Goal: Task Accomplishment & Management: Complete application form

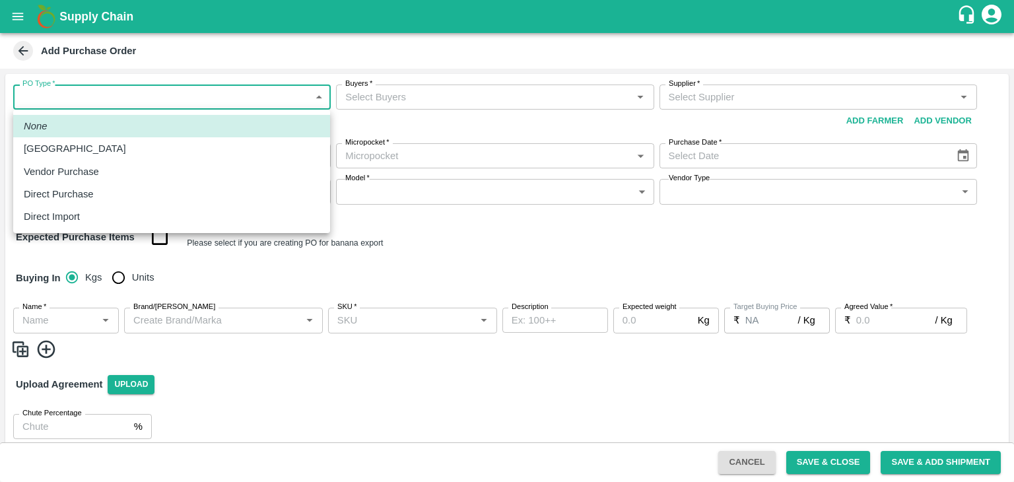
drag, startPoint x: 53, startPoint y: 106, endPoint x: 79, endPoint y: 154, distance: 55.0
click at [79, 154] on body "Supply Chain Add Purchase Order PO Type   * ​ PO Type Buyers   * Buyers   * Sup…" at bounding box center [507, 241] width 1014 height 482
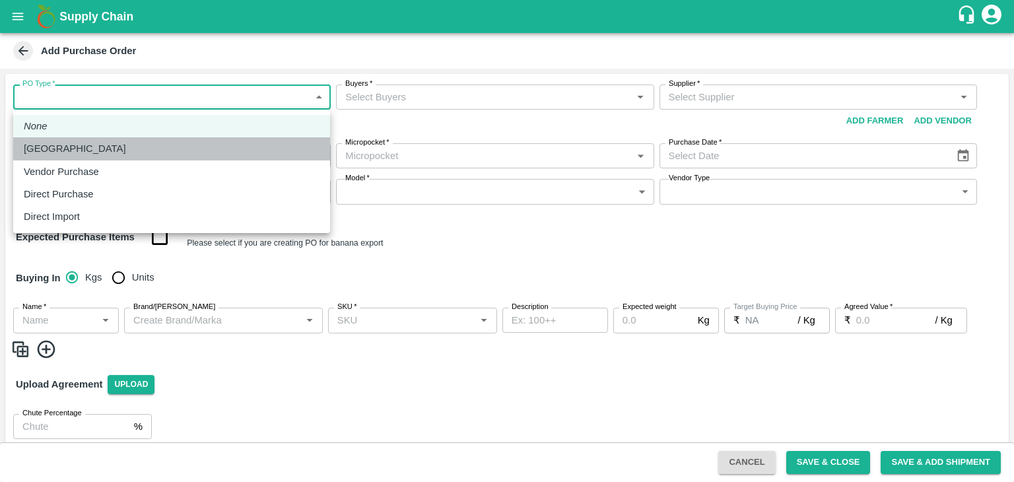
click at [79, 154] on div "[GEOGRAPHIC_DATA]" at bounding box center [172, 148] width 296 height 15
type input "1"
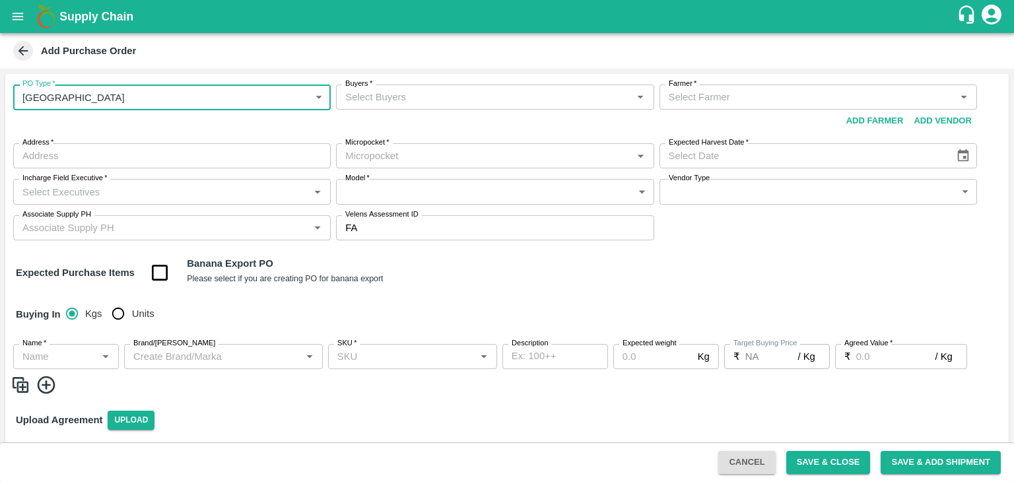
click at [417, 100] on input "Buyers   *" at bounding box center [484, 96] width 288 height 17
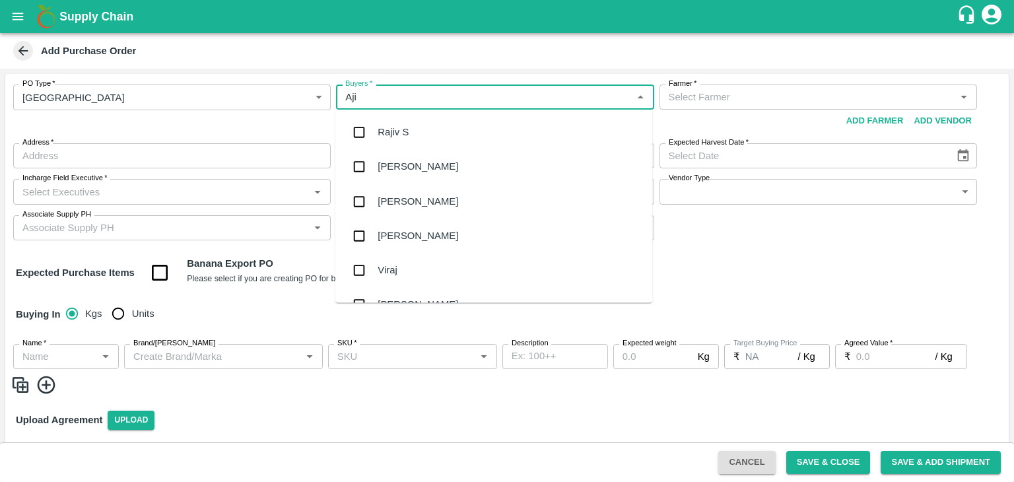
type input "Ajit"
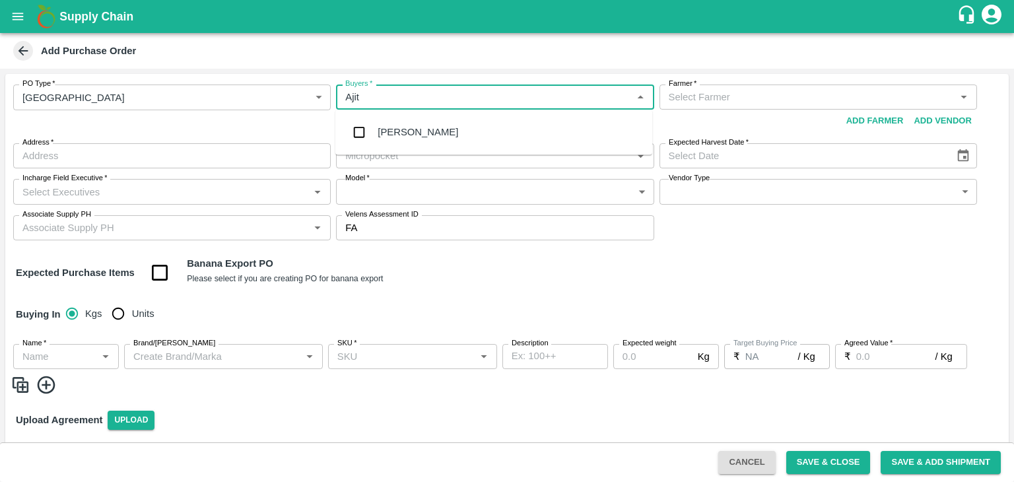
click at [421, 127] on div "Ajit Otari" at bounding box center [494, 132] width 317 height 34
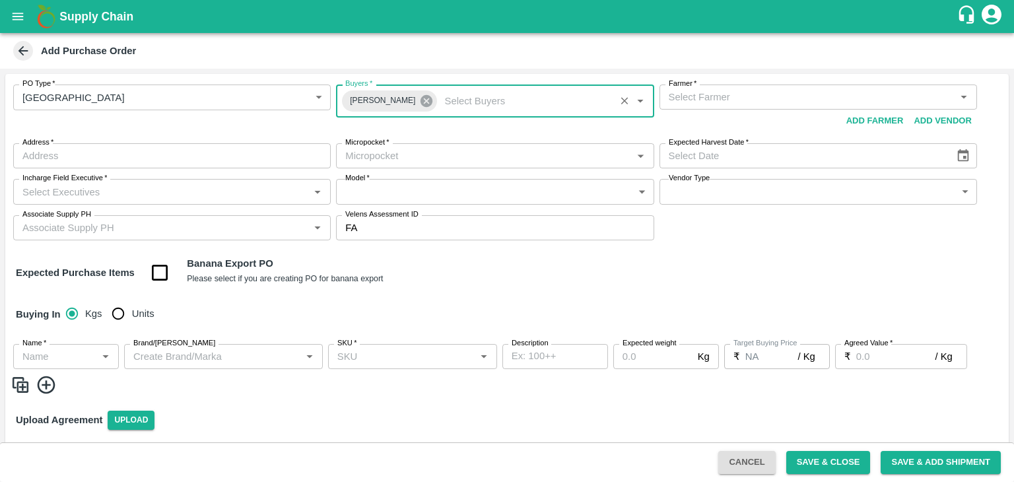
click at [419, 95] on icon at bounding box center [426, 101] width 15 height 15
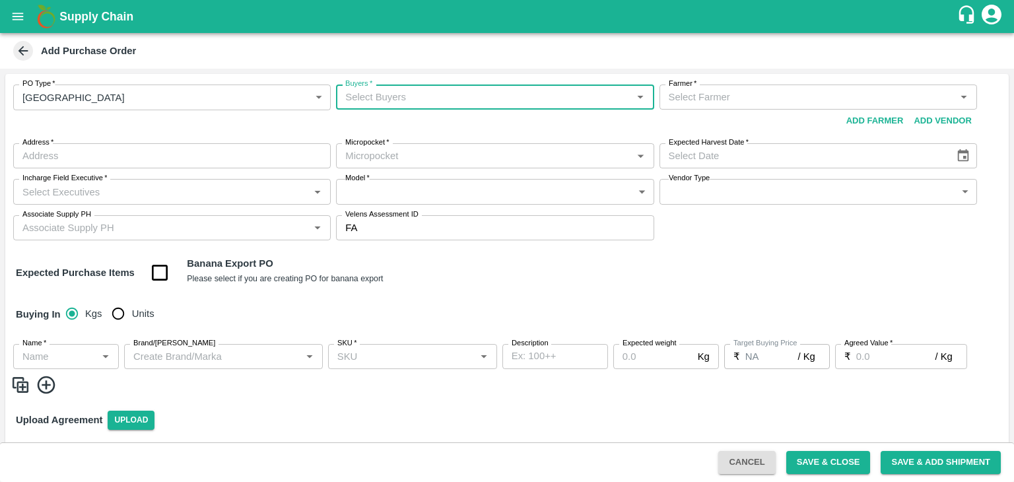
click at [378, 98] on input "Buyers   *" at bounding box center [484, 96] width 288 height 17
type input "Laxman"
click at [427, 143] on div "Nunavath Laxman" at bounding box center [494, 132] width 317 height 34
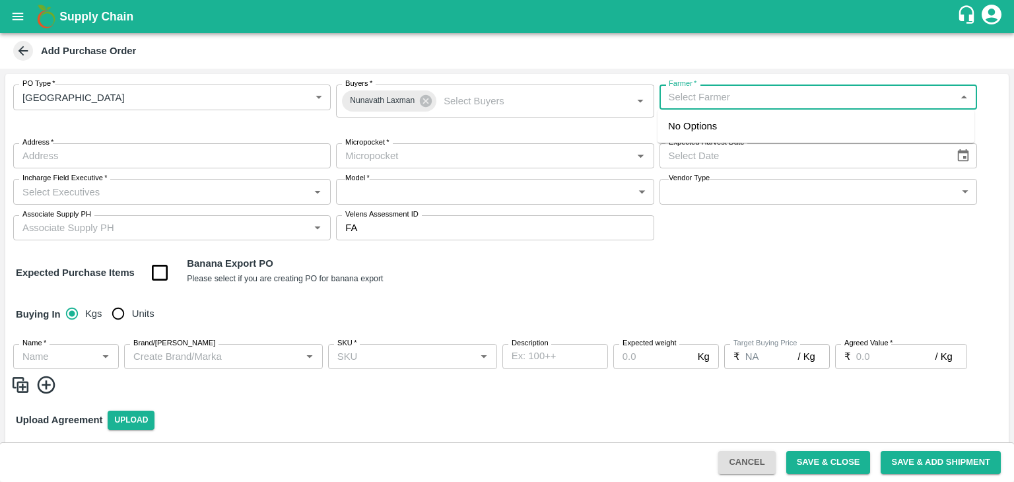
click at [687, 105] on input "Farmer   *" at bounding box center [808, 96] width 288 height 17
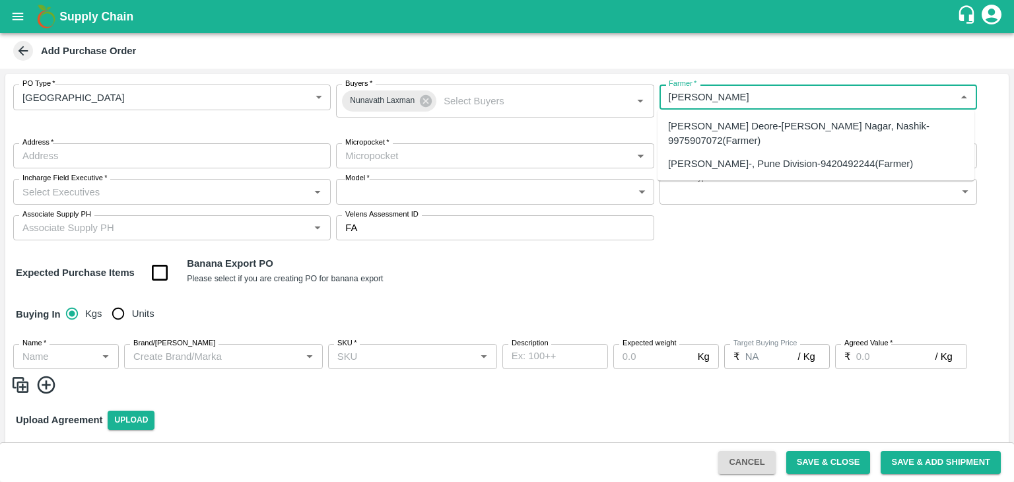
click at [735, 155] on div "Sharada Ramesh Shinde-, Pune Division-9420492244(Farmer)" at bounding box center [816, 164] width 317 height 22
type input "Sharada Ramesh Shinde-, Pune Division-9420492244(Farmer)"
type input ", Pune Division, , Maharashtra"
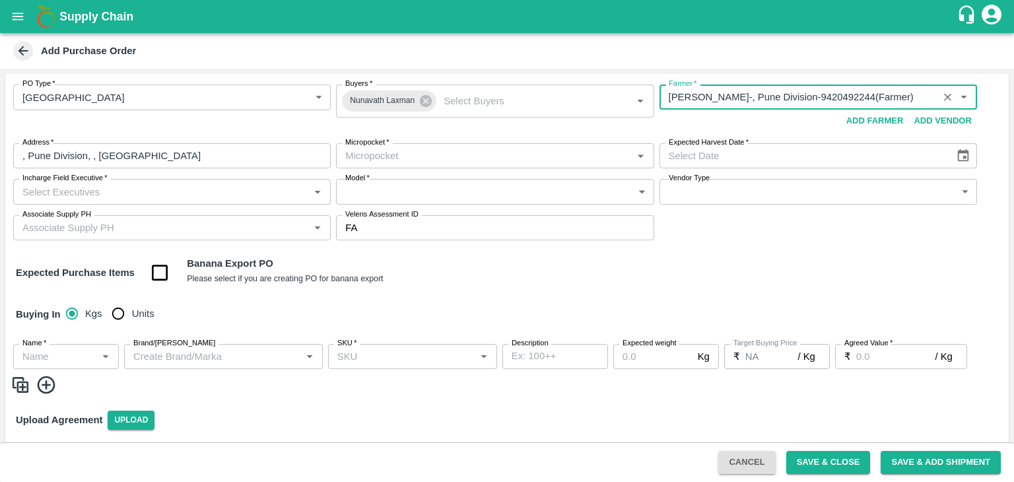
type input "Sharada Ramesh Shinde-, Pune Division-9420492244(Farmer)"
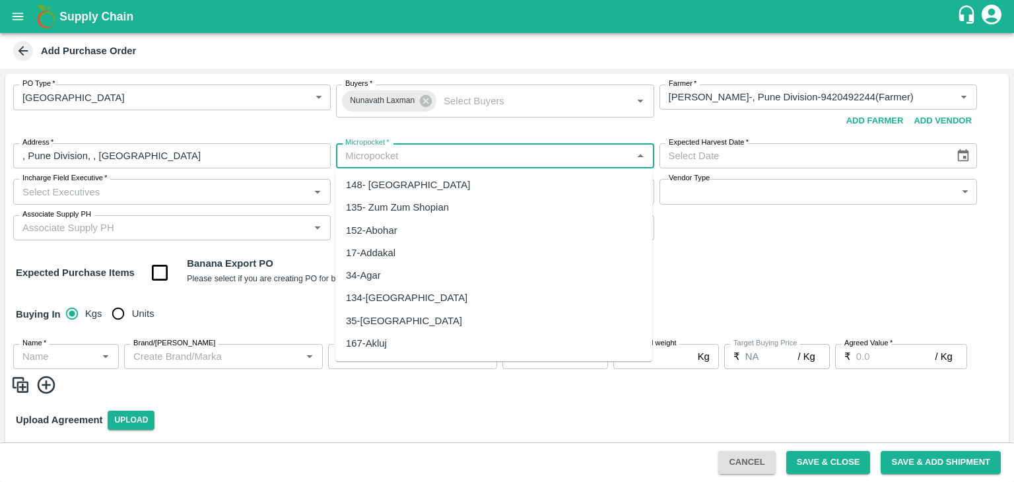
click at [499, 155] on input "Micropocket   *" at bounding box center [484, 155] width 288 height 17
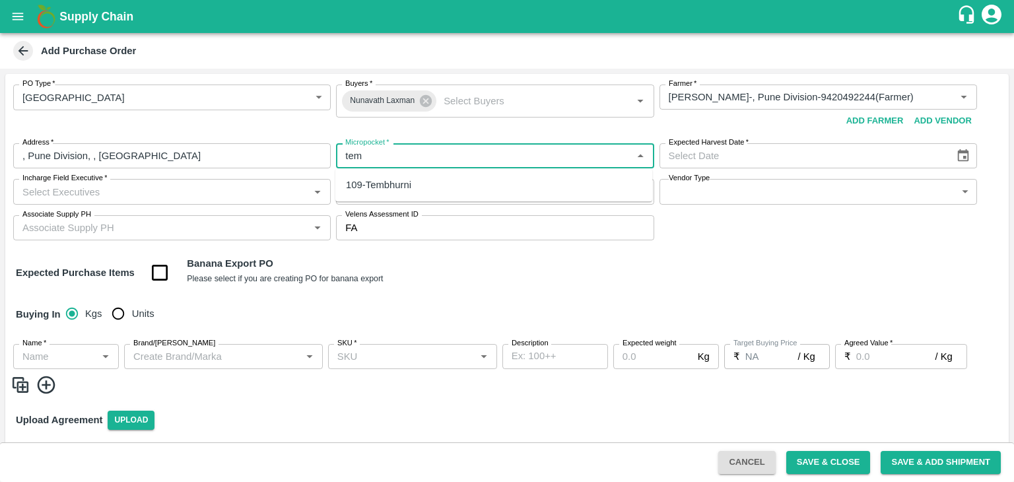
click at [424, 180] on div "109-Tembhurni" at bounding box center [494, 185] width 317 height 22
type input "109-Tembhurni"
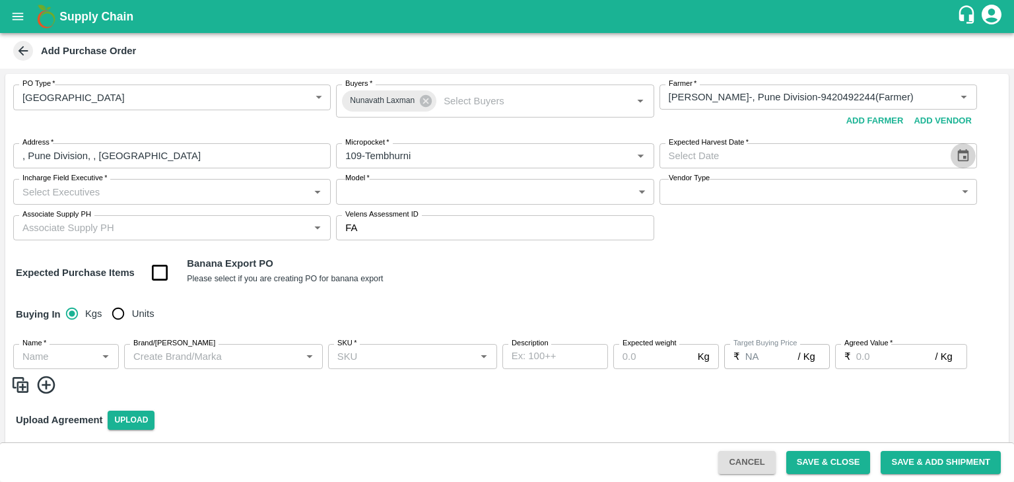
click at [960, 152] on icon "Choose date" at bounding box center [963, 155] width 11 height 13
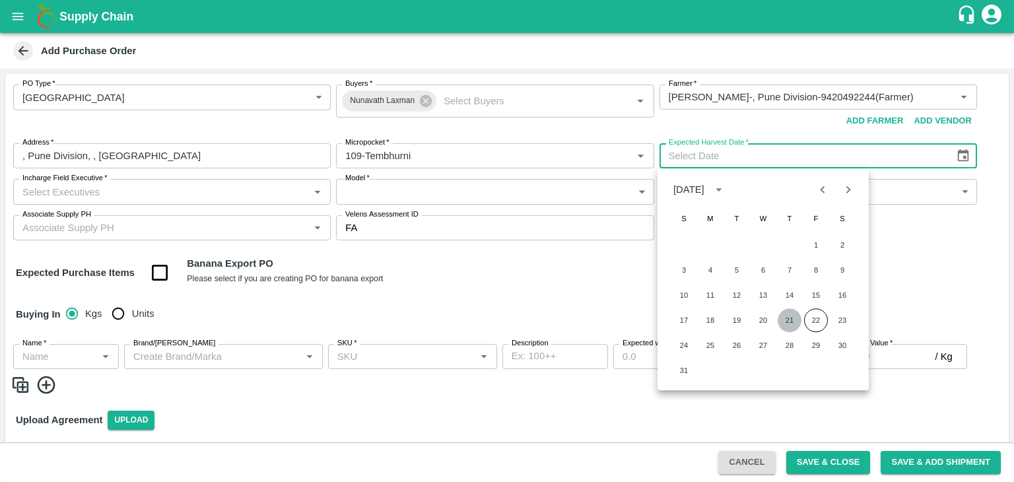
click at [788, 320] on button "21" at bounding box center [790, 320] width 24 height 24
type input "21/08/2025"
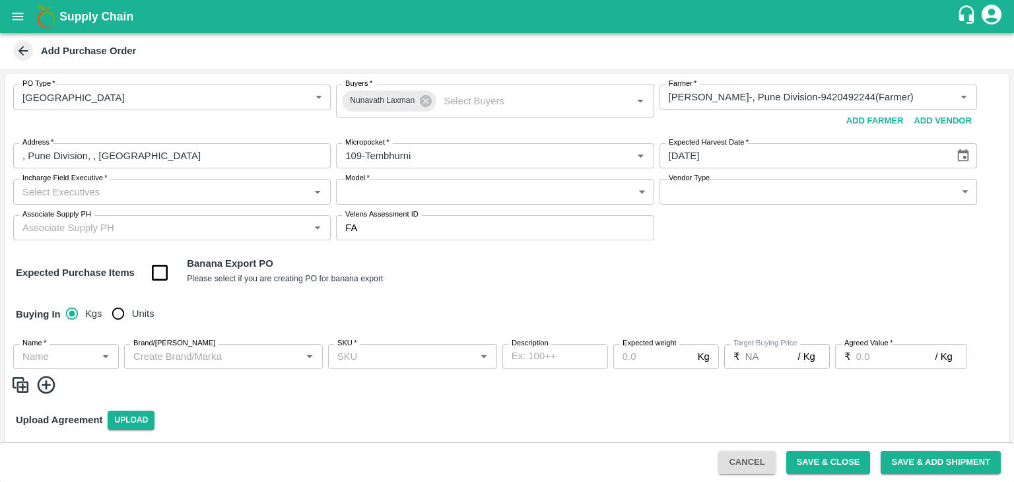
click at [182, 195] on input "Incharge Field Executive   *" at bounding box center [161, 191] width 288 height 17
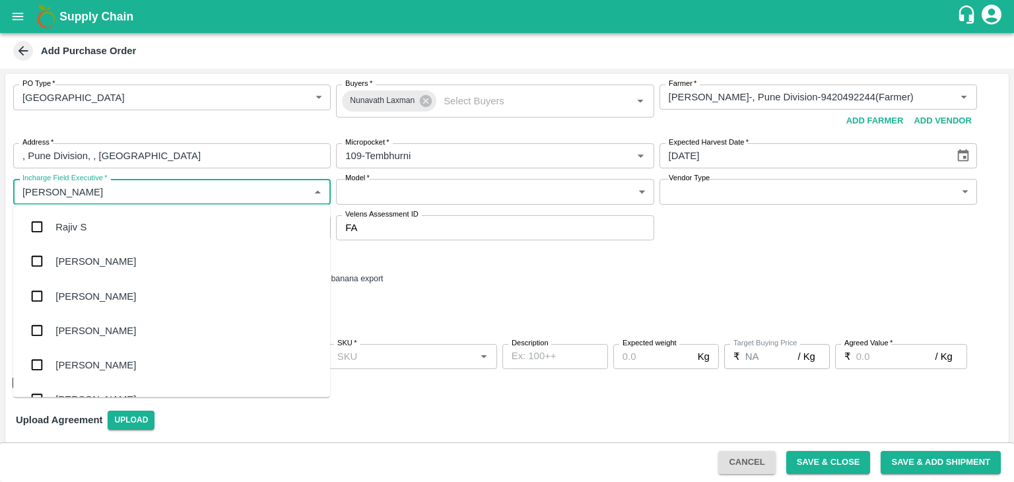
type input "Jay"
click at [116, 293] on div "jaydip Tale" at bounding box center [171, 296] width 317 height 34
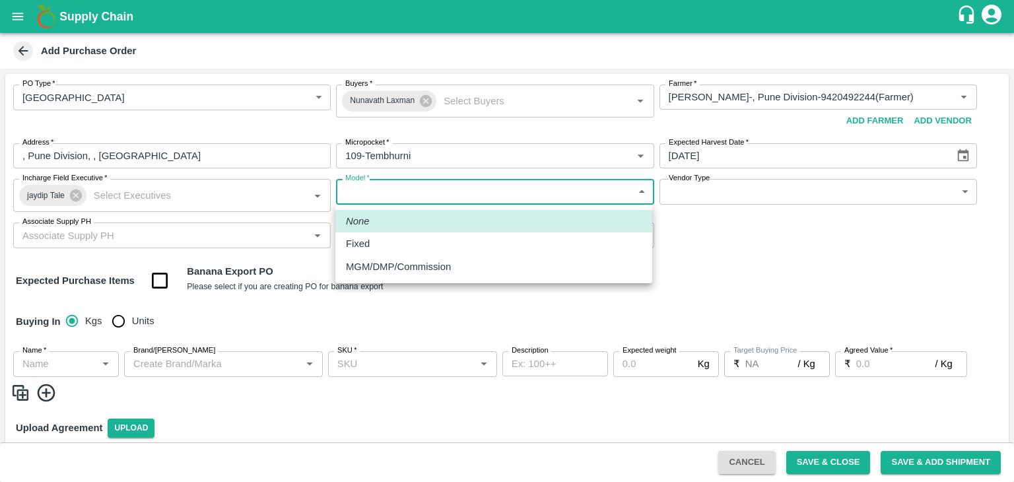
click at [413, 199] on body "Supply Chain Add Purchase Order PO Type   * Farm Gate 1 PO Type Buyers   * Nuna…" at bounding box center [507, 241] width 1014 height 482
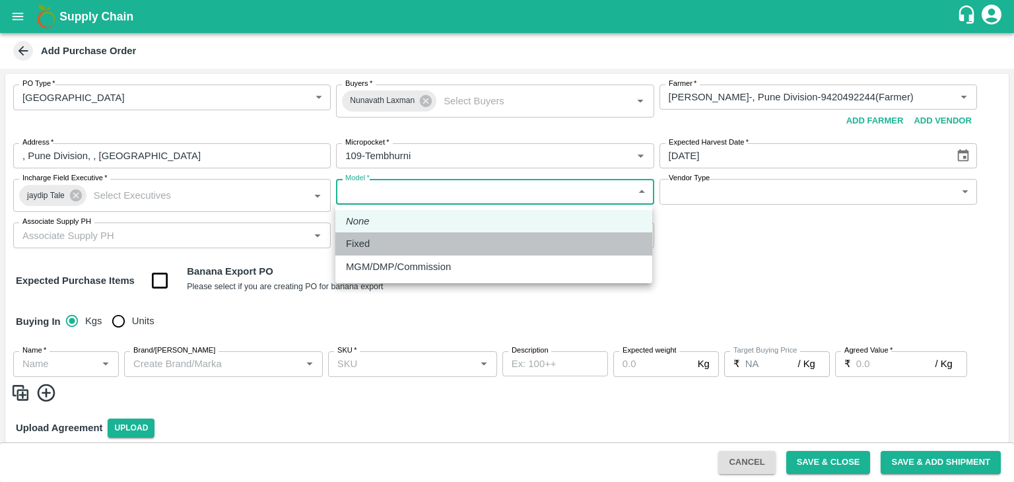
click at [385, 244] on div "Fixed" at bounding box center [494, 243] width 296 height 15
type input "Fixed"
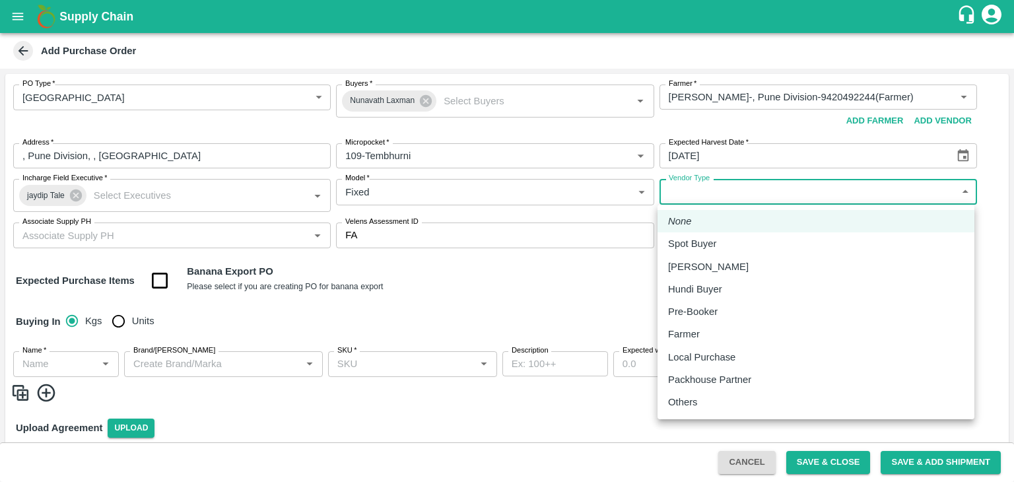
click at [696, 199] on body "Supply Chain Add Purchase Order PO Type   * Farm Gate 1 PO Type Buyers   * Nuna…" at bounding box center [507, 241] width 1014 height 482
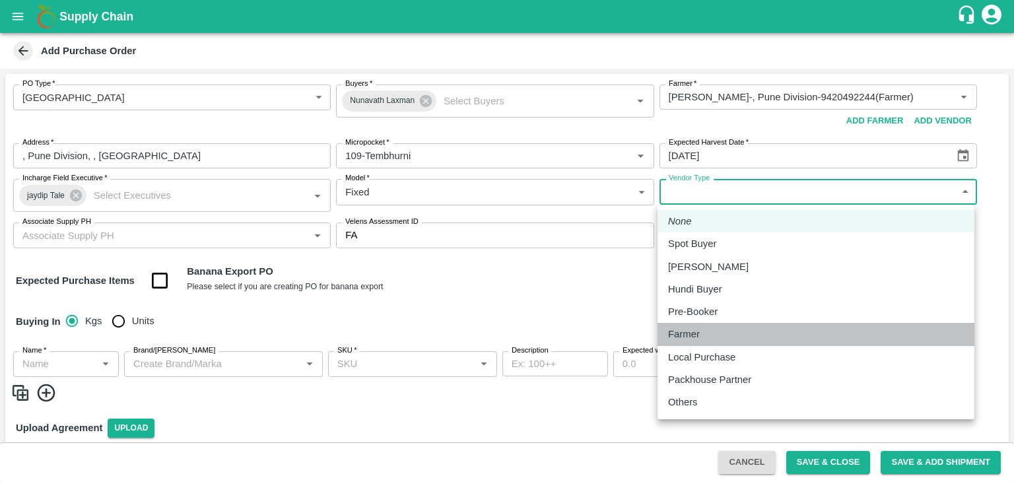
click at [711, 338] on div "Farmer" at bounding box center [816, 334] width 296 height 15
type input "FARMER"
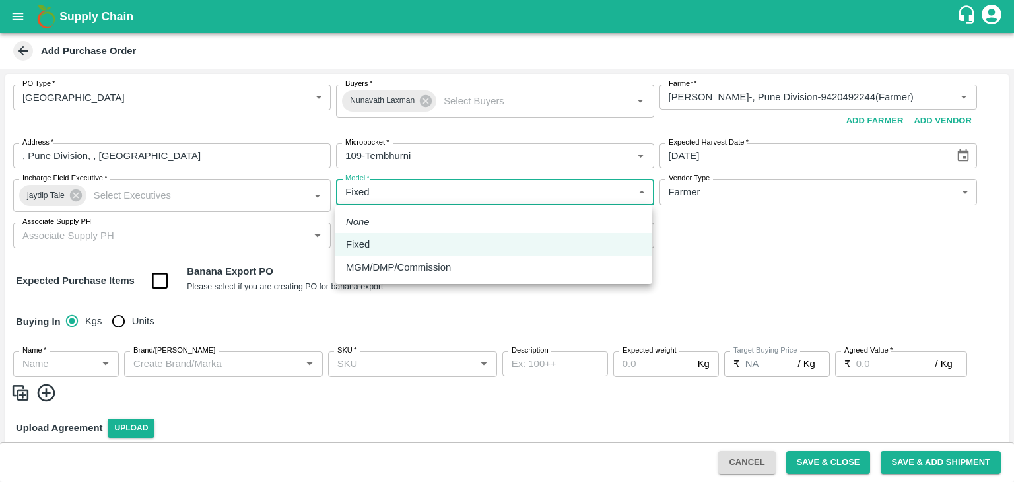
click at [392, 195] on body "Supply Chain Add Purchase Order PO Type   * Farm Gate 1 PO Type Buyers   * Nuna…" at bounding box center [507, 241] width 1014 height 482
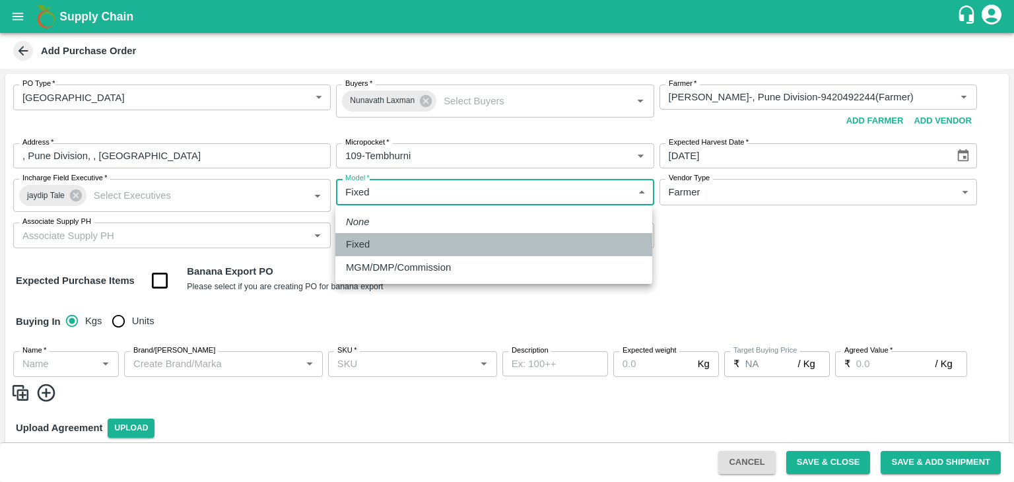
click at [374, 238] on div "Fixed" at bounding box center [361, 244] width 30 height 15
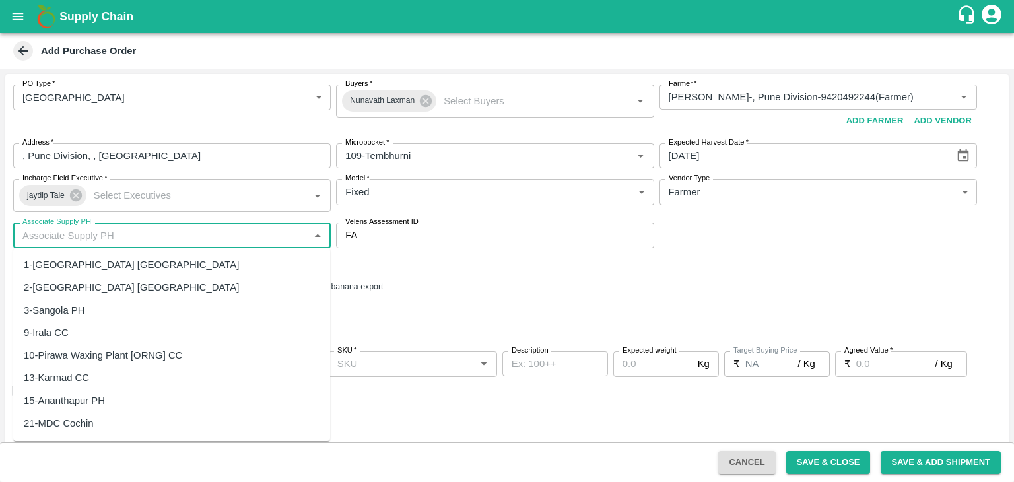
click at [93, 232] on input "Associate Supply PH" at bounding box center [161, 235] width 288 height 17
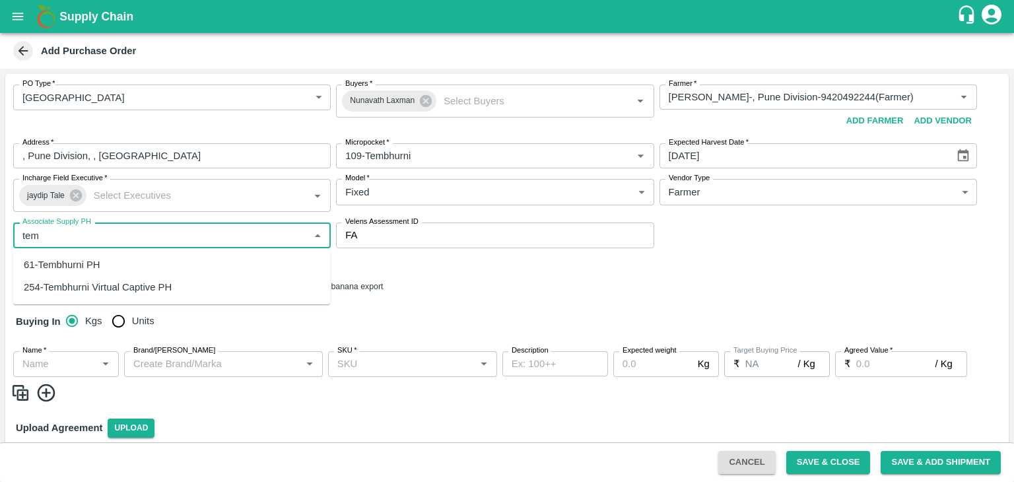
click at [76, 264] on div "61-Tembhurni PH" at bounding box center [62, 265] width 77 height 15
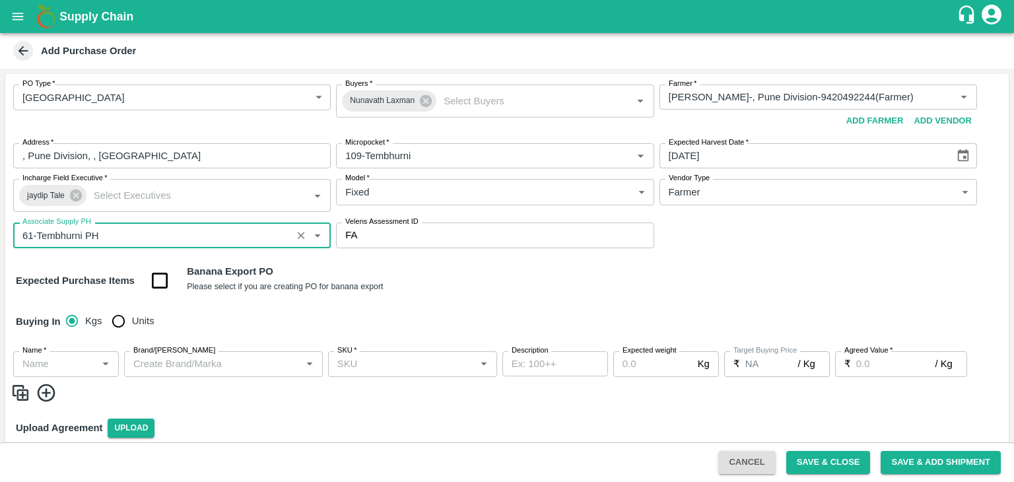
type input "61-Tembhurni PH"
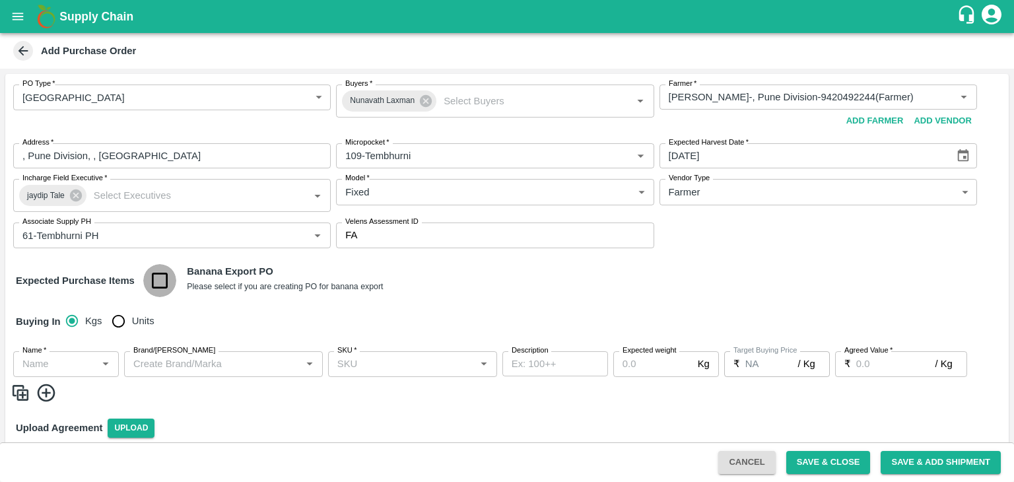
click at [164, 275] on input "checkbox" at bounding box center [160, 281] width 34 height 34
checkbox input "true"
type input "Banana Export"
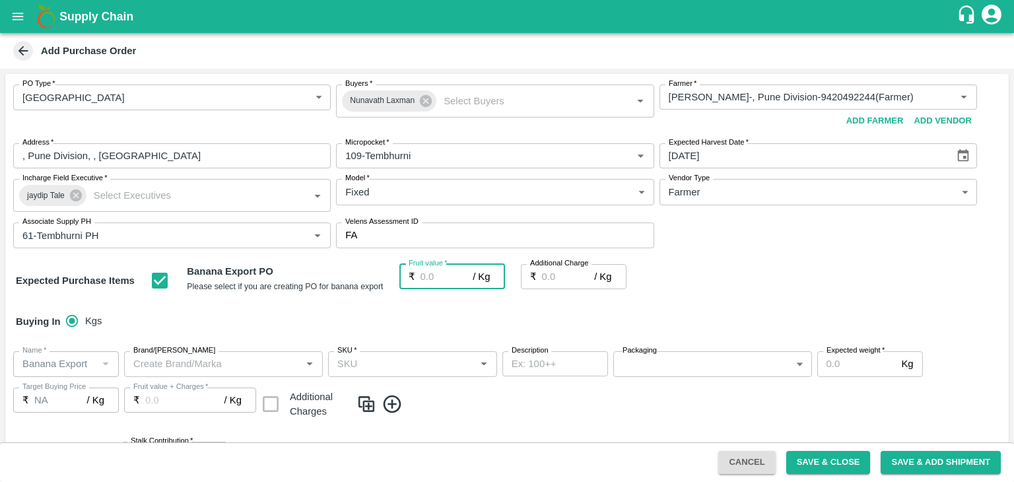
click at [460, 269] on input "Fruit value   *" at bounding box center [447, 276] width 53 height 25
type input "2"
type input "26"
type input "0"
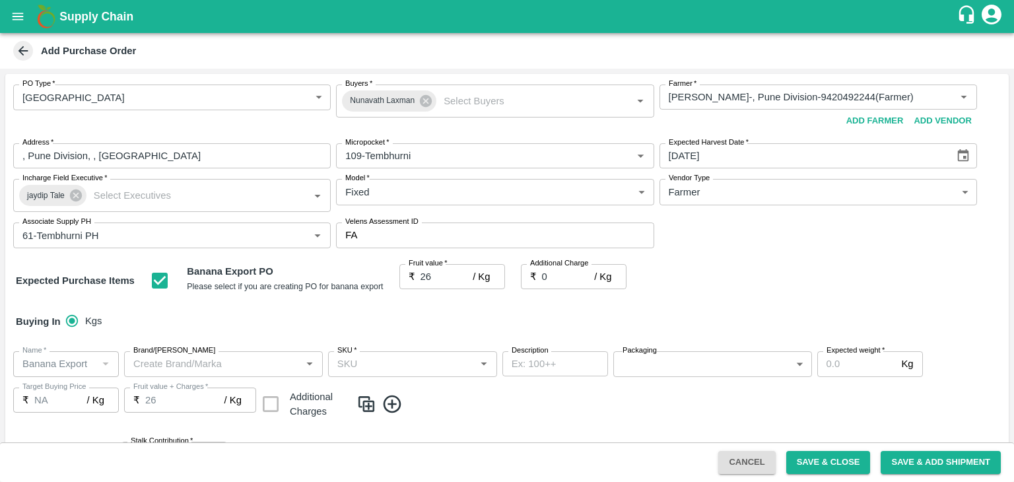
click at [490, 306] on div "Buying In Kgs" at bounding box center [507, 321] width 1004 height 38
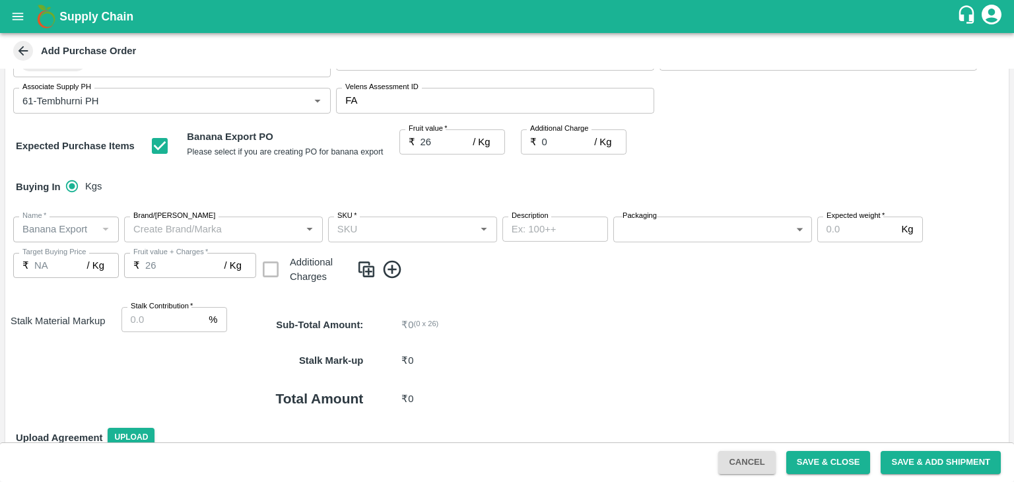
scroll to position [137, 0]
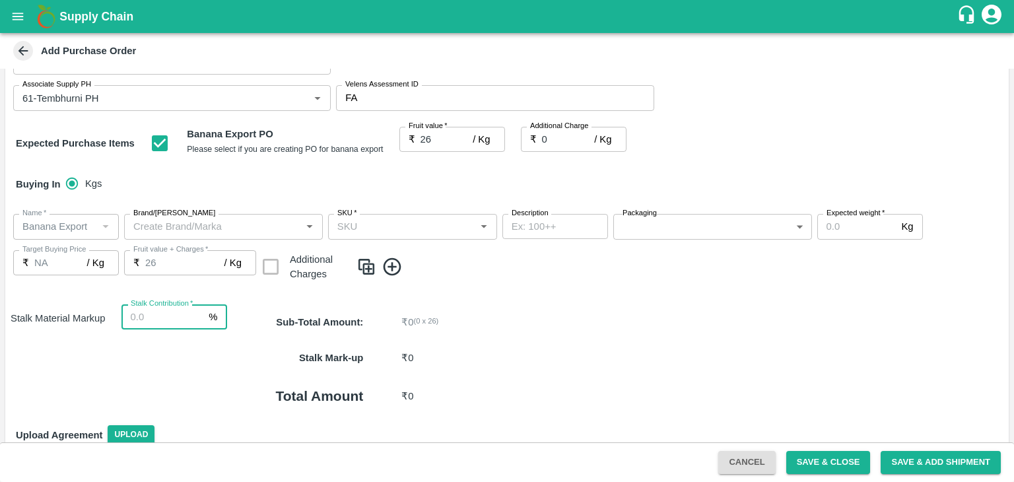
click at [151, 321] on input "Stalk Contribution   *" at bounding box center [163, 316] width 83 height 25
type input "8"
click at [581, 316] on p "₹ 0 ( 0 x 26 )" at bounding box center [675, 322] width 546 height 15
click at [384, 267] on icon at bounding box center [393, 267] width 18 height 18
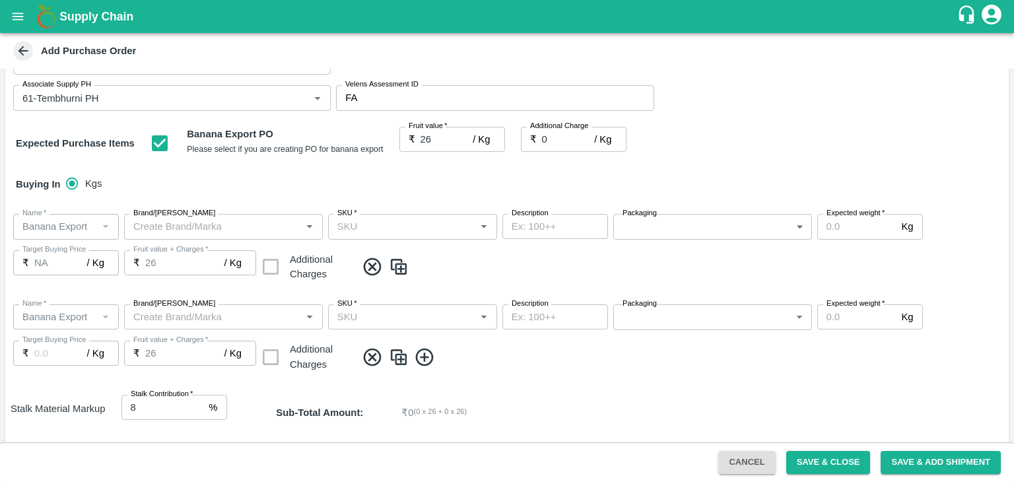
click at [422, 355] on icon at bounding box center [425, 358] width 22 height 22
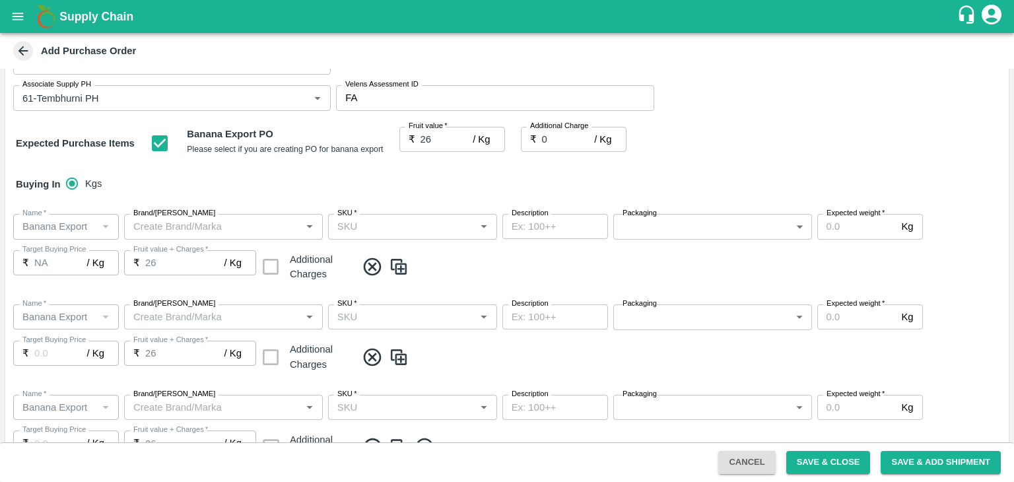
click at [424, 435] on div "Name   * Name   * Brand/Marka Brand/Marka SKU   * SKU   * Description x Descrip…" at bounding box center [507, 429] width 1004 height 90
click at [424, 439] on icon at bounding box center [424, 448] width 18 height 18
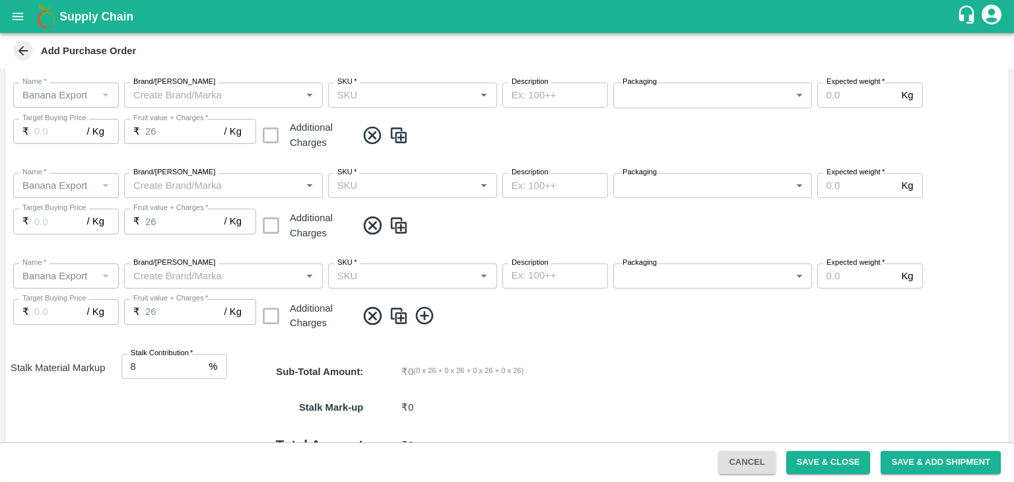
scroll to position [362, 0]
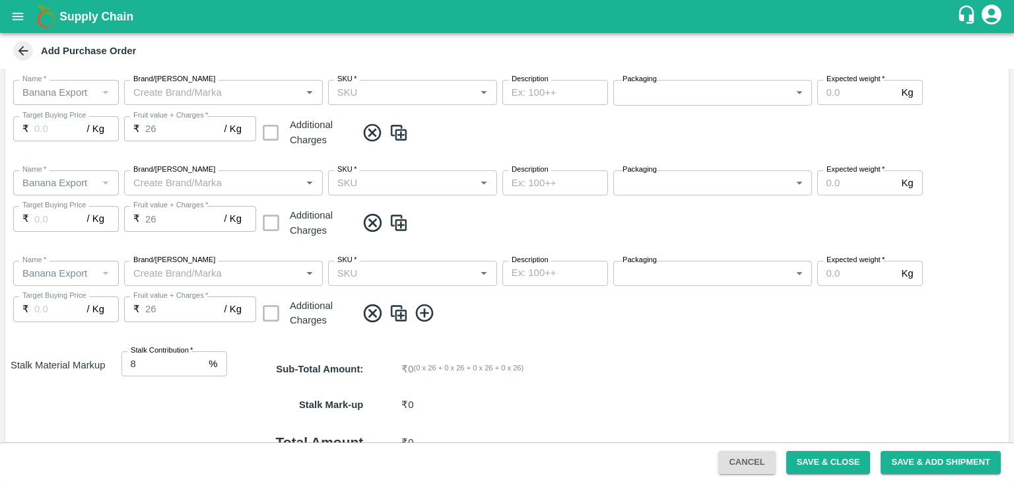
click at [427, 314] on icon at bounding box center [425, 313] width 22 height 22
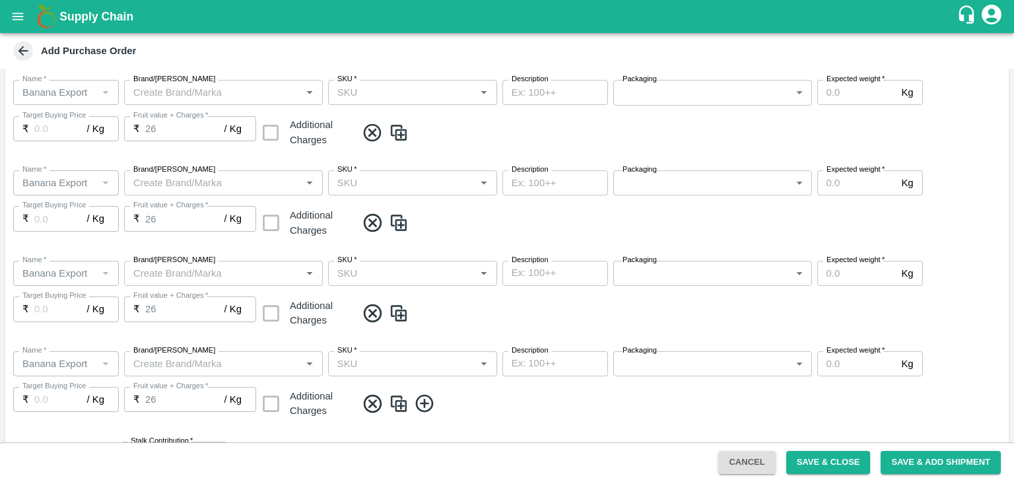
scroll to position [562, 0]
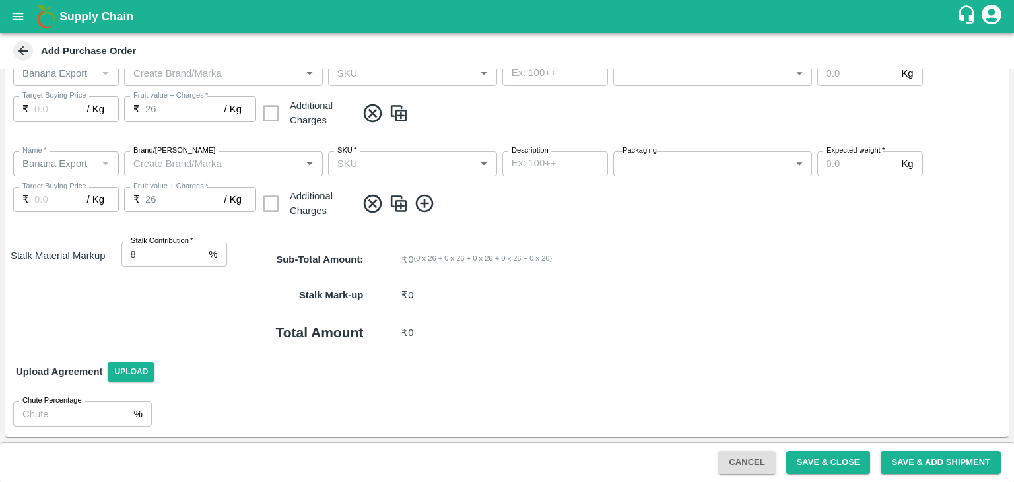
click at [427, 207] on icon at bounding box center [425, 204] width 22 height 22
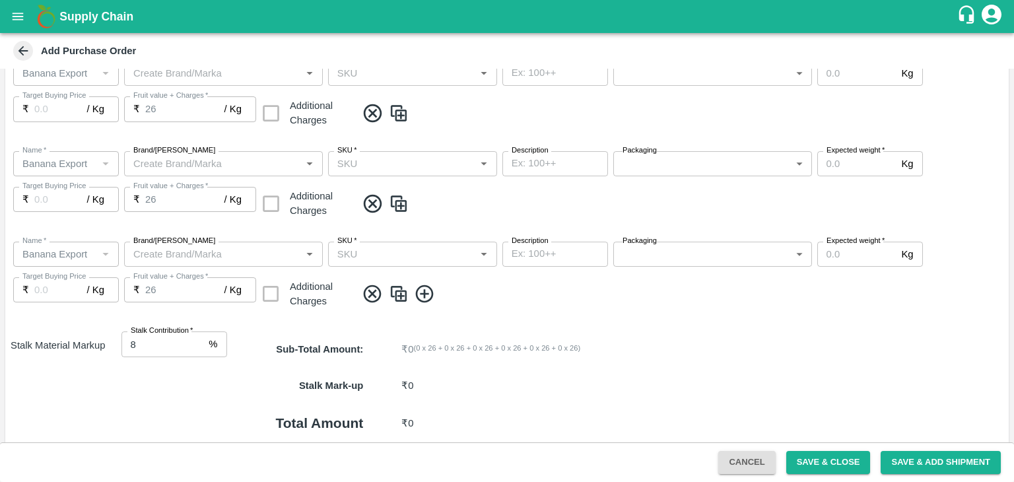
click at [429, 294] on icon at bounding box center [425, 294] width 22 height 22
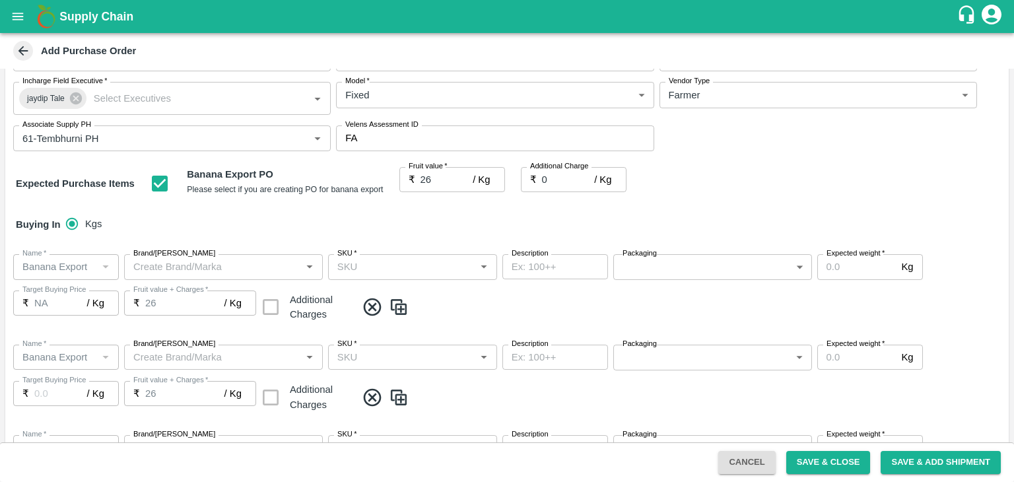
scroll to position [94, 0]
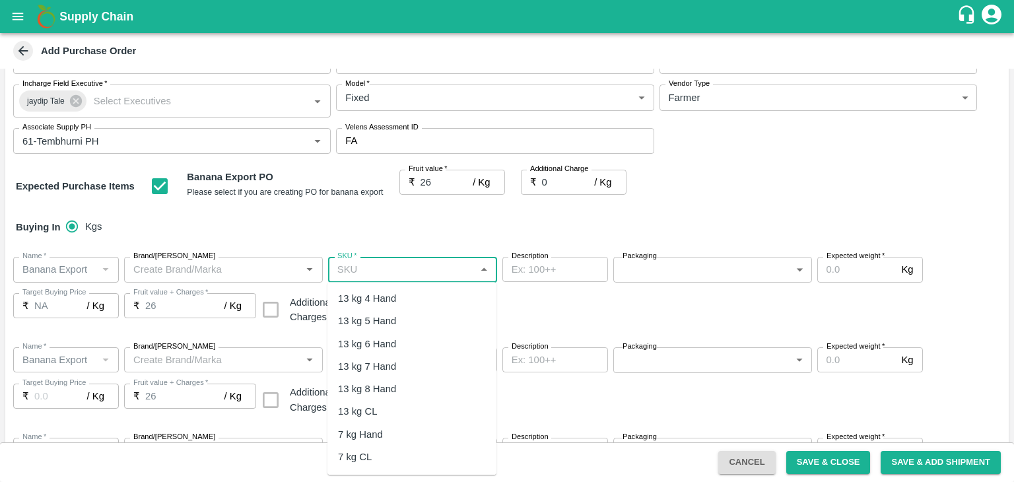
click at [418, 262] on input "SKU   *" at bounding box center [401, 269] width 139 height 17
click at [409, 300] on div "13 kg M N-CHL 4 Hand" at bounding box center [389, 298] width 102 height 15
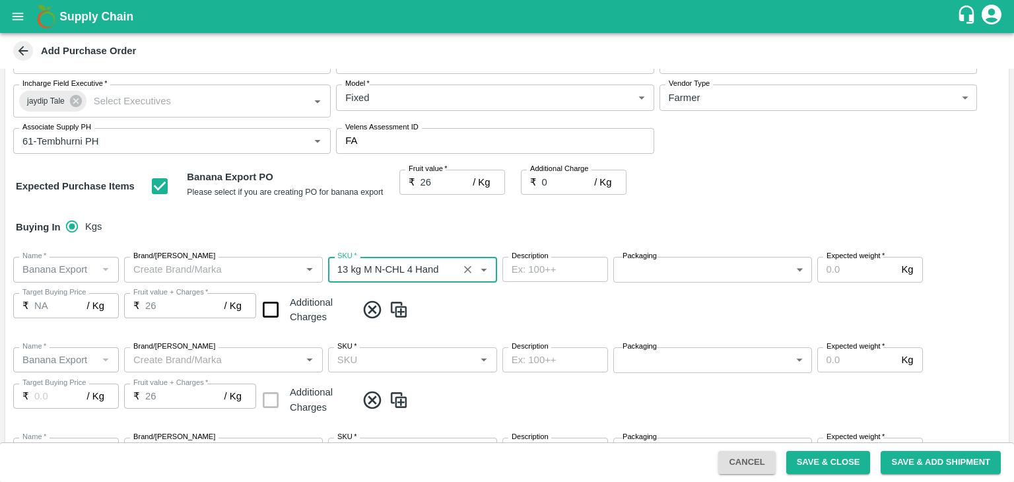
type input "13 kg M N-CHL 4 Hand"
click at [431, 368] on input "SKU   *" at bounding box center [401, 359] width 139 height 17
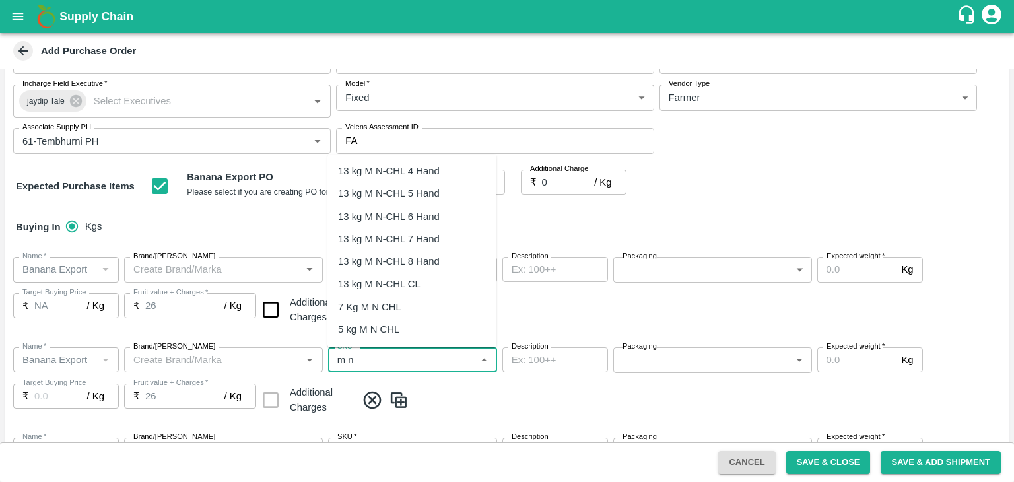
click at [400, 186] on div "13 kg M N-CHL 5 Hand" at bounding box center [389, 193] width 102 height 15
type input "13 kg M N-CHL 5 Hand"
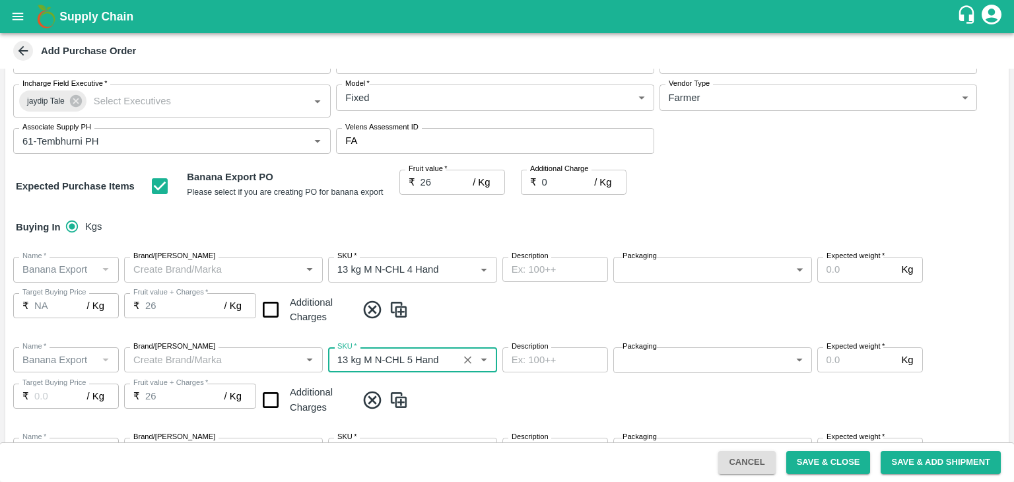
type input "NA"
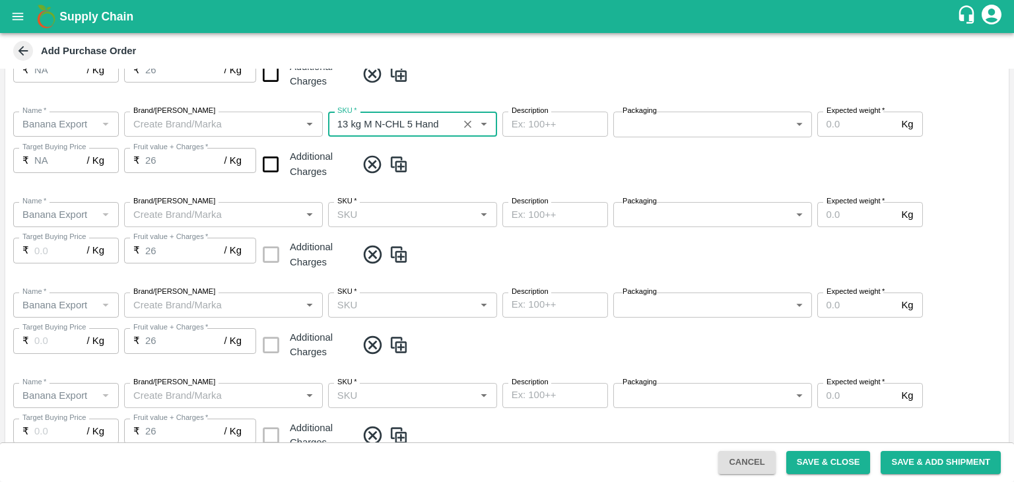
type input "13 kg M N-CHL 5 Hand"
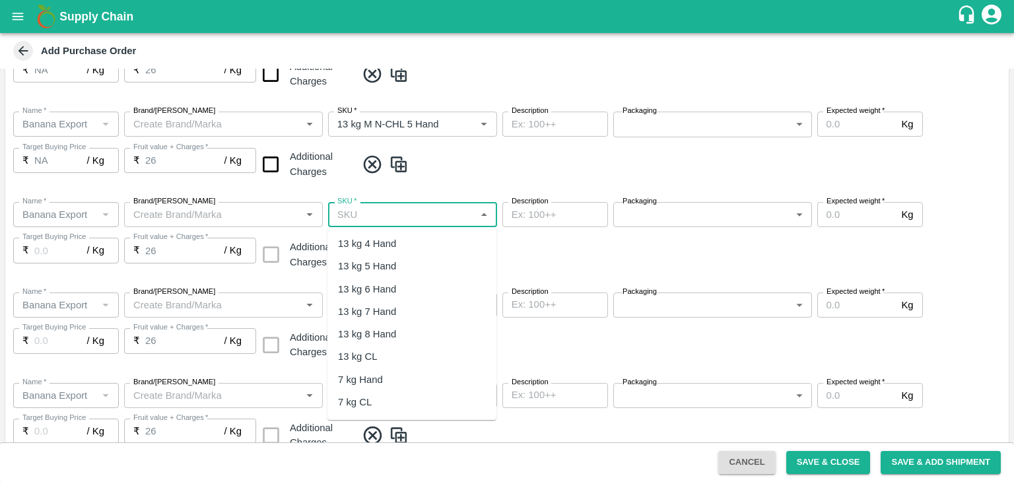
click at [424, 212] on input "SKU   *" at bounding box center [401, 214] width 139 height 17
click at [424, 287] on div "13 kg M N-CHL 6 Hand" at bounding box center [389, 289] width 102 height 15
type input "13 kg M N-CHL 6 Hand"
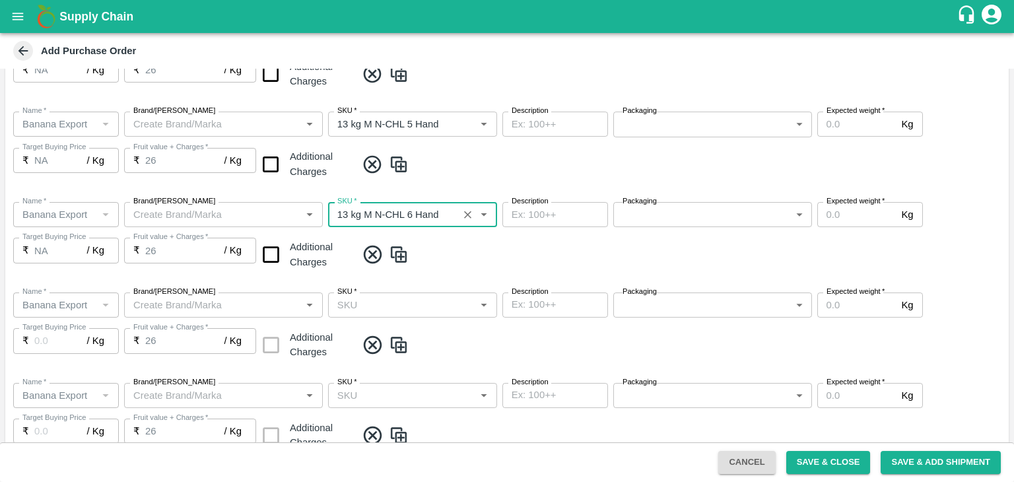
type input "NA"
type input "13 kg M N-CHL 6 Hand"
click at [442, 300] on input "SKU   *" at bounding box center [401, 305] width 139 height 17
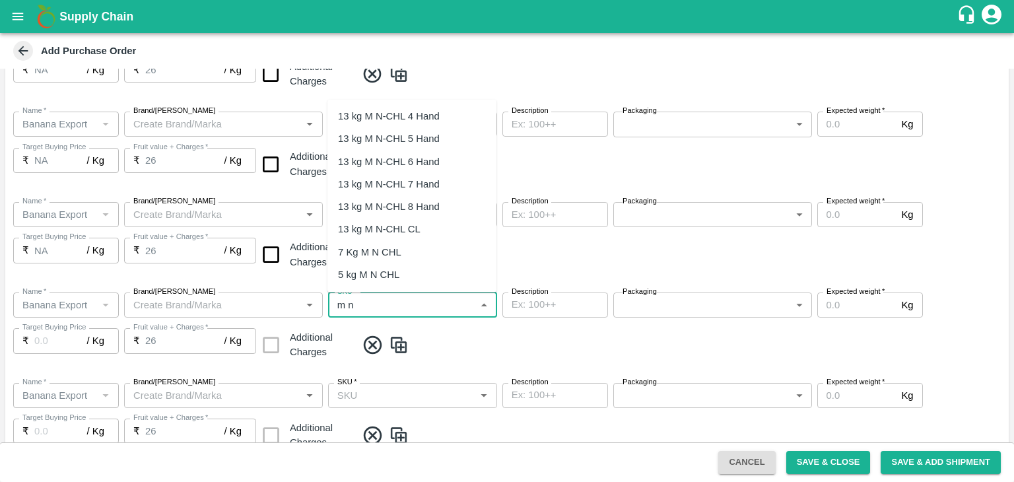
click at [425, 207] on div "13 kg M N-CHL 8 Hand" at bounding box center [389, 206] width 102 height 15
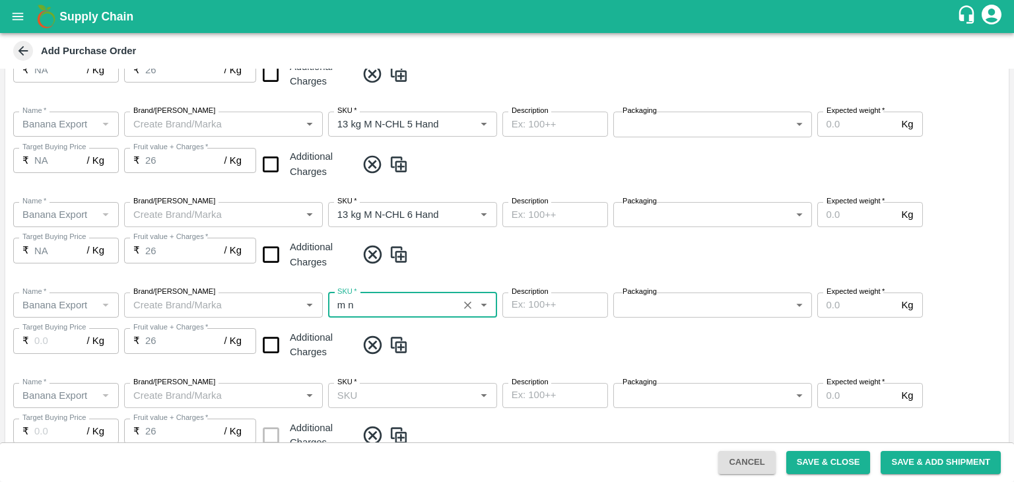
type input "13 kg M N-CHL 8 Hand"
type input "NA"
type input "13 kg M N-CHL 8 Hand"
click at [435, 389] on input "SKU   *" at bounding box center [401, 395] width 139 height 17
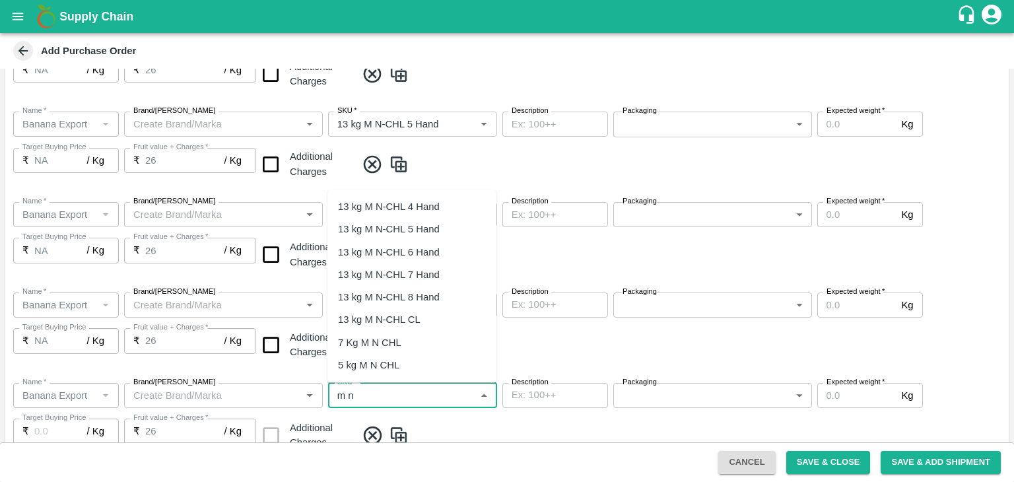
click at [413, 328] on div "13 kg M N-CHL CL" at bounding box center [412, 319] width 169 height 22
type input "13 kg M N-CHL CL"
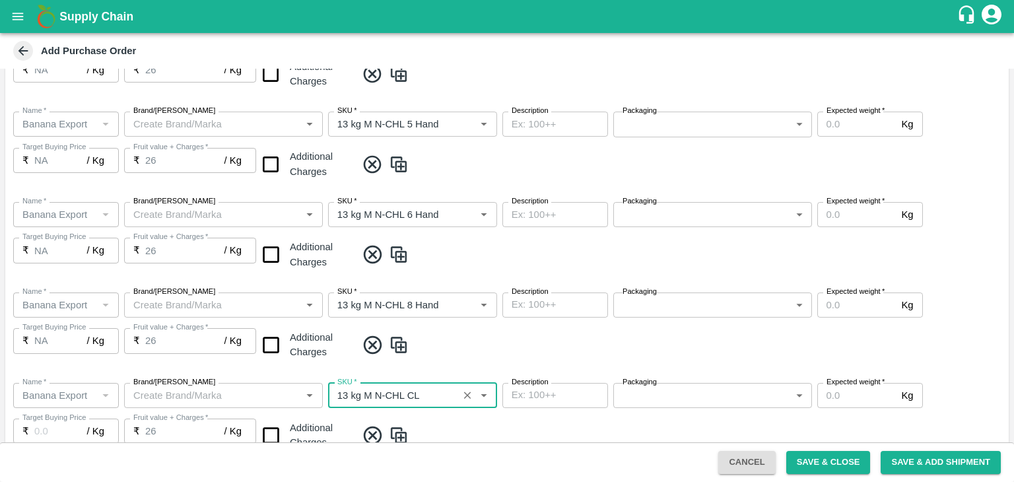
type input "NA"
type input "13 kg M N-CHL CL"
click at [522, 423] on div "Name   * Name   * Brand/Marka Brand/Marka SKU   * SKU   * Description x Descrip…" at bounding box center [507, 417] width 1004 height 90
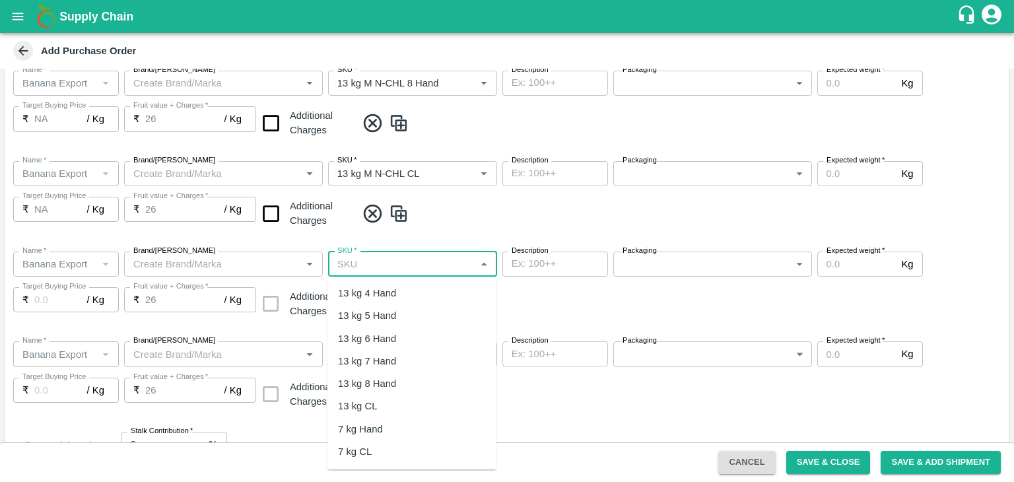
click at [417, 270] on input "SKU   *" at bounding box center [401, 264] width 139 height 17
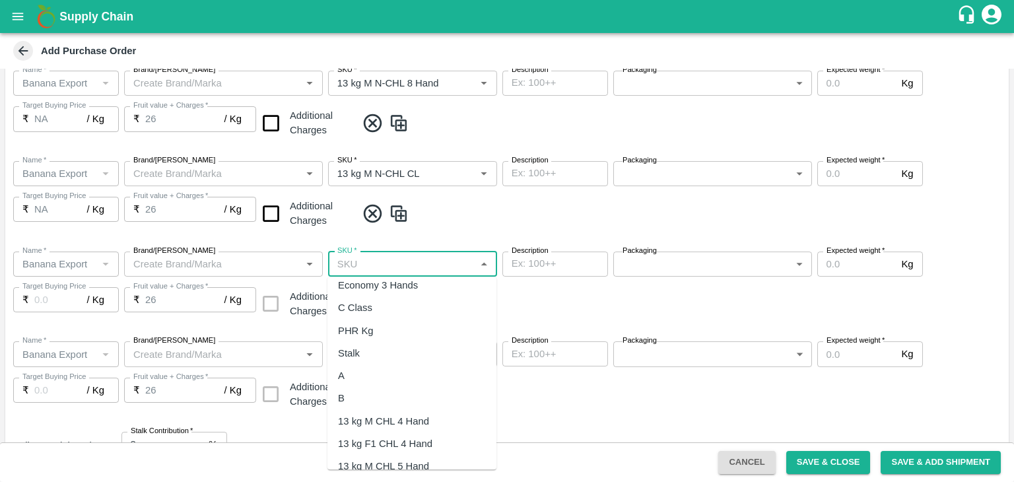
click at [353, 332] on div "PHR Kg" at bounding box center [356, 331] width 36 height 15
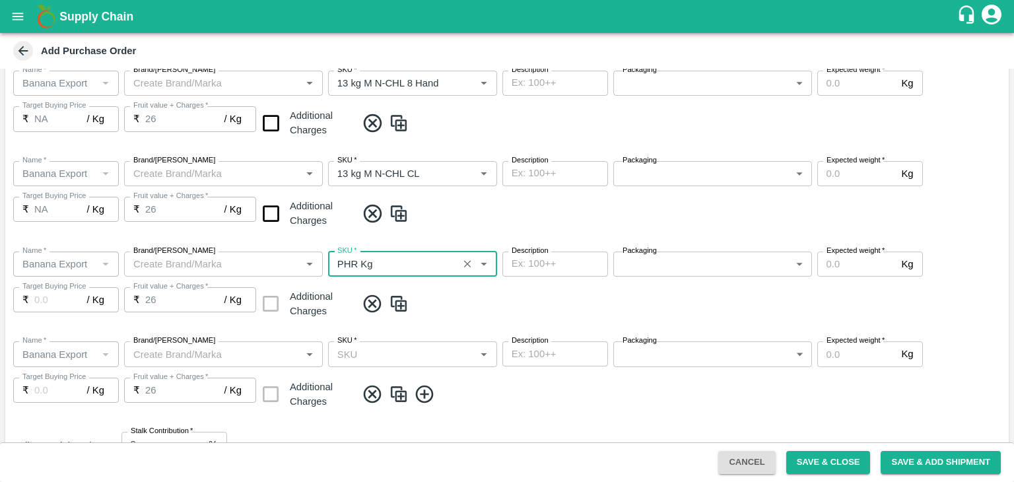
type input "PHR Kg"
type input "NA"
click at [387, 347] on input "SKU   *" at bounding box center [401, 353] width 139 height 17
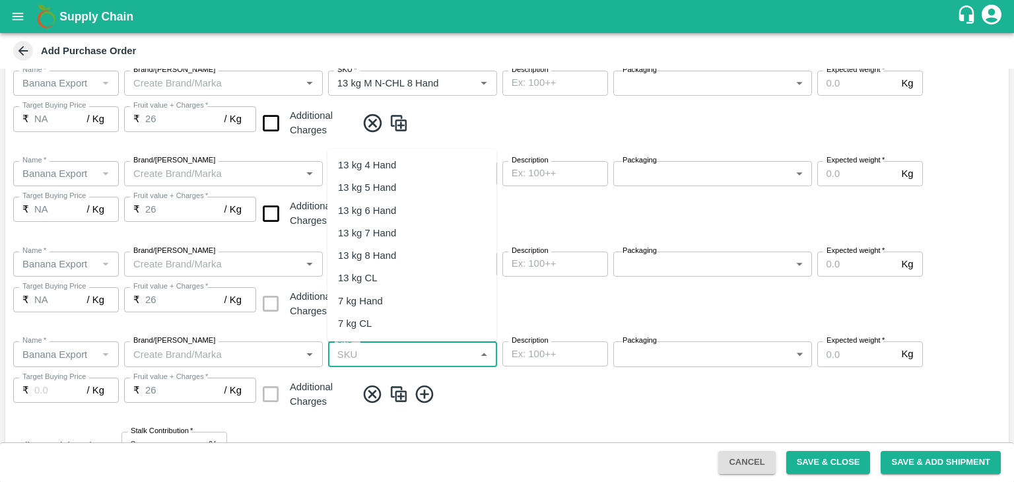
scroll to position [224, 0]
click at [370, 282] on div "C Class" at bounding box center [355, 280] width 34 height 15
type input "C Class"
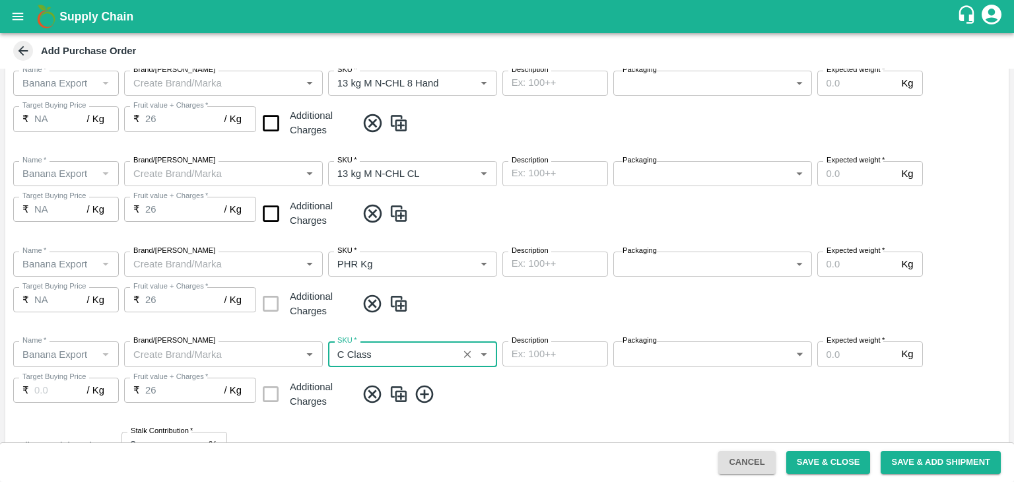
type input "NA"
click at [273, 225] on input "checkbox" at bounding box center [271, 214] width 34 height 34
checkbox input "true"
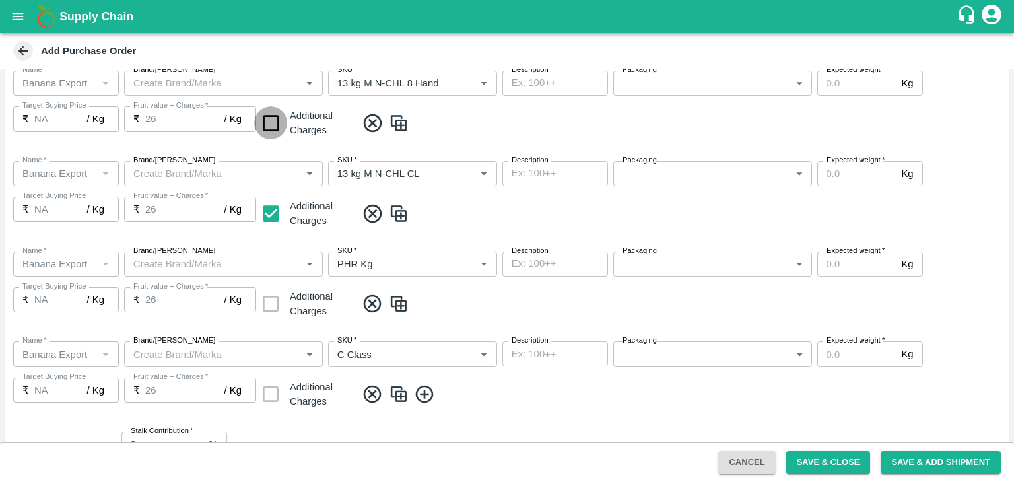
click at [267, 116] on input "checkbox" at bounding box center [271, 123] width 34 height 34
checkbox input "true"
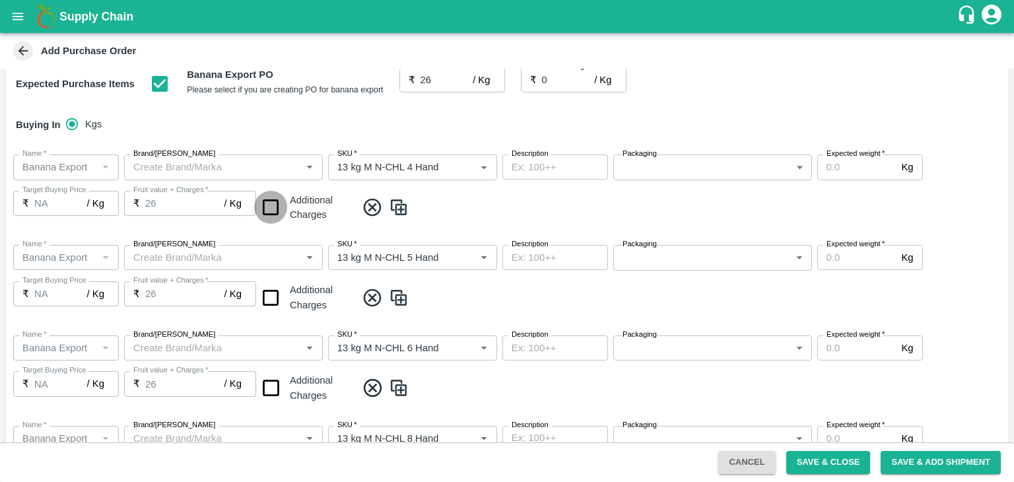
click at [277, 211] on input "checkbox" at bounding box center [271, 208] width 34 height 34
checkbox input "true"
click at [269, 298] on input "checkbox" at bounding box center [271, 298] width 34 height 34
checkbox input "true"
click at [270, 383] on input "checkbox" at bounding box center [271, 388] width 34 height 34
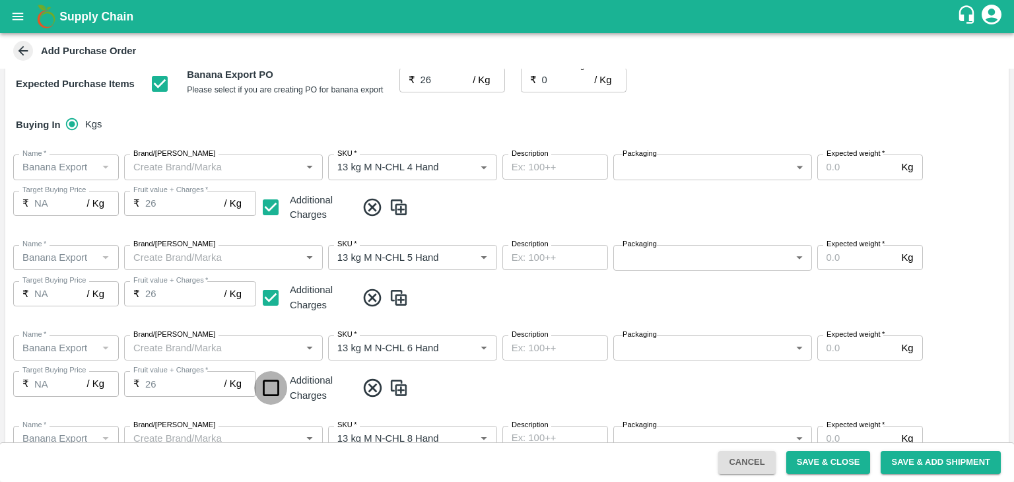
checkbox input "true"
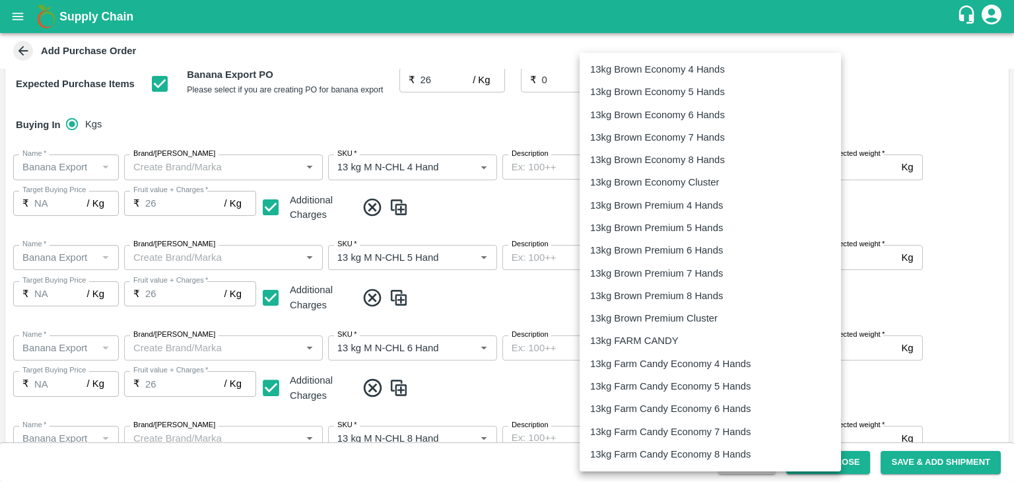
click at [668, 161] on body "Supply Chain Add Purchase Order PO Type   * Farm Gate 1 PO Type Buyers   * Nuna…" at bounding box center [507, 241] width 1014 height 482
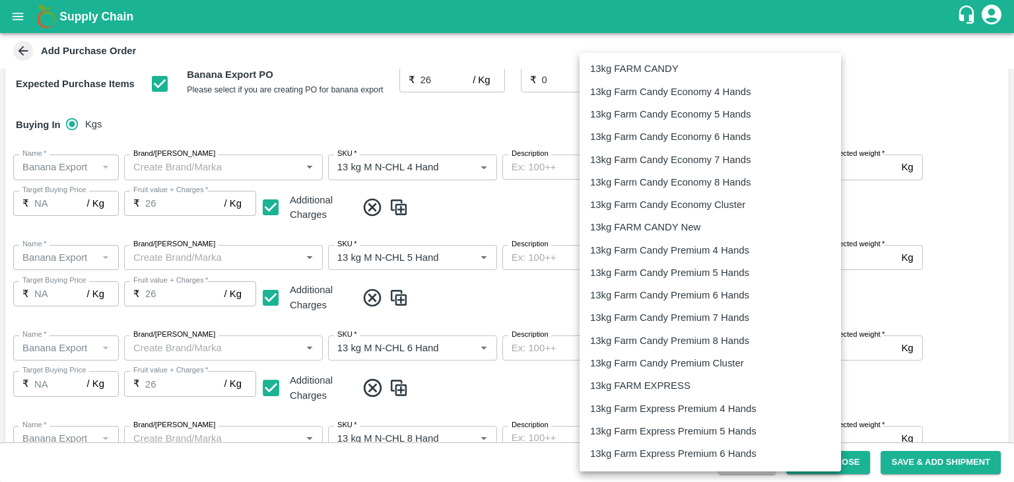
click at [658, 378] on p "13kg FARM EXPRESS" at bounding box center [640, 385] width 100 height 15
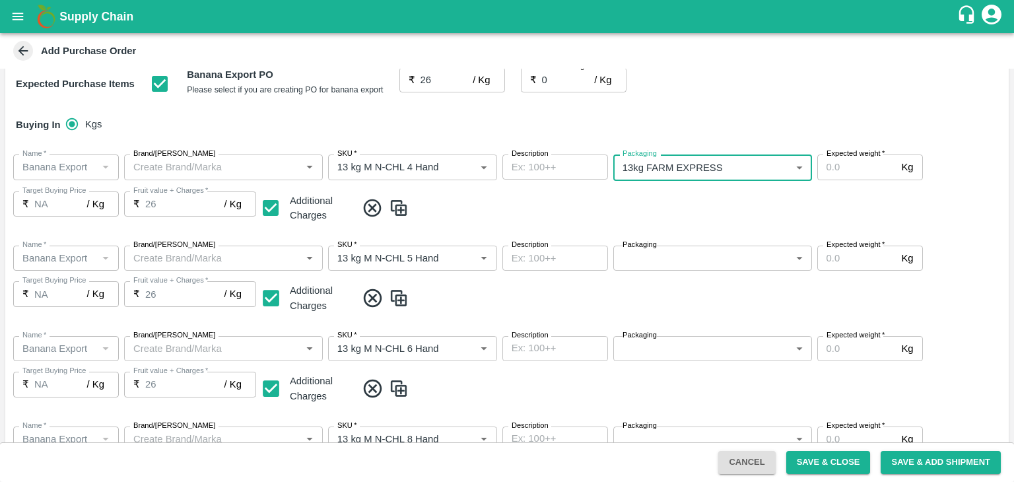
type input "468"
click at [672, 253] on body "Supply Chain Add Purchase Order PO Type   * Farm Gate 1 PO Type Buyers   * Nuna…" at bounding box center [507, 241] width 1014 height 482
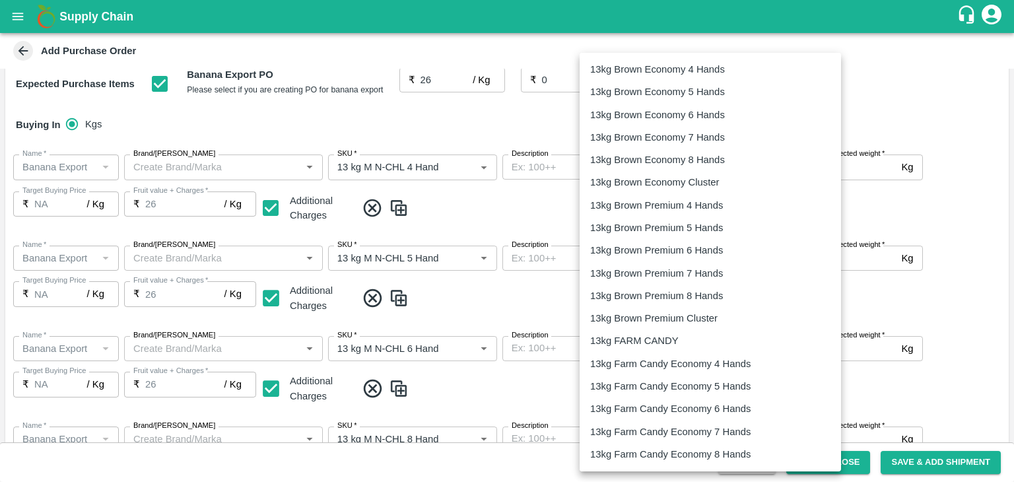
scroll to position [357, 0]
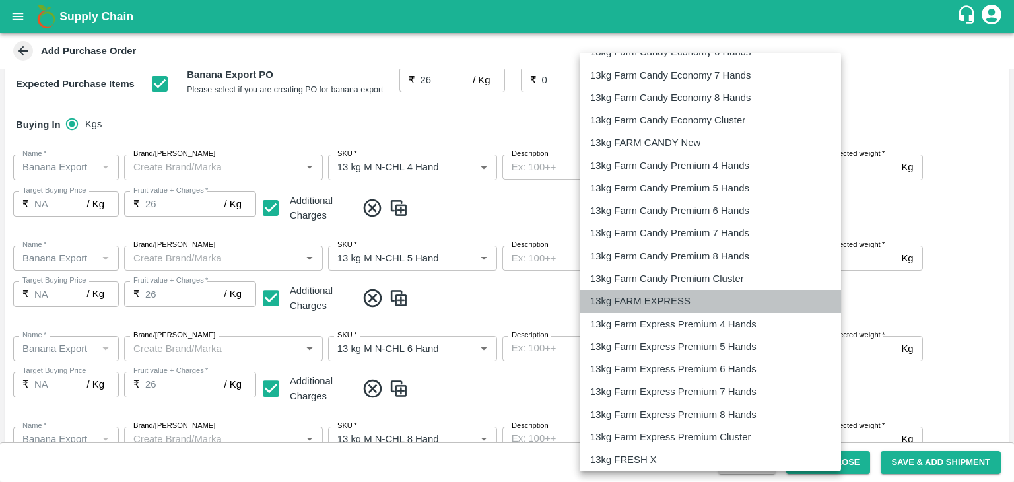
click at [642, 294] on p "13kg FARM EXPRESS" at bounding box center [640, 301] width 100 height 15
type input "468"
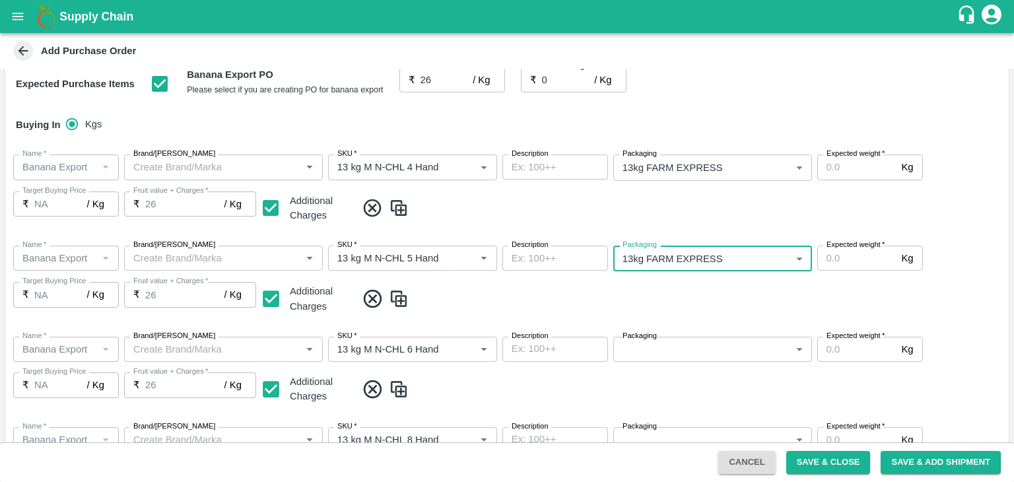
scroll to position [284, 0]
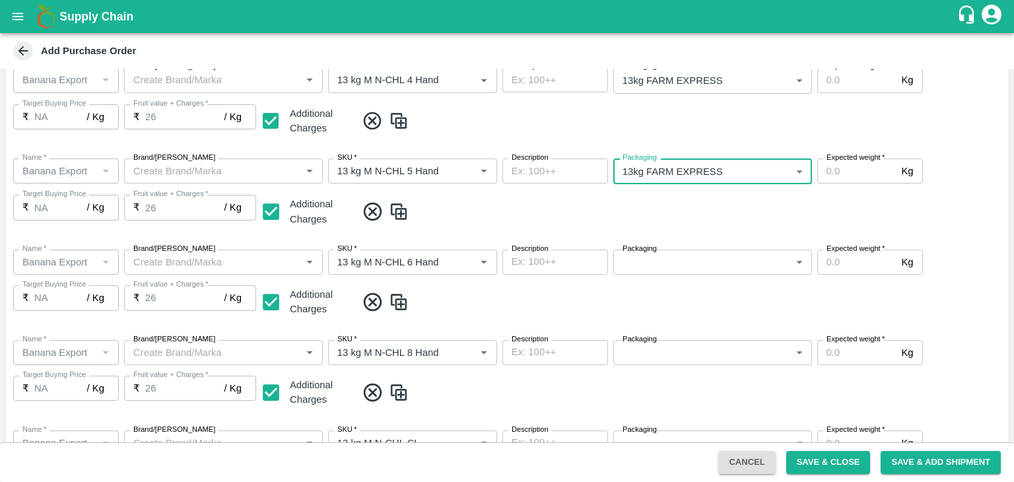
click at [671, 267] on body "Supply Chain Add Purchase Order PO Type   * Farm Gate 1 PO Type Buyers   * Nuna…" at bounding box center [507, 241] width 1014 height 482
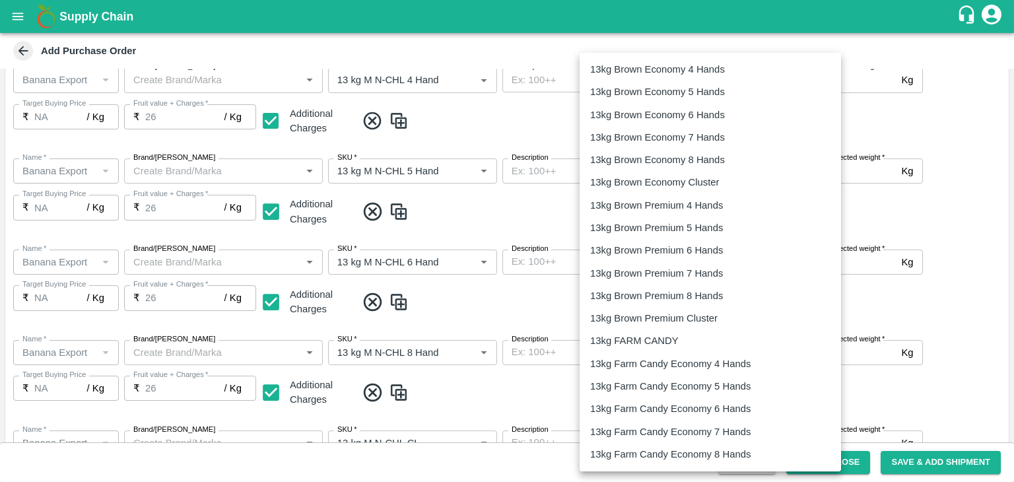
scroll to position [306, 0]
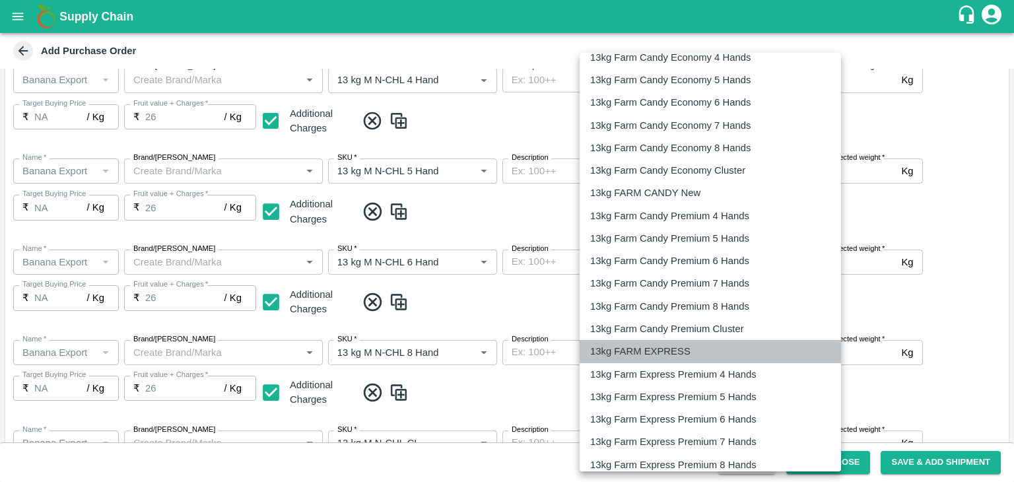
click at [652, 349] on p "13kg FARM EXPRESS" at bounding box center [640, 351] width 100 height 15
type input "468"
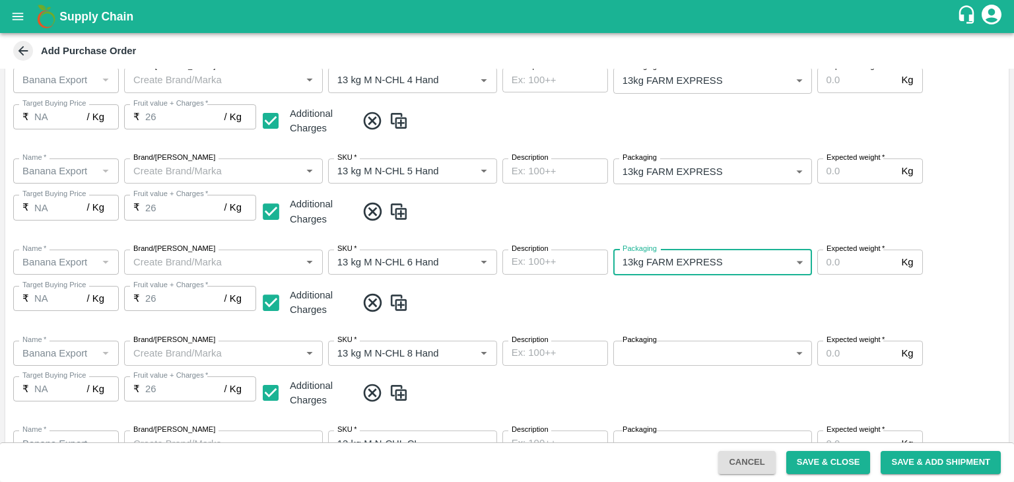
click at [697, 352] on body "Supply Chain Add Purchase Order PO Type   * Farm Gate 1 PO Type Buyers   * Nuna…" at bounding box center [507, 241] width 1014 height 482
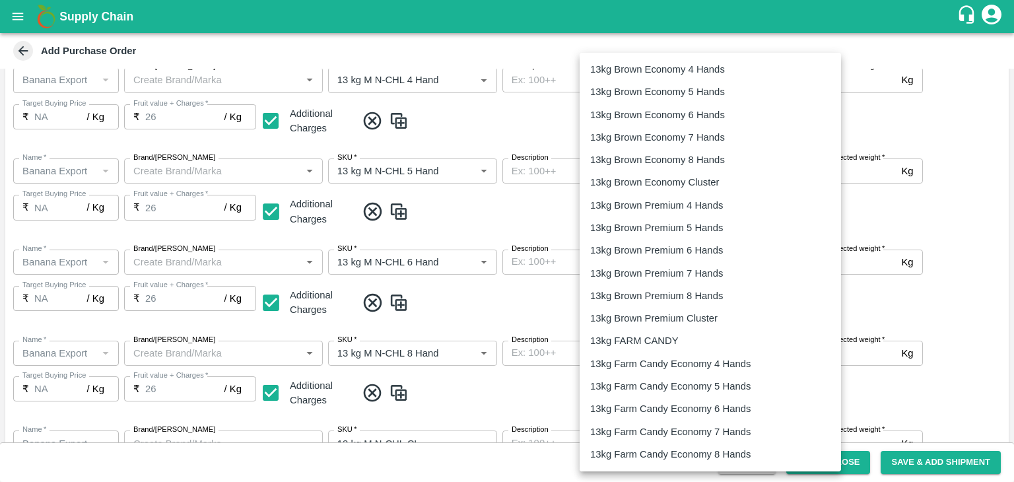
scroll to position [341, 0]
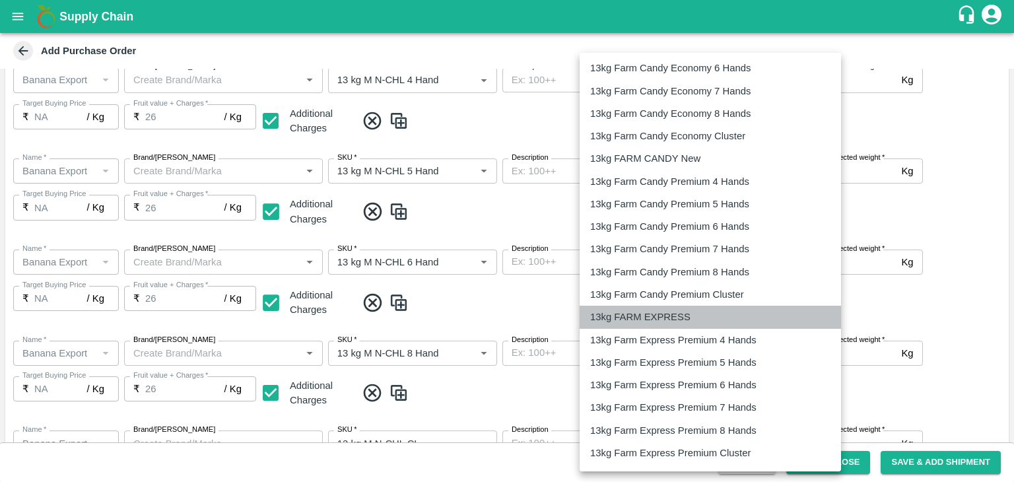
click at [654, 308] on li "13kg FARM EXPRESS" at bounding box center [711, 317] width 262 height 22
type input "468"
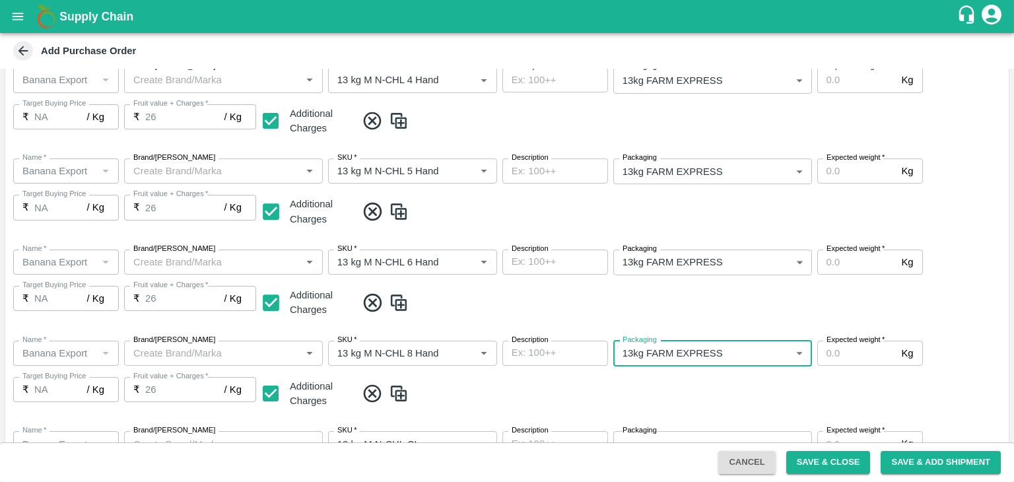
scroll to position [565, 0]
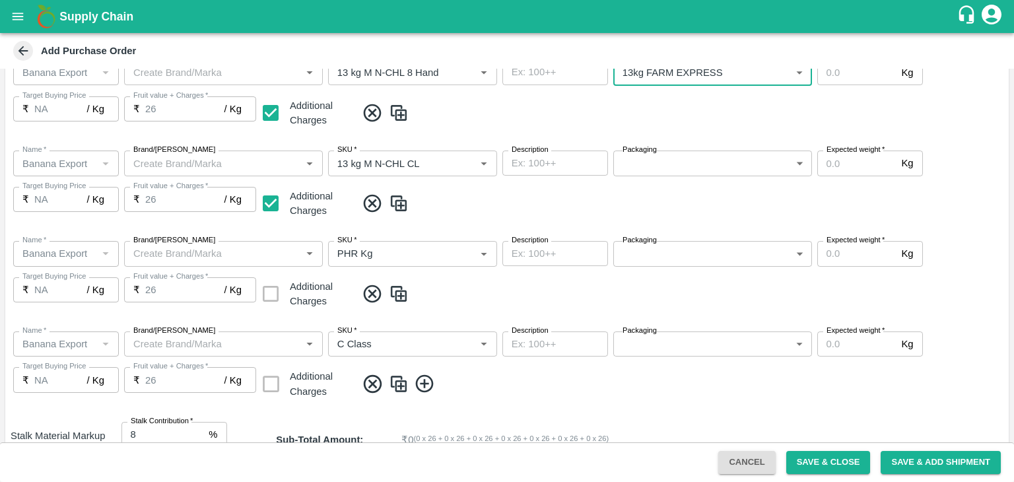
click at [671, 162] on body "Supply Chain Add Purchase Order PO Type   * Farm Gate 1 PO Type Buyers   * Nuna…" at bounding box center [507, 241] width 1014 height 482
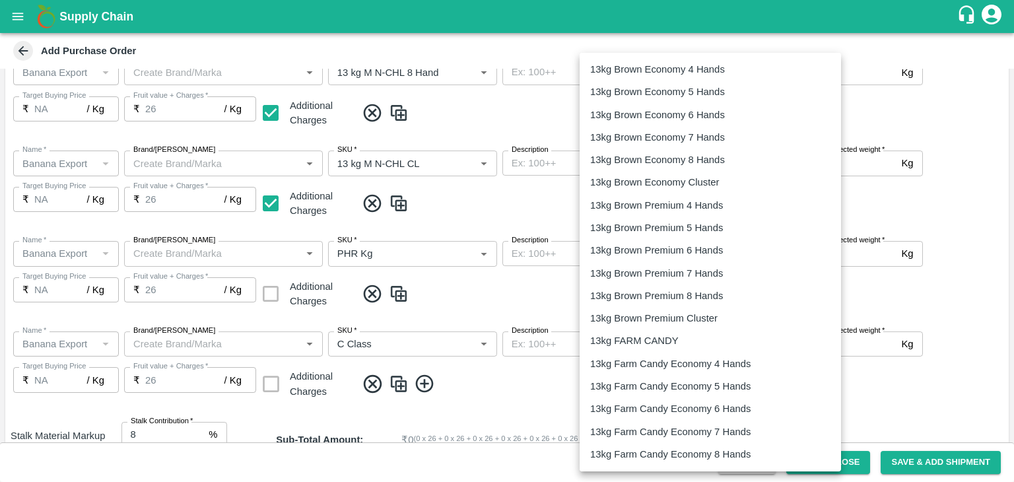
scroll to position [333, 0]
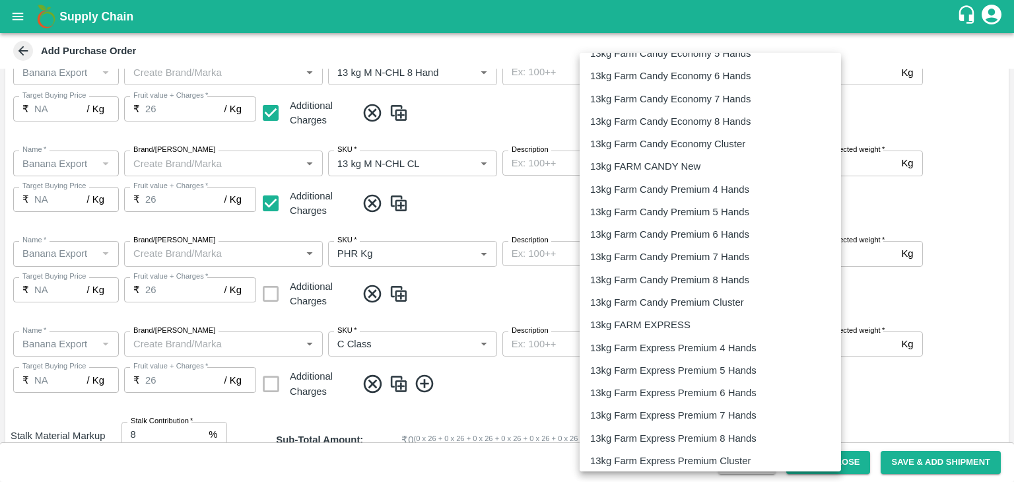
click at [648, 317] on li "13kg FARM EXPRESS" at bounding box center [711, 325] width 262 height 22
type input "468"
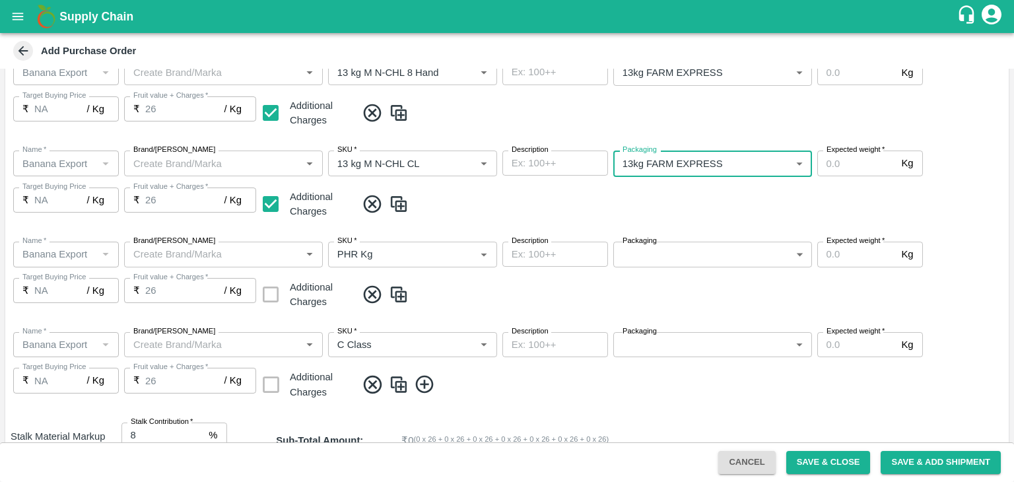
click at [697, 253] on body "Supply Chain Add Purchase Order PO Type   * Farm Gate 1 PO Type Buyers   * Nuna…" at bounding box center [507, 241] width 1014 height 482
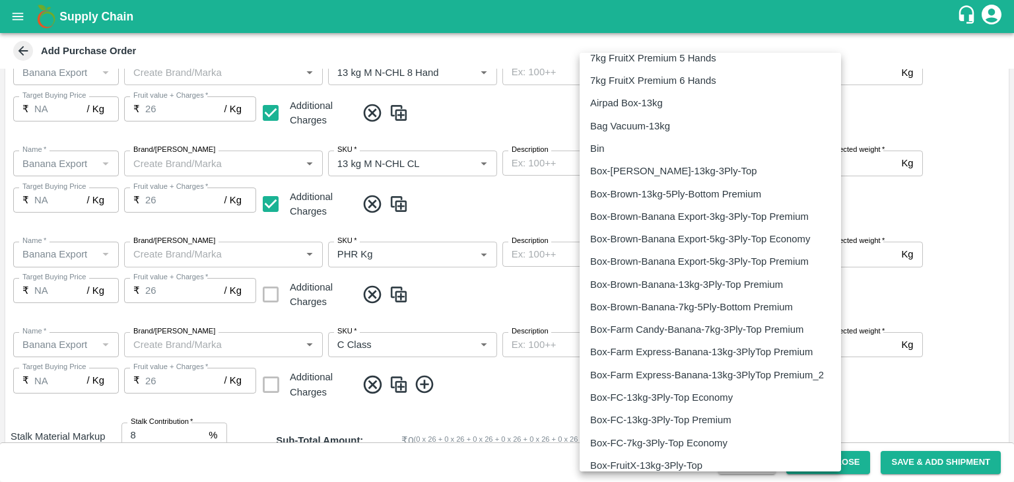
scroll to position [2061, 0]
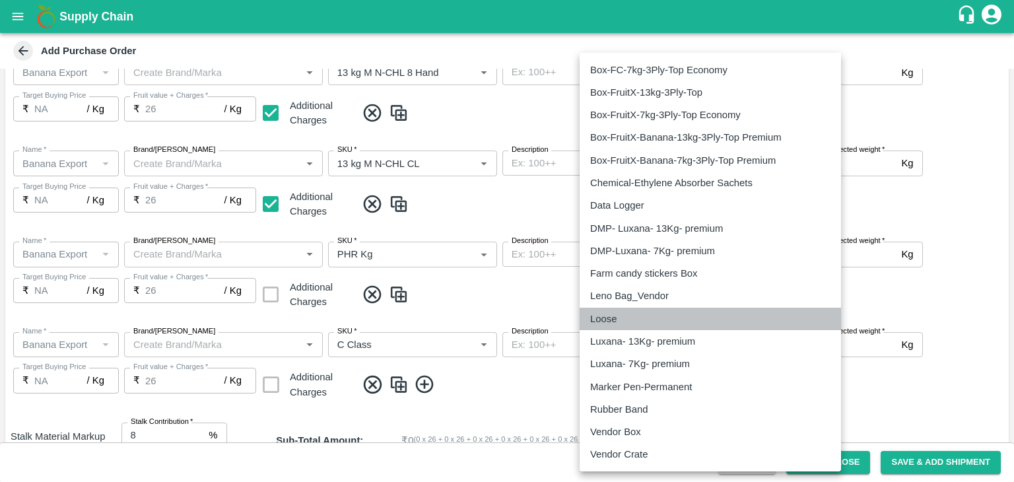
click at [627, 321] on div "Loose" at bounding box center [710, 319] width 240 height 15
type input "258"
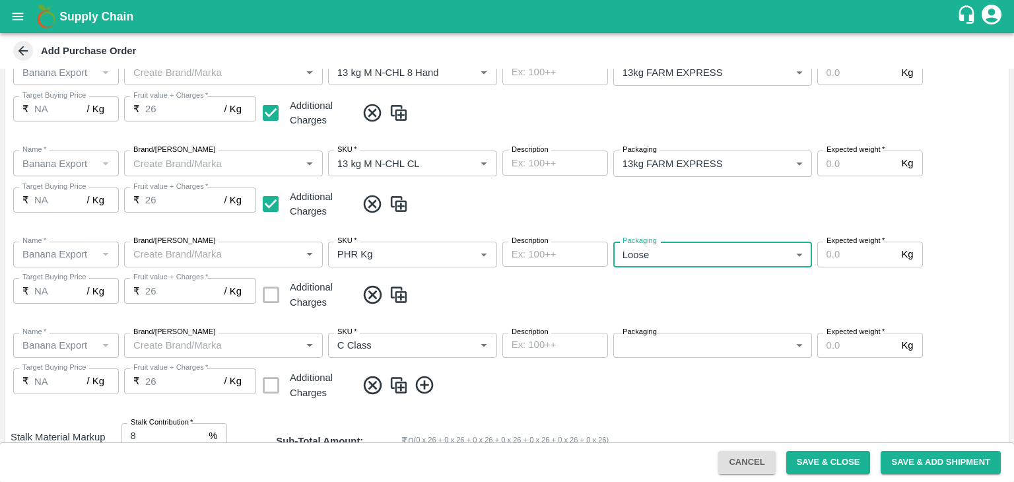
click at [684, 344] on body "Supply Chain Add Purchase Order PO Type   * Farm Gate 1 PO Type Buyers   * Nuna…" at bounding box center [507, 241] width 1014 height 482
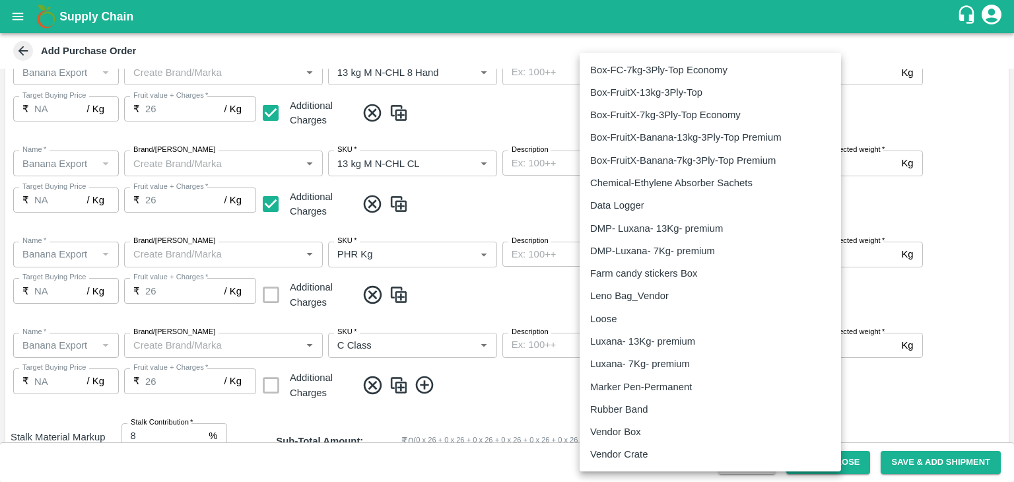
click at [620, 309] on li "Loose" at bounding box center [711, 319] width 262 height 22
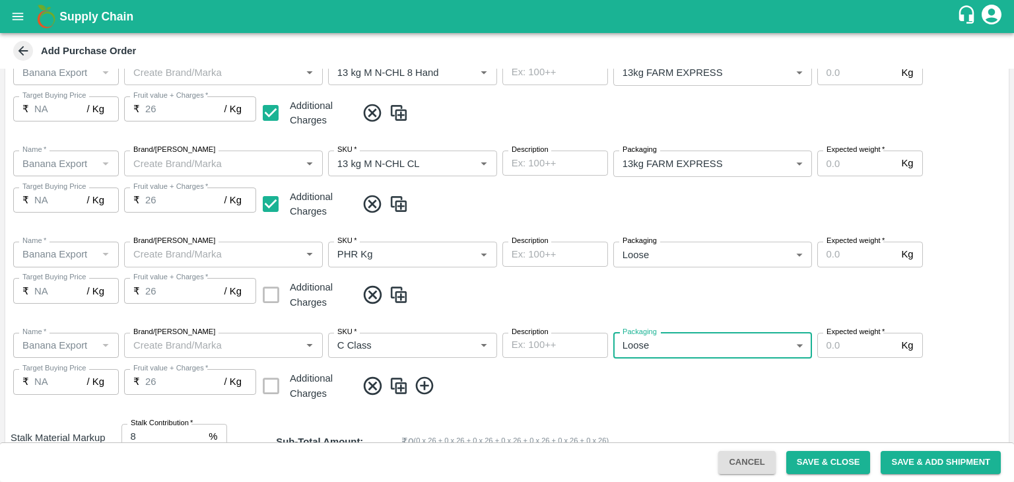
type input "258"
click at [962, 221] on div "Name   * Name   * Brand/Marka Brand/Marka SKU   * SKU   * Description x Descrip…" at bounding box center [507, 185] width 1004 height 91
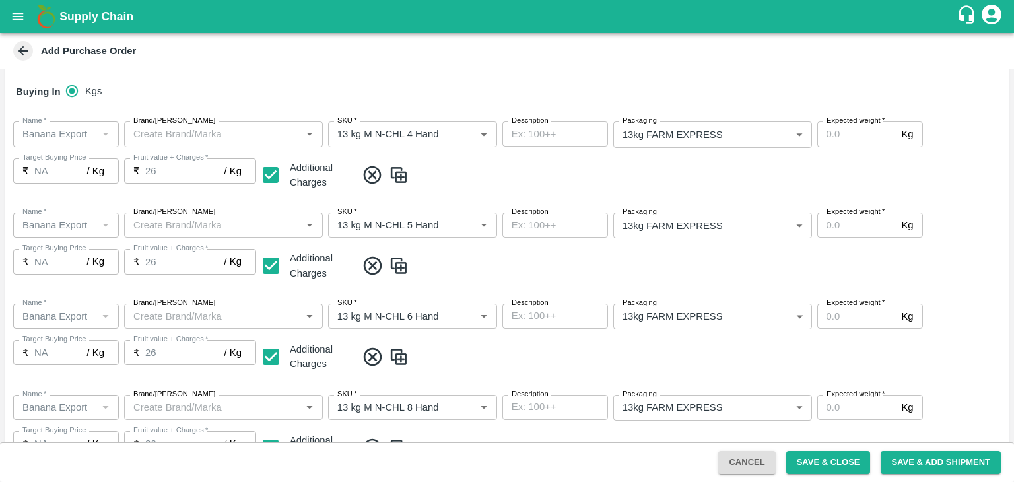
scroll to position [123, 0]
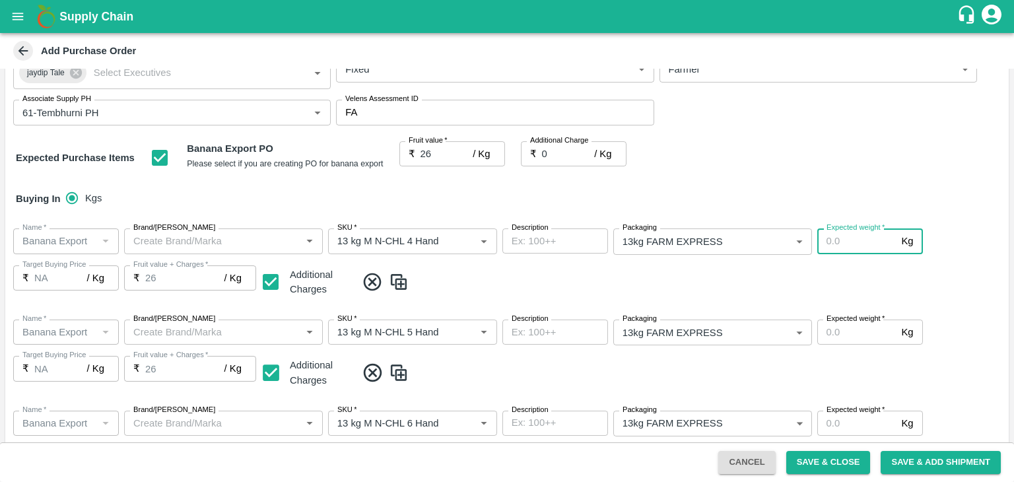
click at [845, 239] on input "Expected weight   *" at bounding box center [857, 241] width 79 height 25
type input "1200"
click at [845, 323] on label "Expected weight   *" at bounding box center [856, 319] width 58 height 11
click at [845, 323] on input "Expected weight   *" at bounding box center [857, 332] width 79 height 25
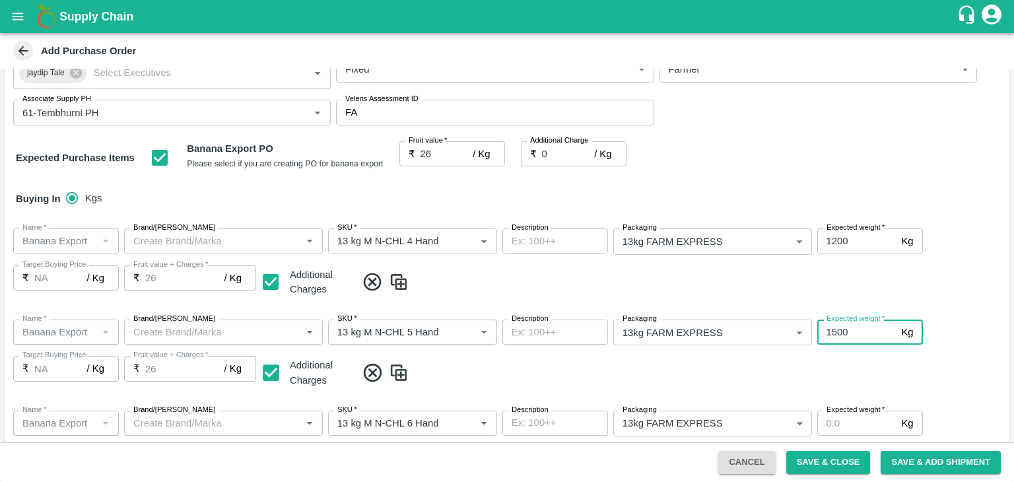
type input "1500"
click at [857, 427] on input "Expected weight   *" at bounding box center [857, 423] width 79 height 25
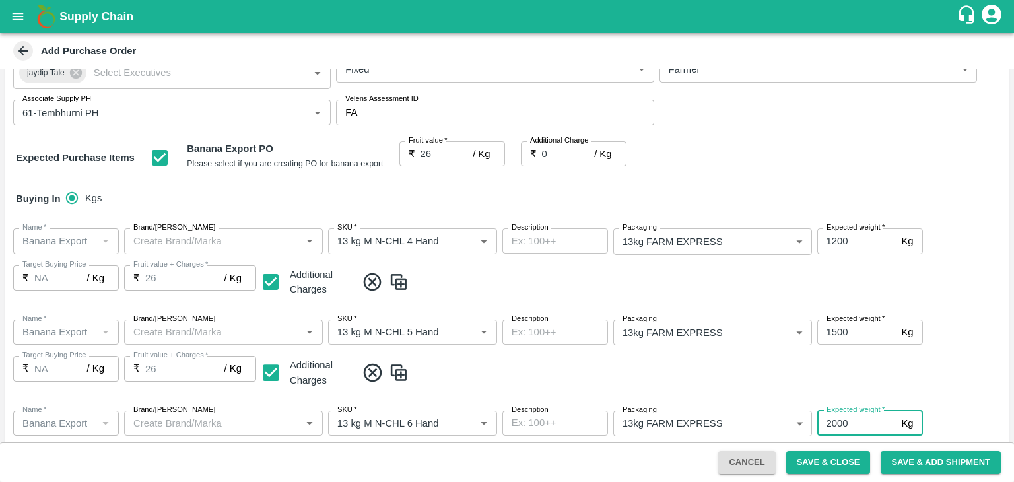
type input "2000"
click at [993, 397] on div "Name   * Name   * Brand/Marka Brand/Marka SKU   * SKU   * Description x Descrip…" at bounding box center [507, 354] width 1004 height 91
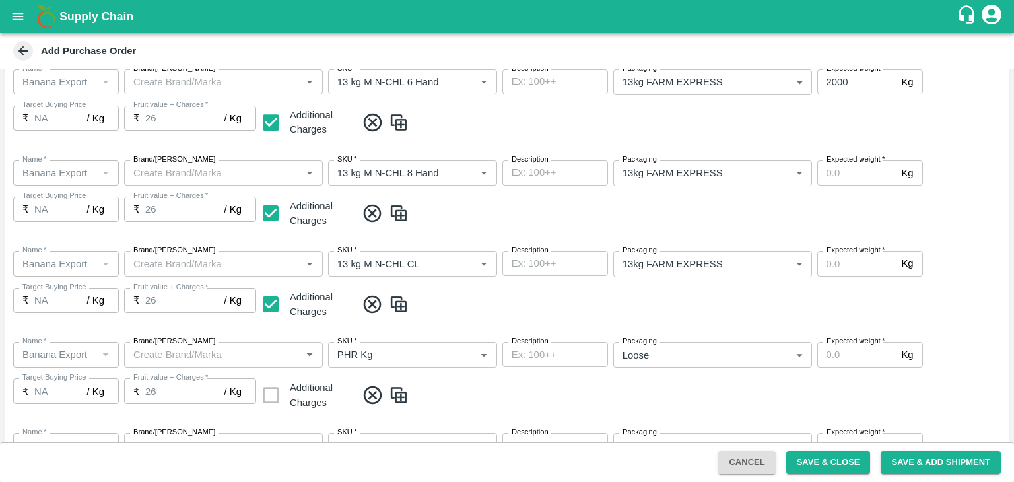
scroll to position [466, 0]
click at [862, 170] on input "Expected weight   *" at bounding box center [857, 171] width 79 height 25
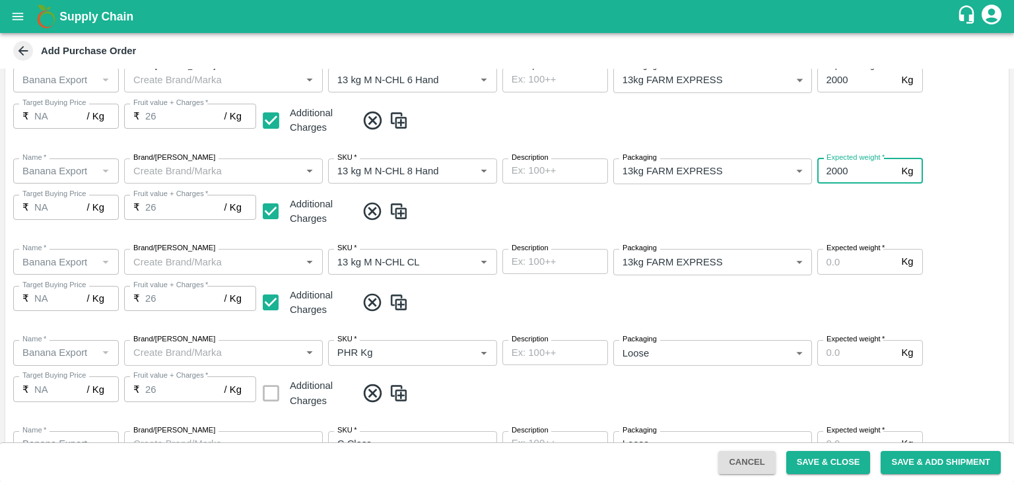
type input "2000"
click at [871, 264] on input "Expected weight   *" at bounding box center [857, 261] width 79 height 25
type input "1500"
click at [865, 347] on input "Expected weight   *" at bounding box center [857, 352] width 79 height 25
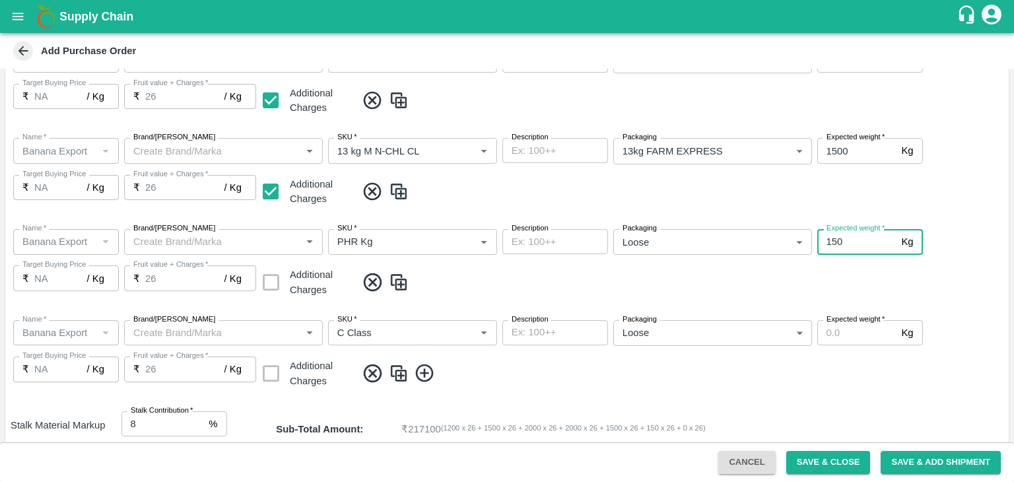
type input "150"
click at [859, 337] on input "Expected weight   *" at bounding box center [857, 332] width 79 height 25
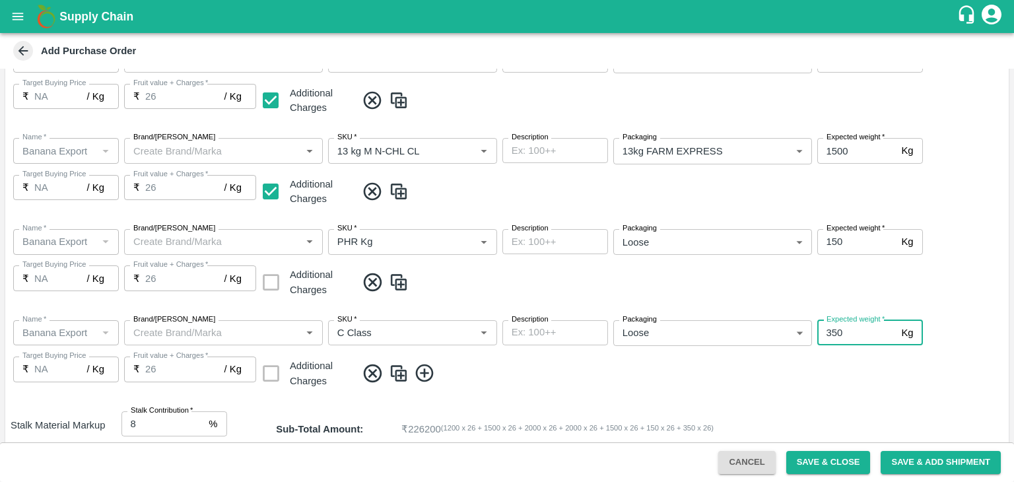
type input "350"
click at [871, 373] on span at bounding box center [680, 374] width 647 height 22
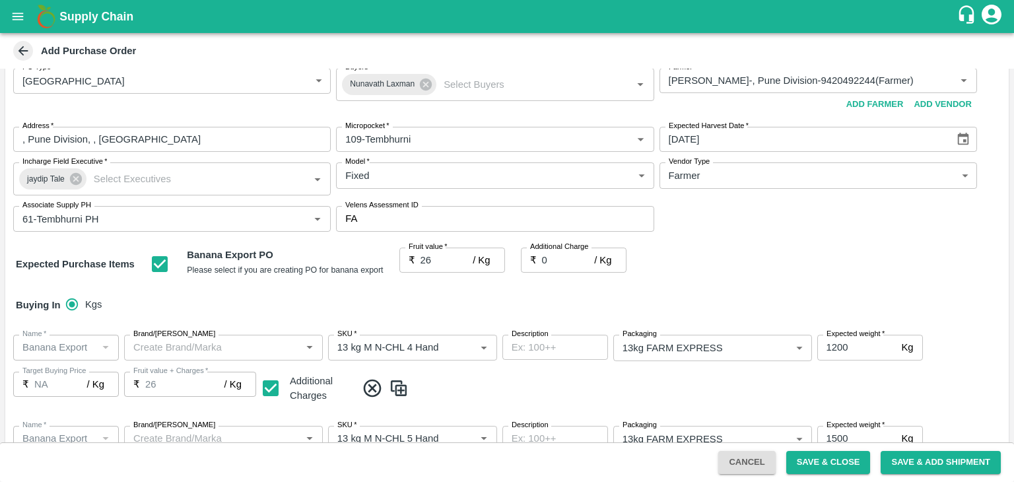
scroll to position [0, 0]
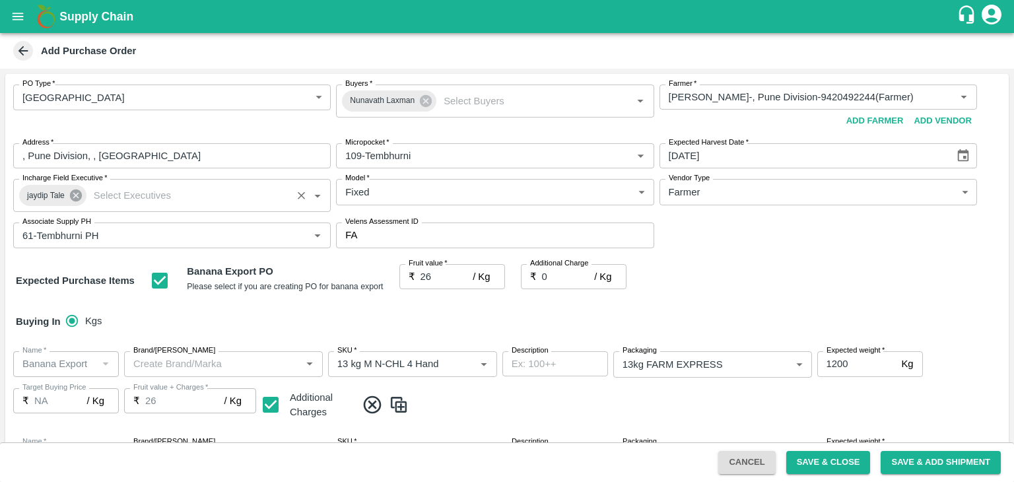
click at [71, 196] on icon at bounding box center [76, 196] width 12 height 12
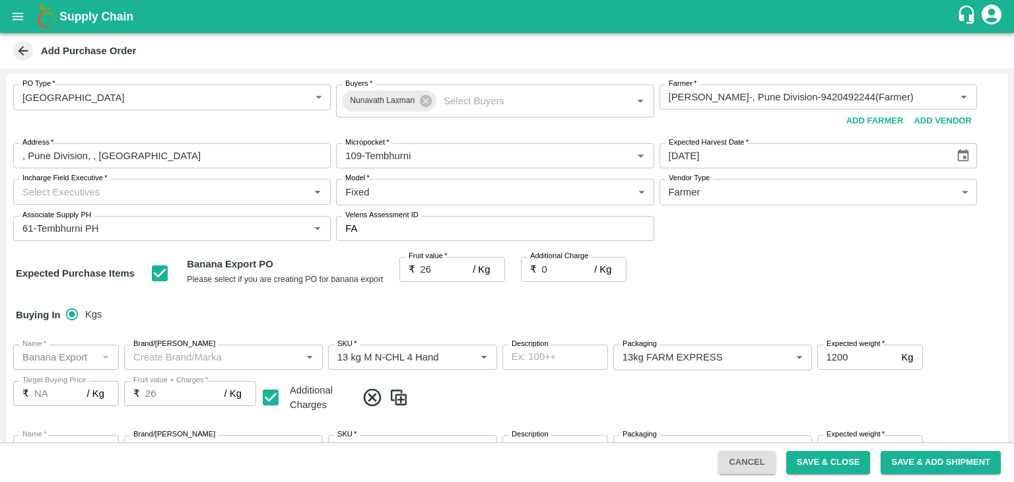
click at [71, 196] on input "Incharge Field Executive   *" at bounding box center [161, 191] width 288 height 17
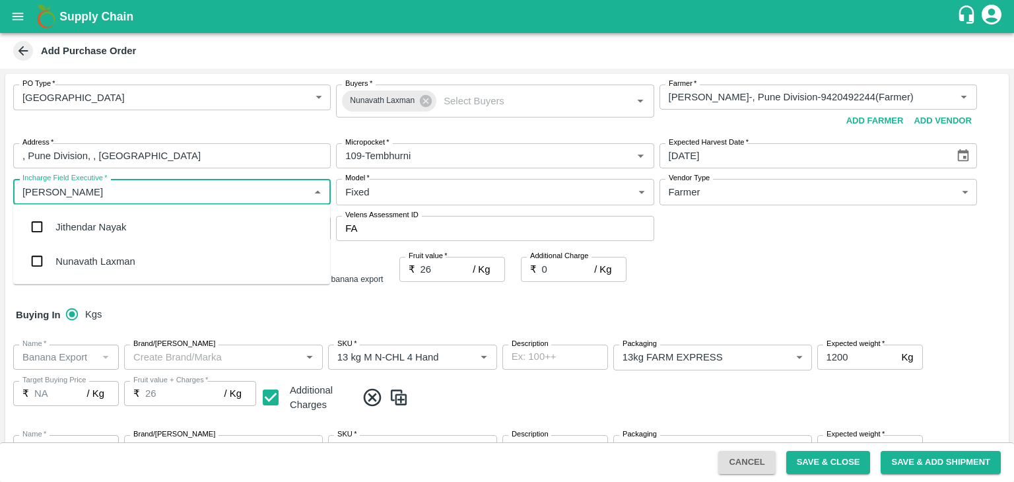
type input "laxman"
click at [127, 254] on div "Nunavath Laxman" at bounding box center [94, 261] width 79 height 15
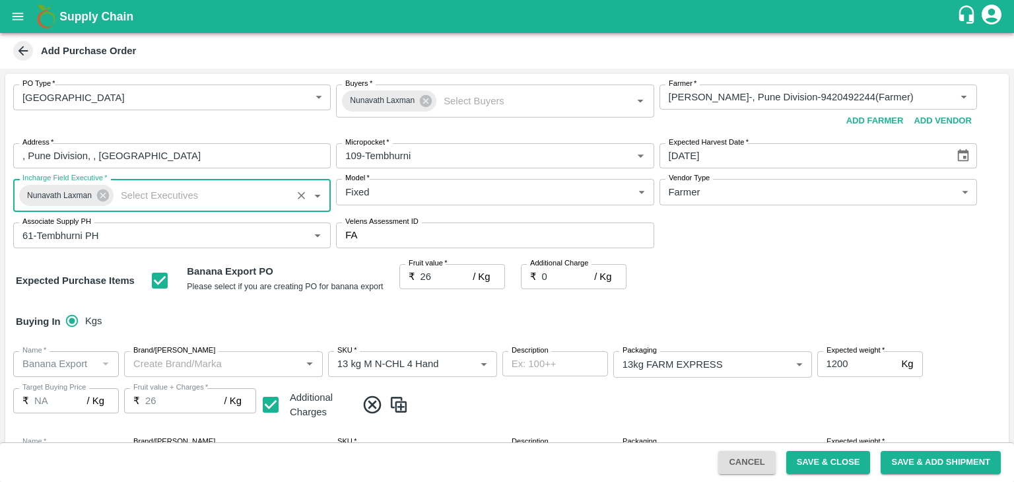
click at [806, 223] on div "PO Type   * Farm Gate 1 PO Type Buyers   * Nunavath Laxman Buyers   * Farmer   …" at bounding box center [507, 166] width 1004 height 185
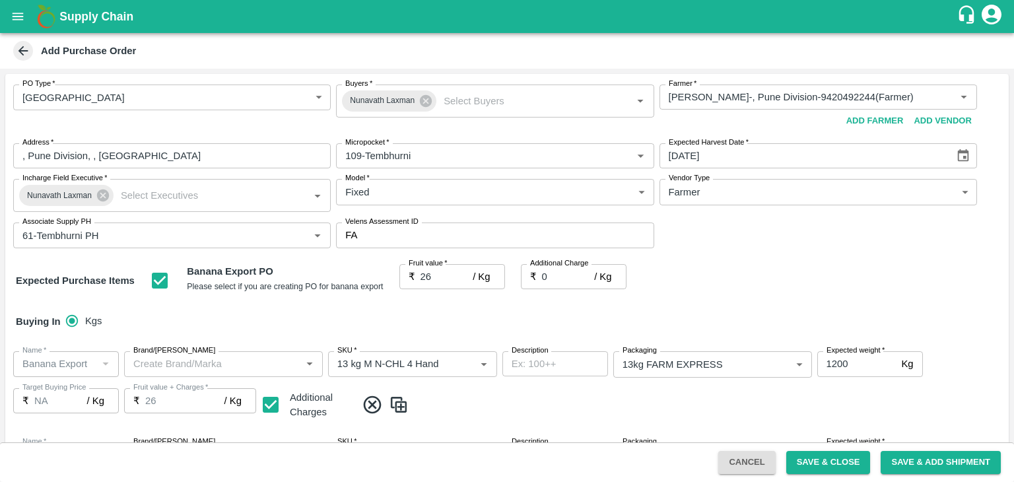
scroll to position [747, 0]
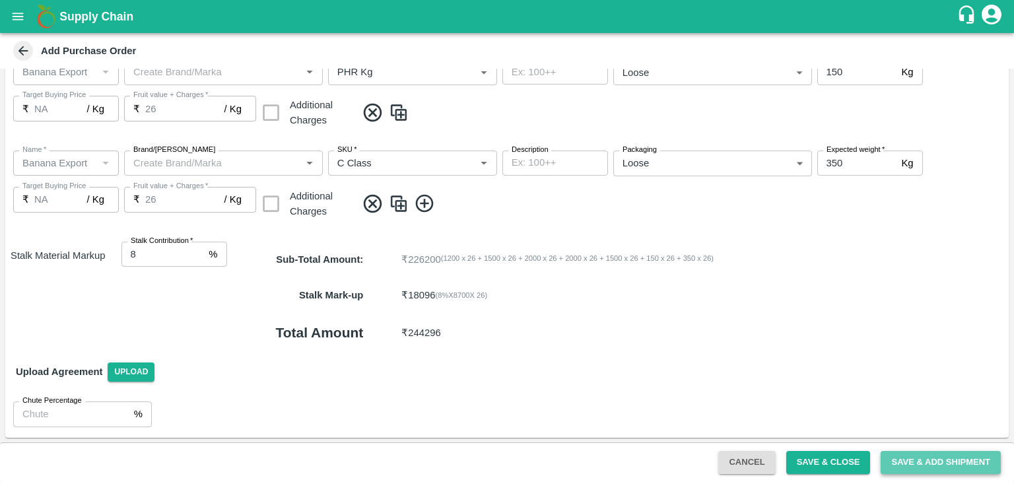
click at [933, 456] on button "Save & Add Shipment" at bounding box center [941, 462] width 120 height 23
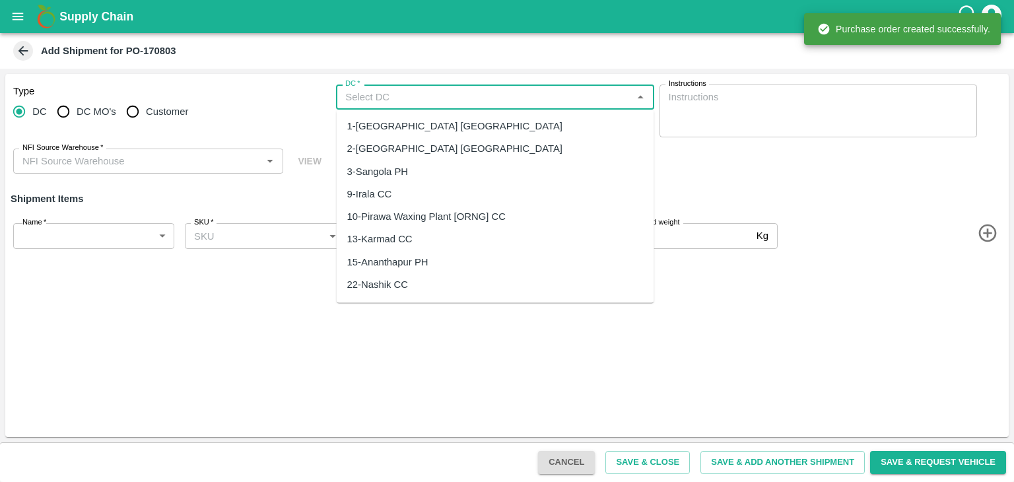
click at [398, 106] on input "DC   *" at bounding box center [484, 96] width 288 height 17
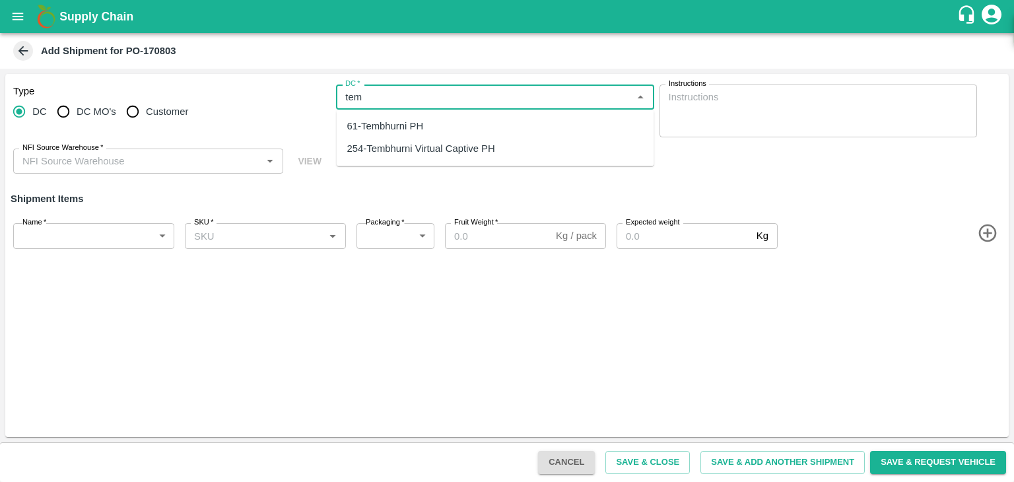
click at [431, 142] on div "254-Tembhurni Virtual Captive PH" at bounding box center [421, 149] width 148 height 15
type input "254-Tembhurni Virtual Captive PH"
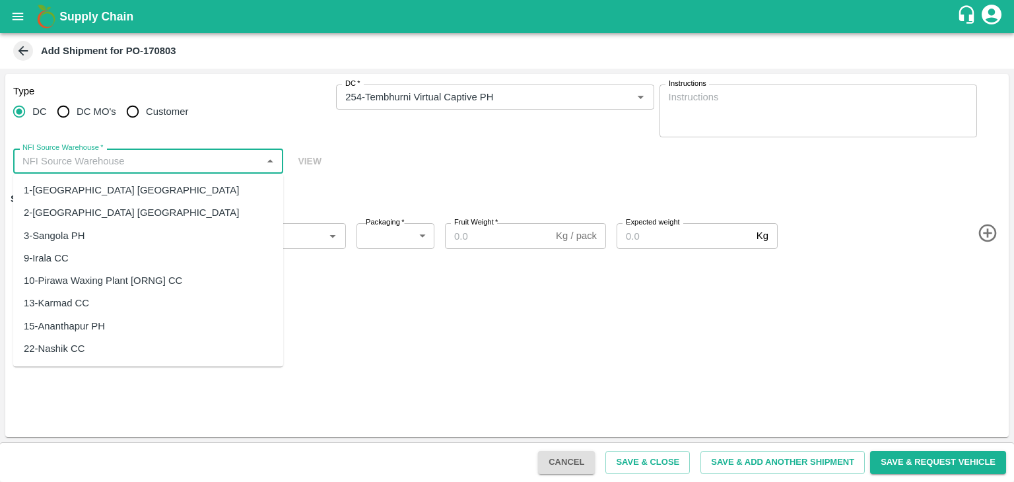
click at [186, 160] on input "NFI Source Warehouse   *" at bounding box center [137, 161] width 240 height 17
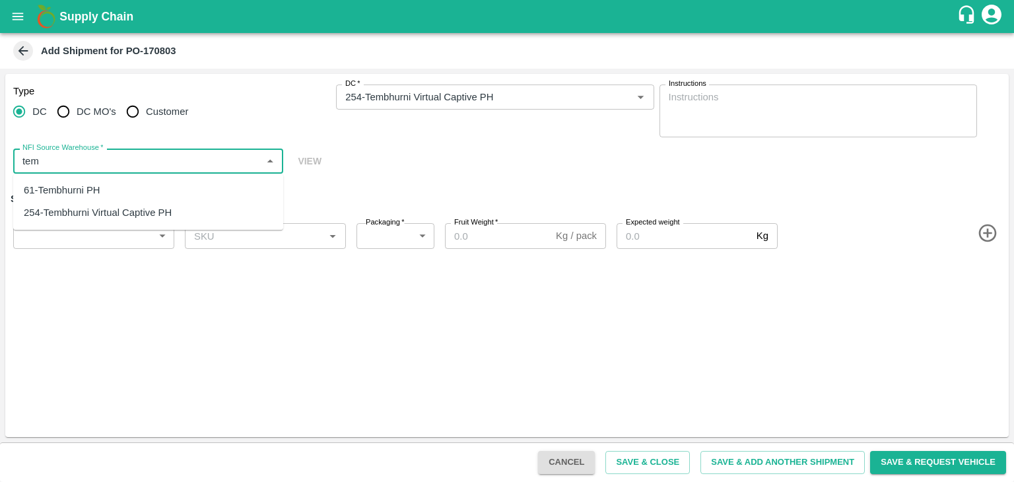
click at [122, 185] on div "61-Tembhurni PH" at bounding box center [148, 190] width 270 height 22
type input "61-Tembhurni PH"
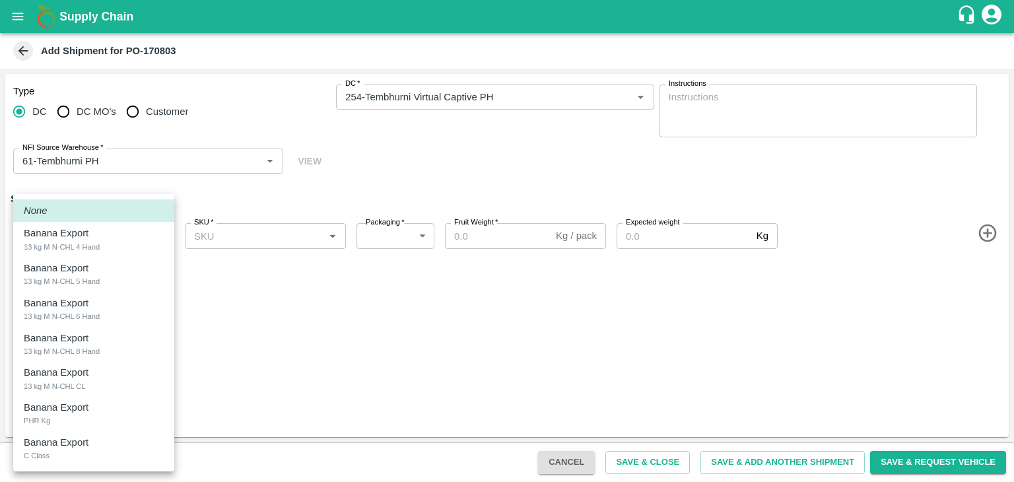
click at [67, 231] on body "Supply Chain Add Shipment for PO-170803 Type DC DC MO's Customer DC   * DC   * …" at bounding box center [507, 241] width 1014 height 482
click at [985, 236] on div at bounding box center [507, 241] width 1014 height 482
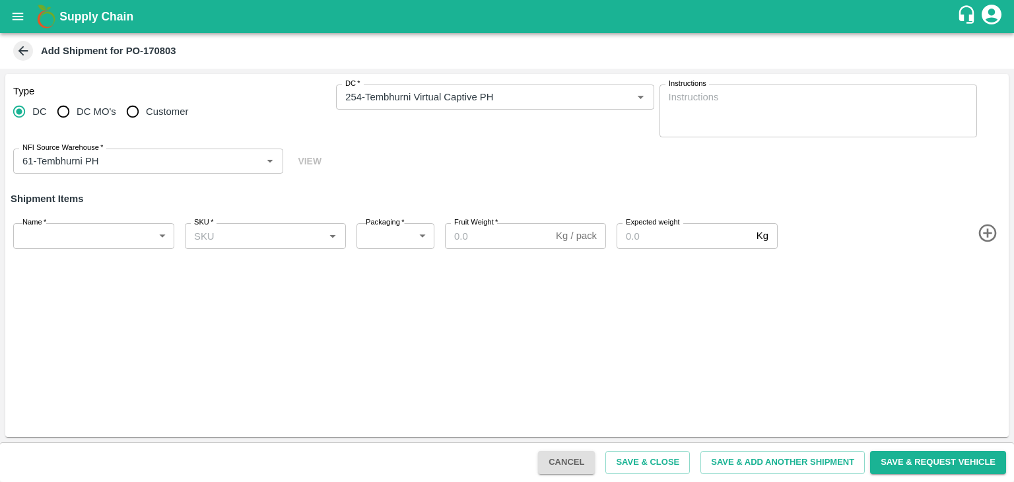
click at [991, 244] on div "Name   * ​ Name SKU   * SKU   * Packaging   * ​ Packaging Fruit Weight   * Kg /…" at bounding box center [504, 233] width 1009 height 52
click at [985, 234] on icon "button" at bounding box center [988, 234] width 22 height 22
click at [988, 283] on icon "button" at bounding box center [988, 280] width 18 height 18
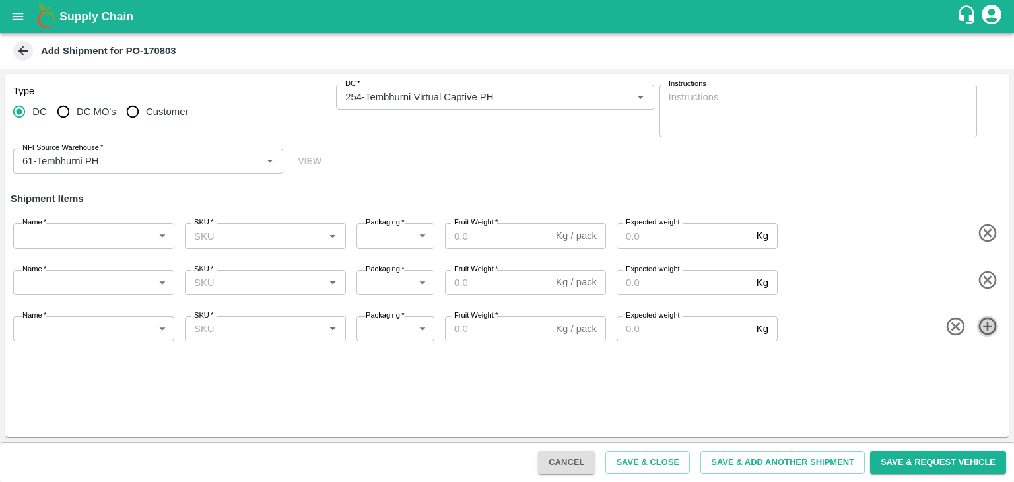
click at [987, 332] on icon "button" at bounding box center [988, 327] width 22 height 22
click at [989, 376] on icon "button" at bounding box center [988, 373] width 22 height 22
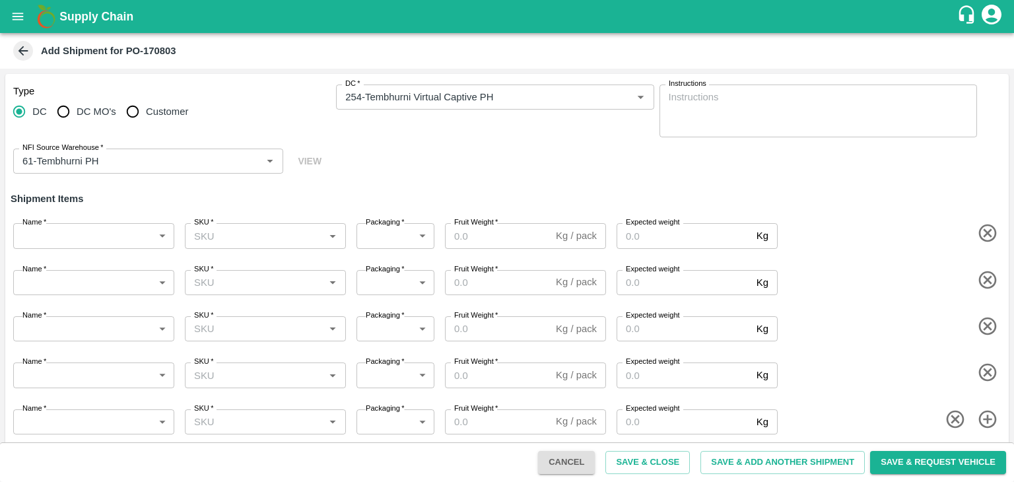
scroll to position [8, 0]
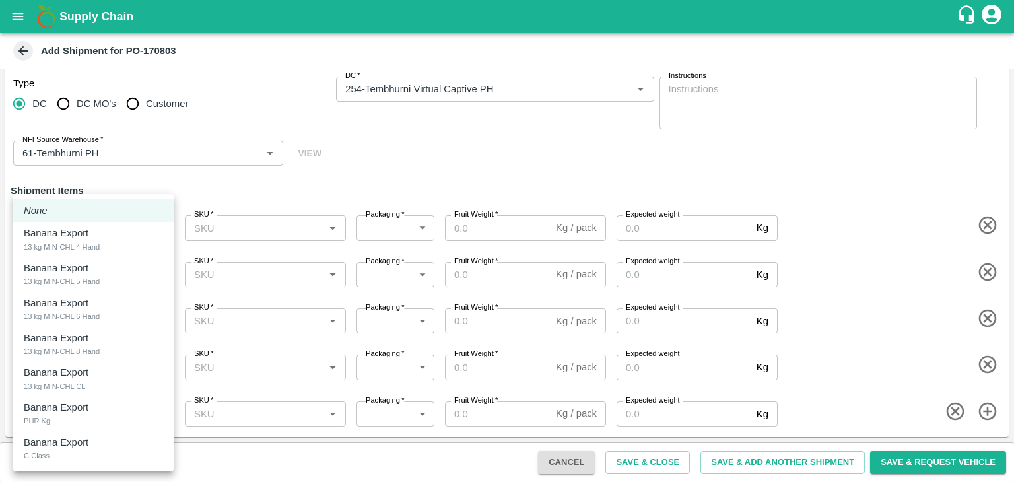
click at [71, 215] on body "Supply Chain Add Shipment for PO-170803 Type DC DC MO's Customer DC   * DC   * …" at bounding box center [507, 241] width 1014 height 482
click at [77, 238] on p "Banana Export" at bounding box center [56, 233] width 65 height 15
type input "1934996"
type input "468"
type input "1200"
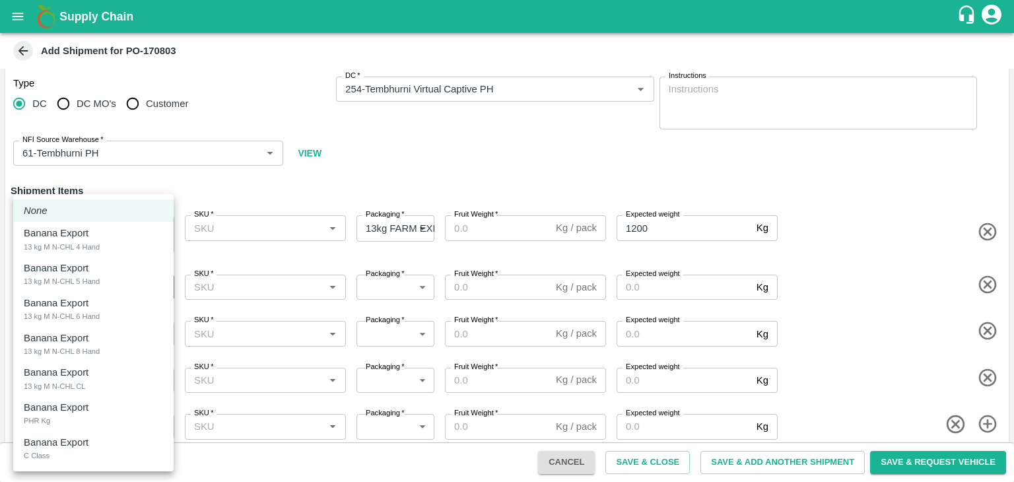
click at [88, 275] on body "Supply Chain Add Shipment for PO-170803 Type DC DC MO's Customer DC   * DC   * …" at bounding box center [507, 241] width 1014 height 482
click at [88, 275] on div "Banana Export" at bounding box center [59, 268] width 71 height 15
type input "1934997"
type input "468"
type input "1500"
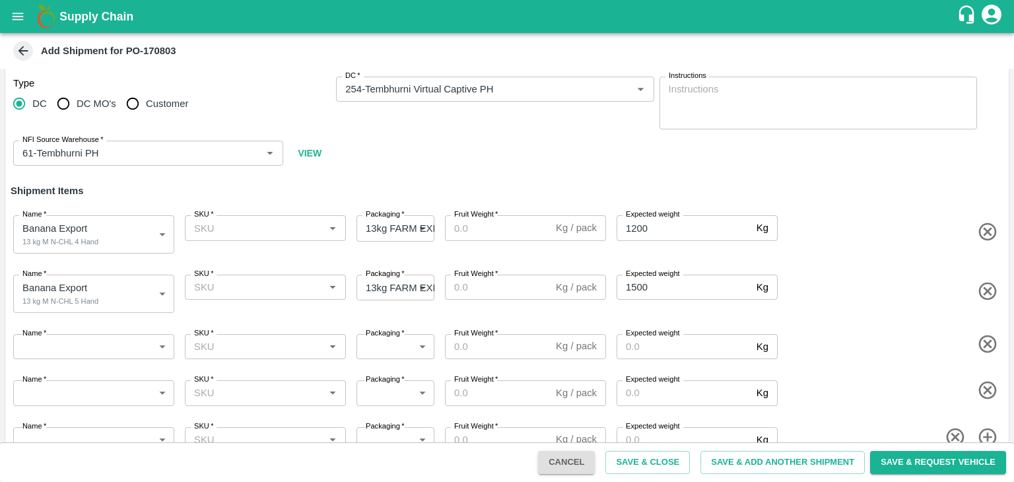
click at [87, 333] on div "Name   * ​ Name" at bounding box center [91, 344] width 166 height 30
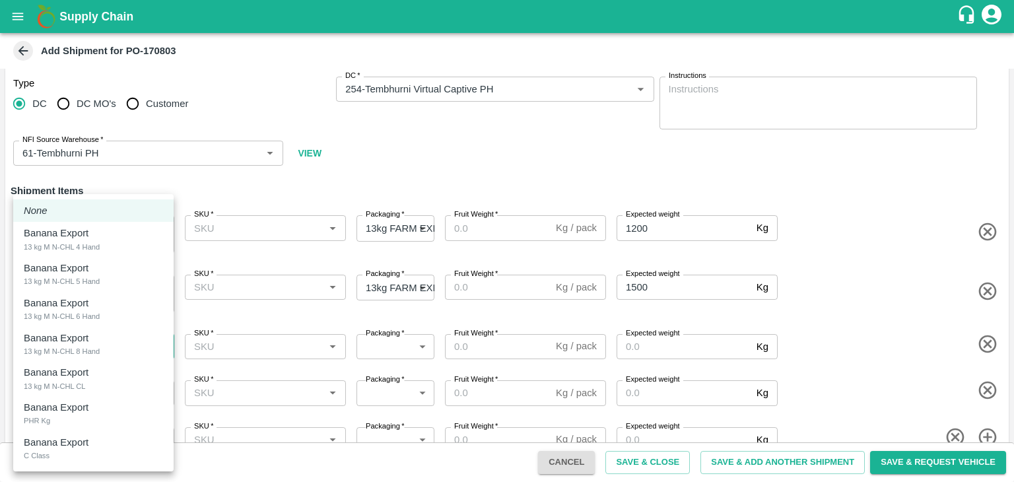
click at [95, 344] on body "Supply Chain Add Shipment for PO-170803 Type DC DC MO's Customer DC   * DC   * …" at bounding box center [507, 241] width 1014 height 482
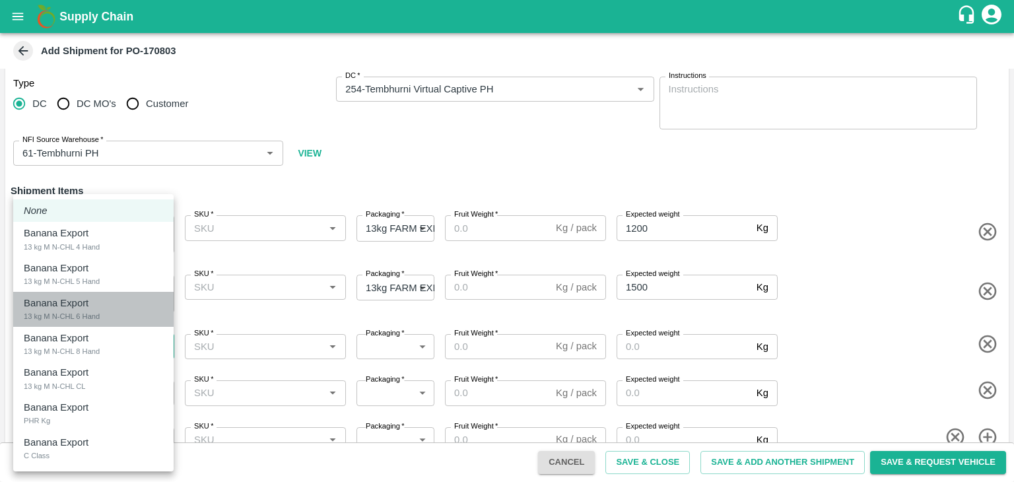
click at [96, 310] on div "13 kg M N-CHL 6 Hand" at bounding box center [62, 316] width 76 height 12
type input "1934998"
type input "468"
type input "2000"
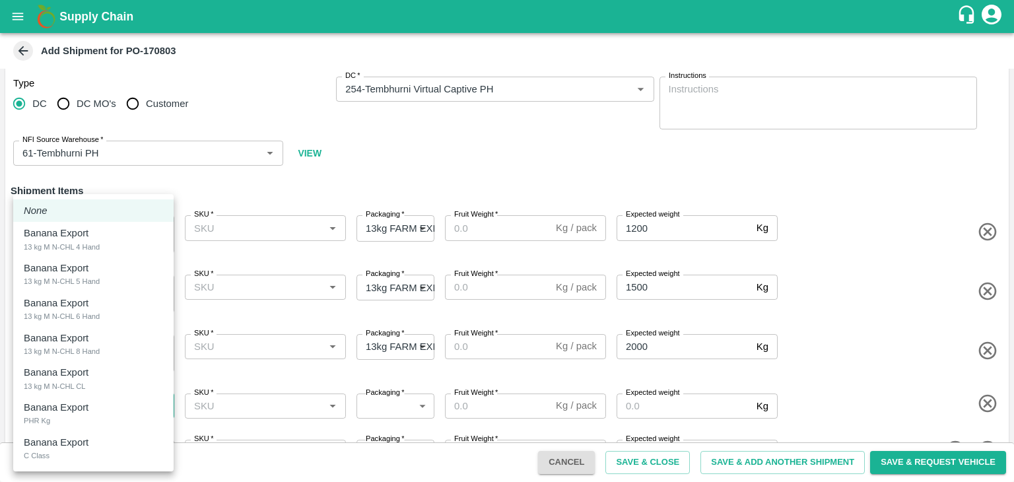
click at [112, 412] on body "Supply Chain Add Shipment for PO-170803 Type DC DC MO's Customer DC   * DC   * …" at bounding box center [507, 241] width 1014 height 482
click at [94, 359] on li "Banana Export 13 kg M N-CHL 8 Hand" at bounding box center [93, 344] width 160 height 35
type input "1934999"
type input "468"
type input "2000"
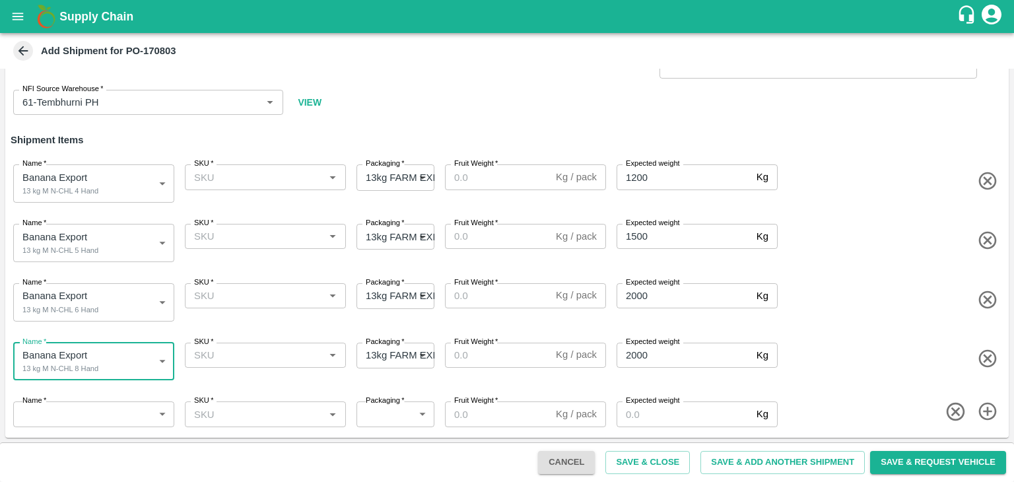
scroll to position [58, 0]
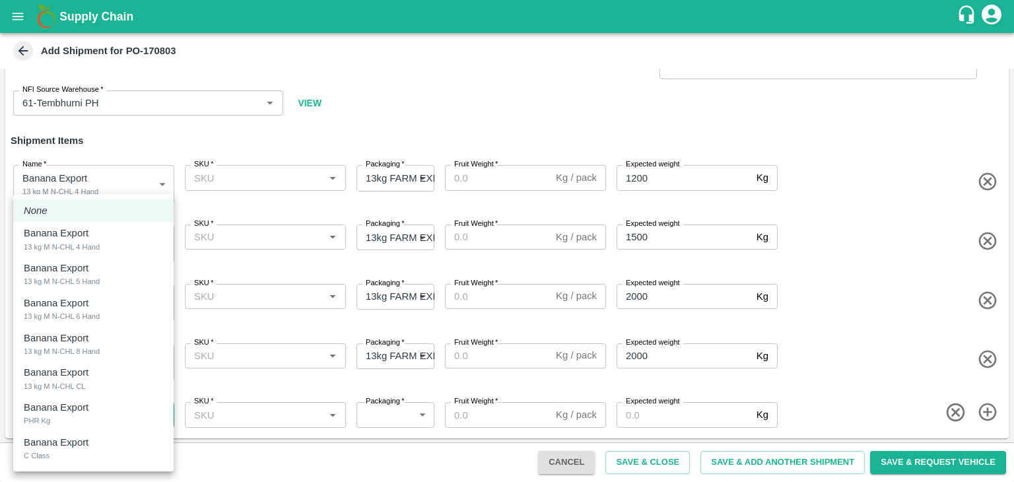
click at [107, 415] on body "Supply Chain Add Shipment for PO-170803 Type DC DC MO's Customer DC   * DC   * …" at bounding box center [507, 241] width 1014 height 482
click at [87, 367] on p "Banana Export" at bounding box center [56, 372] width 65 height 15
type input "1935000"
type input "468"
type input "1500"
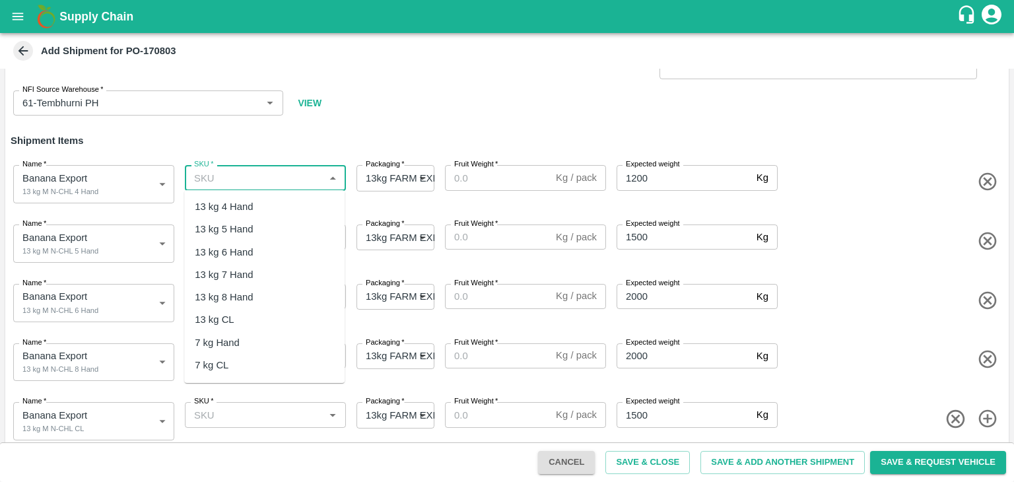
click at [256, 169] on input "SKU   *" at bounding box center [254, 177] width 131 height 17
click at [267, 201] on div "13 kg M N-CHL 4 Hand" at bounding box center [246, 206] width 102 height 15
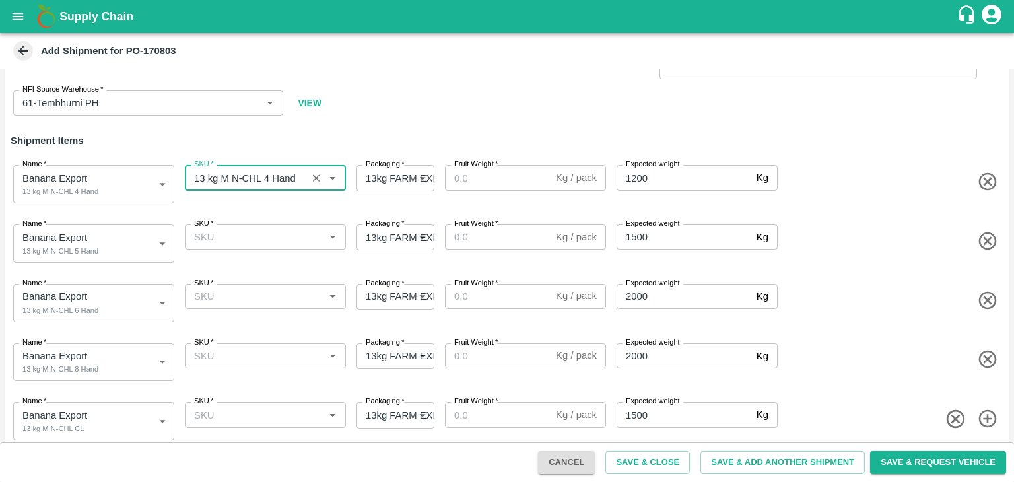
type input "13 kg M N-CHL 4 Hand"
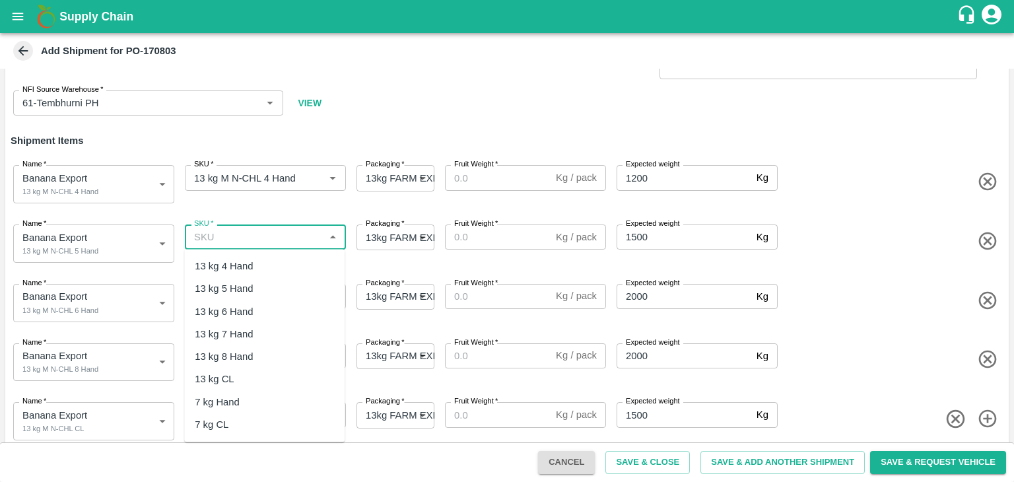
click at [272, 244] on input "SKU   *" at bounding box center [254, 237] width 131 height 17
click at [282, 288] on div "13 kg M N-CHL 5 Hand" at bounding box center [246, 288] width 102 height 15
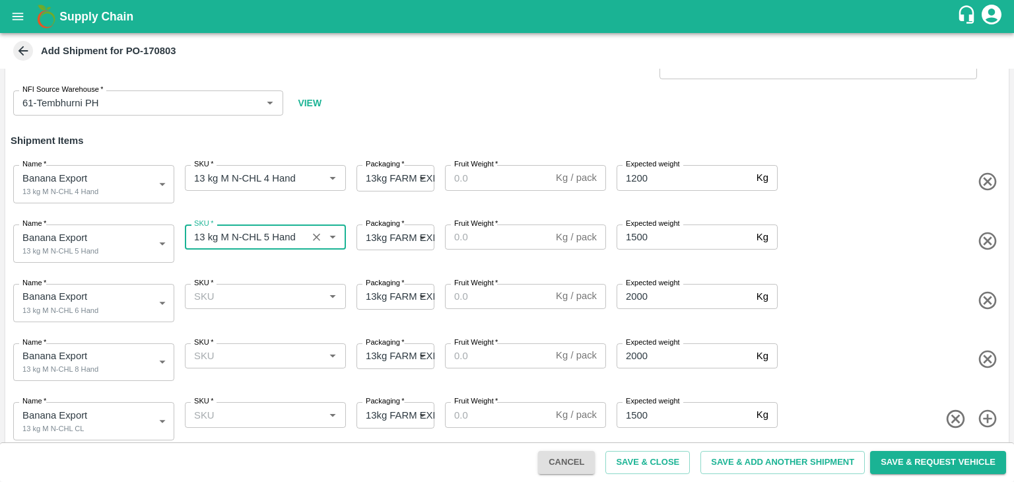
type input "13 kg M N-CHL 5 Hand"
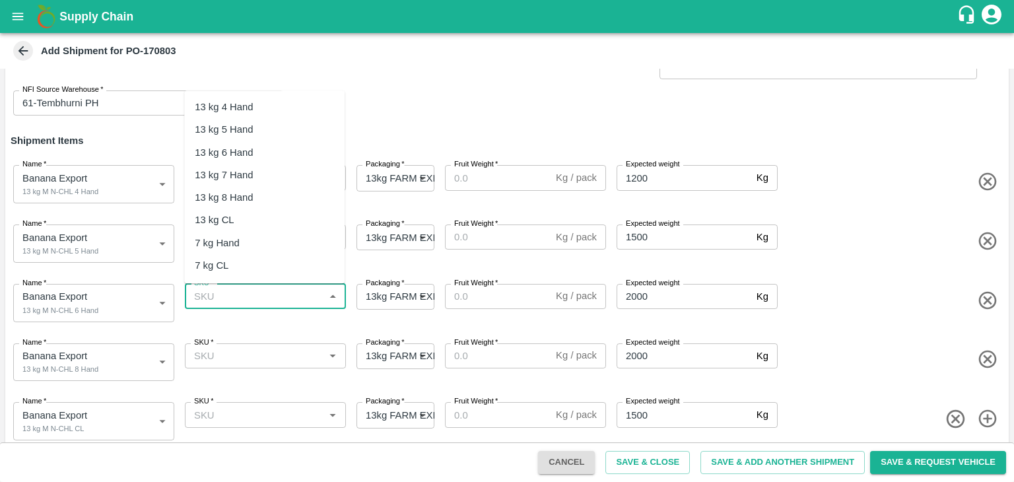
click at [309, 289] on input "SKU   *" at bounding box center [254, 296] width 131 height 17
click at [291, 155] on div "13 kg M N-CHL 6 Hand" at bounding box center [246, 152] width 102 height 15
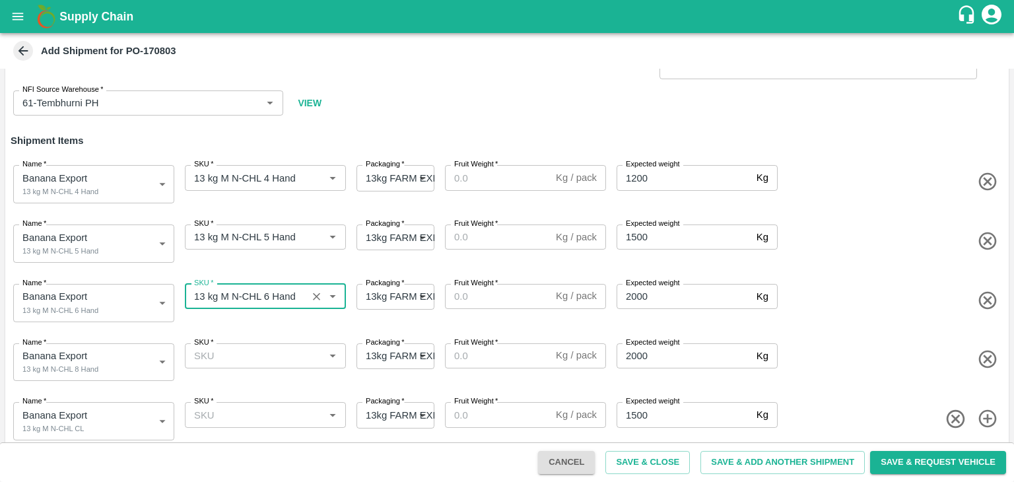
type input "13 kg M N-CHL 6 Hand"
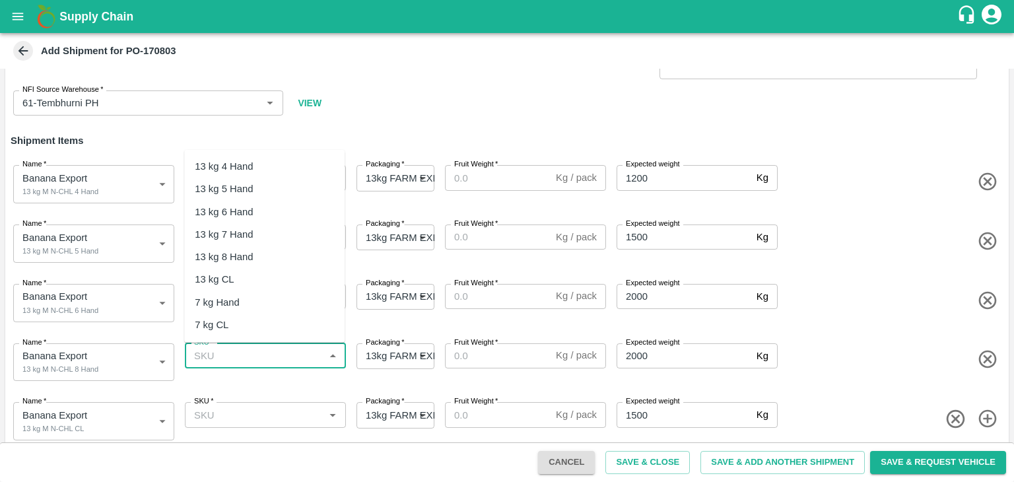
click at [283, 355] on input "SKU   *" at bounding box center [254, 355] width 131 height 17
click at [274, 251] on div "13 kg M N-CHL 8 Hand" at bounding box center [246, 257] width 102 height 15
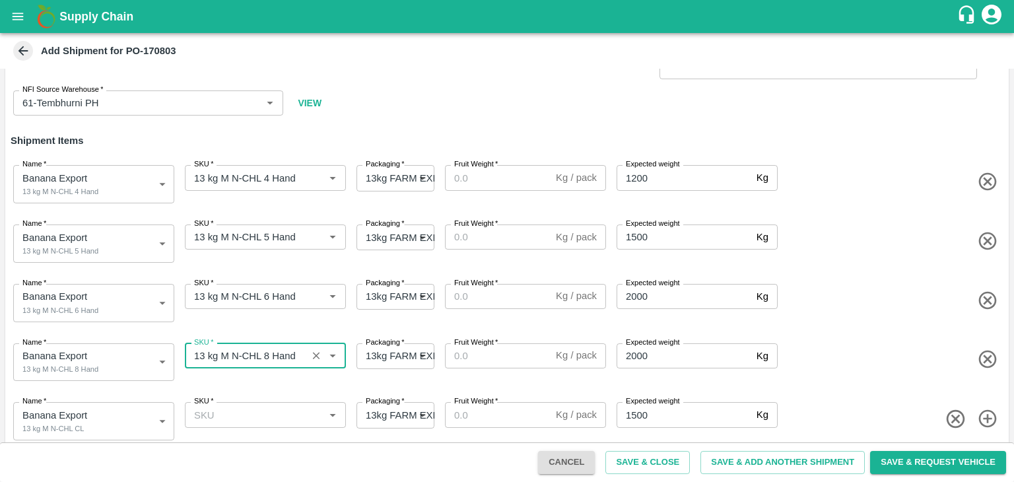
type input "13 kg M N-CHL 8 Hand"
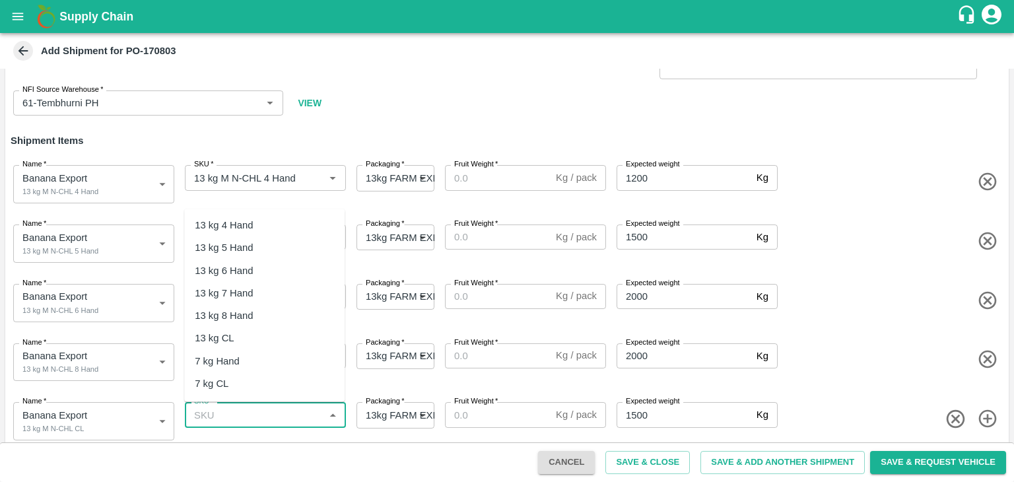
click at [295, 410] on input "SKU   *" at bounding box center [254, 414] width 131 height 17
click at [273, 336] on div "13 kg M N-CHL CL" at bounding box center [236, 339] width 83 height 15
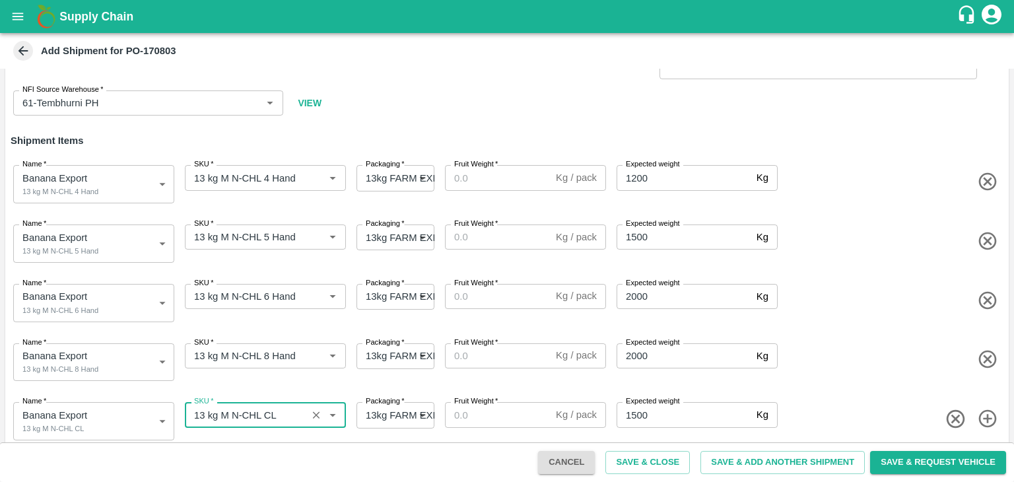
type input "13 kg M N-CHL CL"
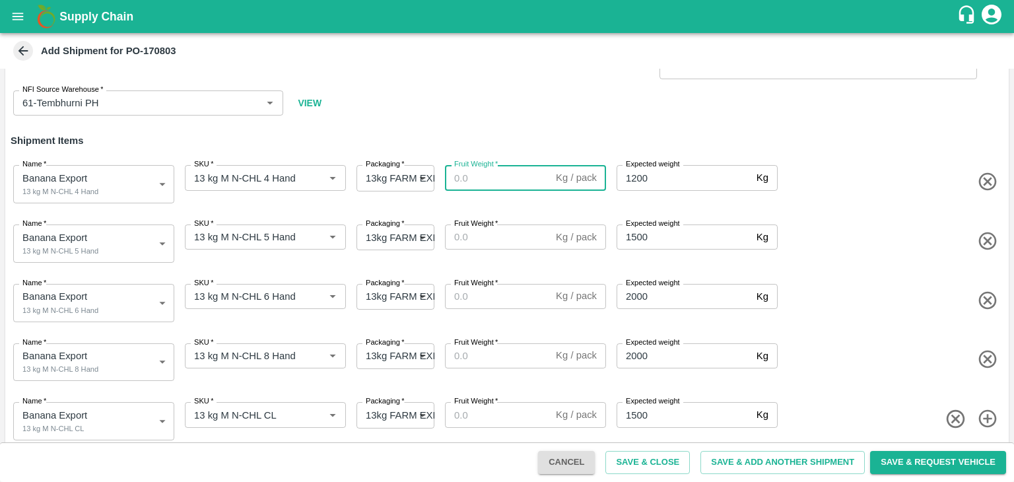
click at [491, 178] on input "Fruit Weight   *" at bounding box center [498, 177] width 106 height 25
type input "13"
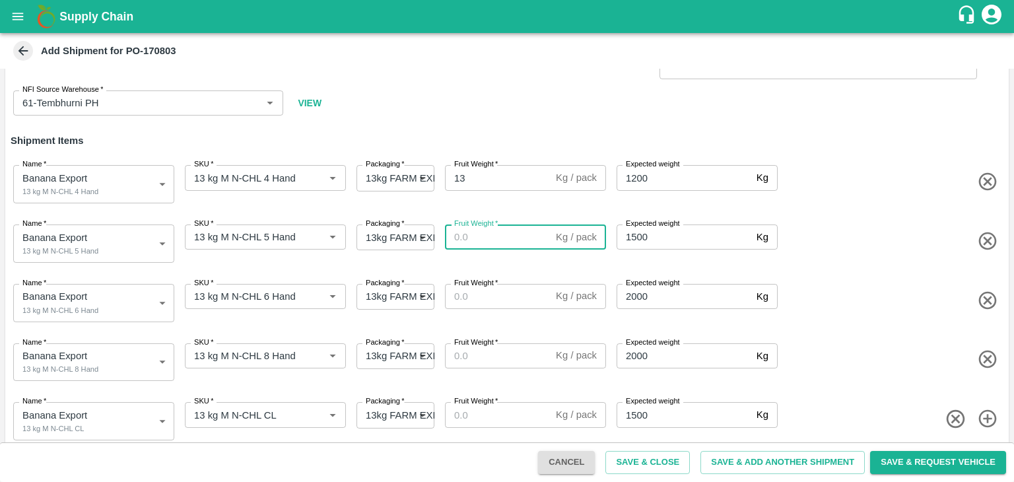
click at [494, 247] on input "Fruit Weight   *" at bounding box center [498, 237] width 106 height 25
type input "13"
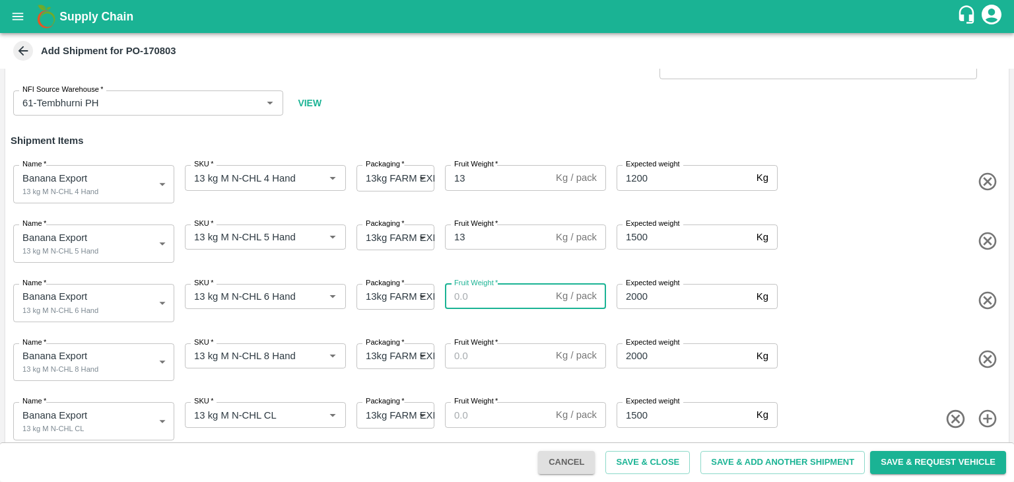
click at [494, 308] on input "Fruit Weight   *" at bounding box center [498, 296] width 106 height 25
type input "13"
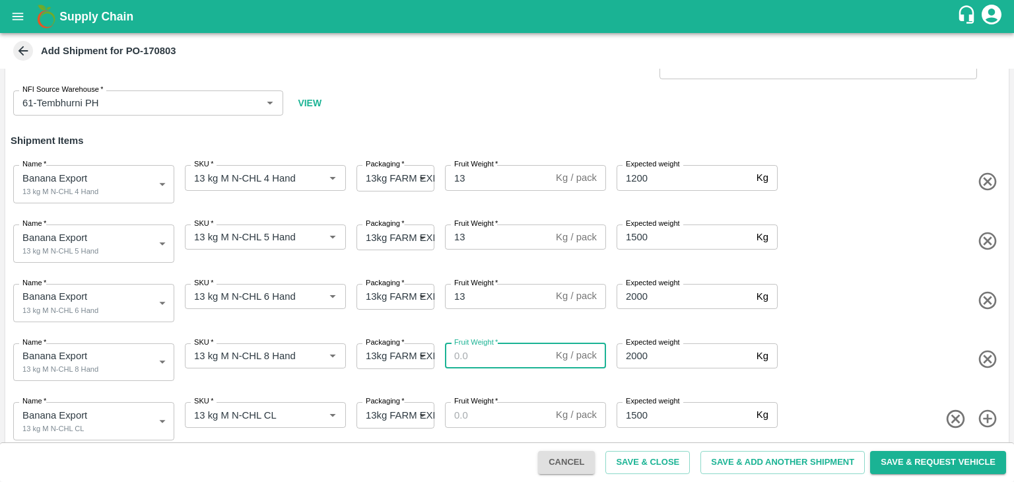
click at [497, 360] on input "Fruit Weight   *" at bounding box center [498, 355] width 106 height 25
type input "13"
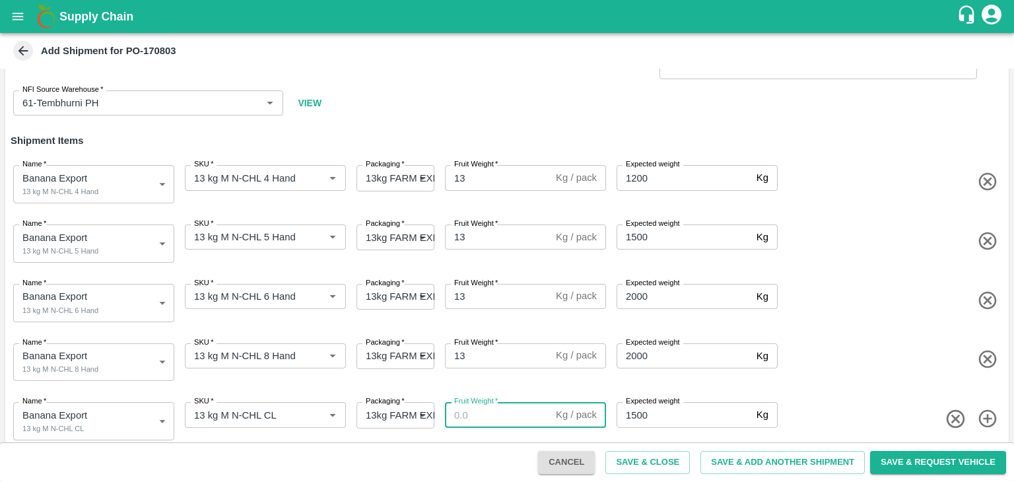
click at [499, 419] on input "Fruit Weight   *" at bounding box center [498, 414] width 106 height 25
type input "13"
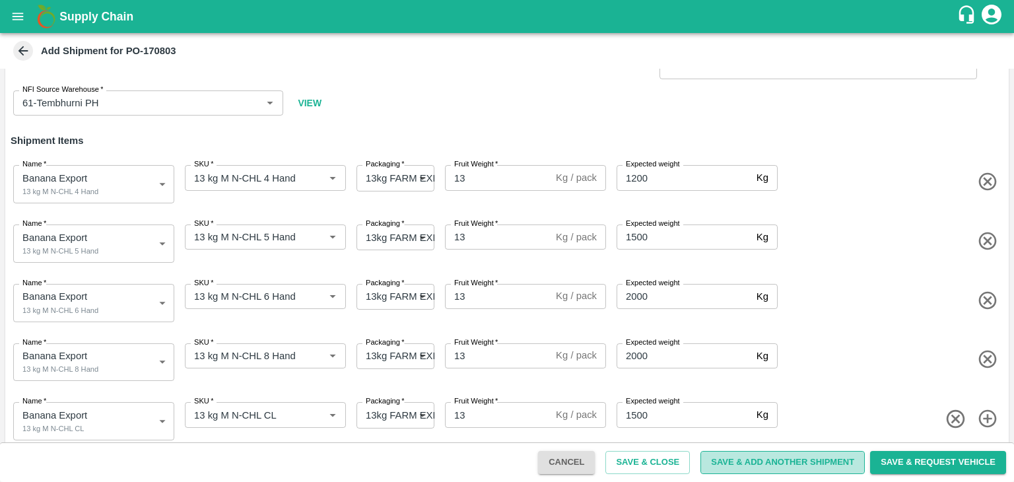
click at [784, 462] on button "Save & Add Another Shipment" at bounding box center [783, 462] width 164 height 23
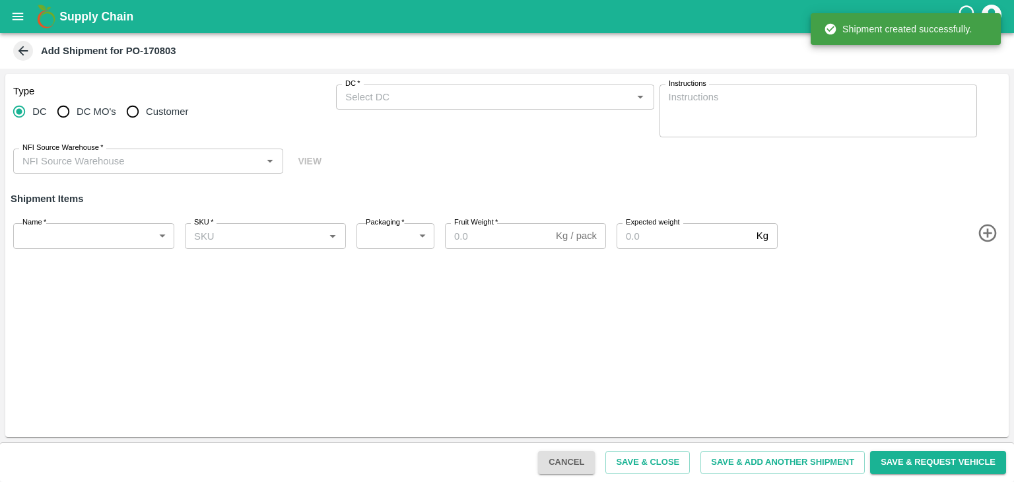
scroll to position [0, 0]
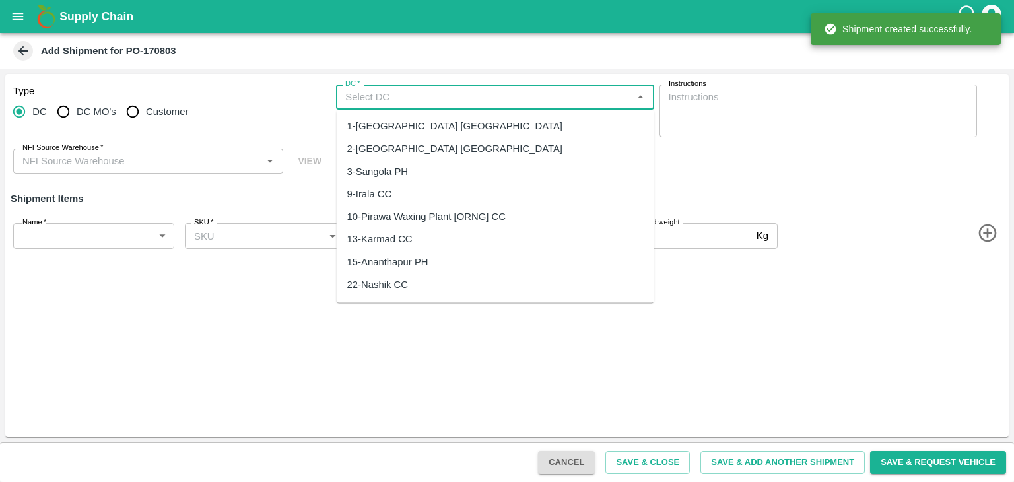
click at [397, 105] on input "DC   *" at bounding box center [484, 96] width 288 height 17
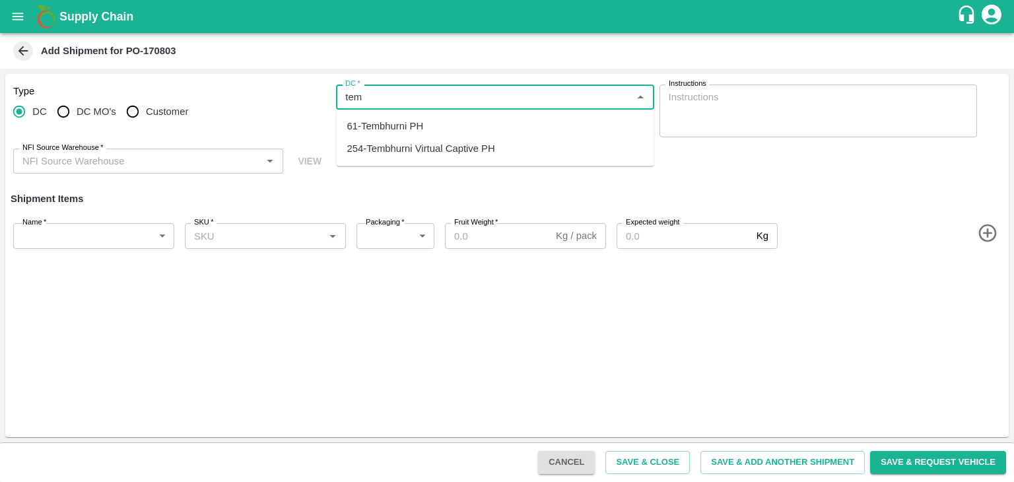
click at [417, 149] on div "254-Tembhurni Virtual Captive PH" at bounding box center [421, 149] width 148 height 15
type input "254-Tembhurni Virtual Captive PH"
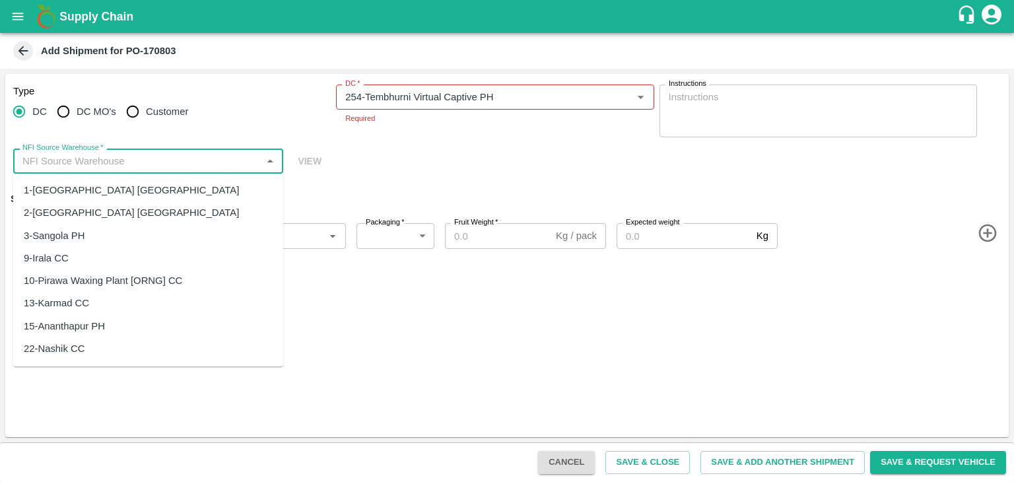
click at [218, 154] on input "NFI Source Warehouse   *" at bounding box center [137, 161] width 240 height 17
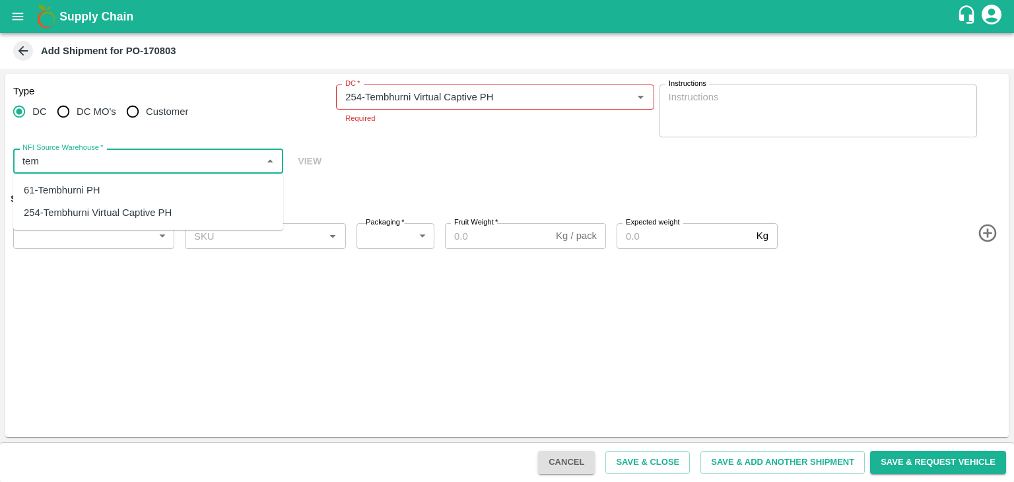
click at [122, 186] on div "61-Tembhurni PH" at bounding box center [148, 190] width 270 height 22
type input "61-Tembhurni PH"
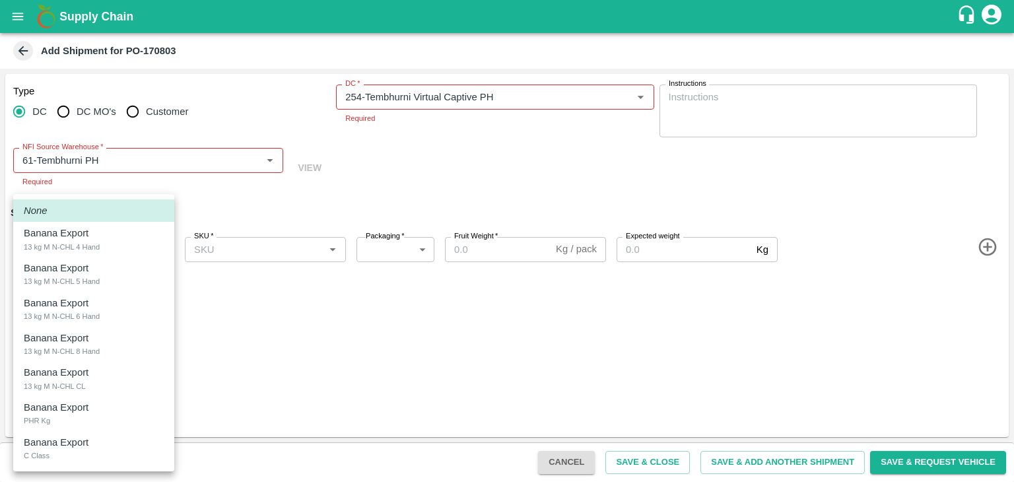
click at [92, 244] on body "Supply Chain Add Shipment for PO-170803 Type DC DC MO's Customer DC   * DC   * …" at bounding box center [507, 241] width 1014 height 482
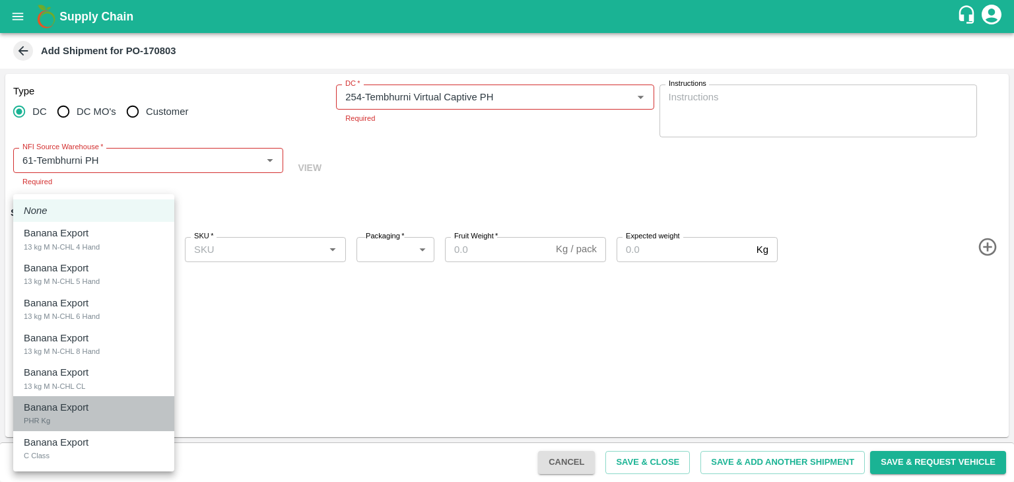
click at [56, 412] on p "Banana Export" at bounding box center [56, 407] width 65 height 15
type input "1935001"
type input "258"
type input "150"
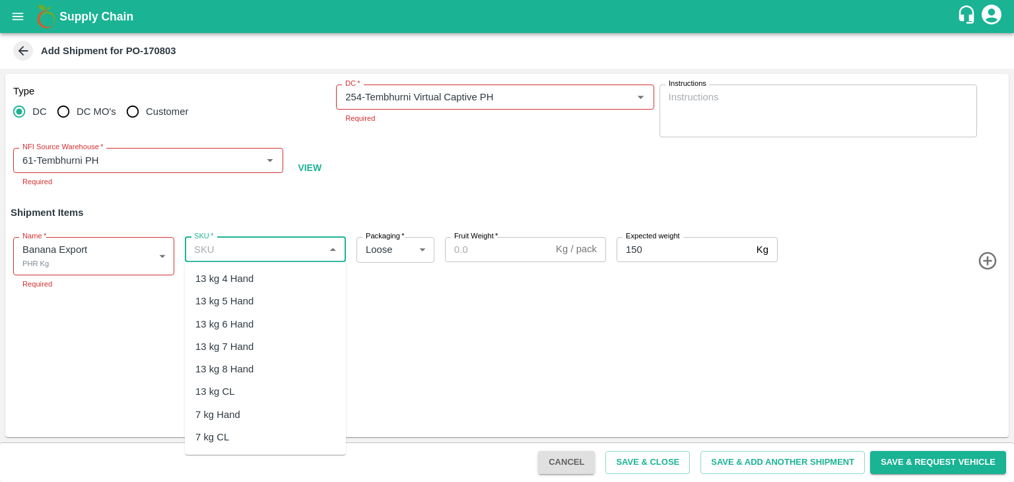
click at [257, 252] on input "SKU   *" at bounding box center [254, 249] width 131 height 17
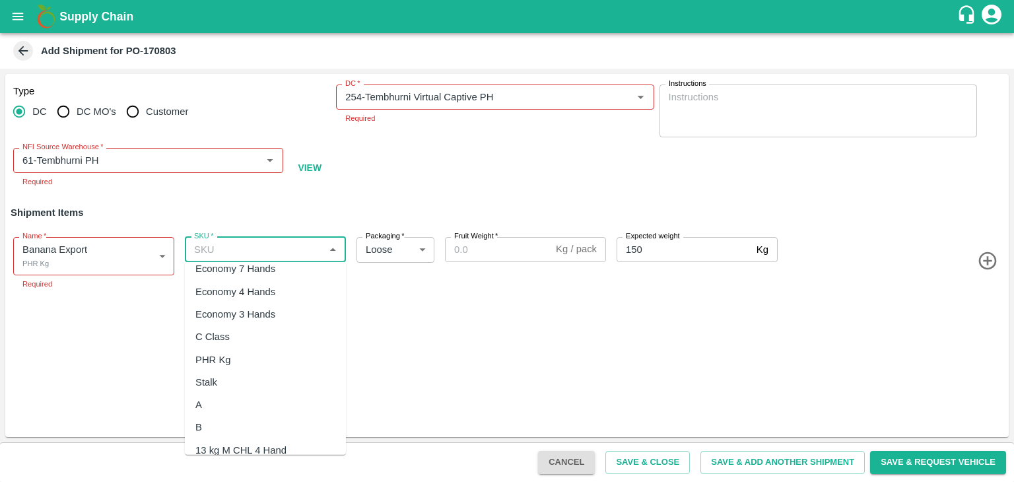
scroll to position [285, 0]
click at [219, 347] on div "PHR Kg" at bounding box center [265, 356] width 161 height 22
type input "PHR Kg"
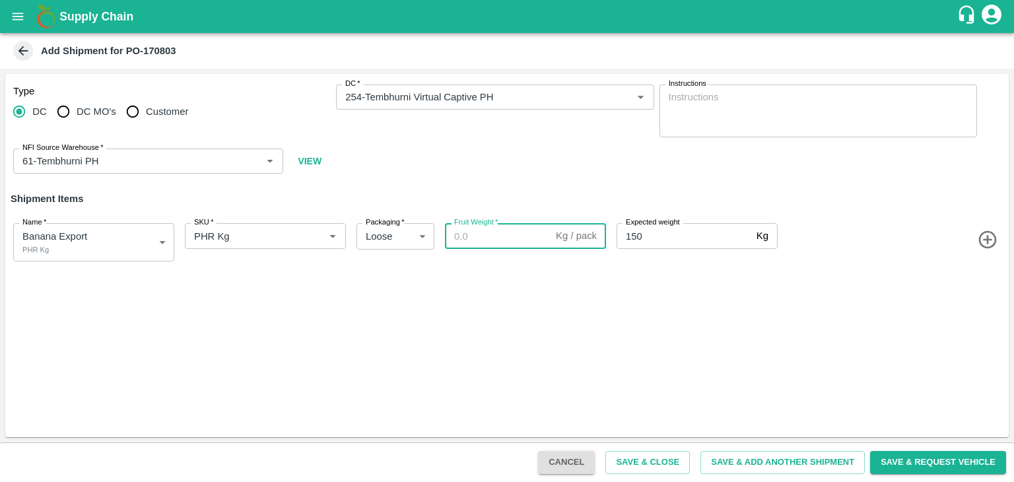
click at [500, 245] on input "Fruit Weight   *" at bounding box center [498, 235] width 106 height 25
click at [486, 228] on input "Fruit Weight   *" at bounding box center [498, 235] width 106 height 25
type input "70"
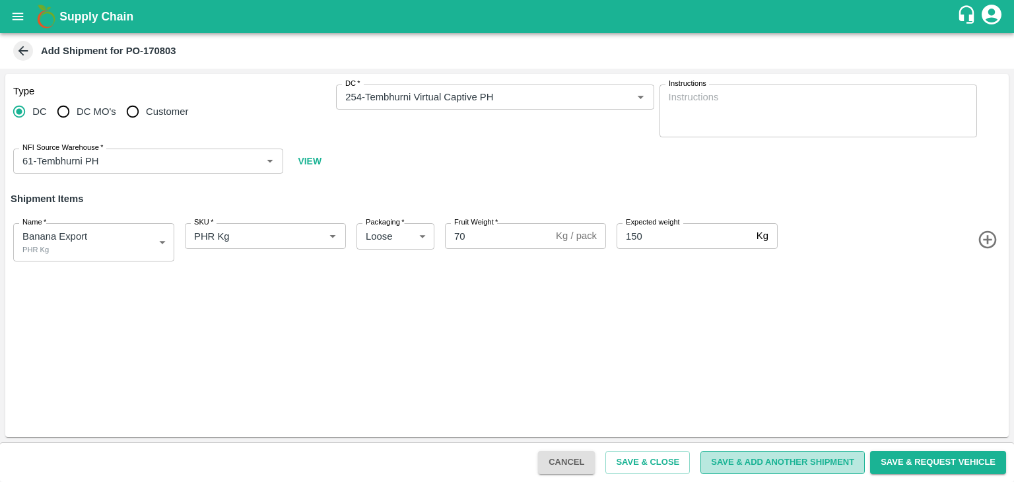
click at [791, 465] on button "Save & Add Another Shipment" at bounding box center [783, 462] width 164 height 23
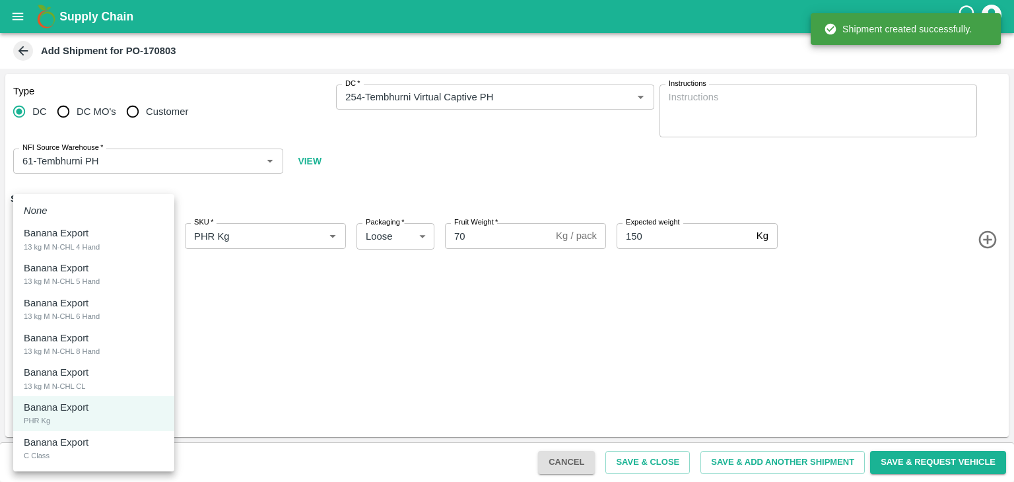
click at [83, 227] on body "Supply Chain Add Shipment for PO-170803 Type DC DC MO's Customer DC   * DC   * …" at bounding box center [507, 241] width 1014 height 482
click at [73, 454] on div "Banana Export C Class" at bounding box center [94, 448] width 140 height 27
type input "1935002"
type input "350"
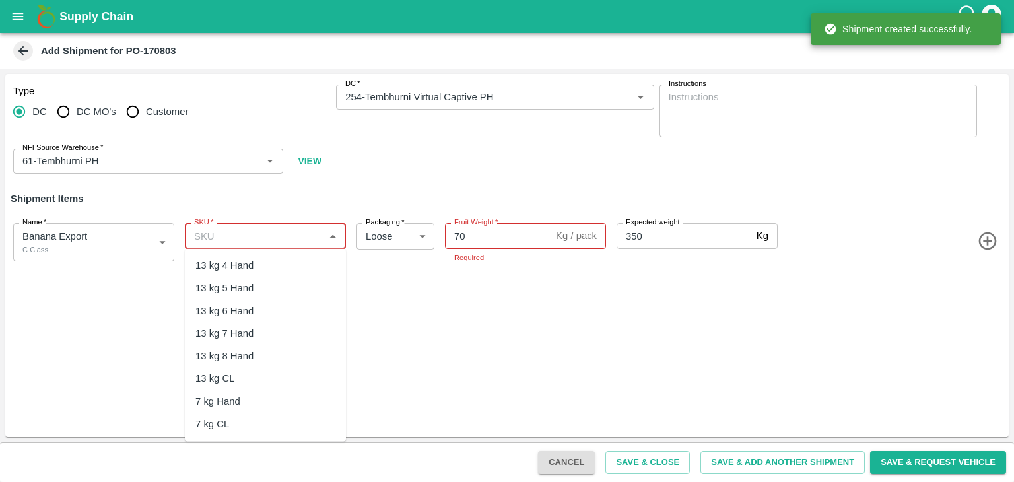
drag, startPoint x: 265, startPoint y: 228, endPoint x: 271, endPoint y: 393, distance: 165.2
click at [271, 393] on body "Supply Chain Add Shipment for PO-170803 Type DC DC MO's Customer DC   * DC   * …" at bounding box center [507, 241] width 1014 height 482
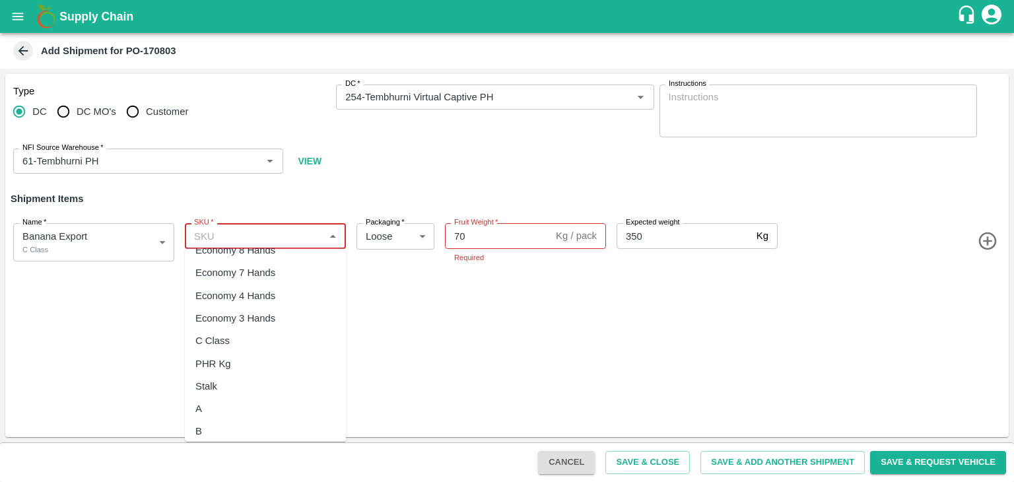
scroll to position [285, 0]
click at [236, 321] on div "C Class" at bounding box center [265, 319] width 161 height 22
type input "C Class"
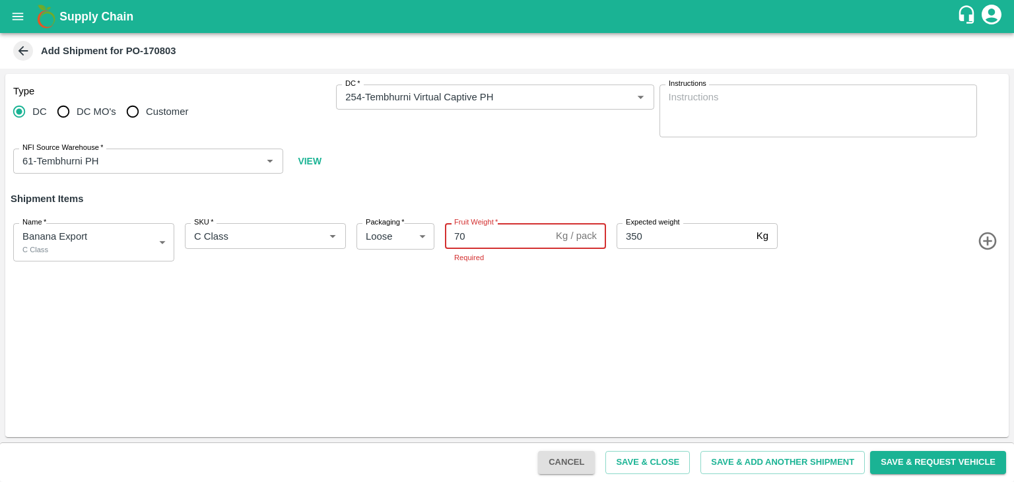
click at [507, 232] on input "70" at bounding box center [498, 235] width 106 height 25
type input "7"
type input "398"
click at [777, 459] on button "Save & Add Another Shipment" at bounding box center [783, 462] width 164 height 23
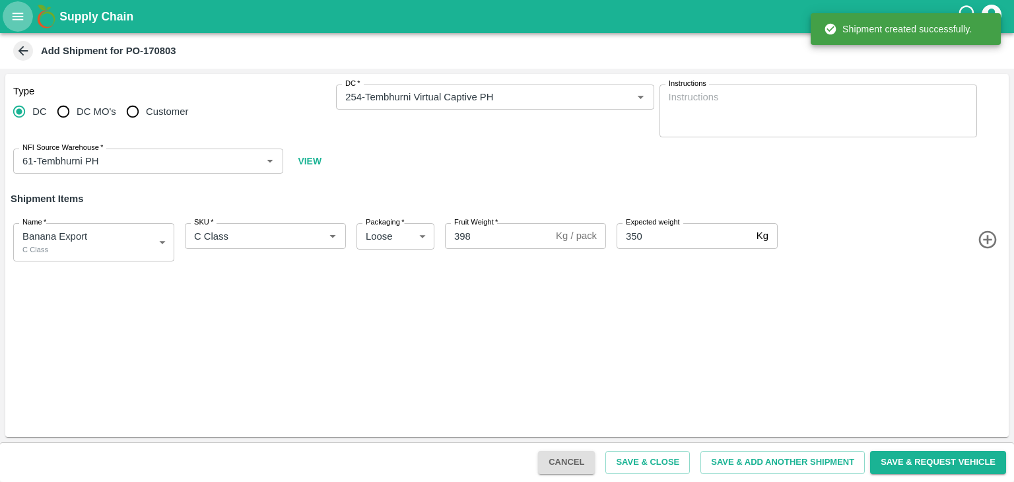
click at [18, 17] on icon "open drawer" at bounding box center [18, 16] width 15 height 15
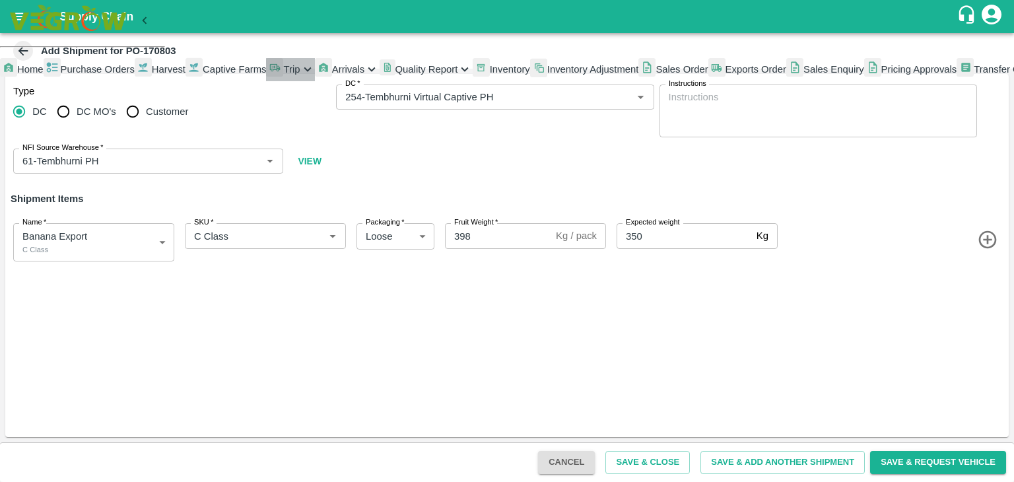
click at [283, 75] on span "Trip" at bounding box center [291, 69] width 17 height 11
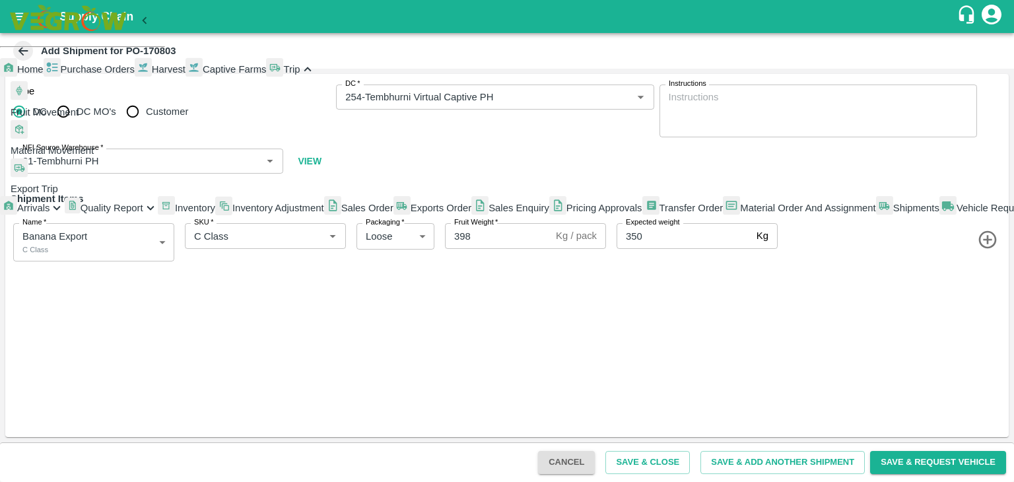
click at [79, 118] on span "Fruit Movement" at bounding box center [45, 112] width 68 height 11
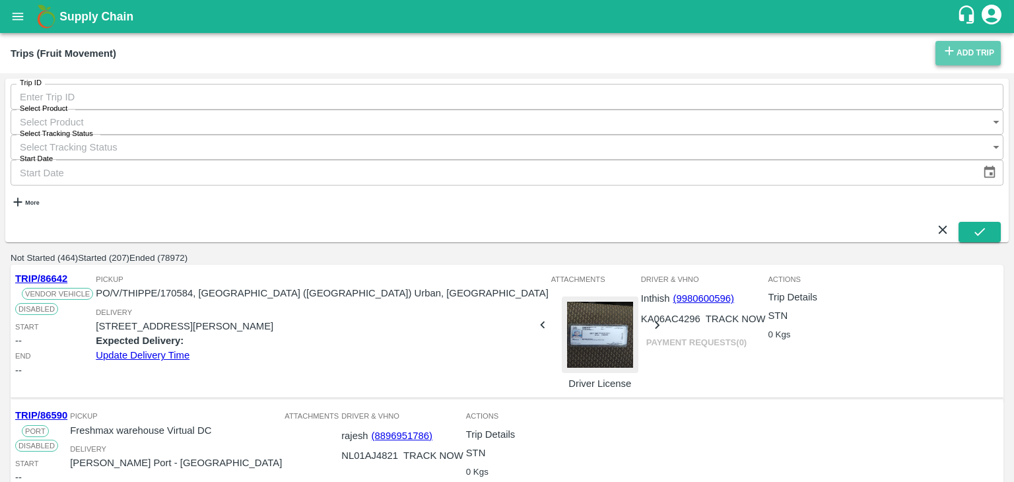
click at [956, 48] on link "Add Trip" at bounding box center [968, 53] width 65 height 24
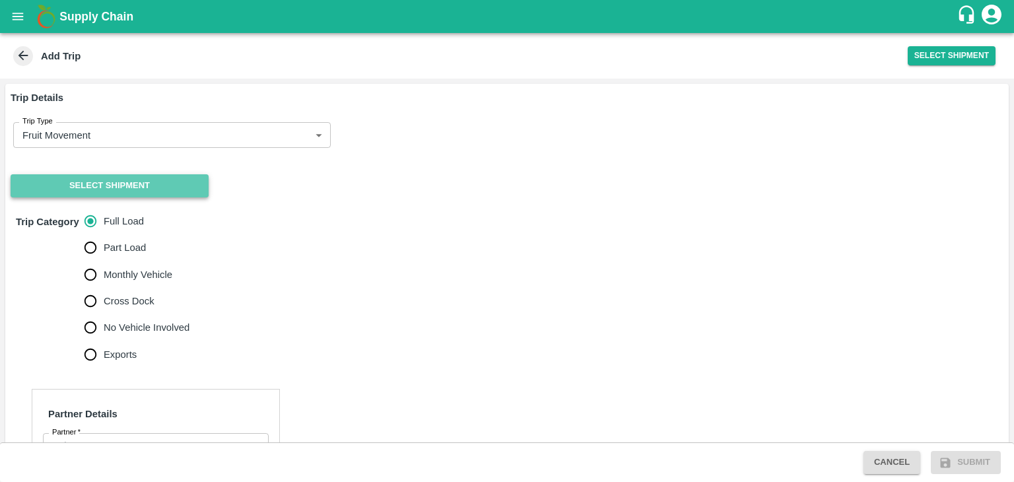
click at [93, 184] on button "Select Shipment" at bounding box center [110, 185] width 198 height 23
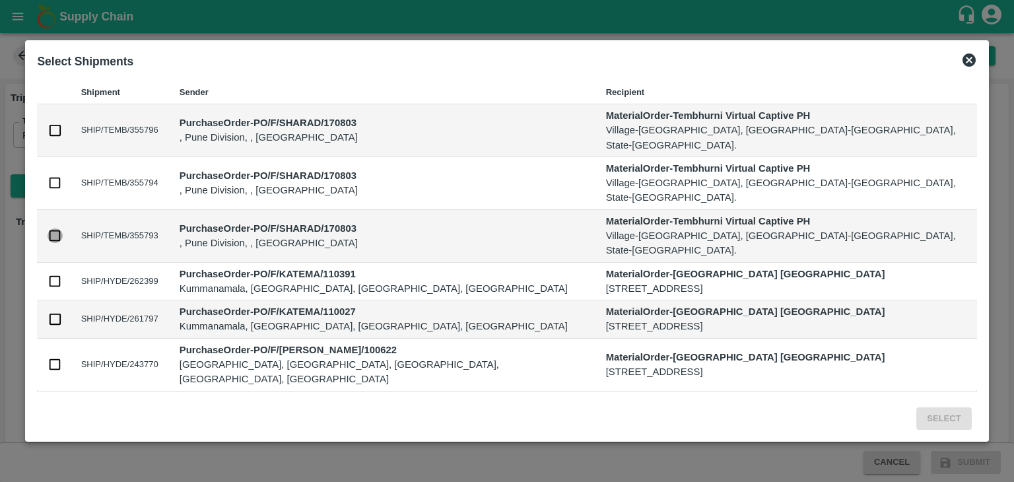
click at [62, 231] on input "checkbox" at bounding box center [55, 236] width 15 height 15
checkbox input "true"
click at [917, 407] on button "Select" at bounding box center [944, 418] width 55 height 23
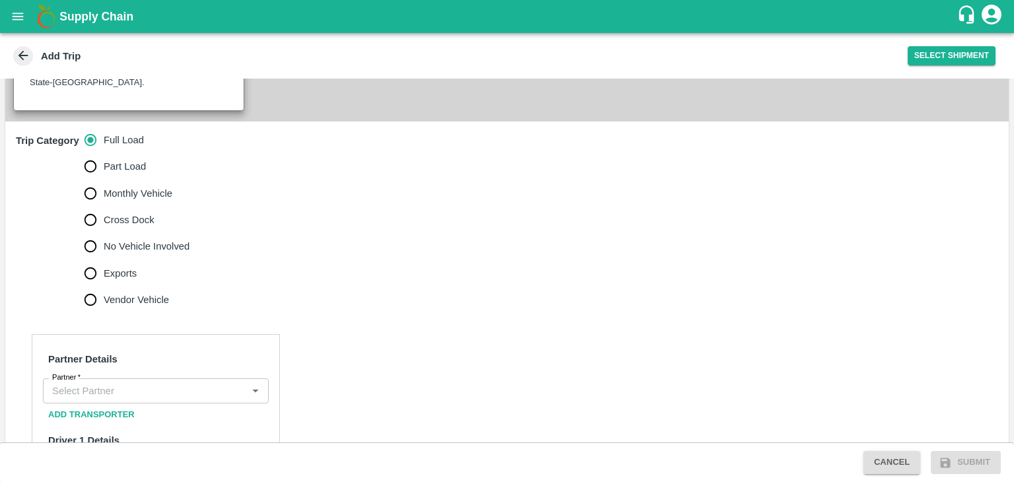
scroll to position [361, 0]
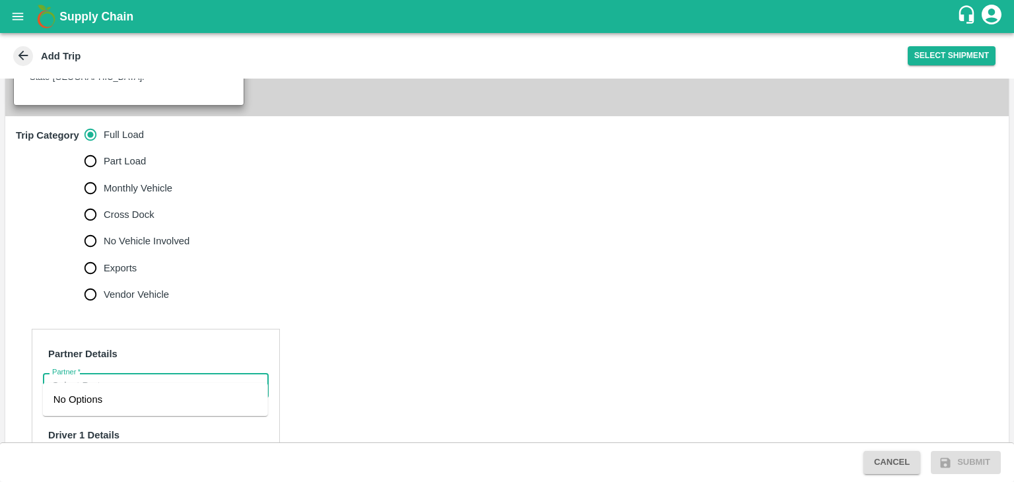
click at [135, 377] on input "Partner   *" at bounding box center [145, 385] width 196 height 17
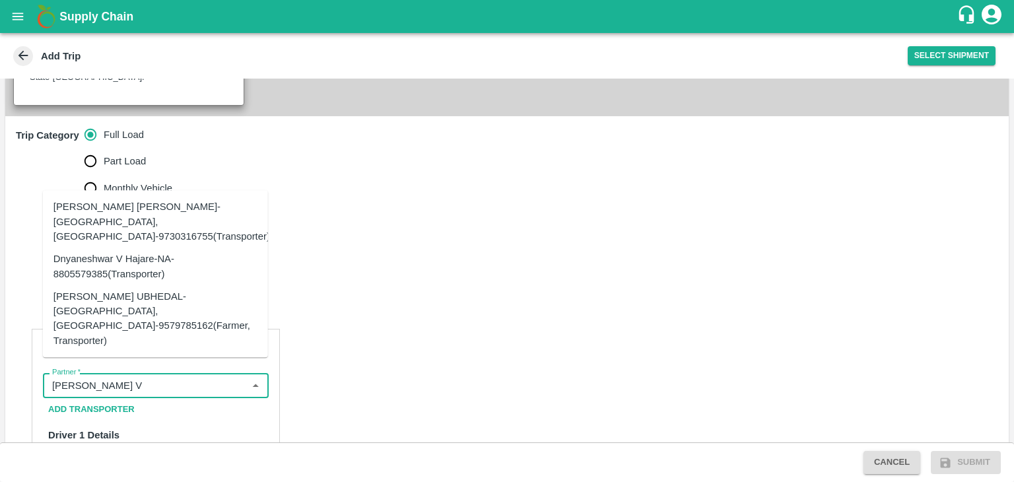
click at [188, 244] on div "Dnyaneshwar Vitthal Godse-Kandar, Solapur-9730316755(Transporter)" at bounding box center [161, 222] width 217 height 44
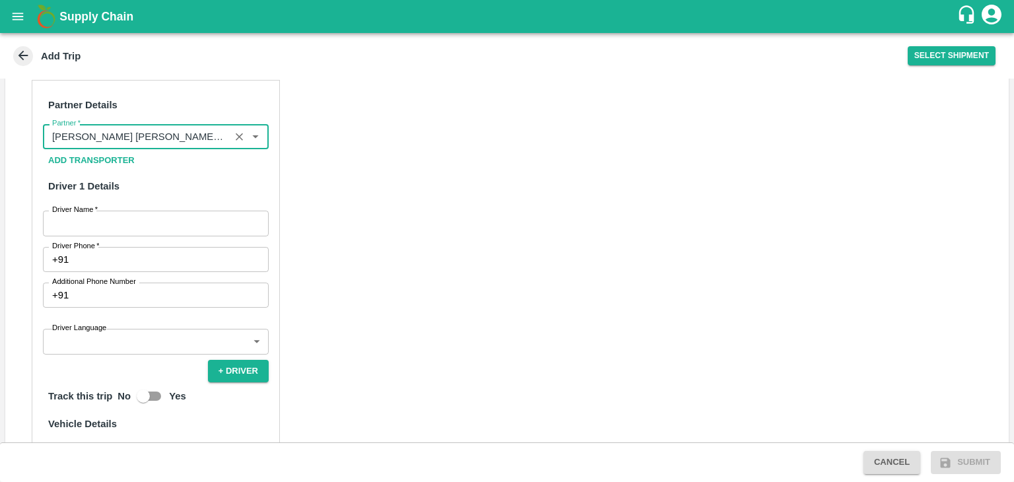
scroll to position [612, 0]
type input "Dnyaneshwar Vitthal Godse-Kandar, Solapur-9730316755(Transporter)"
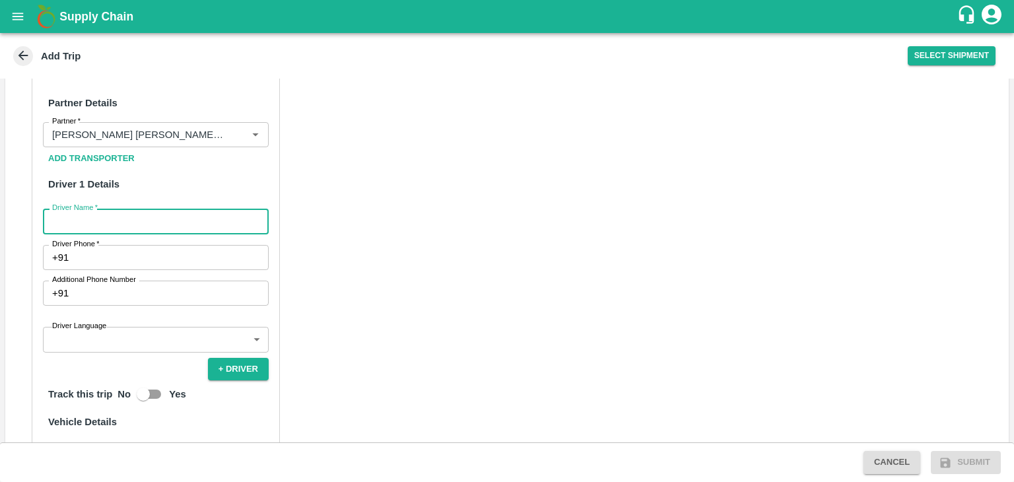
click at [87, 209] on input "Driver Name   *" at bounding box center [156, 221] width 226 height 25
type input "Godase"
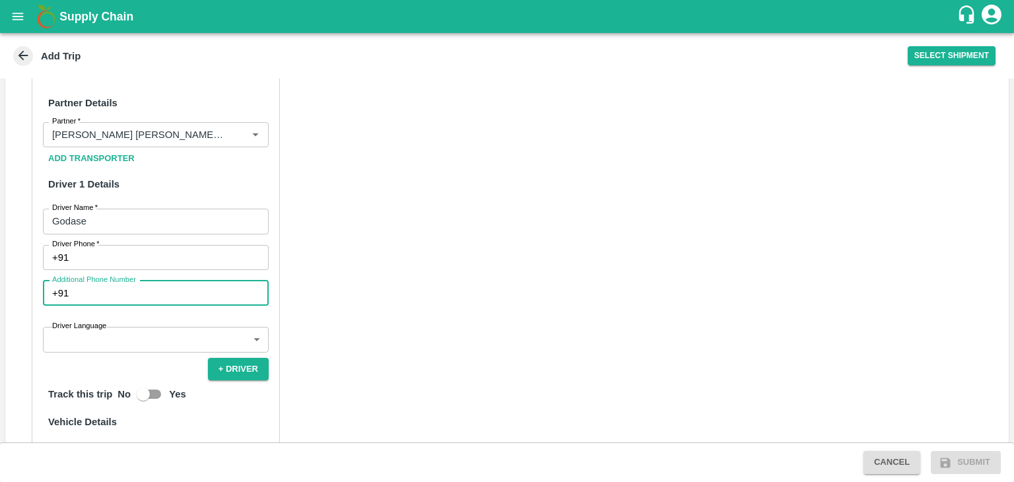
click at [98, 281] on input "Additional Phone Number" at bounding box center [171, 293] width 195 height 25
click at [167, 281] on input "9975281077" at bounding box center [171, 293] width 195 height 25
type input "9975280177"
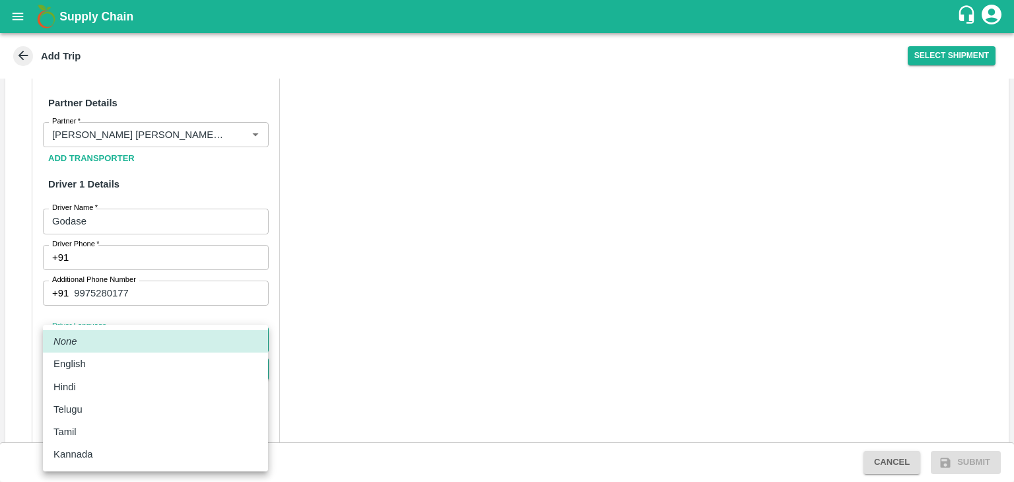
click at [130, 334] on body "Supply Chain Add Trip Select Shipment Trip Details Trip Type Fruit Movement 1 T…" at bounding box center [507, 241] width 1014 height 482
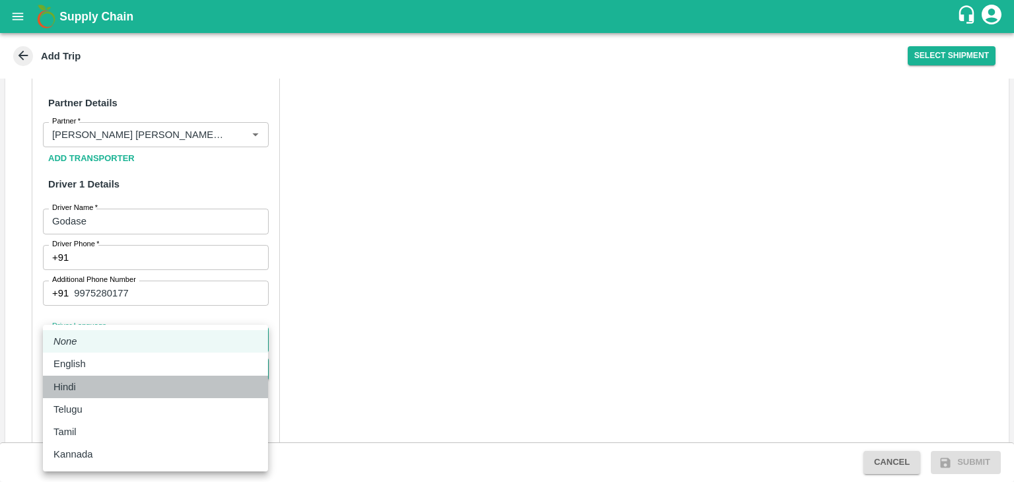
click at [88, 380] on div "Hindi" at bounding box center [155, 387] width 204 height 15
type input "hi"
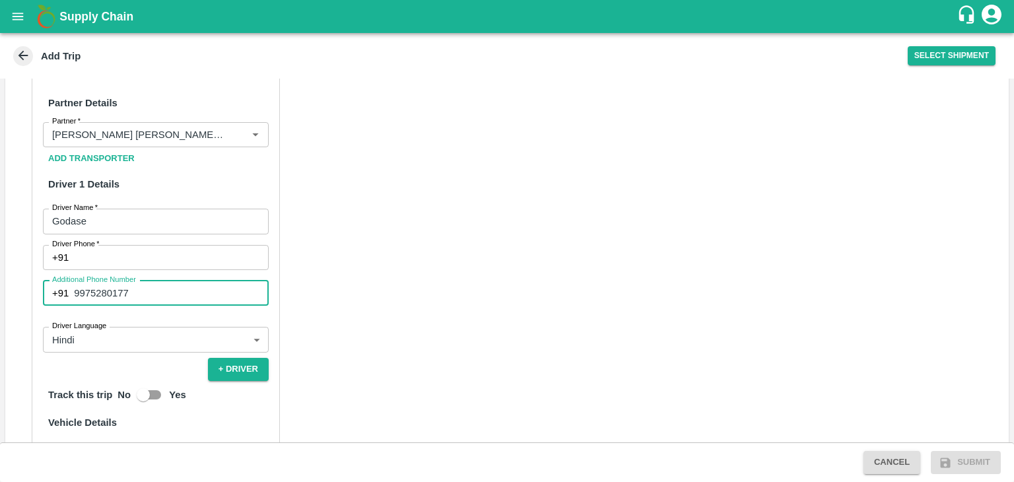
drag, startPoint x: 141, startPoint y: 275, endPoint x: 71, endPoint y: 275, distance: 69.3
click at [71, 281] on div "+91 9975280177 Additional Phone Number" at bounding box center [156, 293] width 226 height 25
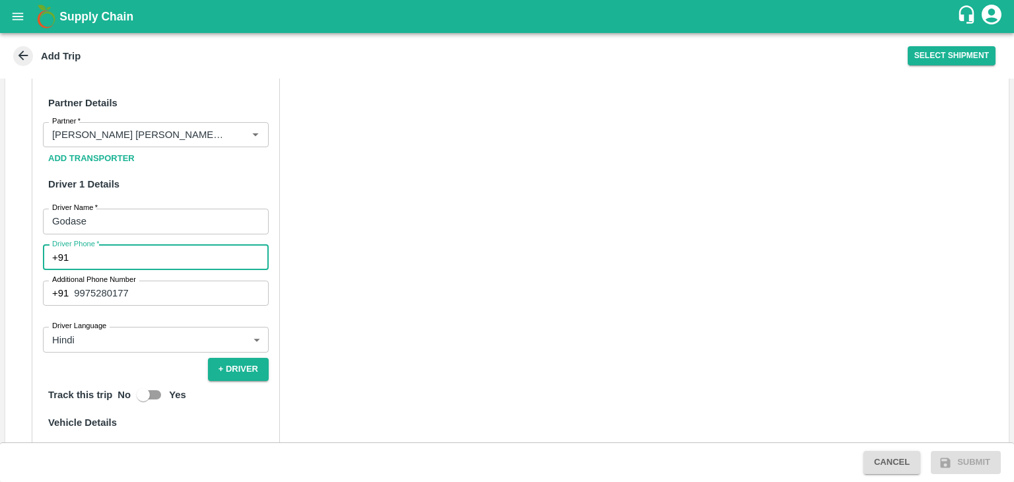
click at [98, 245] on input "Driver Phone   *" at bounding box center [171, 257] width 195 height 25
paste input "9975280177"
type input "9975280177"
click at [135, 282] on div "Additional Phone Number +91 9975280177 Additional Phone Number" at bounding box center [156, 293] width 226 height 25
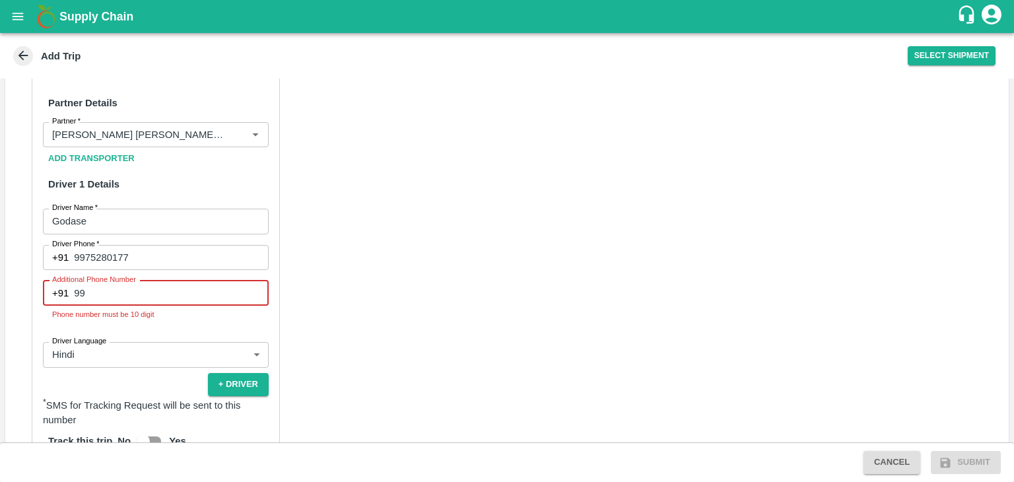
type input "9"
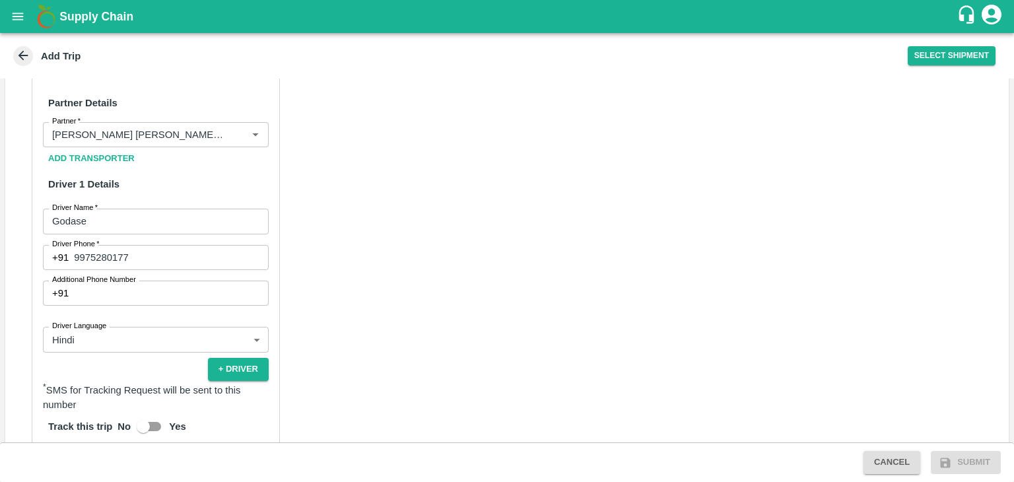
click at [367, 286] on div "Partner Details Partner   * Partner Add Transporter Driver 1 Details Driver Nam…" at bounding box center [507, 394] width 1004 height 664
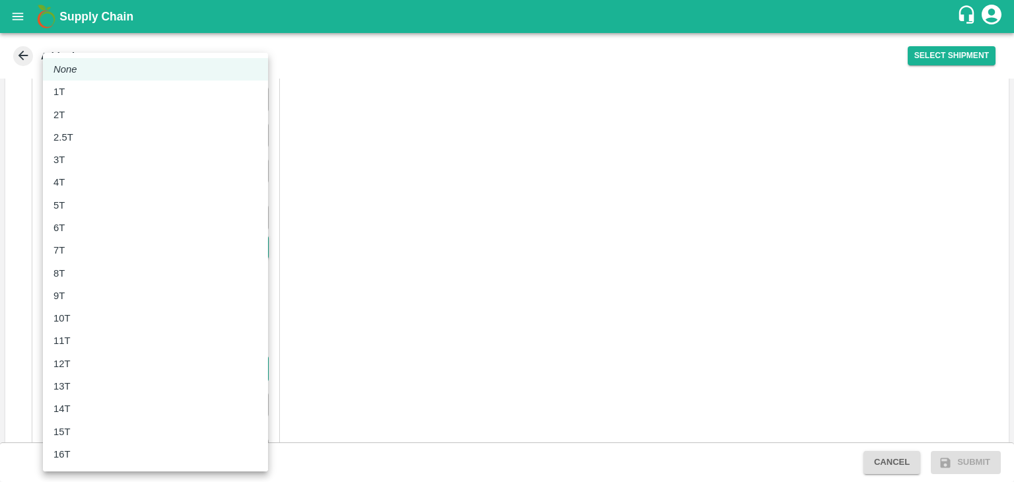
click at [110, 346] on body "Supply Chain Add Trip Select Shipment Trip Details Trip Type Fruit Movement 1 T…" at bounding box center [507, 241] width 1014 height 482
click at [76, 279] on div "8T" at bounding box center [155, 273] width 204 height 15
type input "8000"
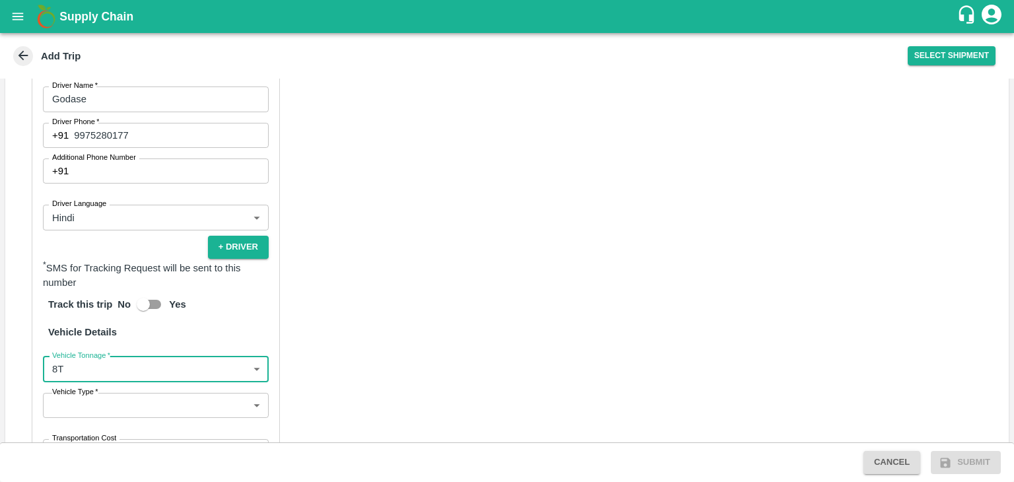
scroll to position [885, 0]
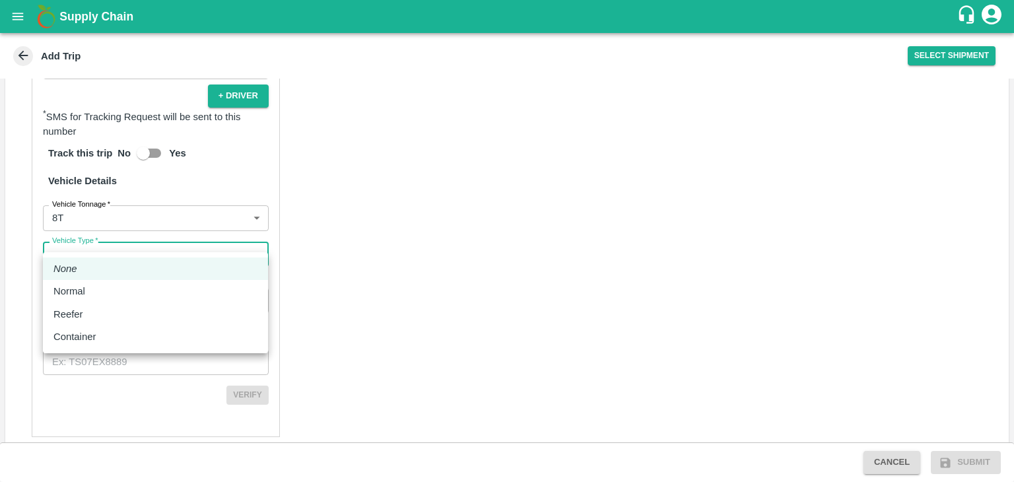
click at [48, 246] on body "Supply Chain Add Trip Select Shipment Trip Details Trip Type Fruit Movement 1 T…" at bounding box center [507, 241] width 1014 height 482
click at [82, 284] on p "Normal" at bounding box center [69, 291] width 32 height 15
type input "Normal"
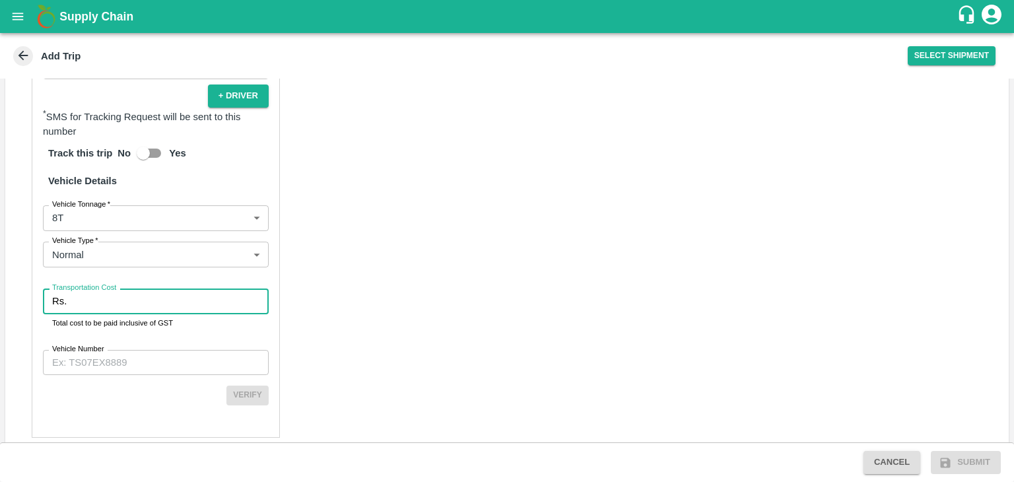
click at [102, 289] on input "Transportation Cost" at bounding box center [170, 301] width 197 height 25
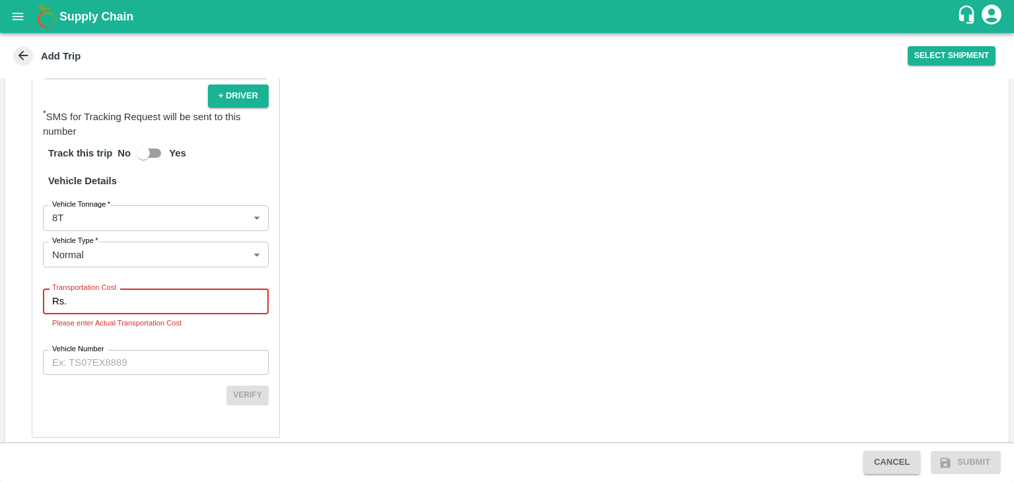
click at [141, 289] on input "Transportation Cost" at bounding box center [170, 301] width 197 height 25
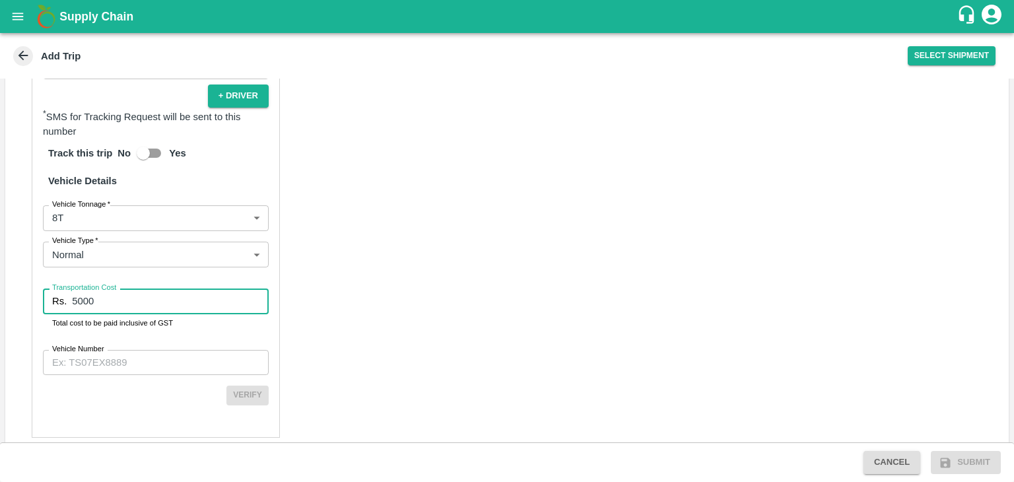
type input "5000"
drag, startPoint x: 151, startPoint y: 330, endPoint x: 159, endPoint y: 346, distance: 17.7
click at [159, 346] on div "Partner Details Partner   * Partner Add Transporter Driver 1 Details Driver Nam…" at bounding box center [156, 121] width 248 height 633
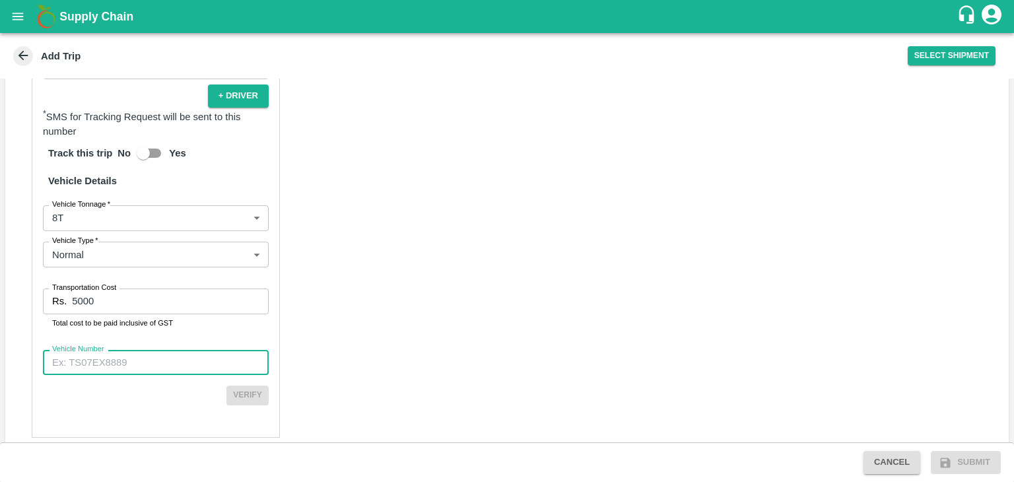
click at [159, 350] on input "Vehicle Number" at bounding box center [156, 362] width 226 height 25
paste input "MH45AX3780"
type input "MH45AX3780"
click at [383, 347] on div "Partner Details Partner   * Partner Add Transporter Driver 1 Details Driver Nam…" at bounding box center [507, 121] width 1004 height 665
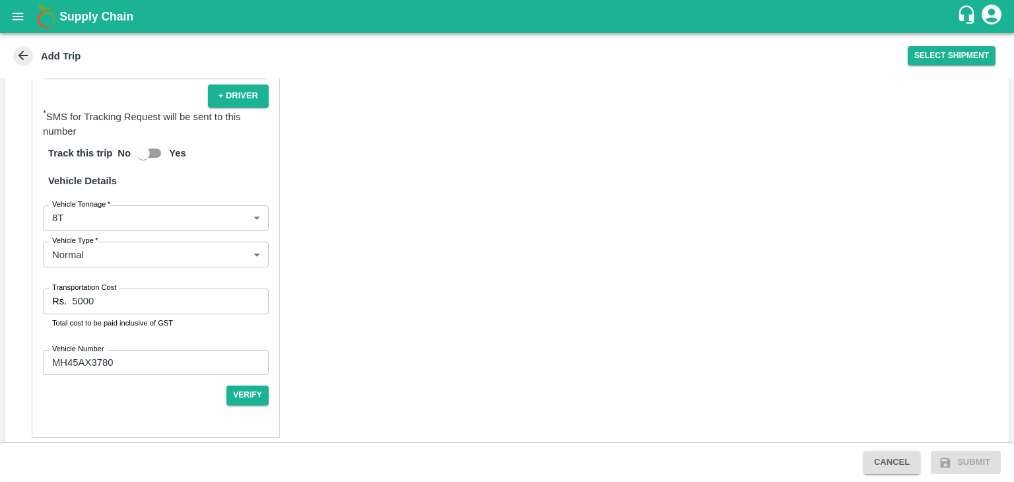
click at [387, 360] on div "Partner Details Partner   * Partner Add Transporter Driver 1 Details Driver Nam…" at bounding box center [507, 121] width 1004 height 665
click at [238, 386] on button "Verify" at bounding box center [248, 395] width 42 height 19
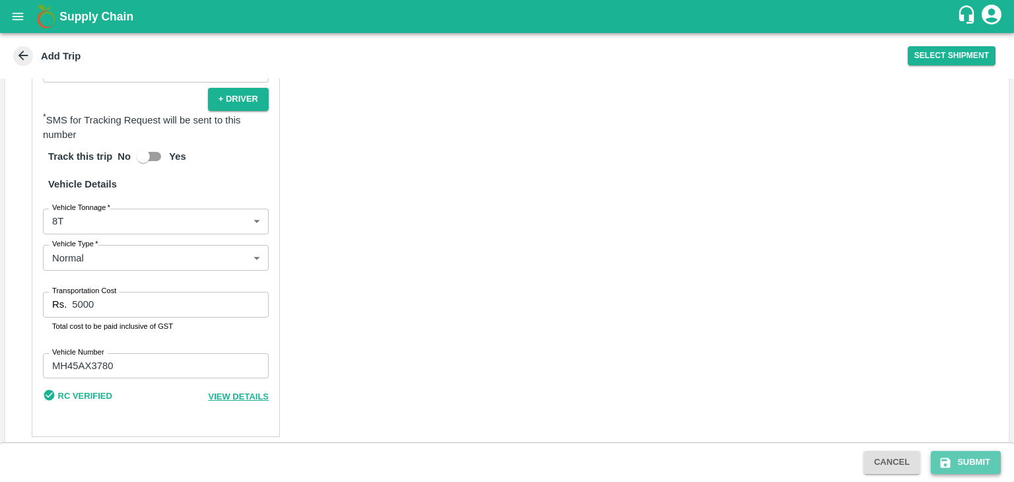
click at [972, 460] on button "Submit" at bounding box center [966, 462] width 70 height 23
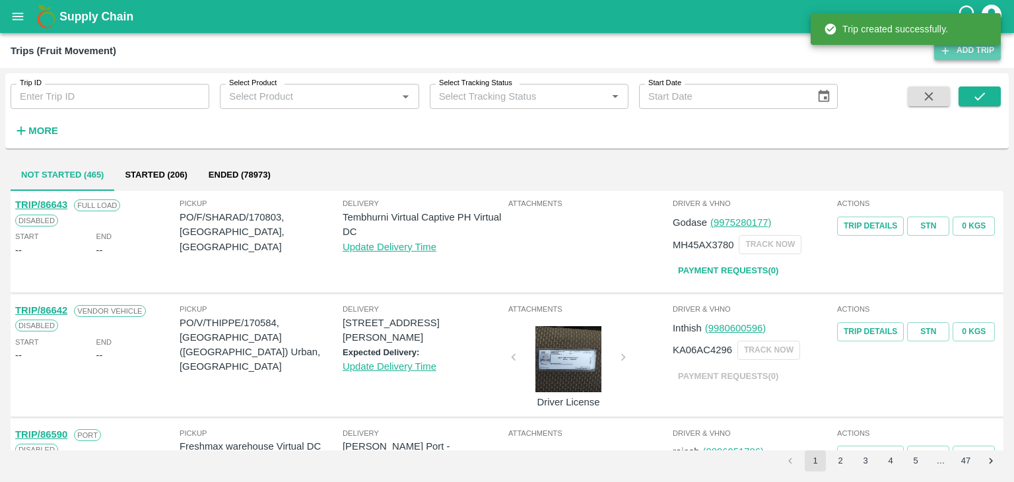
click at [972, 57] on link "Add Trip" at bounding box center [968, 50] width 67 height 19
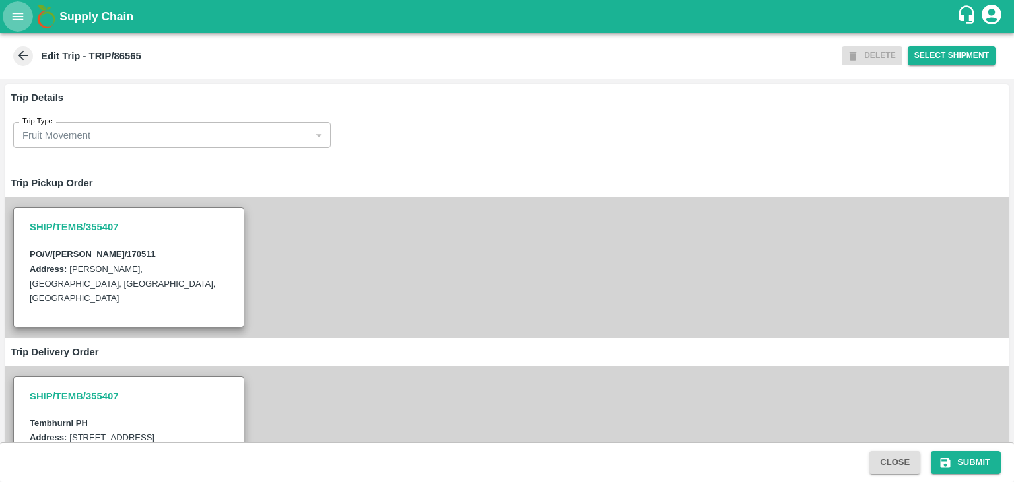
click at [23, 18] on icon "open drawer" at bounding box center [18, 16] width 15 height 15
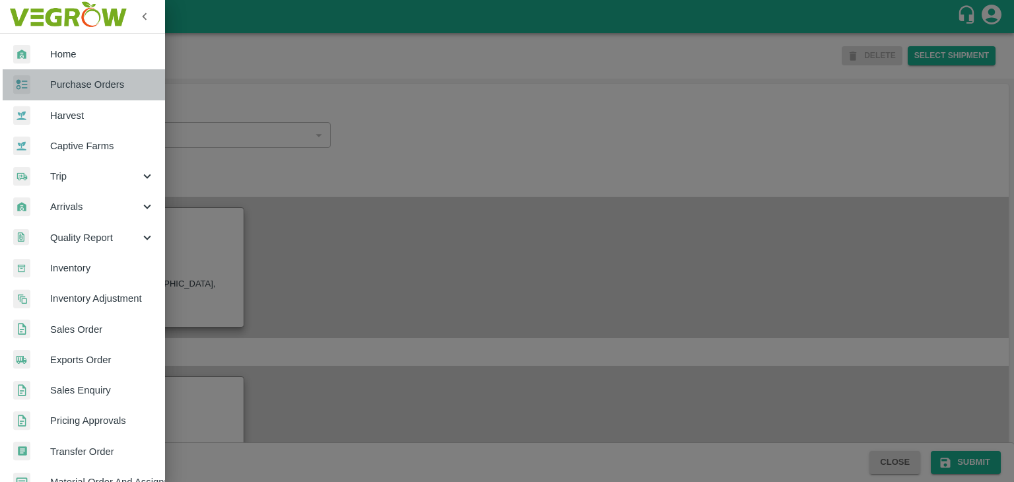
click at [89, 83] on span "Purchase Orders" at bounding box center [102, 84] width 104 height 15
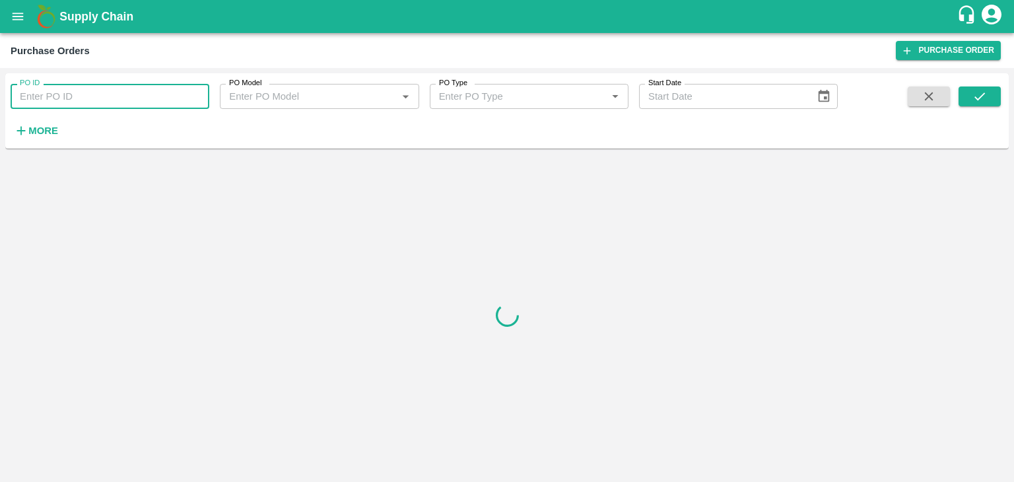
click at [122, 94] on input "PO ID" at bounding box center [110, 96] width 199 height 25
paste input "170641"
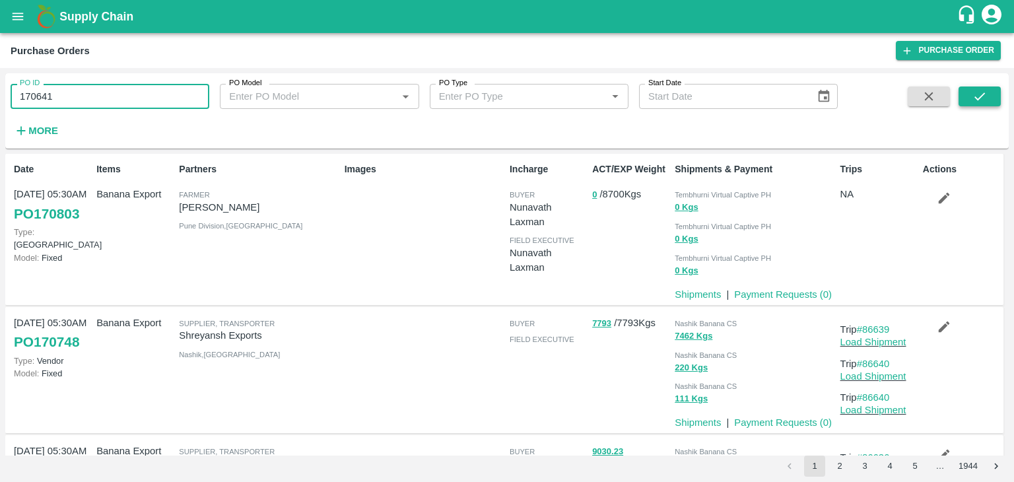
type input "170641"
click at [993, 99] on button "submit" at bounding box center [980, 97] width 42 height 20
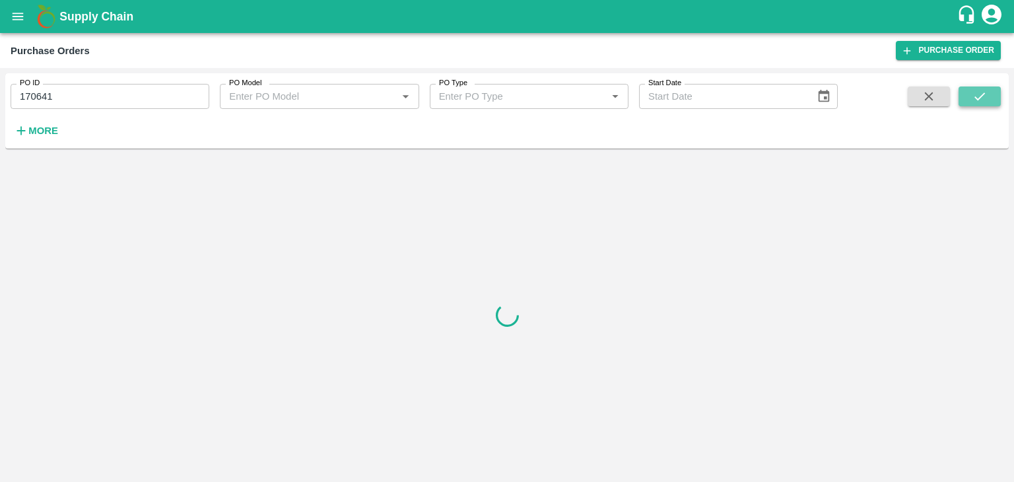
click at [993, 99] on button "submit" at bounding box center [980, 97] width 42 height 20
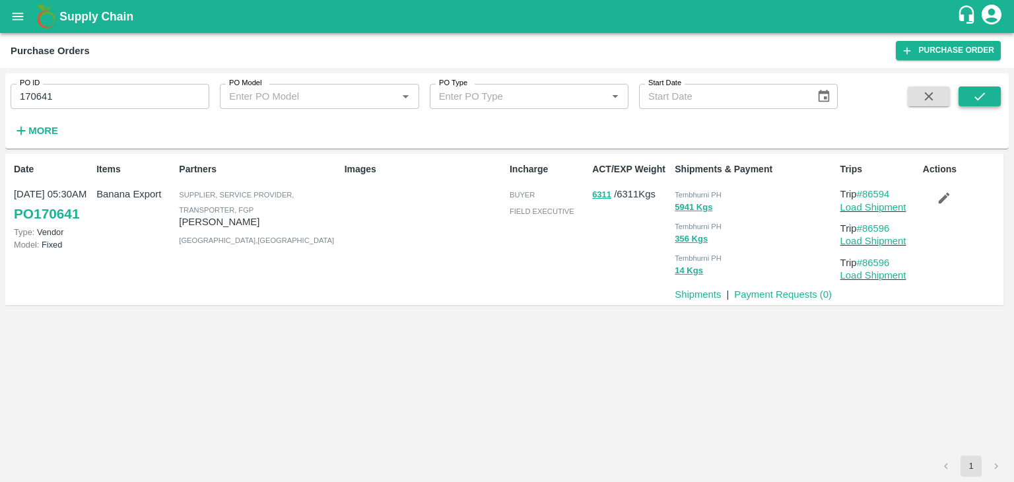
click at [993, 99] on button "submit" at bounding box center [980, 97] width 42 height 20
click at [872, 190] on link "#86594" at bounding box center [873, 194] width 33 height 11
click at [884, 238] on link "Load Shipment" at bounding box center [874, 241] width 66 height 11
click at [26, 14] on button "open drawer" at bounding box center [18, 16] width 30 height 30
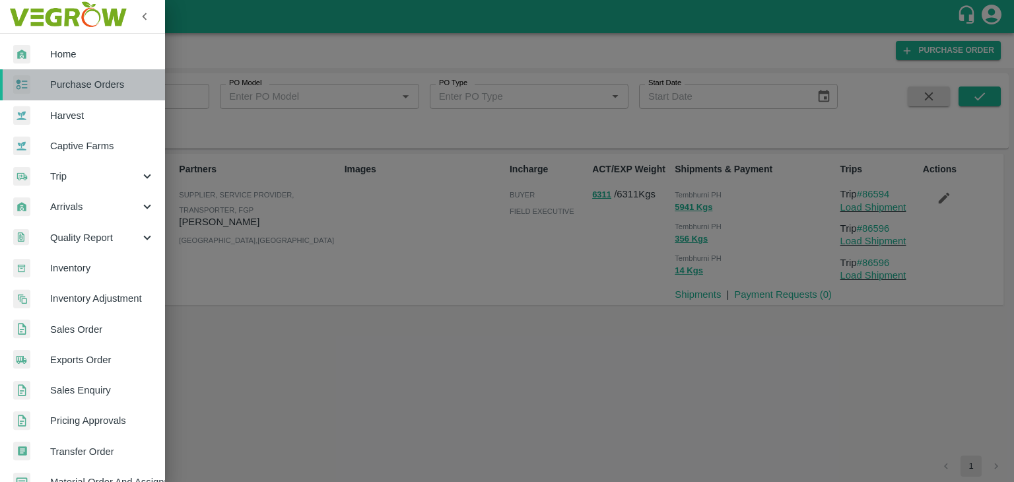
click at [97, 97] on link "Purchase Orders" at bounding box center [82, 84] width 165 height 30
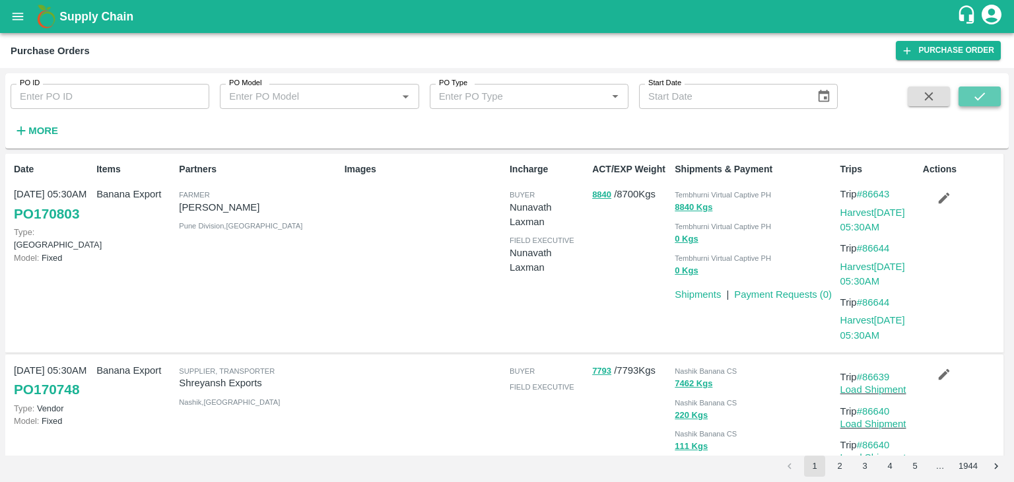
click at [987, 98] on button "submit" at bounding box center [980, 97] width 42 height 20
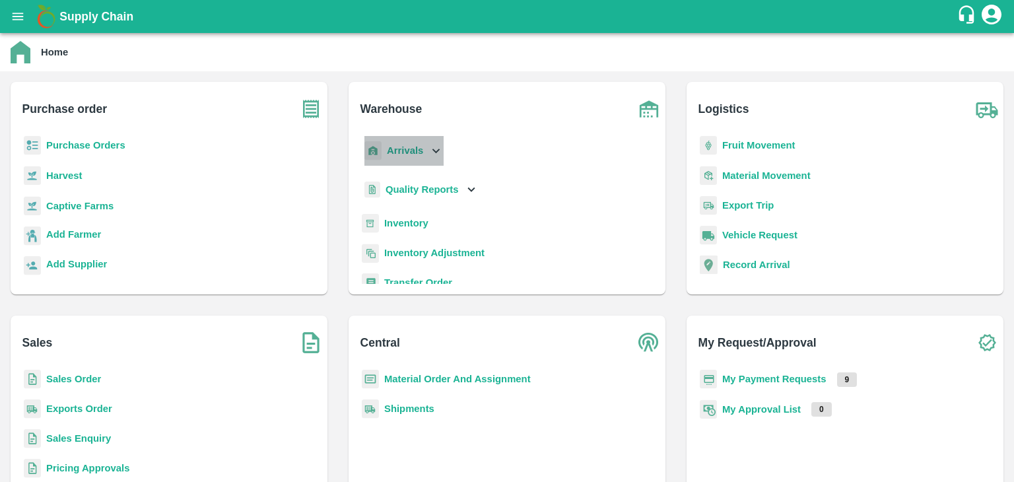
click at [402, 146] on b "Arrivals" at bounding box center [405, 150] width 36 height 11
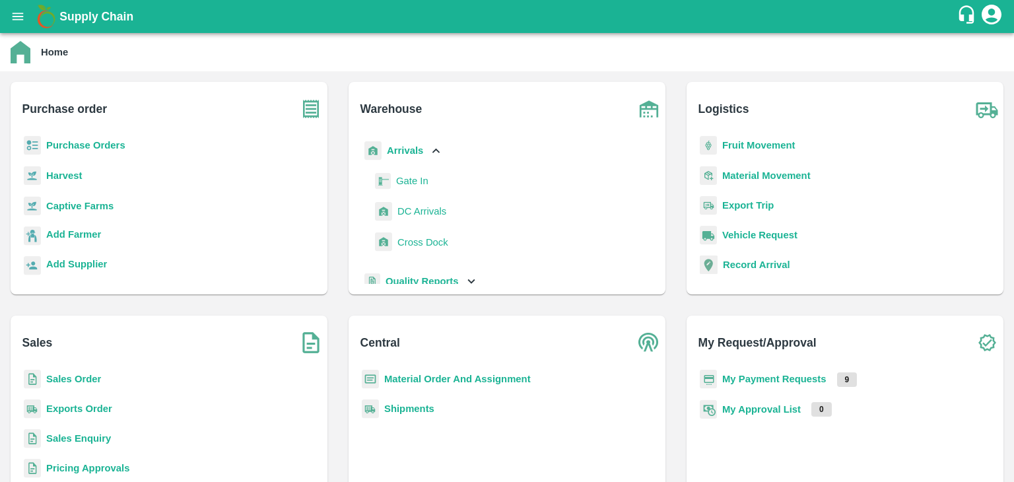
click at [428, 210] on span "DC Arrivals" at bounding box center [422, 211] width 49 height 15
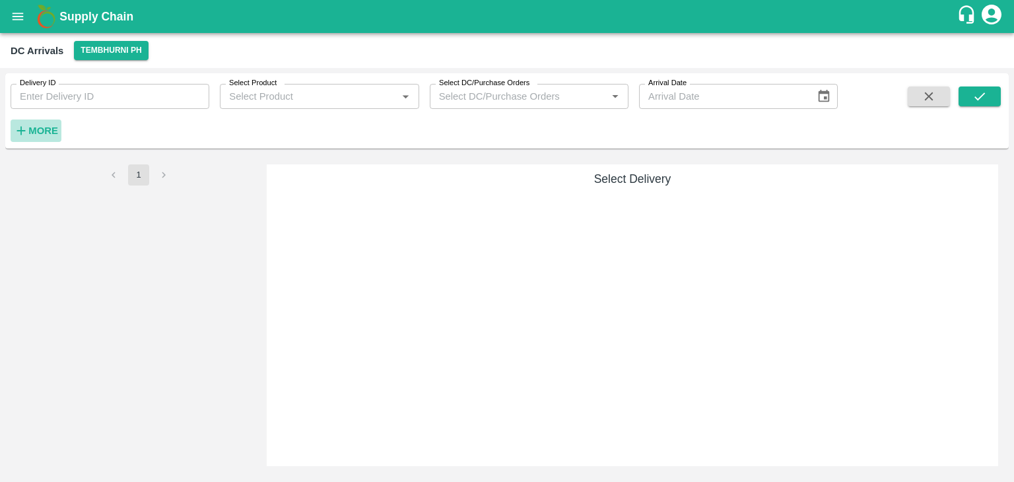
click at [30, 129] on strong "More" at bounding box center [43, 130] width 30 height 11
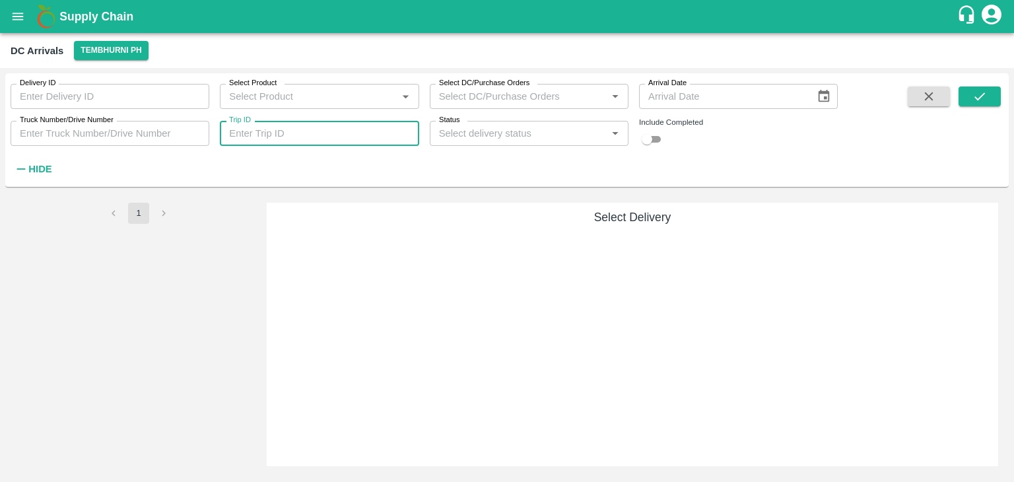
click at [332, 140] on input "Trip ID" at bounding box center [319, 133] width 199 height 25
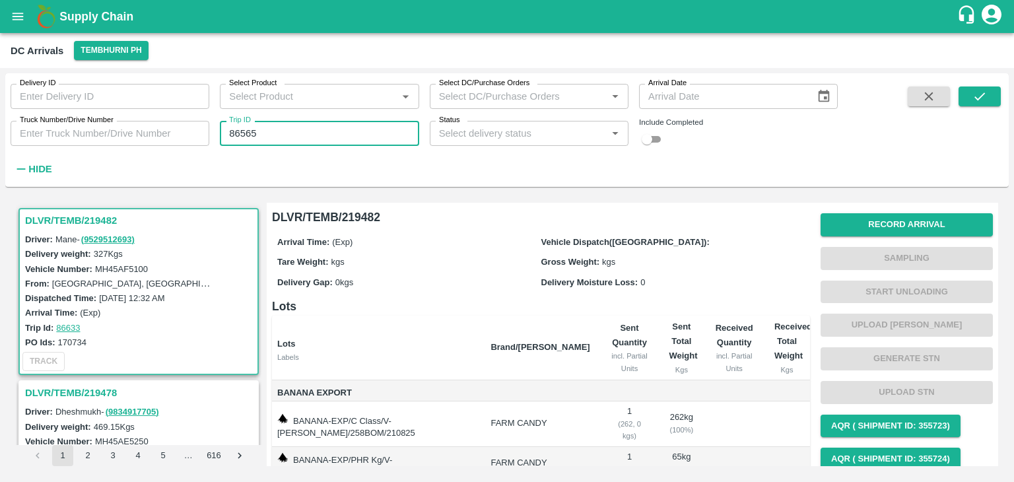
click at [341, 135] on input "86565" at bounding box center [319, 133] width 199 height 25
type input "86596"
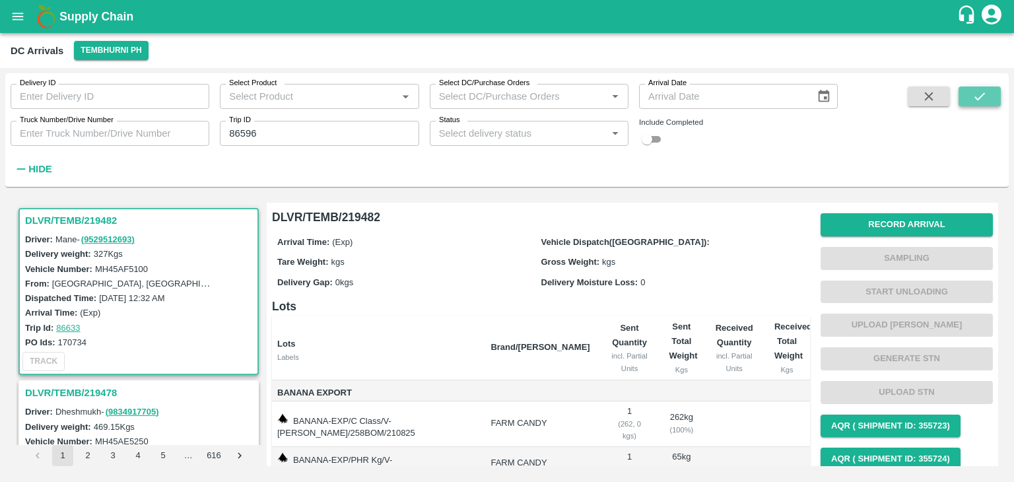
click at [980, 98] on icon "submit" at bounding box center [980, 96] width 11 height 8
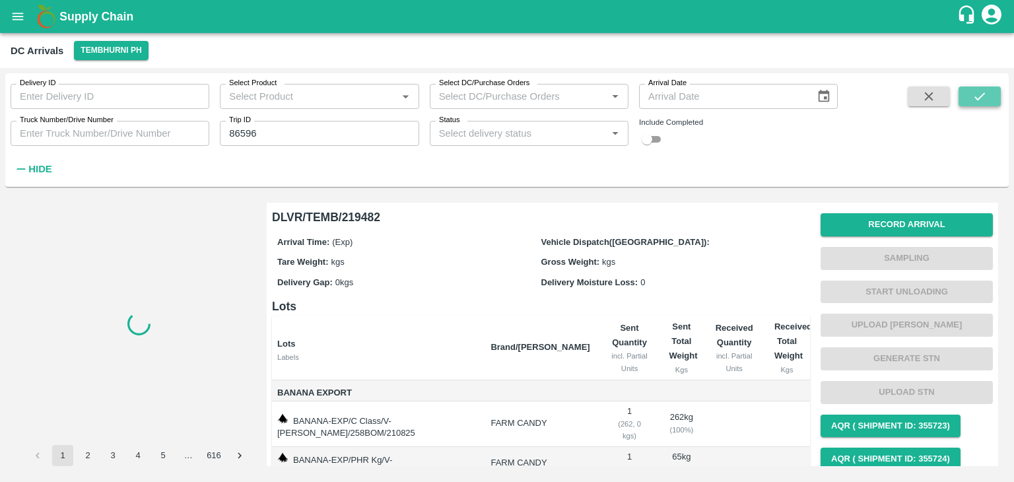
click at [980, 98] on icon "submit" at bounding box center [980, 96] width 11 height 8
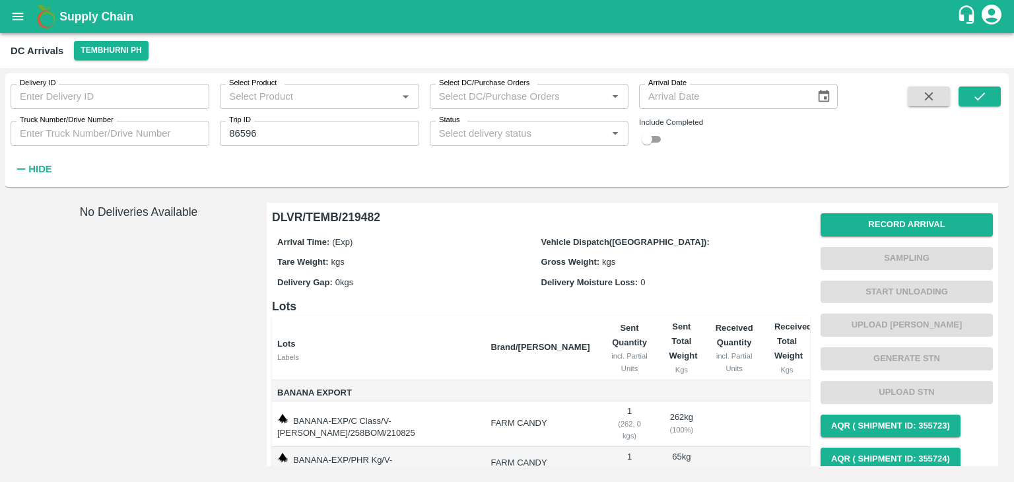
click at [288, 139] on input "86596" at bounding box center [319, 133] width 199 height 25
click at [988, 99] on button "submit" at bounding box center [980, 97] width 42 height 20
click at [874, 220] on button "Record Arrival" at bounding box center [907, 224] width 172 height 23
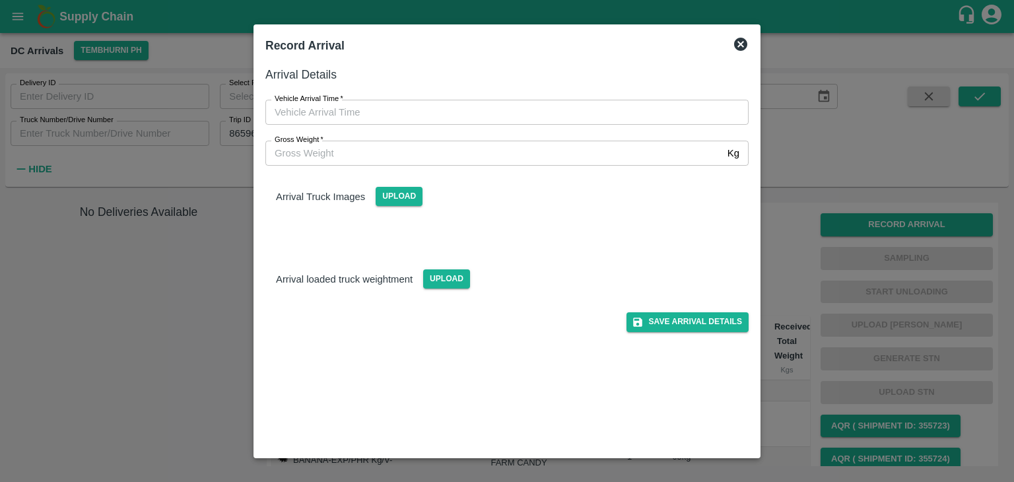
type input "DD/MM/YYYY hh:mm aa"
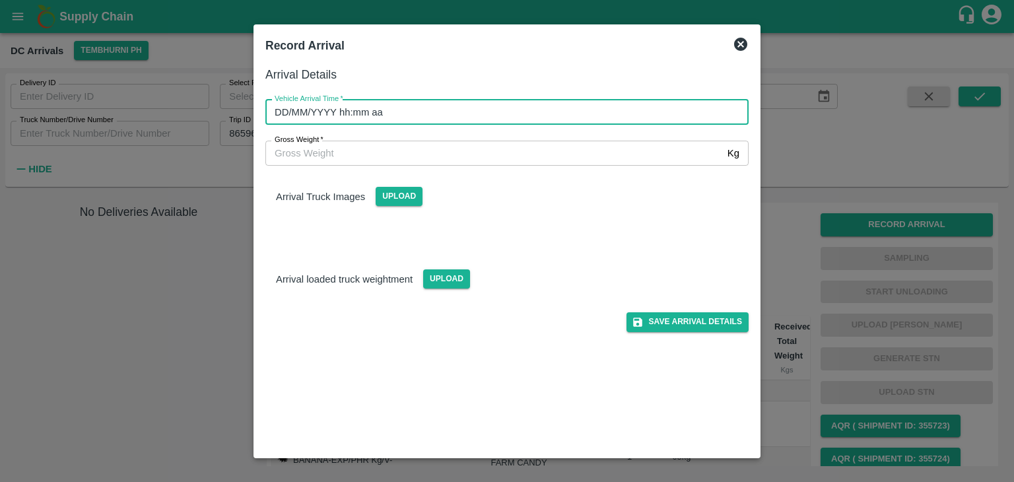
click at [378, 102] on input "DD/MM/YYYY hh:mm aa" at bounding box center [502, 112] width 474 height 25
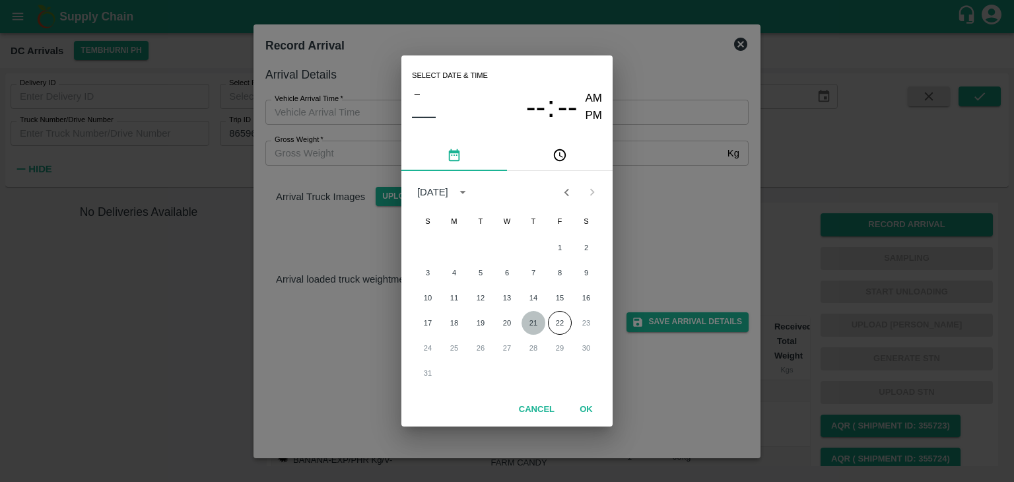
click at [536, 322] on button "21" at bounding box center [534, 323] width 24 height 24
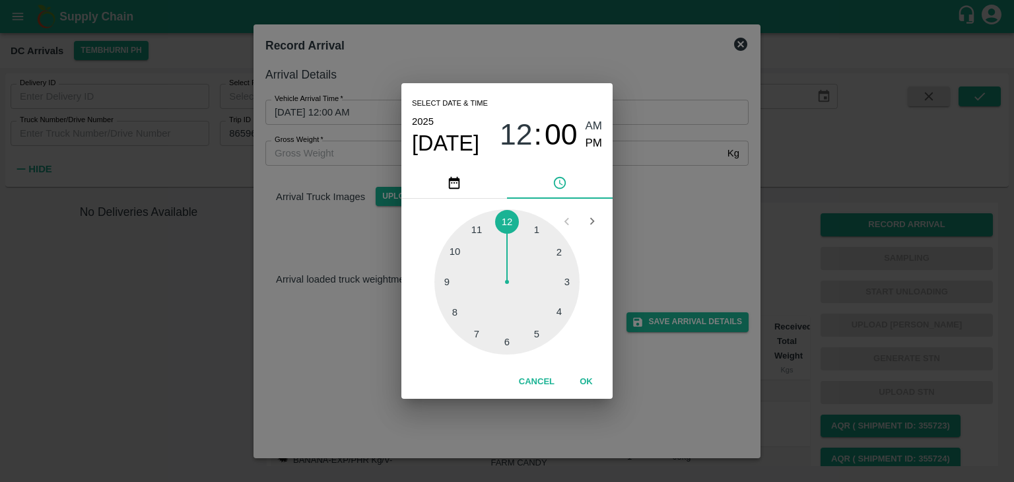
click at [477, 225] on div at bounding box center [507, 281] width 145 height 145
type input "21/08/2025 11:55 AM"
click at [586, 384] on button "OK" at bounding box center [586, 382] width 42 height 23
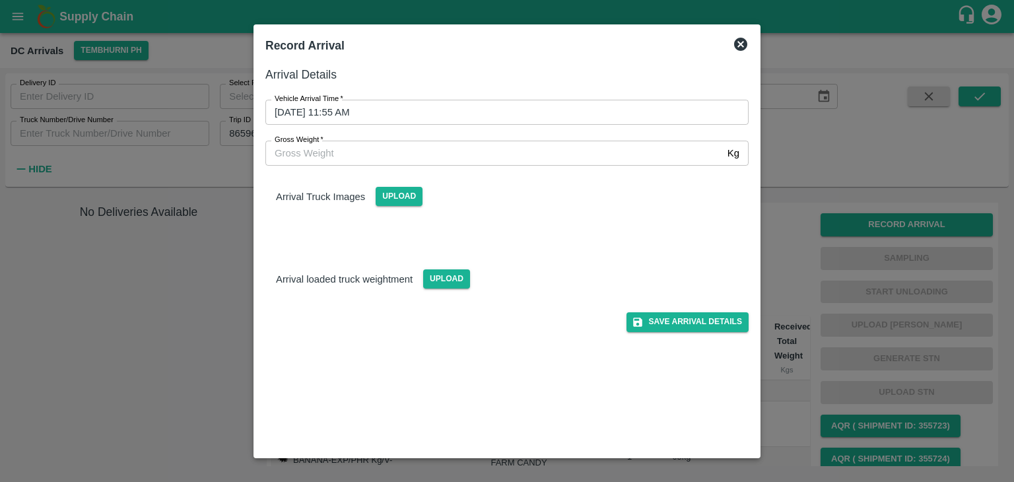
click at [745, 41] on icon at bounding box center [740, 44] width 13 height 13
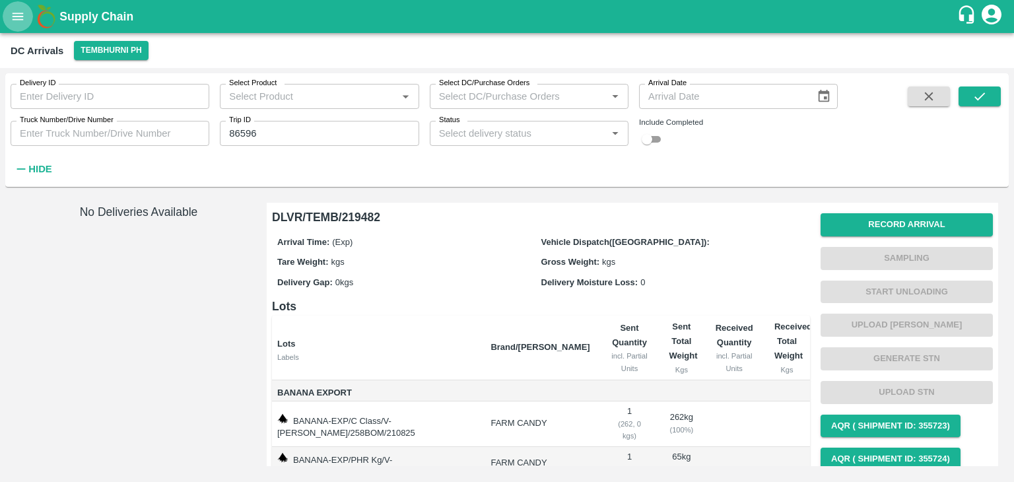
click at [17, 22] on icon "open drawer" at bounding box center [18, 16] width 15 height 15
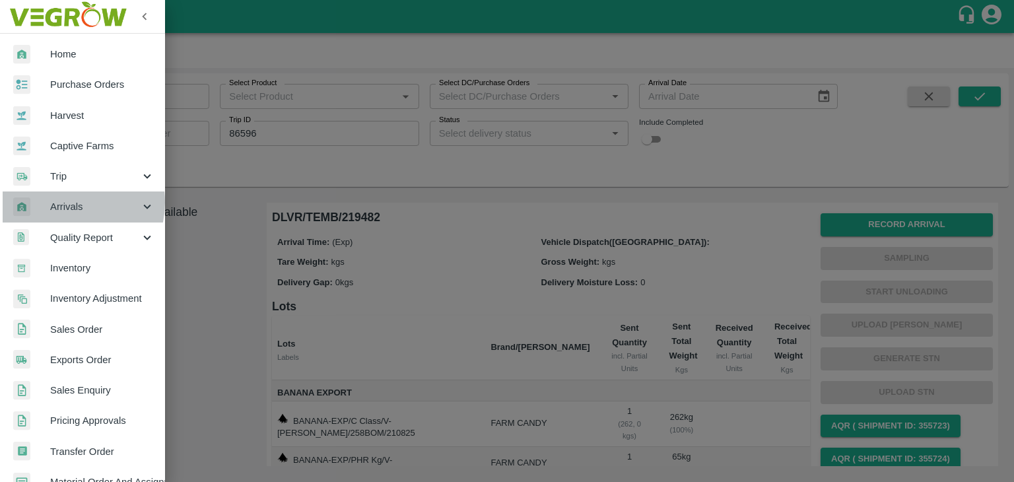
click at [71, 202] on span "Arrivals" at bounding box center [95, 206] width 90 height 15
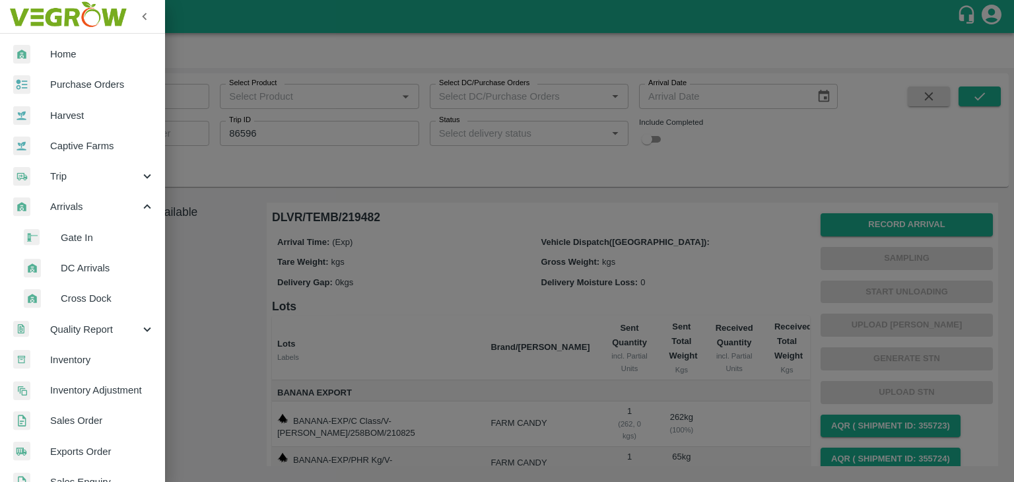
click at [96, 267] on span "DC Arrivals" at bounding box center [108, 268] width 94 height 15
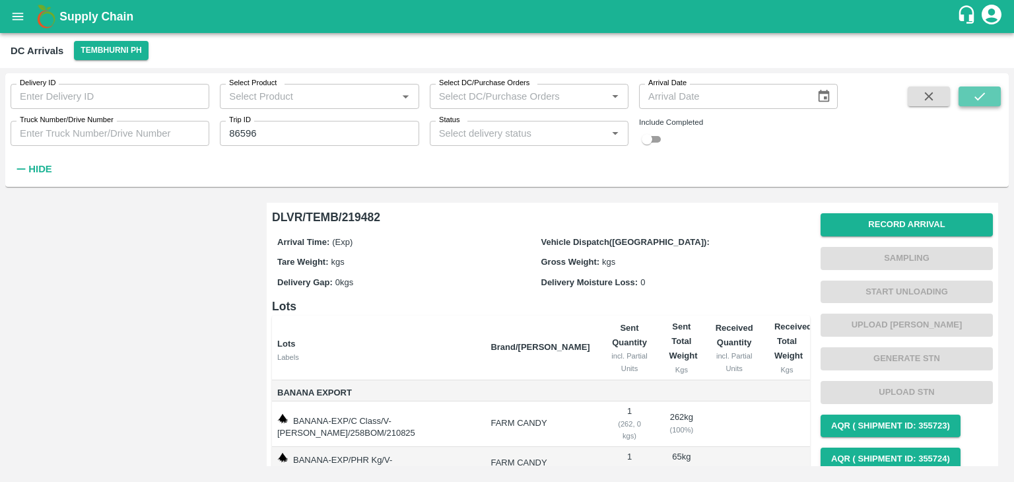
click at [998, 96] on button "submit" at bounding box center [980, 97] width 42 height 20
click at [880, 223] on button "Record Arrival" at bounding box center [907, 224] width 172 height 23
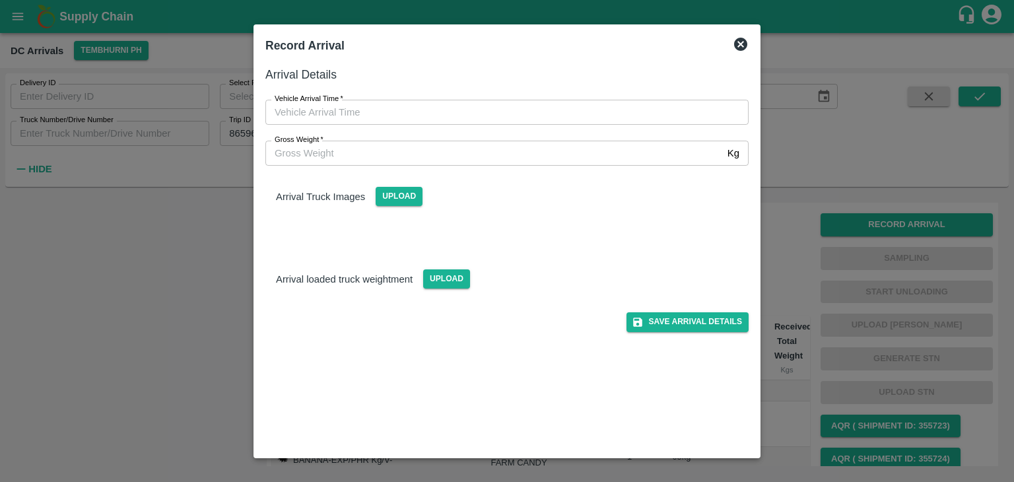
click at [744, 41] on icon at bounding box center [740, 44] width 13 height 13
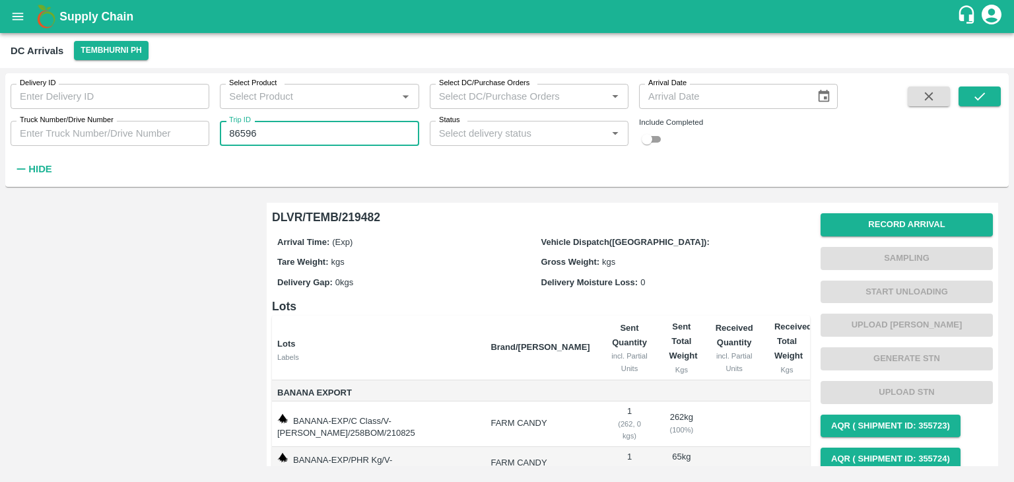
click at [328, 122] on input "86596" at bounding box center [319, 133] width 199 height 25
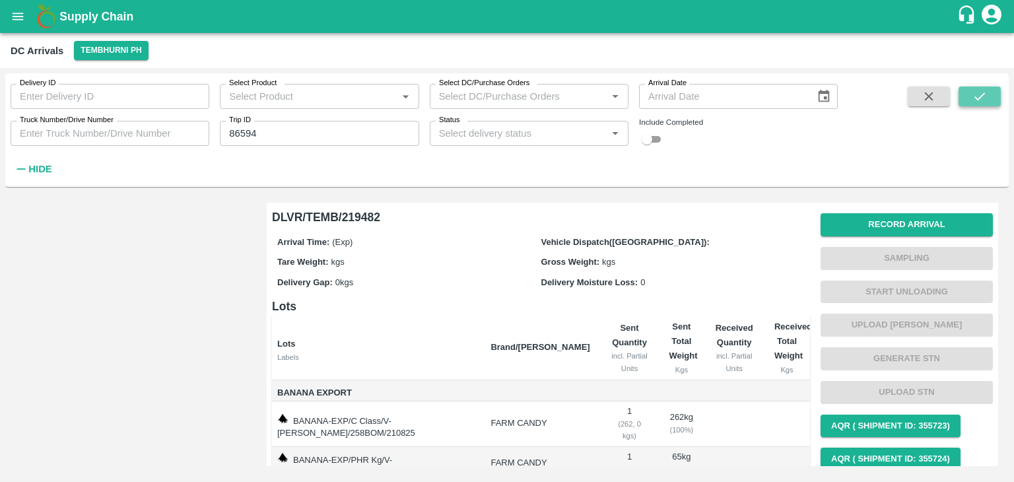
click at [968, 98] on button "submit" at bounding box center [980, 97] width 42 height 20
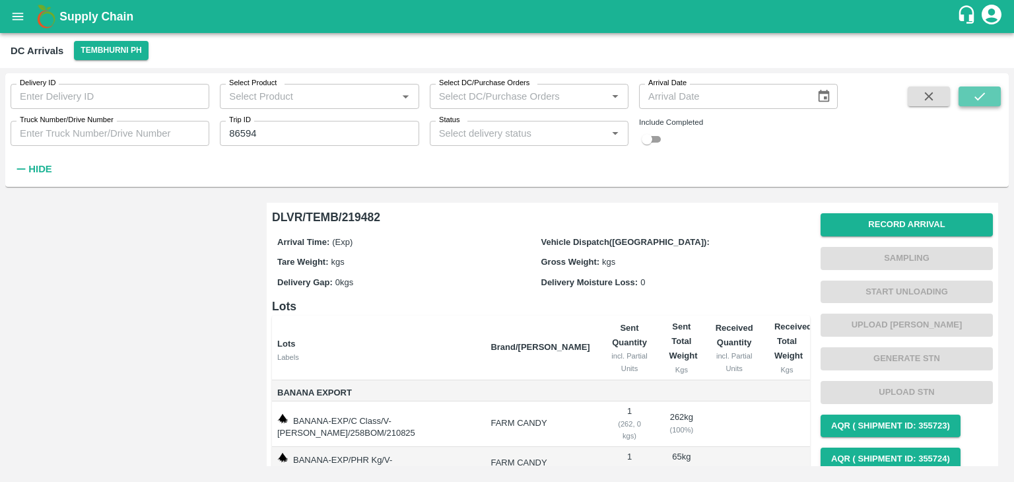
click at [968, 98] on button "submit" at bounding box center [980, 97] width 42 height 20
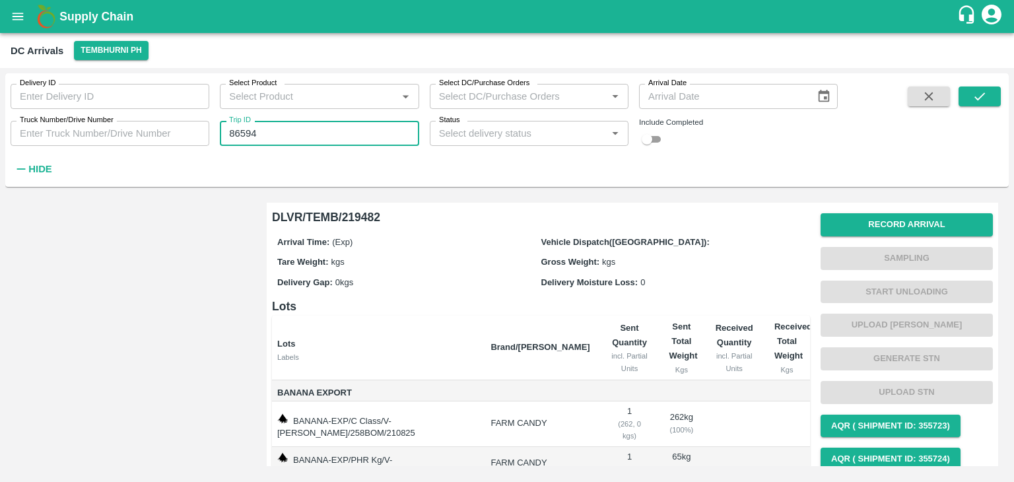
click at [280, 131] on input "86594" at bounding box center [319, 133] width 199 height 25
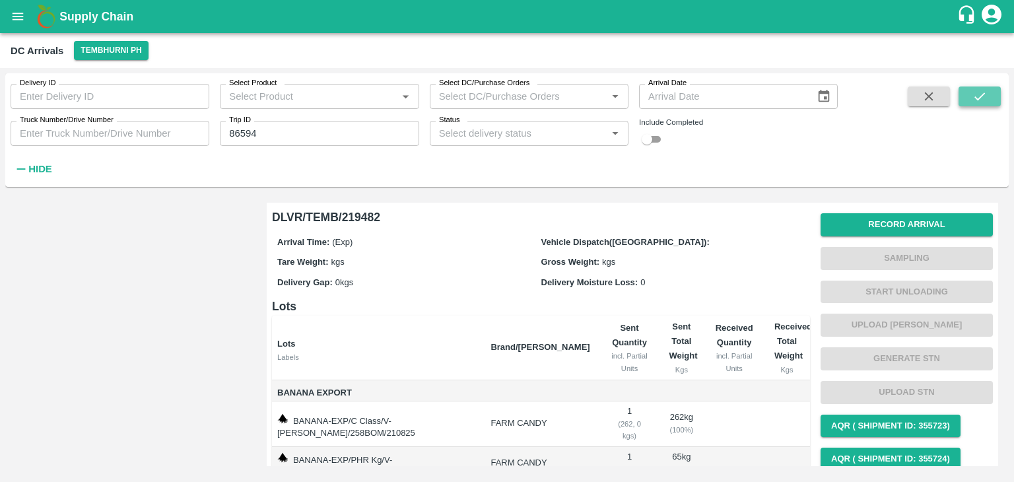
click at [985, 94] on icon "submit" at bounding box center [980, 96] width 15 height 15
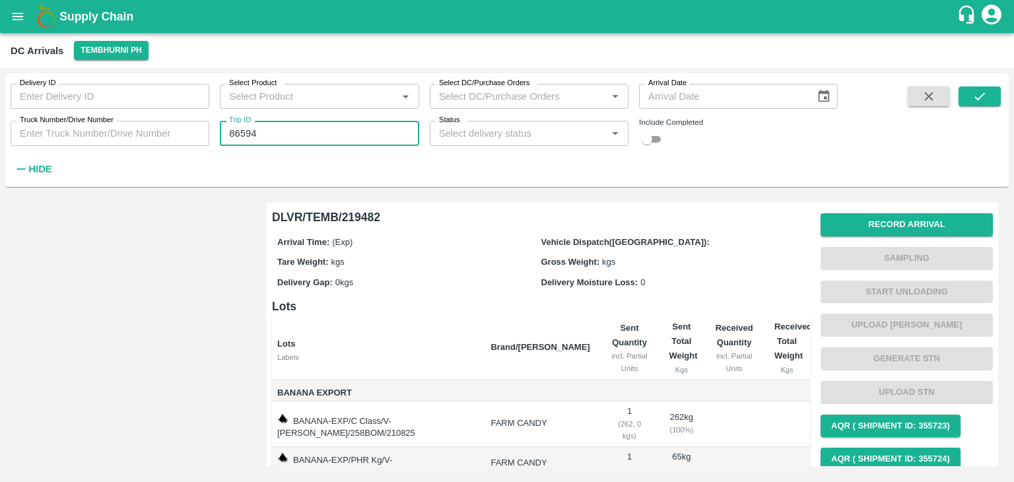
click at [322, 145] on input "86594" at bounding box center [319, 133] width 199 height 25
click at [965, 93] on button "submit" at bounding box center [980, 97] width 42 height 20
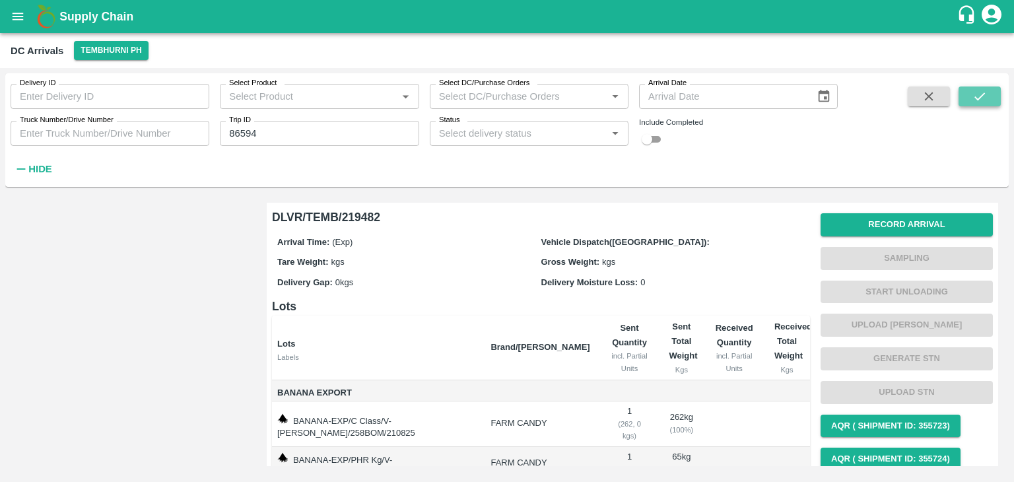
click at [965, 93] on button "submit" at bounding box center [980, 97] width 42 height 20
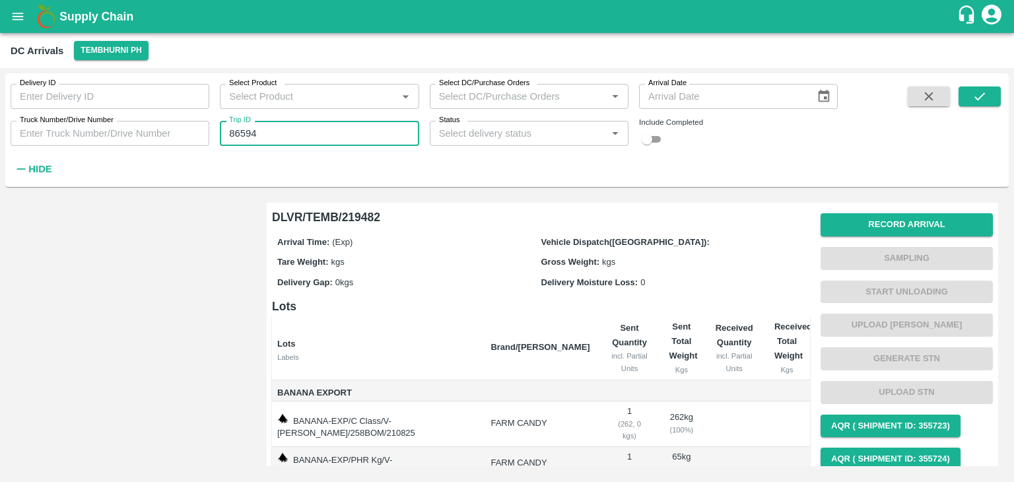
click at [346, 141] on input "86594" at bounding box center [319, 133] width 199 height 25
click at [984, 98] on icon "submit" at bounding box center [980, 96] width 15 height 15
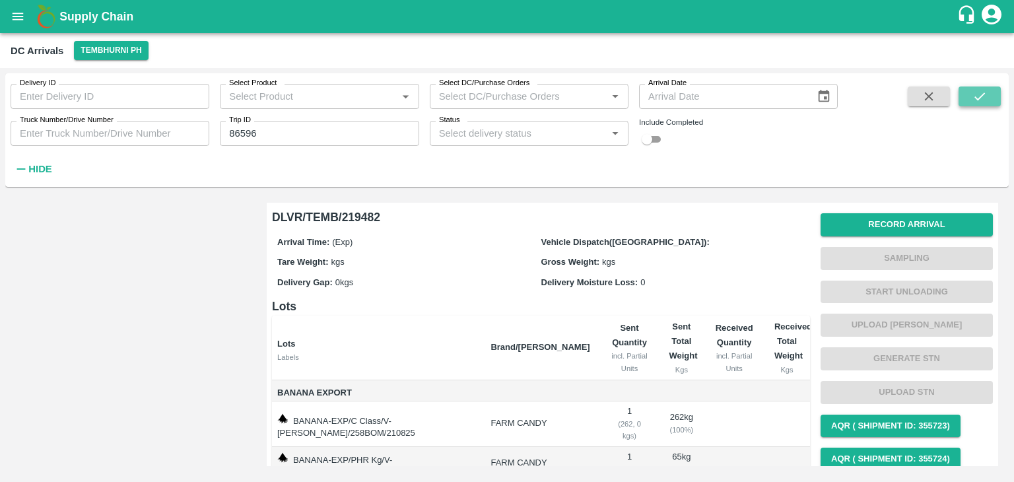
click at [984, 98] on icon "submit" at bounding box center [980, 96] width 15 height 15
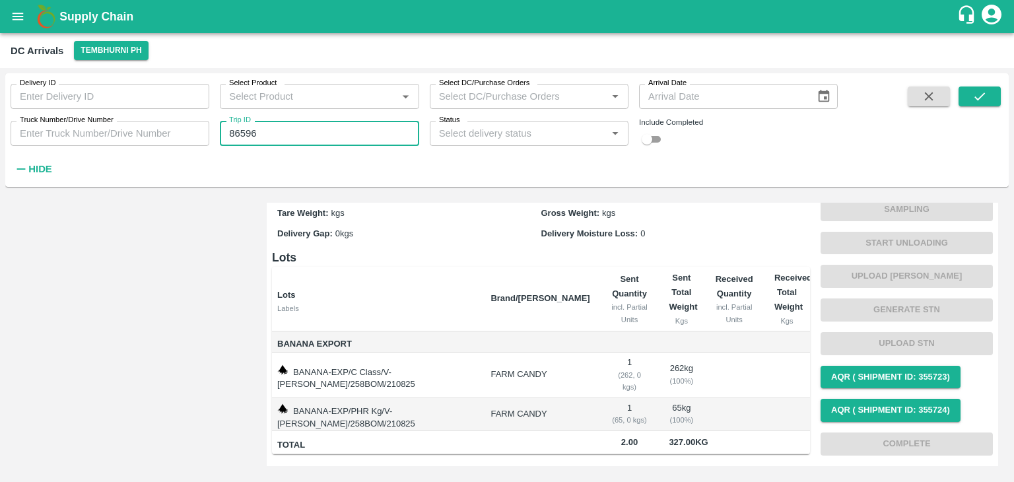
click at [287, 130] on input "86596" at bounding box center [319, 133] width 199 height 25
type input "8"
type input "86596"
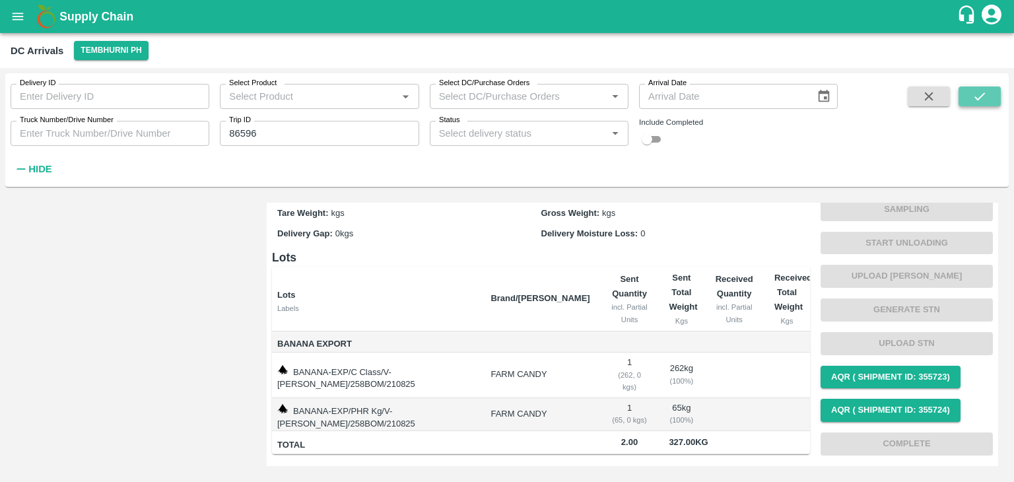
click at [991, 95] on button "submit" at bounding box center [980, 97] width 42 height 20
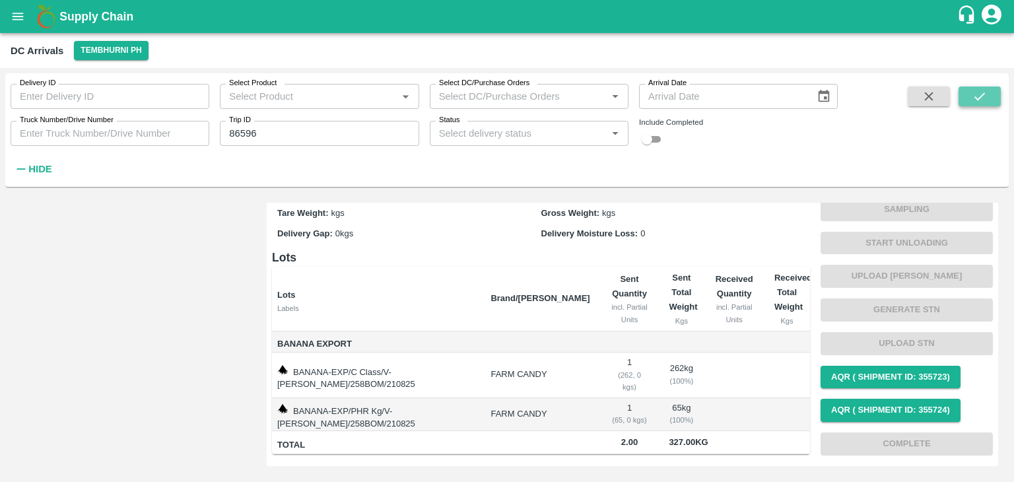
click at [991, 95] on button "submit" at bounding box center [980, 97] width 42 height 20
click at [121, 58] on button "Tembhurni PH" at bounding box center [111, 50] width 74 height 19
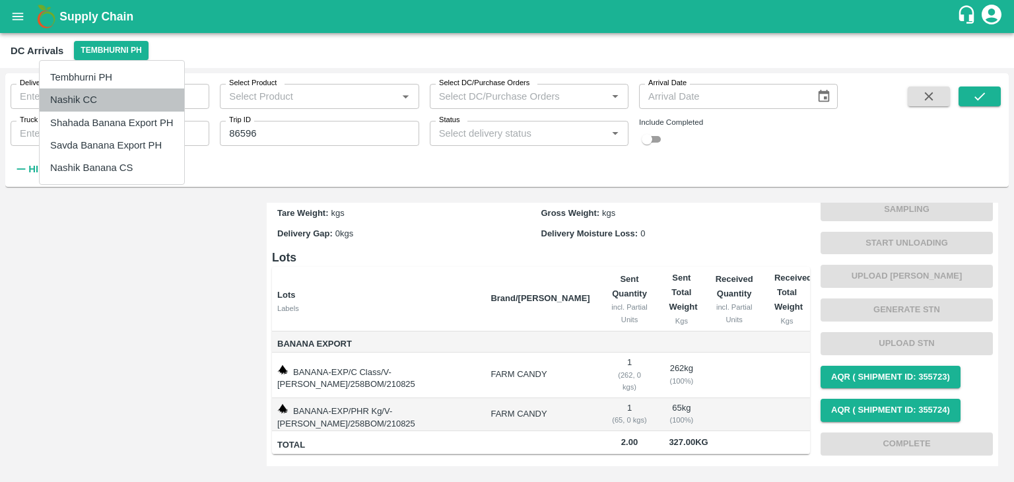
click at [116, 96] on li "Nashik CC" at bounding box center [112, 99] width 145 height 22
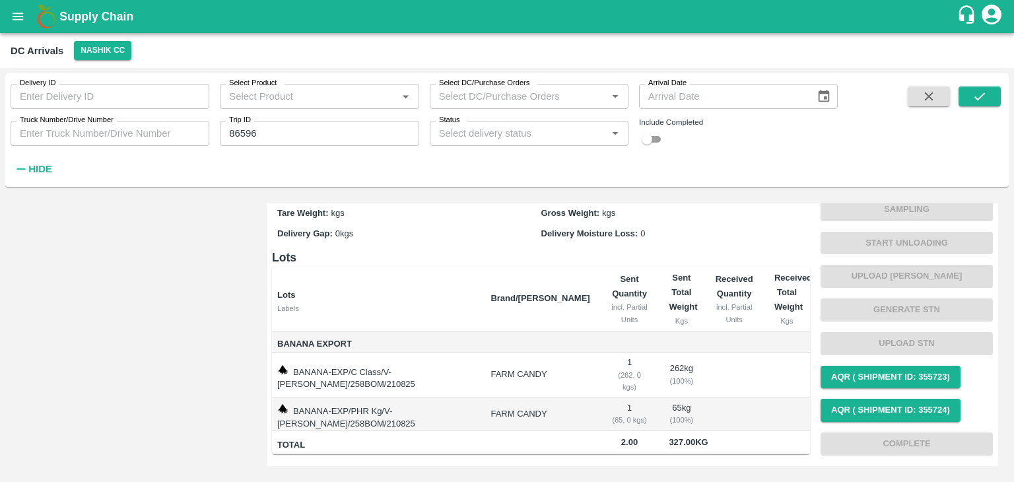
scroll to position [0, 0]
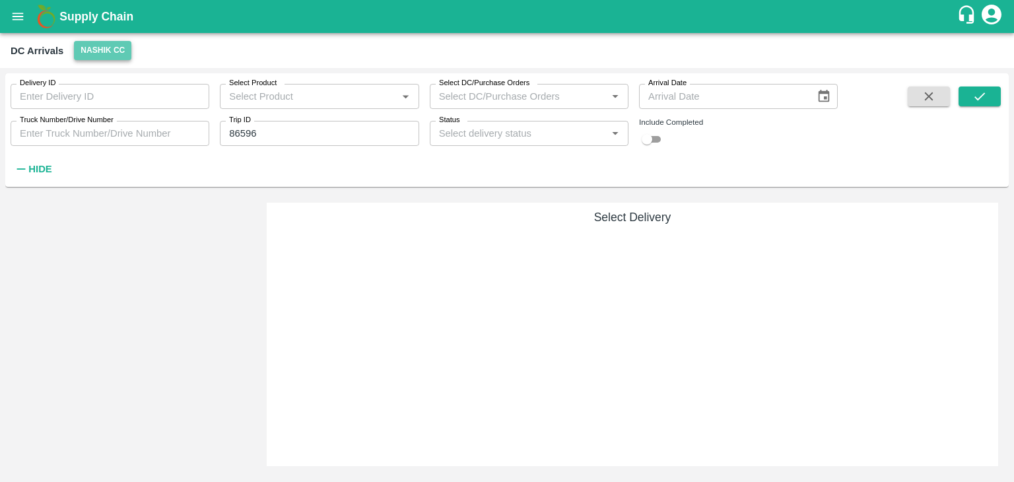
click at [102, 53] on button "Nashik CC" at bounding box center [102, 50] width 57 height 19
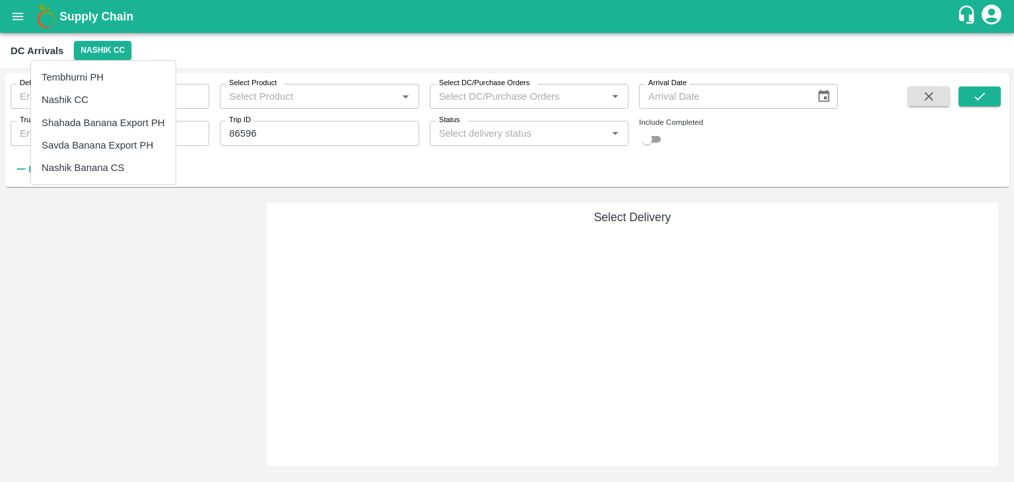
click at [105, 72] on li "Tembhurni PH" at bounding box center [103, 77] width 145 height 22
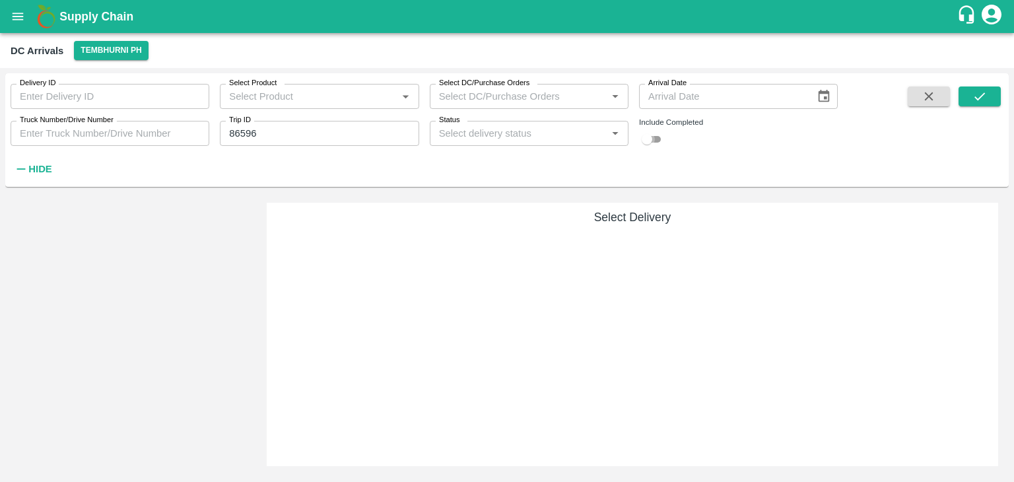
click at [650, 136] on input "checkbox" at bounding box center [647, 139] width 48 height 16
checkbox input "true"
click at [983, 104] on button "submit" at bounding box center [980, 97] width 42 height 20
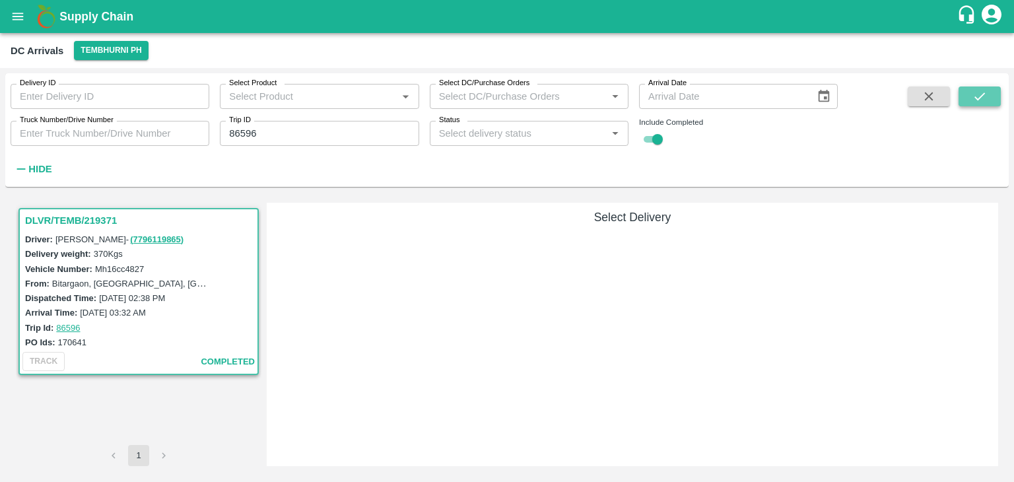
click at [983, 104] on button "submit" at bounding box center [980, 97] width 42 height 20
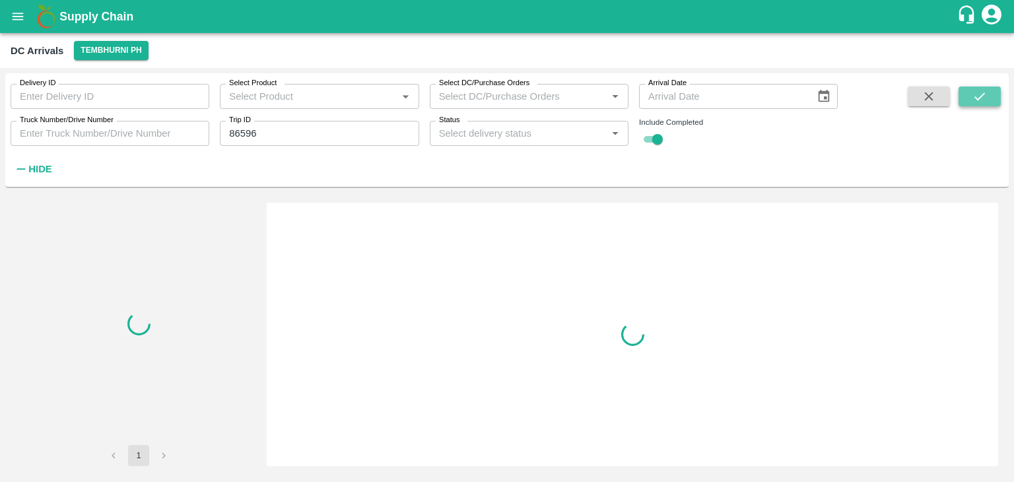
click at [983, 104] on button "submit" at bounding box center [980, 97] width 42 height 20
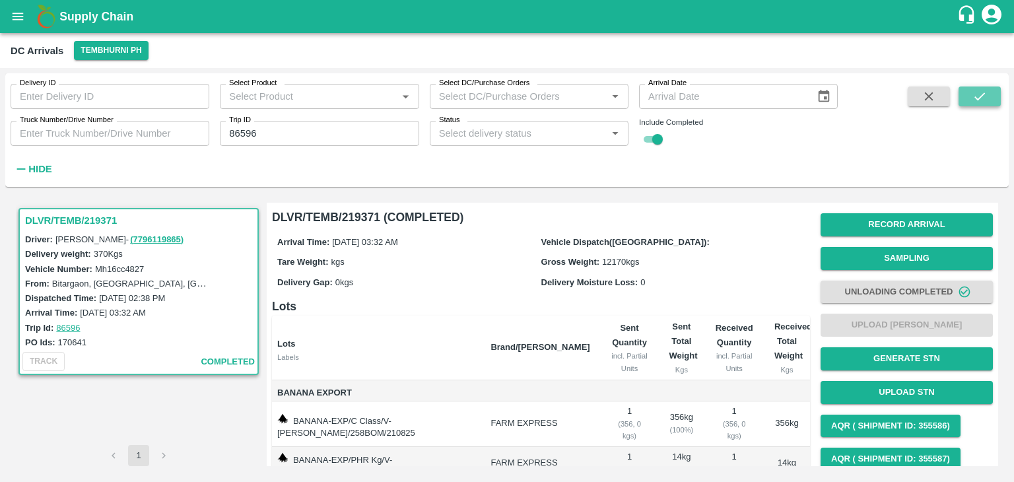
click at [983, 104] on button "submit" at bounding box center [980, 97] width 42 height 20
click at [885, 226] on button "Record Arrival" at bounding box center [907, 224] width 172 height 23
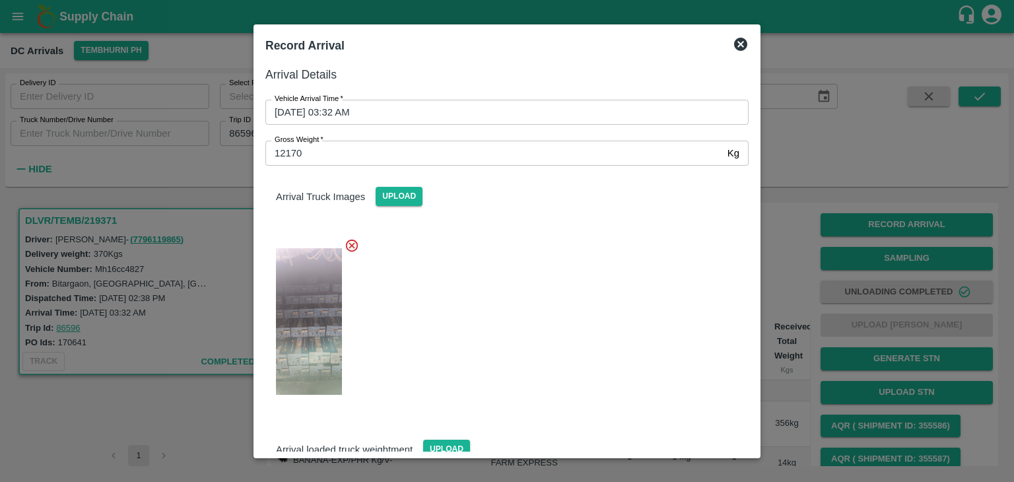
click at [742, 39] on icon at bounding box center [740, 44] width 13 height 13
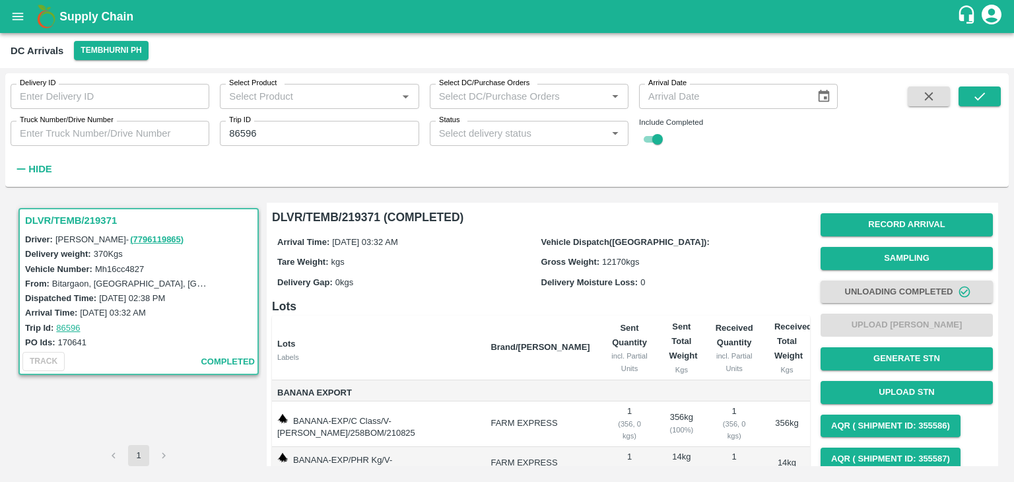
scroll to position [50, 0]
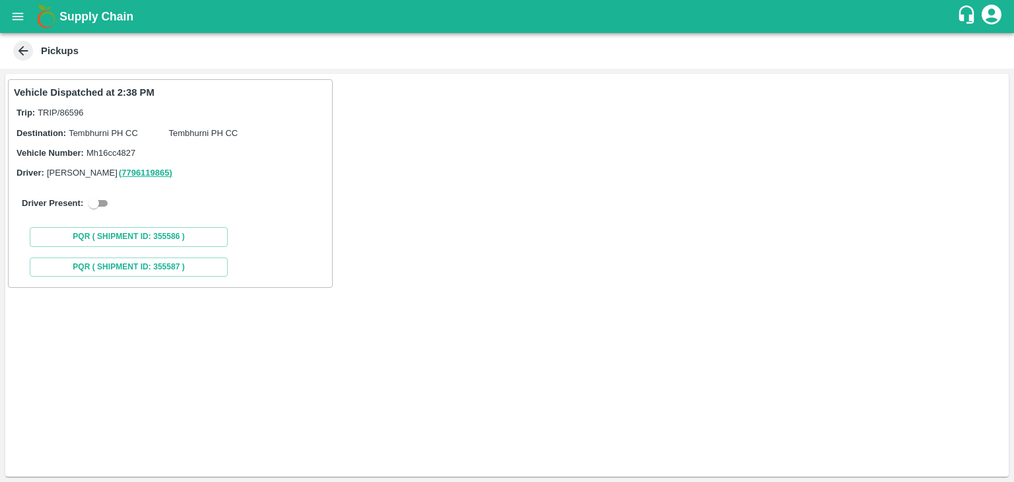
click at [104, 203] on input "checkbox" at bounding box center [94, 203] width 48 height 16
checkbox input "true"
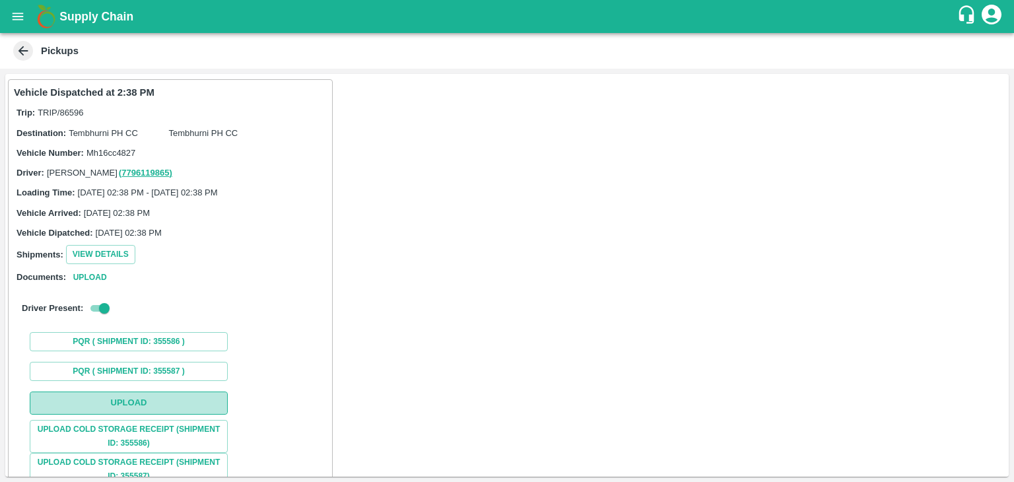
click at [162, 396] on button "Upload" at bounding box center [129, 403] width 198 height 23
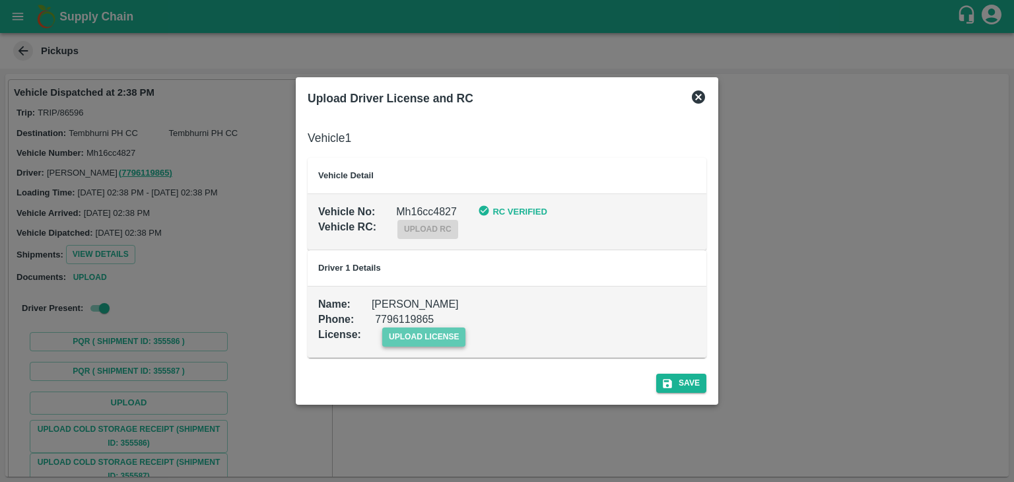
click at [430, 341] on span "upload license" at bounding box center [424, 337] width 84 height 19
click at [0, 0] on input "upload license" at bounding box center [0, 0] width 0 height 0
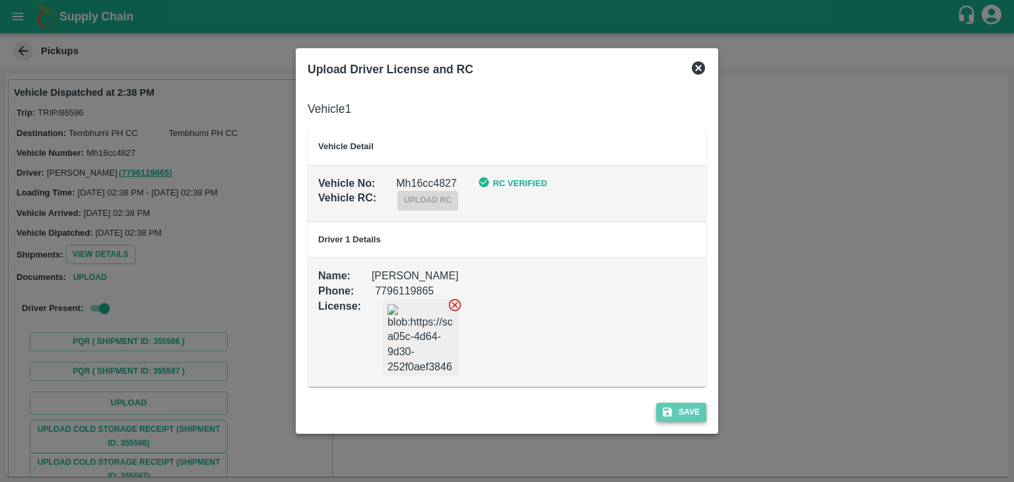
click at [695, 414] on button "Save" at bounding box center [681, 412] width 50 height 19
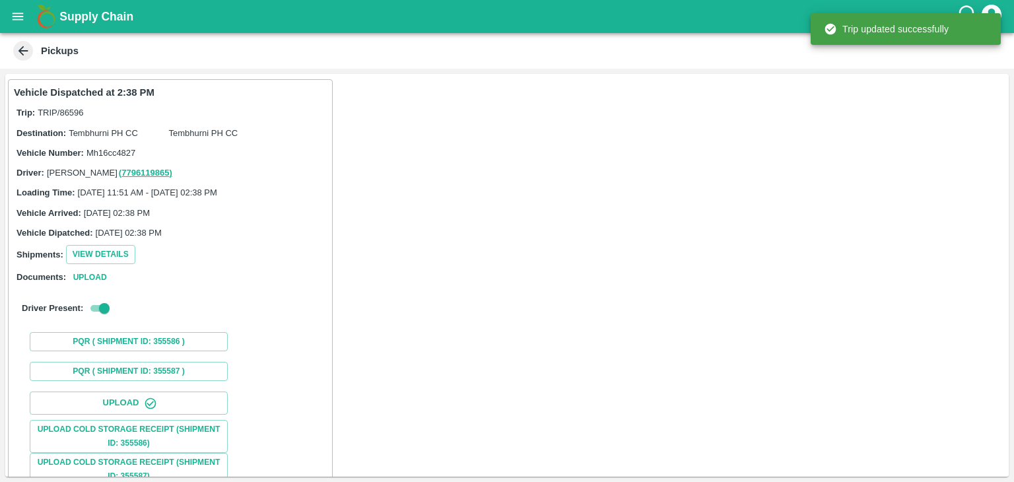
scroll to position [152, 0]
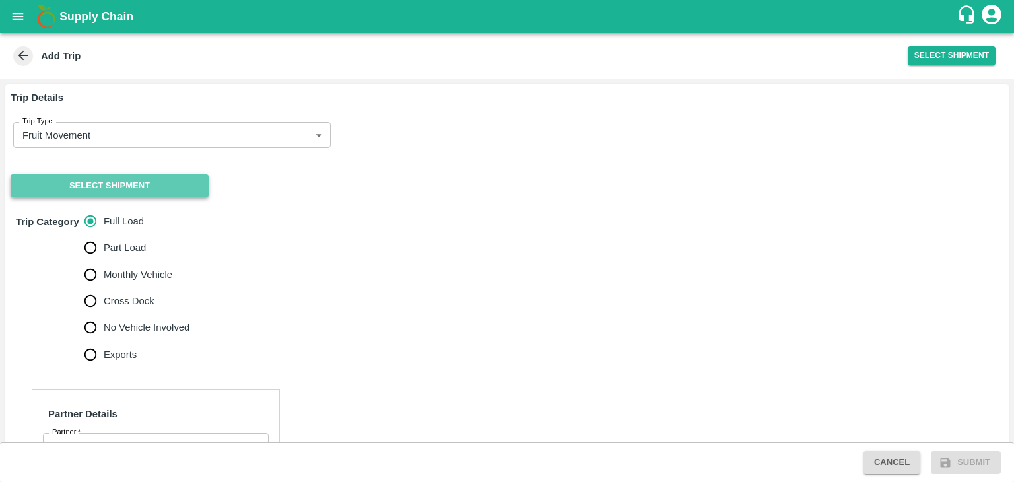
click at [98, 182] on button "Select Shipment" at bounding box center [110, 185] width 198 height 23
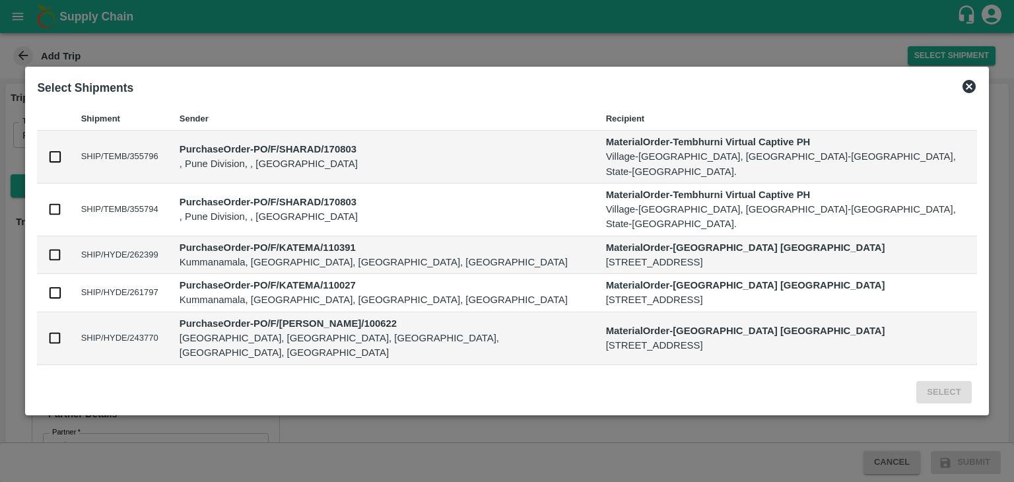
click at [62, 164] on input "checkbox" at bounding box center [55, 156] width 15 height 15
checkbox input "true"
click at [62, 205] on input "checkbox" at bounding box center [55, 209] width 15 height 15
checkbox input "true"
click at [917, 381] on button "Select" at bounding box center [944, 392] width 55 height 23
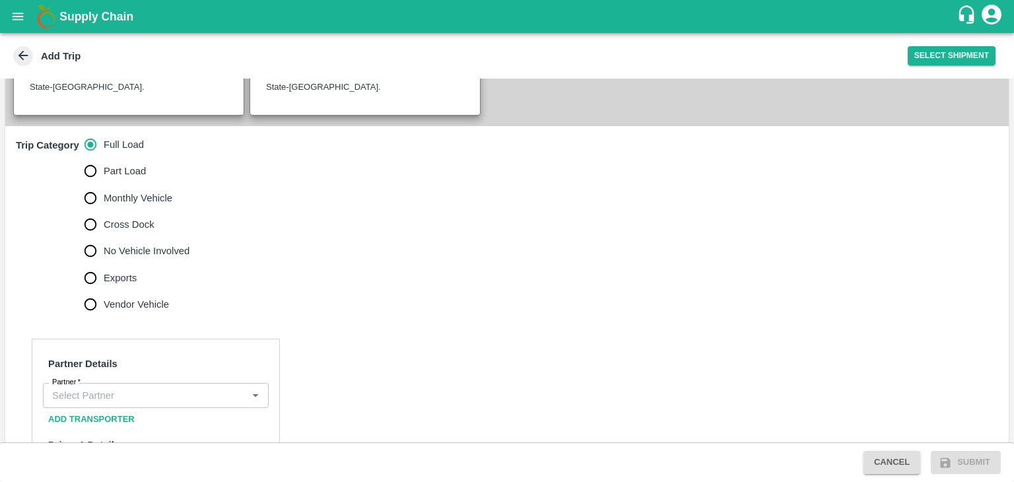
scroll to position [351, 0]
click at [164, 243] on span "No Vehicle Involved" at bounding box center [147, 250] width 86 height 15
click at [104, 237] on input "No Vehicle Involved" at bounding box center [90, 250] width 26 height 26
radio input "true"
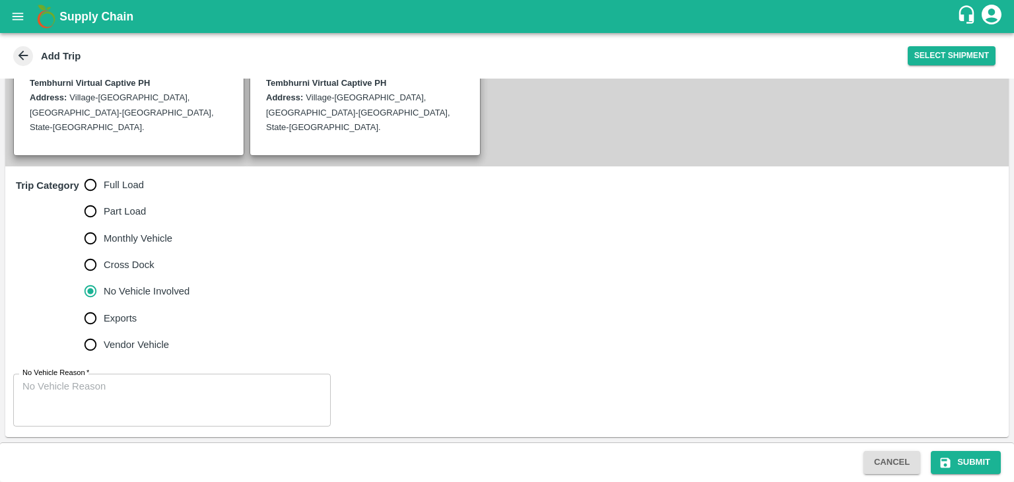
scroll to position [295, 0]
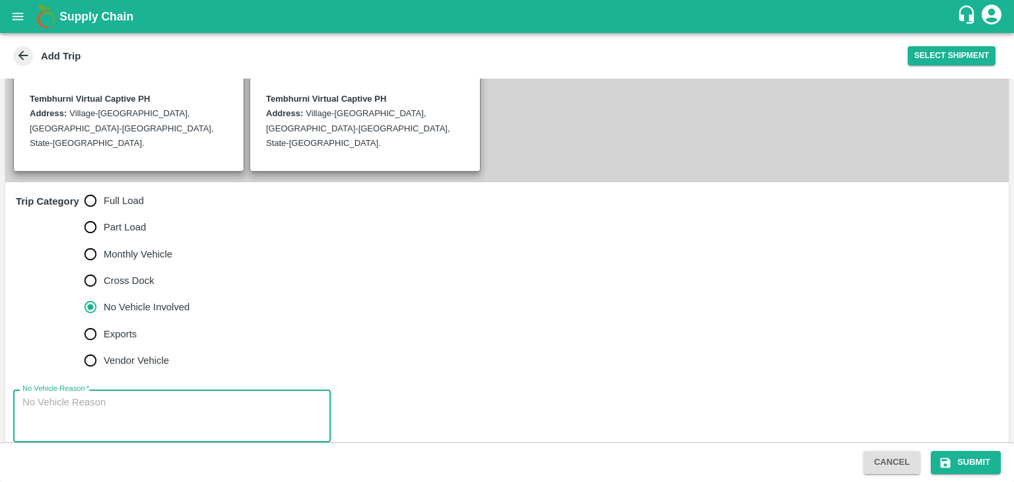
click at [156, 396] on textarea "No Vehicle Reason   *" at bounding box center [171, 417] width 299 height 42
type textarea "Field Dump"
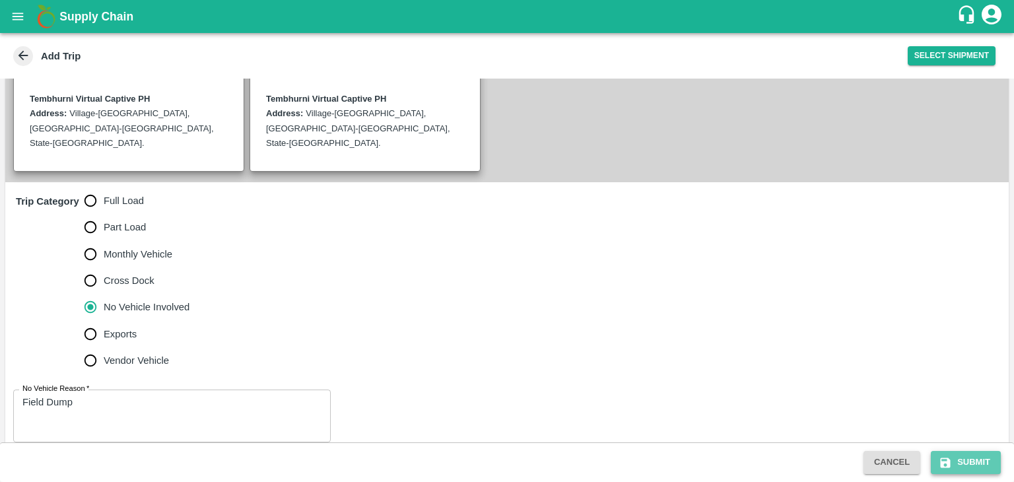
click at [966, 460] on button "Submit" at bounding box center [966, 462] width 70 height 23
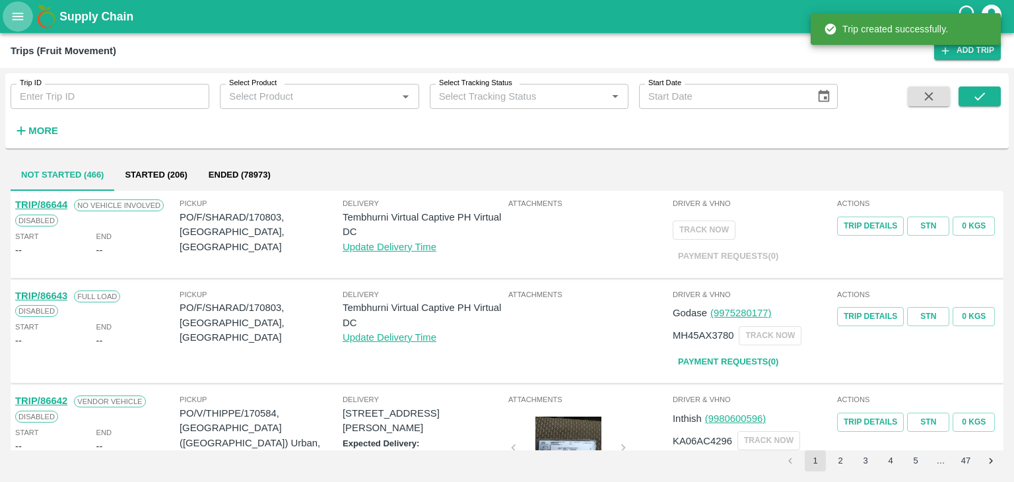
click at [22, 27] on button "open drawer" at bounding box center [18, 16] width 30 height 30
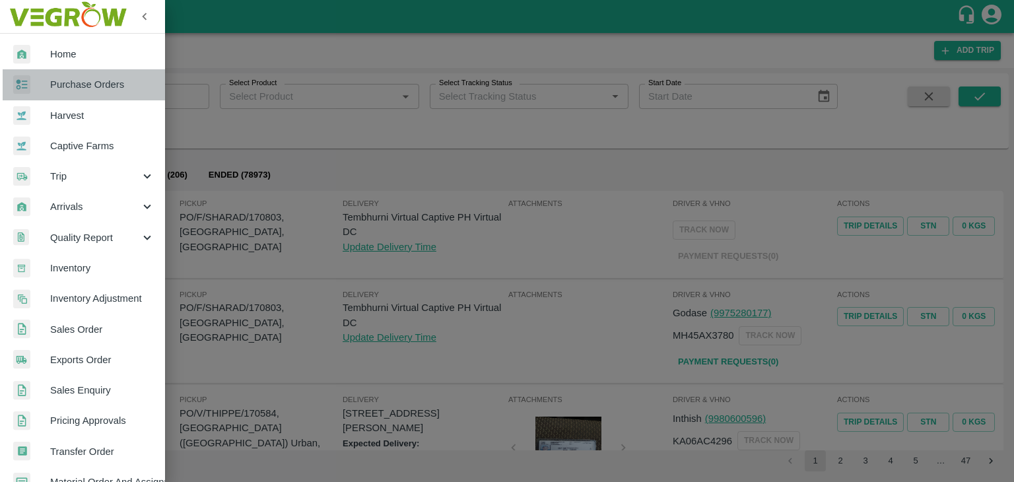
click at [114, 89] on span "Purchase Orders" at bounding box center [102, 84] width 104 height 15
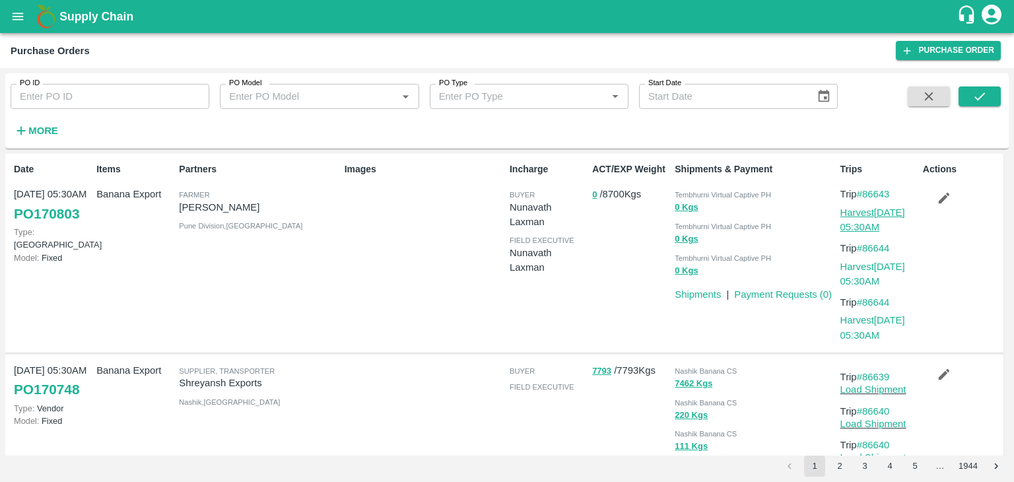
click at [863, 212] on link "Harvest 21 Aug, 05:30AM" at bounding box center [873, 219] width 65 height 25
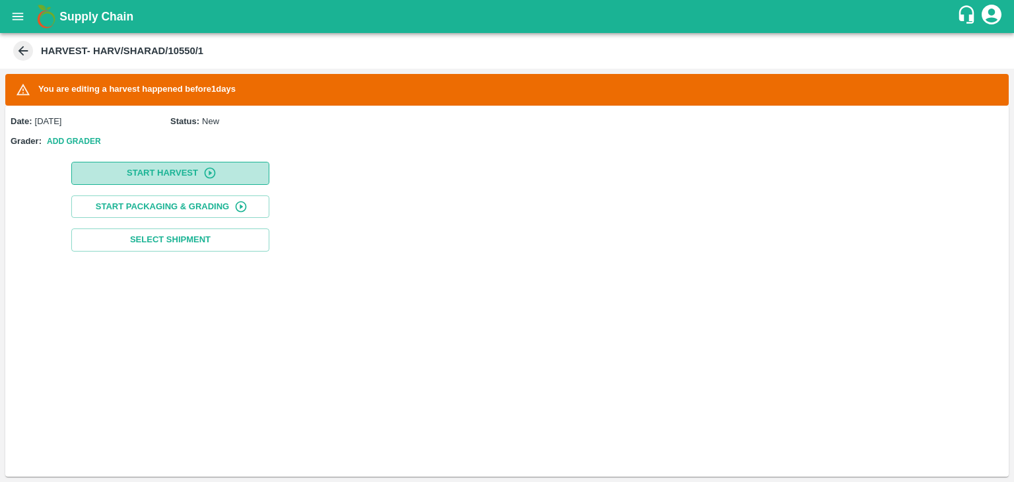
click at [127, 174] on button "Start Harvest" at bounding box center [170, 173] width 198 height 23
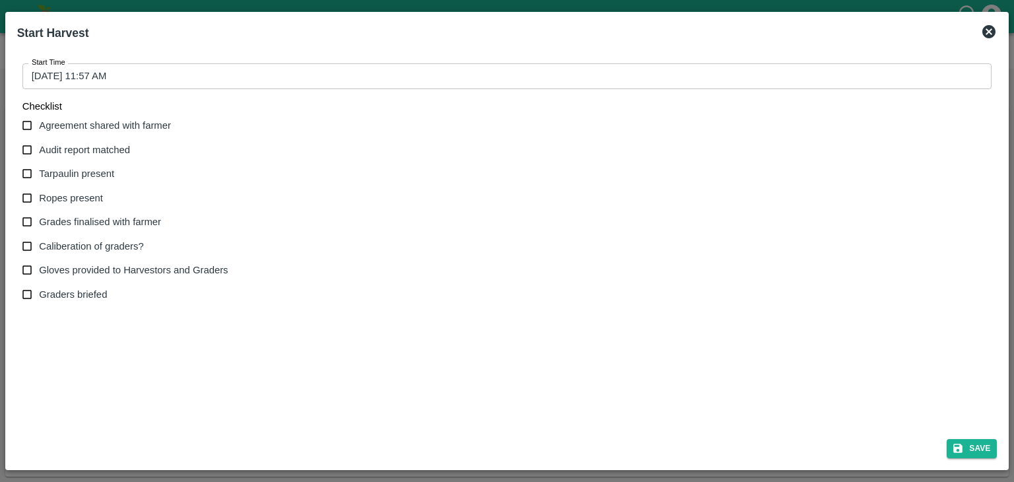
click at [78, 129] on span "Agreement shared with farmer" at bounding box center [105, 125] width 132 height 15
click at [40, 129] on input "Agreement shared with farmer" at bounding box center [27, 126] width 24 height 24
checkbox input "true"
click at [84, 151] on span "Audit report matched" at bounding box center [84, 150] width 91 height 15
click at [40, 151] on input "Audit report matched" at bounding box center [27, 150] width 24 height 24
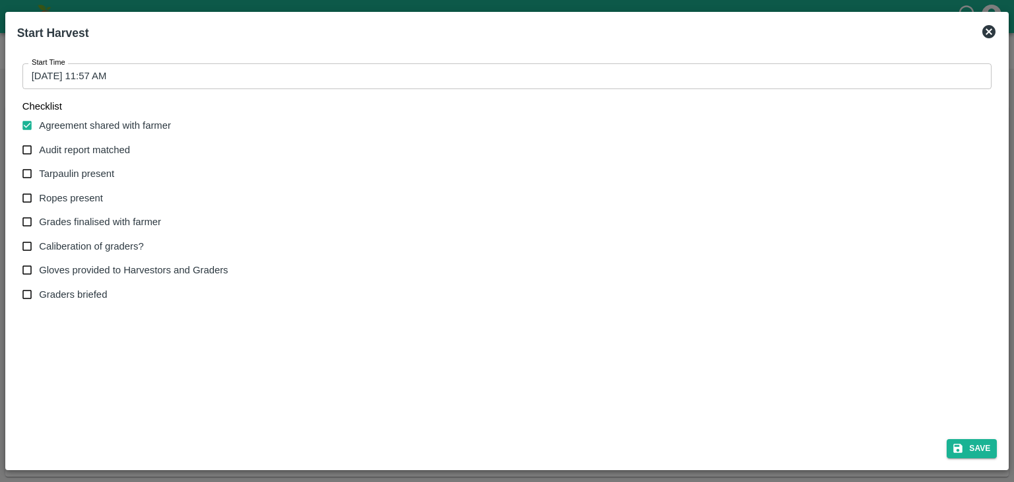
checkbox input "true"
click at [85, 178] on span "Tarpaulin present" at bounding box center [76, 173] width 75 height 15
click at [40, 178] on input "Tarpaulin present" at bounding box center [27, 174] width 24 height 24
checkbox input "true"
click at [85, 199] on span "Ropes present" at bounding box center [71, 198] width 64 height 15
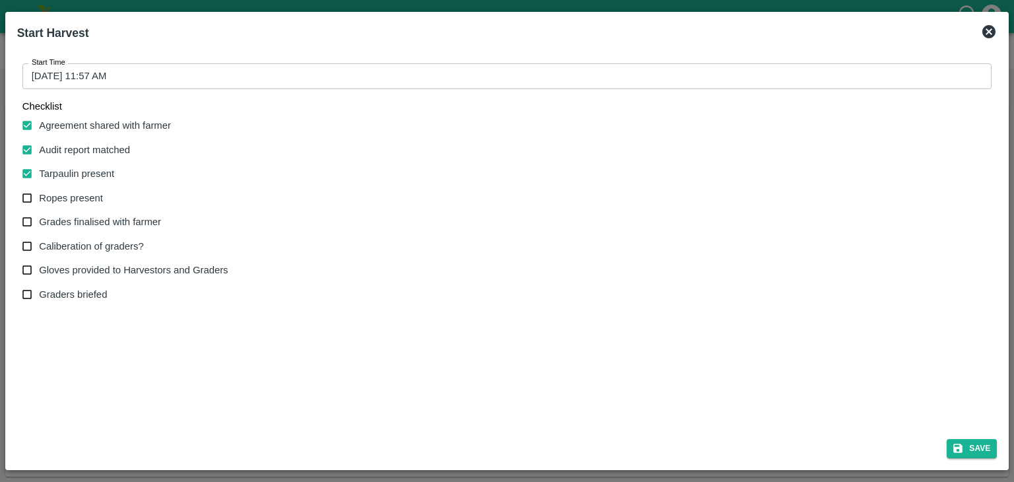
click at [40, 199] on input "Ropes present" at bounding box center [27, 198] width 24 height 24
checkbox input "true"
click at [94, 223] on span "Grades finalised with farmer" at bounding box center [100, 222] width 122 height 15
click at [40, 223] on input "Grades finalised with farmer" at bounding box center [27, 222] width 24 height 24
checkbox input "true"
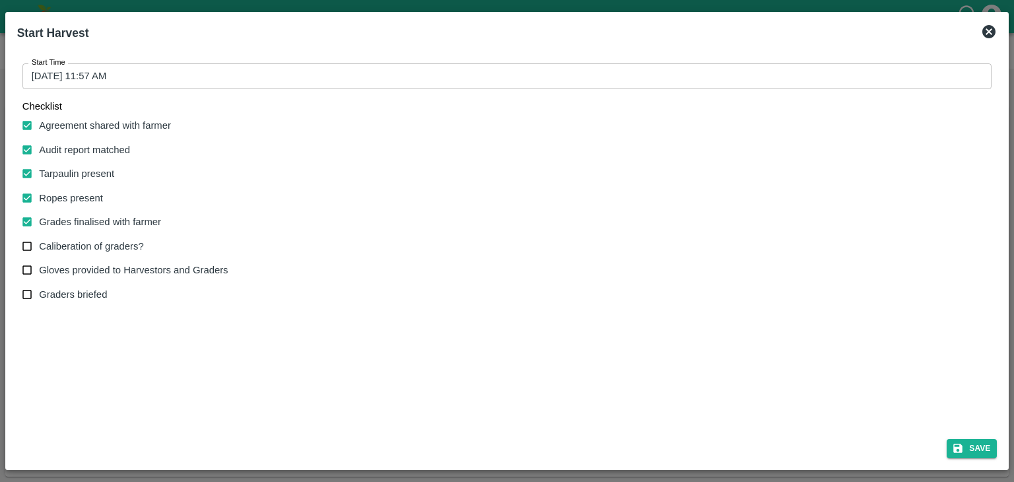
click at [99, 242] on span "Caliberation of graders?" at bounding box center [91, 246] width 104 height 15
click at [40, 242] on input "Caliberation of graders?" at bounding box center [27, 246] width 24 height 24
checkbox input "true"
click at [98, 266] on span "Gloves provided to Harvestors and Graders" at bounding box center [133, 270] width 189 height 15
click at [40, 266] on input "Gloves provided to Harvestors and Graders" at bounding box center [27, 270] width 24 height 24
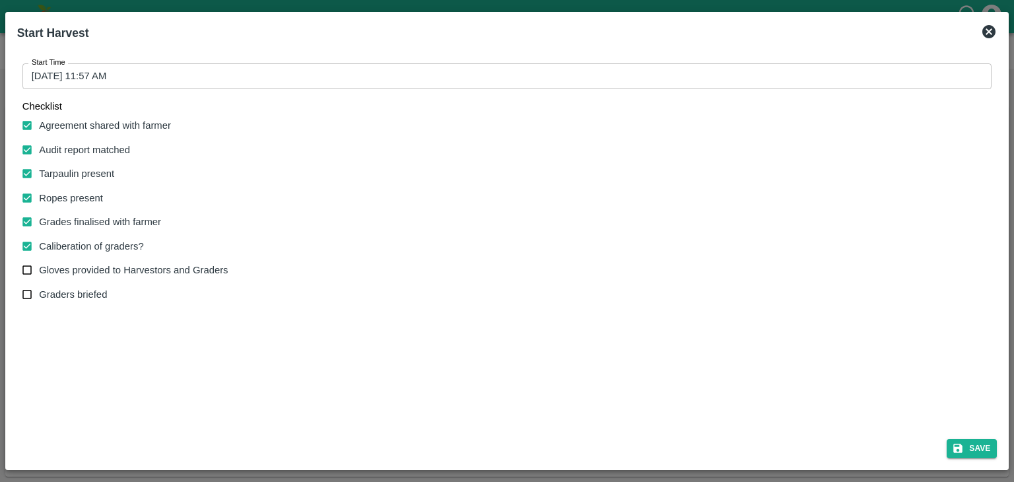
checkbox input "true"
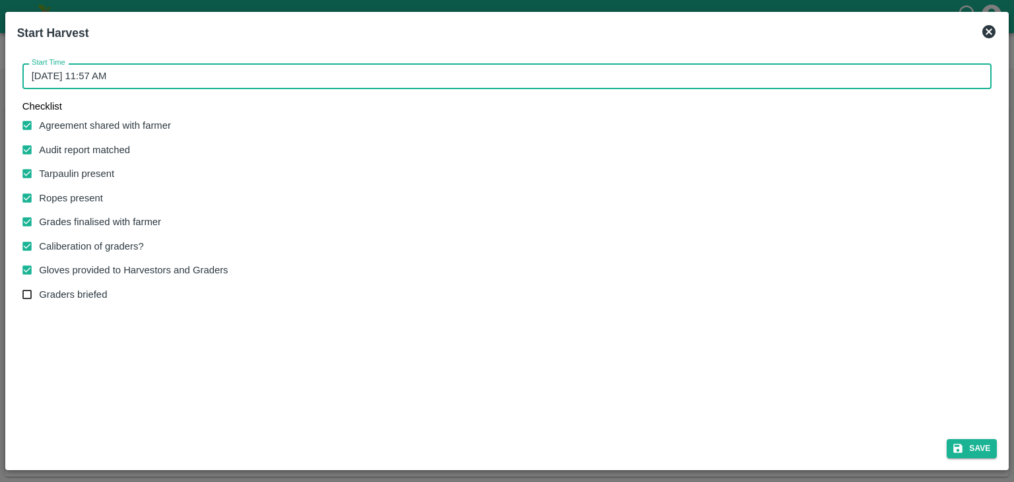
click at [336, 73] on input "22/08/2025 11:57 AM" at bounding box center [502, 75] width 961 height 25
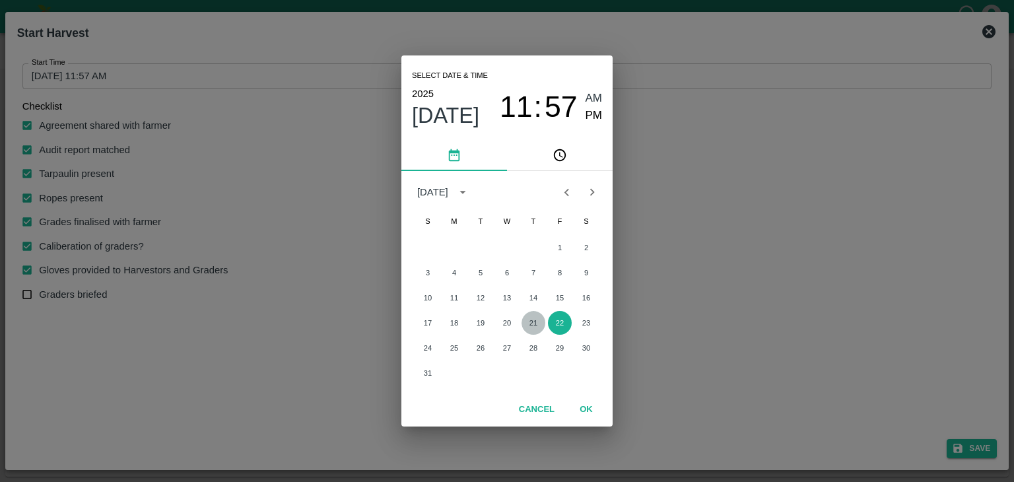
click at [533, 320] on button "21" at bounding box center [534, 323] width 24 height 24
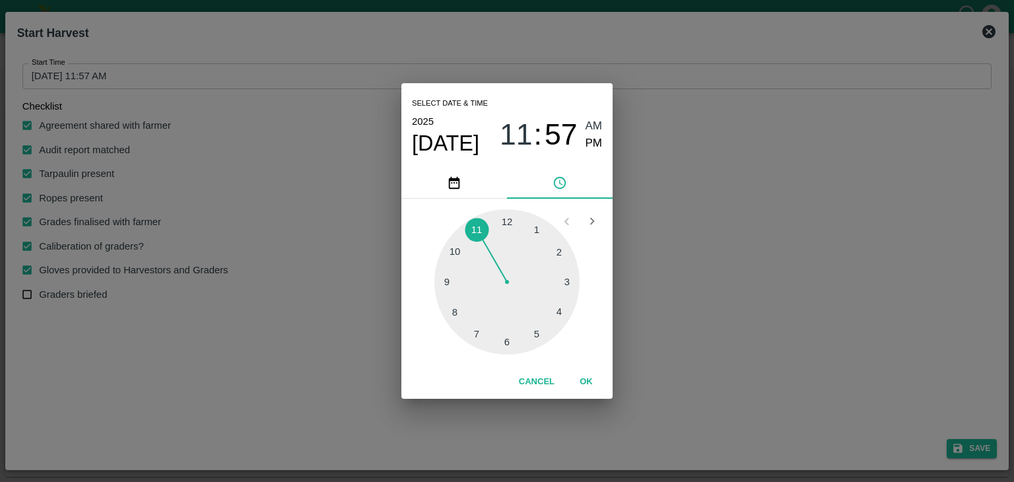
click at [447, 297] on div at bounding box center [507, 281] width 145 height 145
type input "21/08/2025 09:43 AM"
click at [589, 380] on button "OK" at bounding box center [586, 382] width 42 height 23
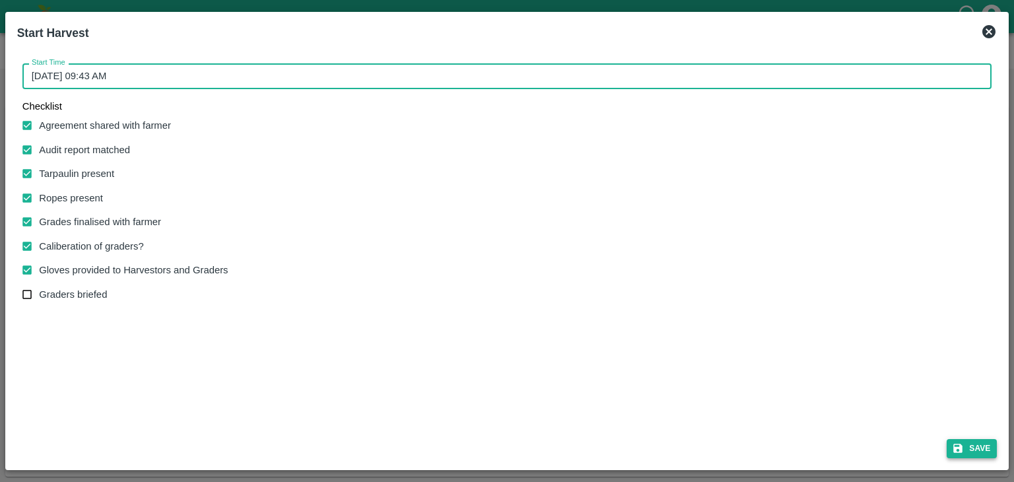
click at [983, 452] on button "Save" at bounding box center [972, 448] width 50 height 19
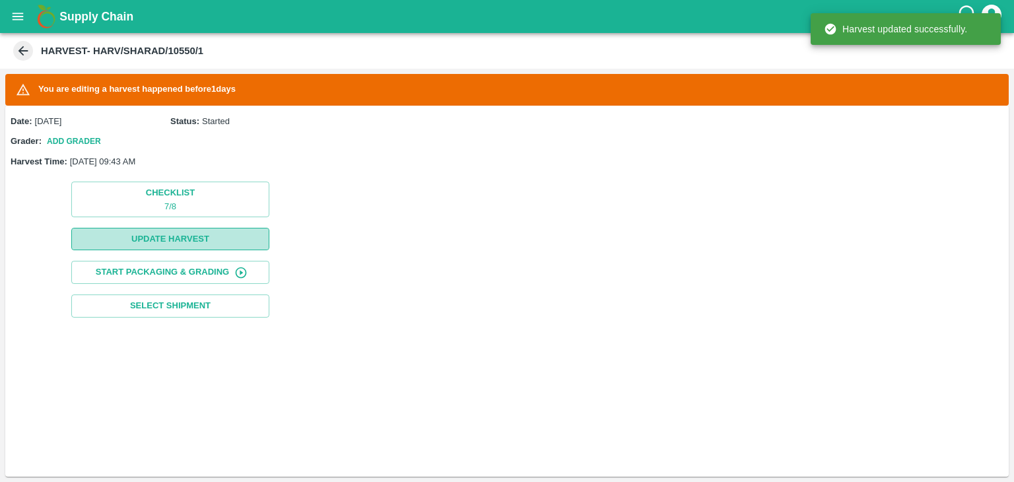
click at [170, 234] on button "Update Harvest" at bounding box center [170, 239] width 198 height 23
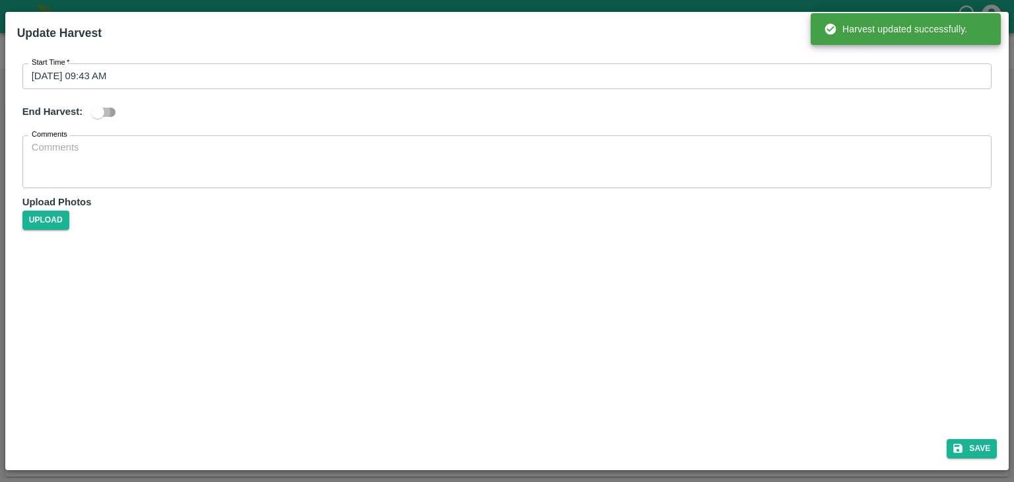
click at [104, 110] on input "checkbox" at bounding box center [97, 112] width 75 height 25
checkbox input "true"
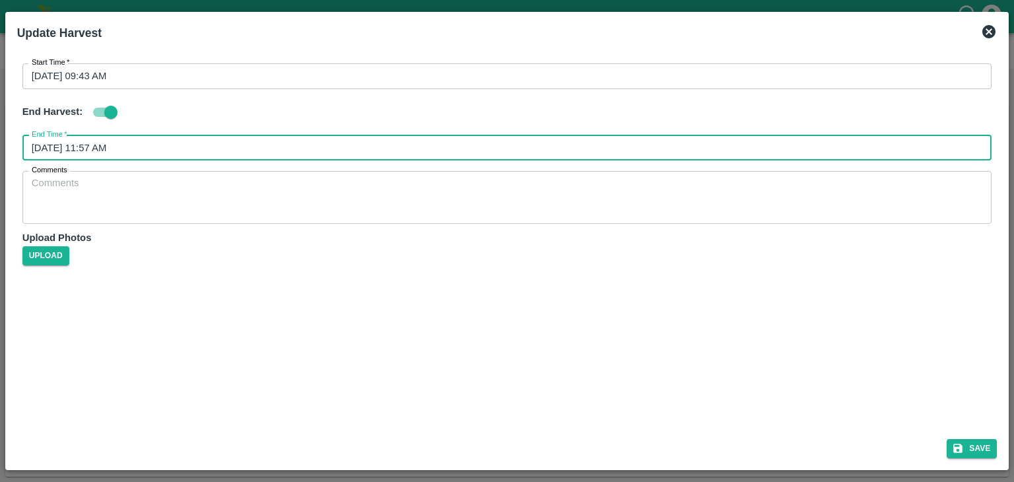
click at [307, 153] on input "22/08/2025 11:57 AM" at bounding box center [502, 147] width 961 height 25
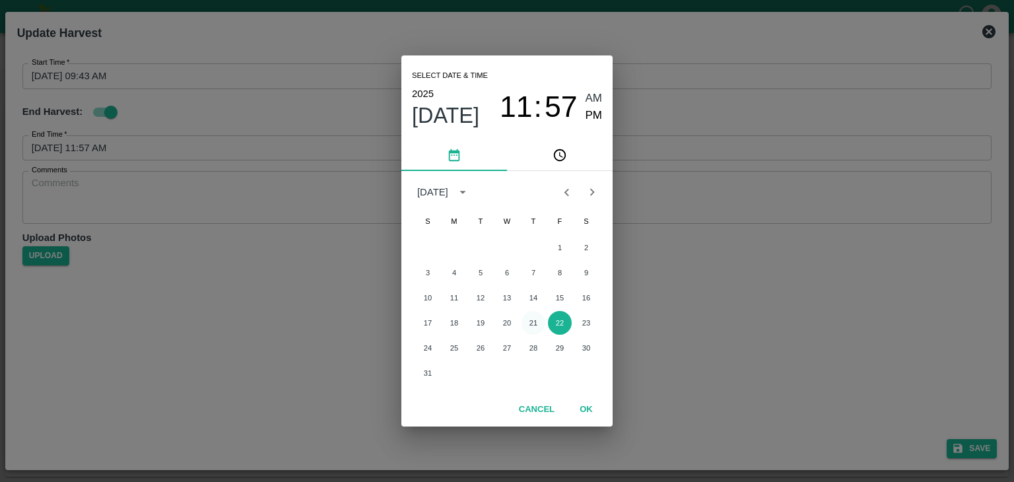
click at [529, 328] on button "21" at bounding box center [534, 323] width 24 height 24
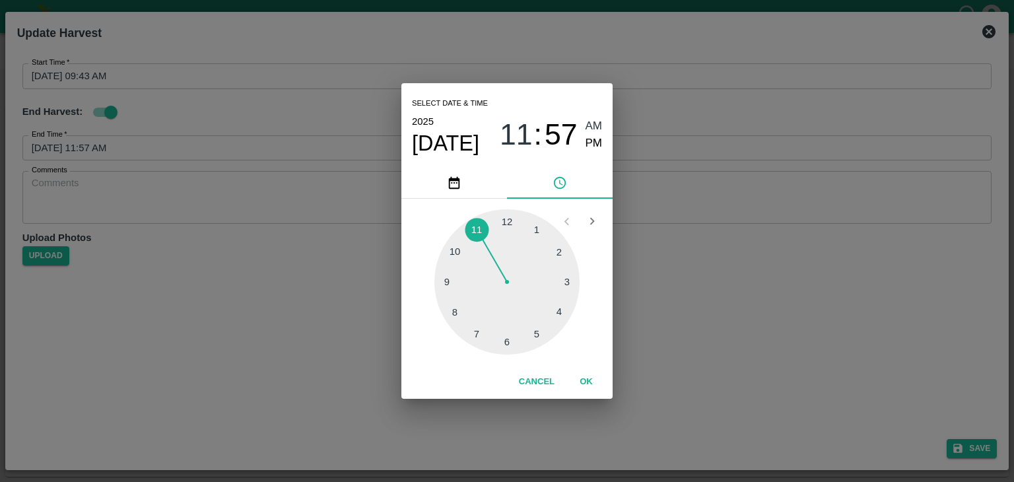
click at [536, 336] on div at bounding box center [507, 281] width 145 height 145
click at [594, 141] on span "PM" at bounding box center [594, 144] width 17 height 18
type input "21/08/2025 05:25 PM"
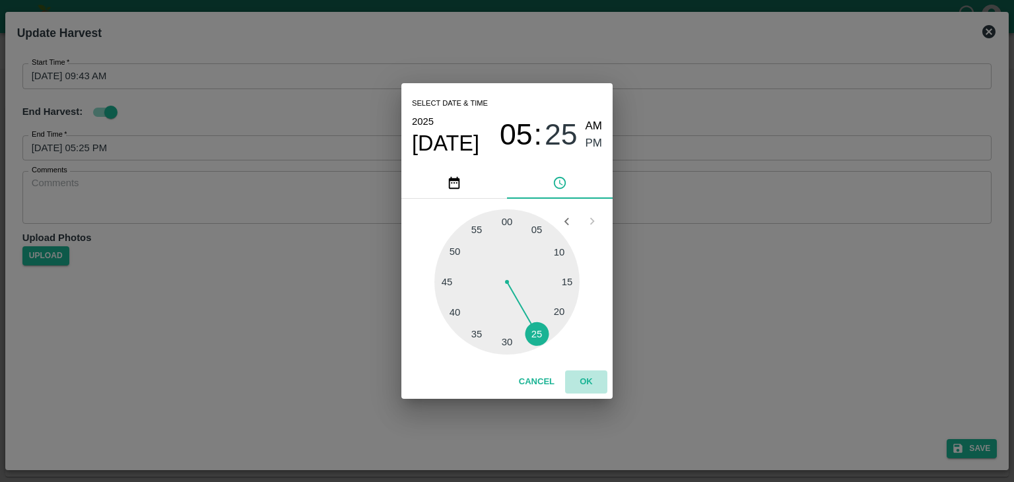
click at [594, 378] on button "OK" at bounding box center [586, 382] width 42 height 23
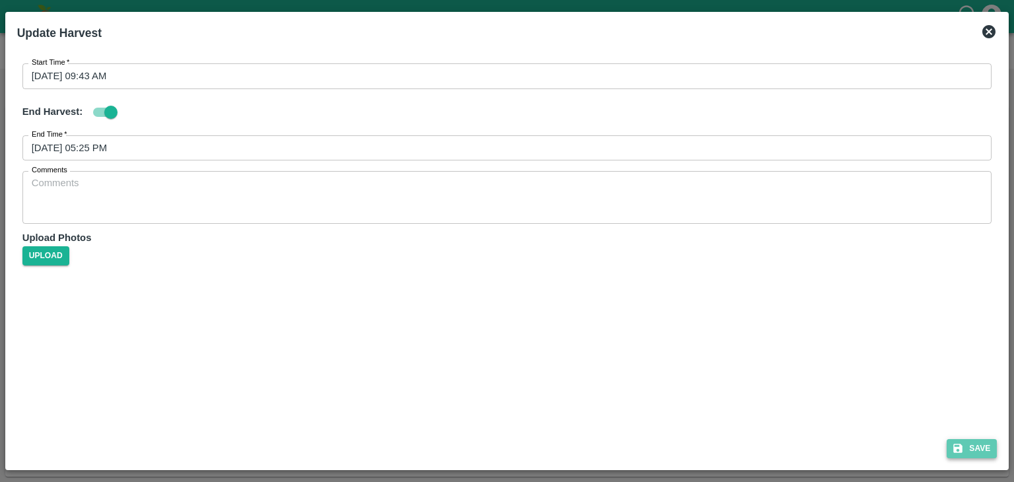
click at [962, 444] on icon "submit" at bounding box center [958, 448] width 12 height 12
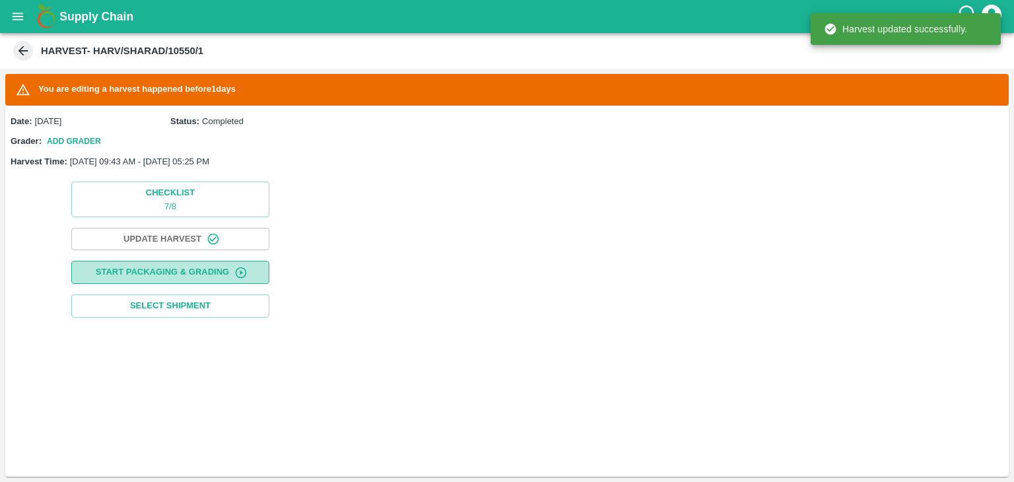
click at [201, 265] on button "Start Packaging & Grading" at bounding box center [170, 272] width 198 height 23
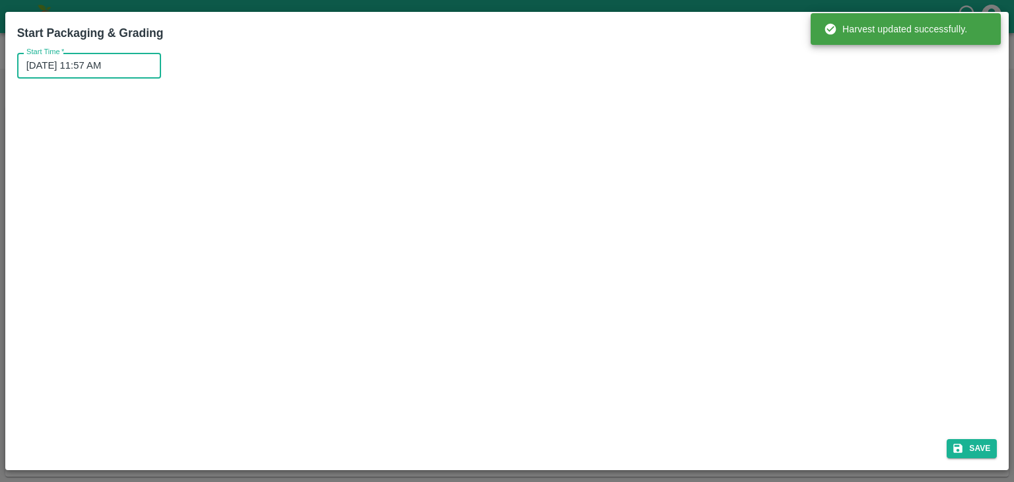
click at [118, 59] on input "22/08/2025 11:57 AM" at bounding box center [84, 65] width 135 height 25
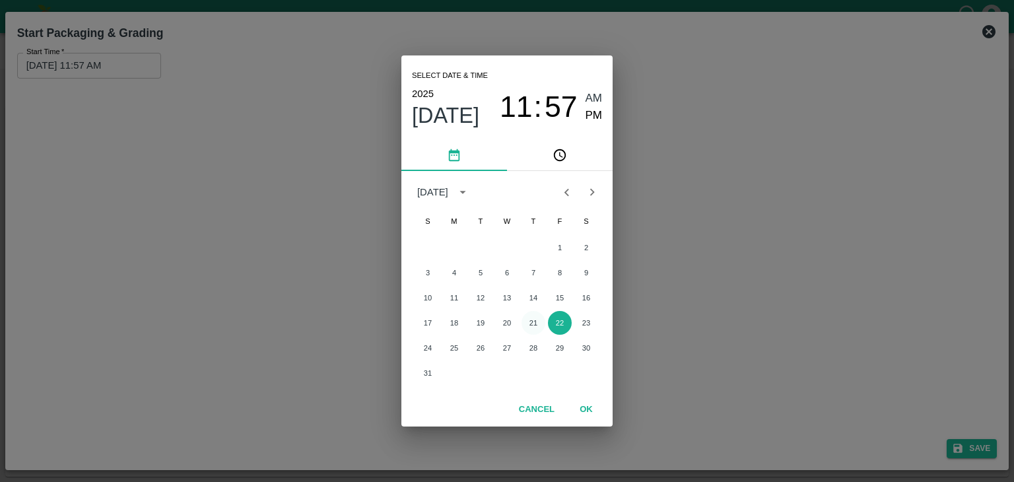
click at [532, 328] on button "21" at bounding box center [534, 323] width 24 height 24
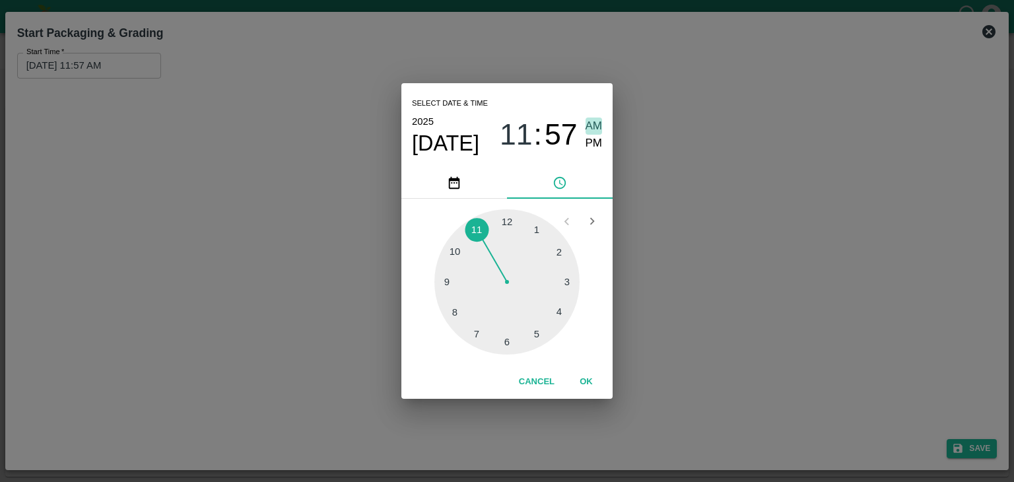
click at [596, 129] on span "AM" at bounding box center [594, 127] width 17 height 18
click at [452, 289] on div at bounding box center [507, 281] width 145 height 145
type input "21/08/2025 09:44 AM"
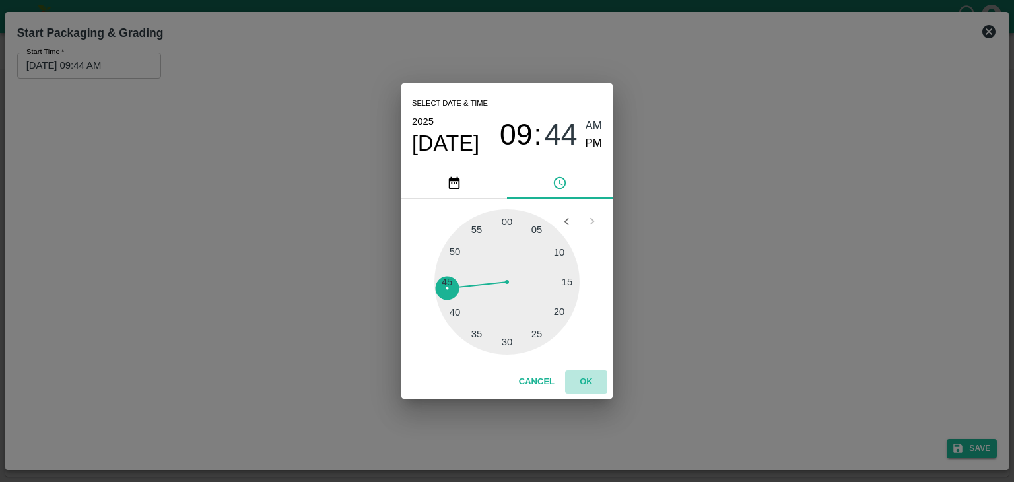
click at [596, 383] on button "OK" at bounding box center [586, 382] width 42 height 23
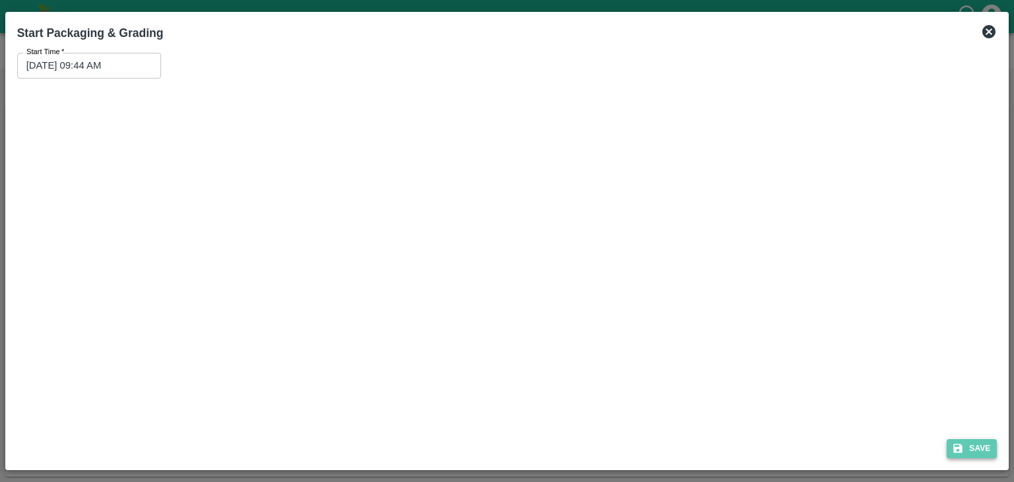
click at [959, 442] on icon "submit" at bounding box center [958, 448] width 12 height 12
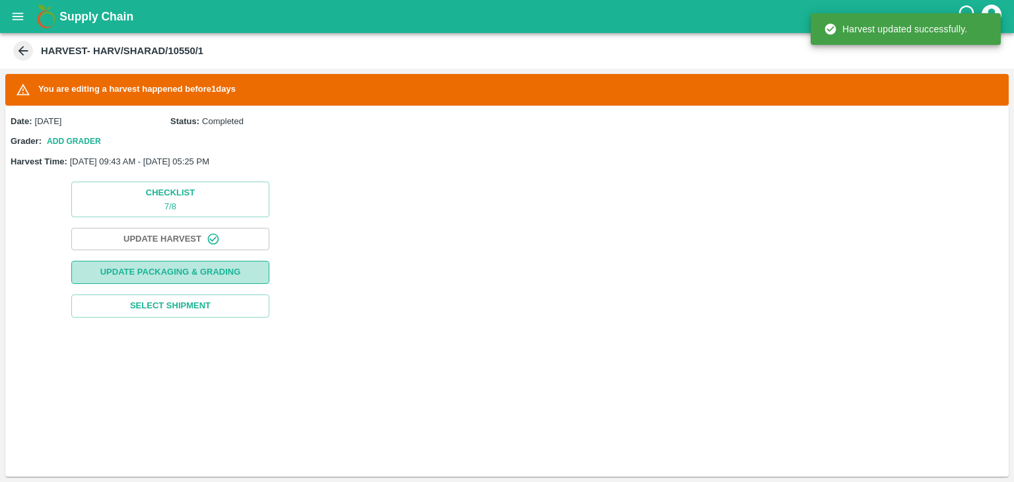
click at [188, 273] on button "Update Packaging & Grading" at bounding box center [170, 272] width 198 height 23
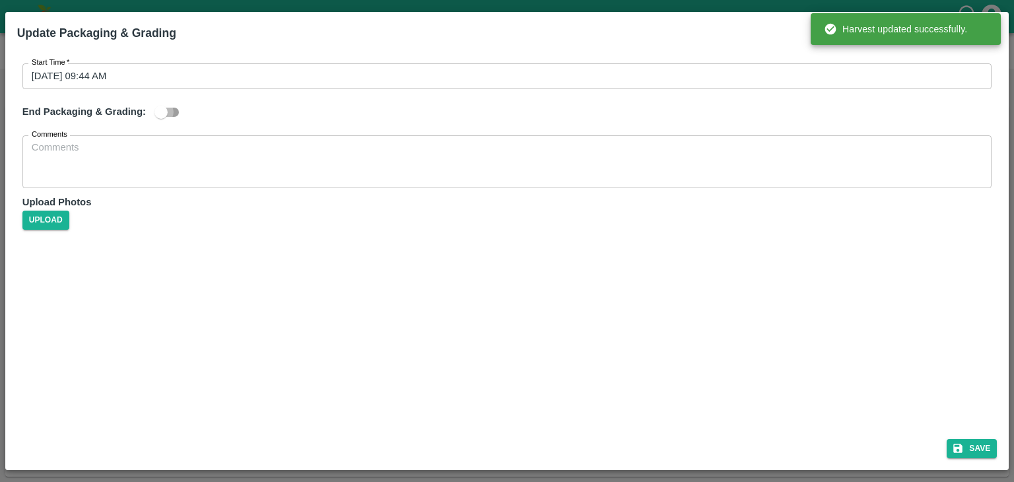
click at [164, 115] on input "checkbox" at bounding box center [161, 112] width 75 height 25
checkbox input "true"
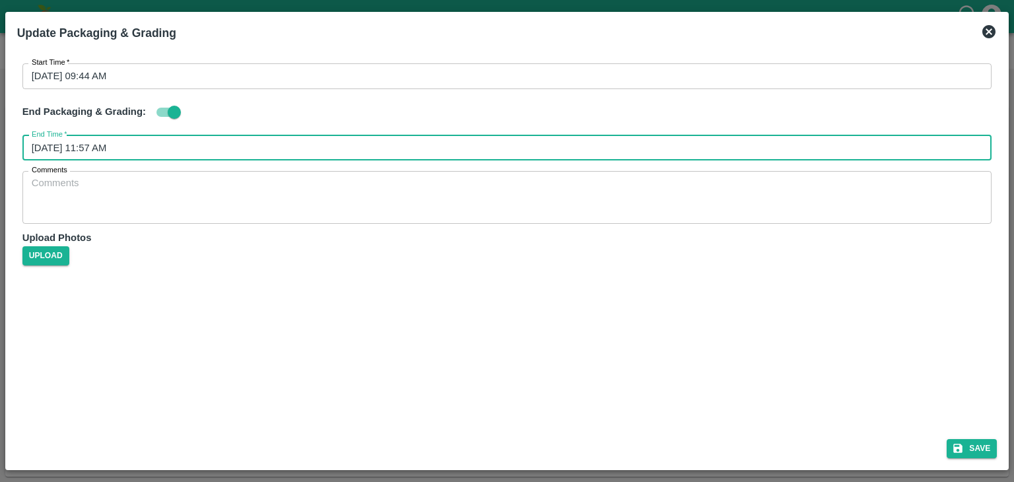
click at [234, 156] on input "22/08/2025 11:57 AM" at bounding box center [502, 147] width 961 height 25
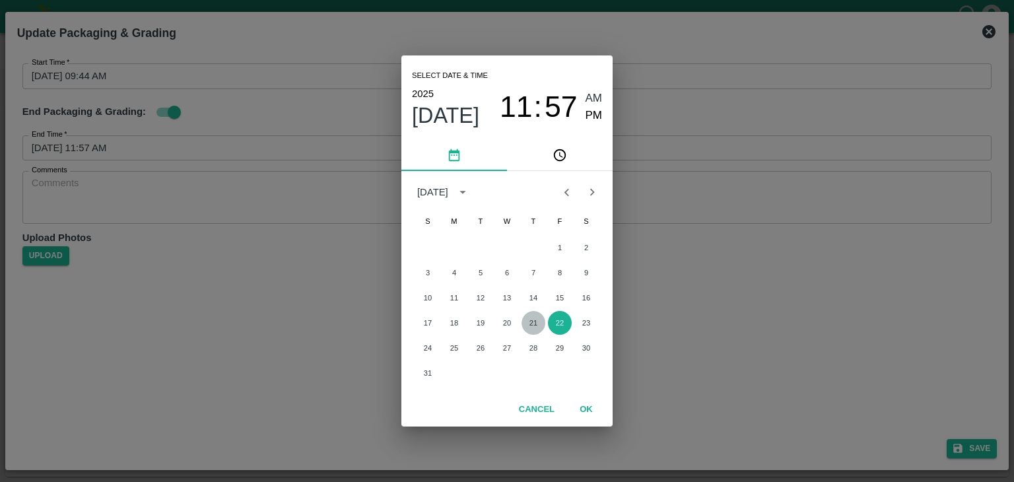
click at [525, 325] on button "21" at bounding box center [534, 323] width 24 height 24
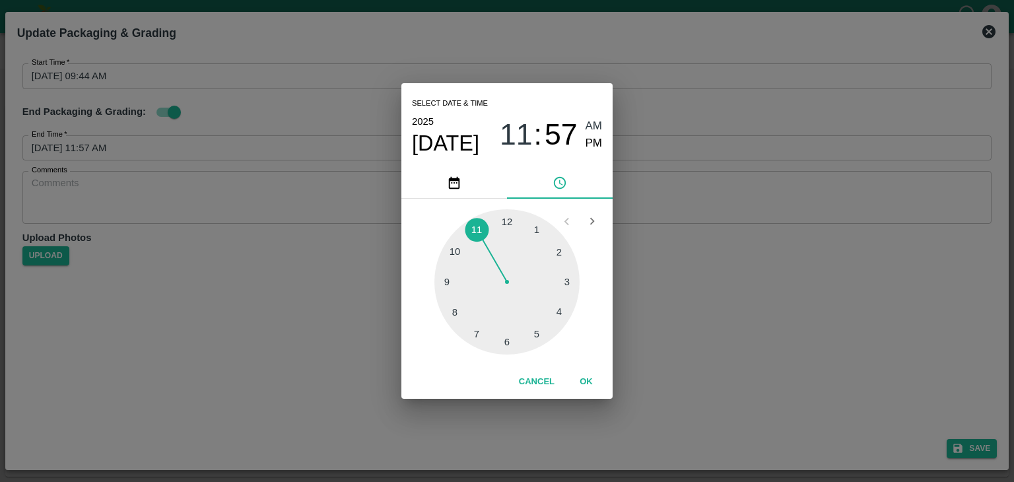
click at [534, 342] on div at bounding box center [507, 281] width 145 height 145
click at [590, 143] on span "PM" at bounding box center [594, 144] width 17 height 18
type input "21/08/2025 05:26 PM"
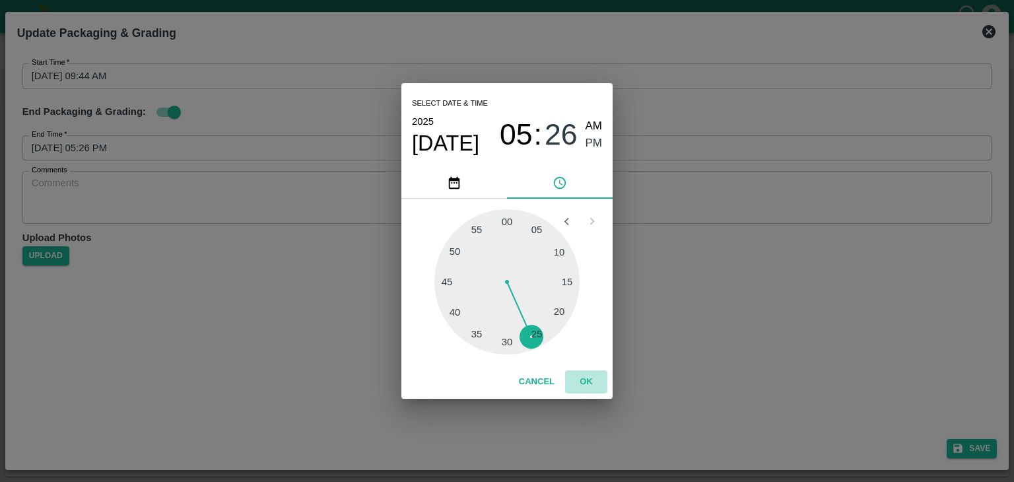
click at [589, 390] on button "OK" at bounding box center [586, 382] width 42 height 23
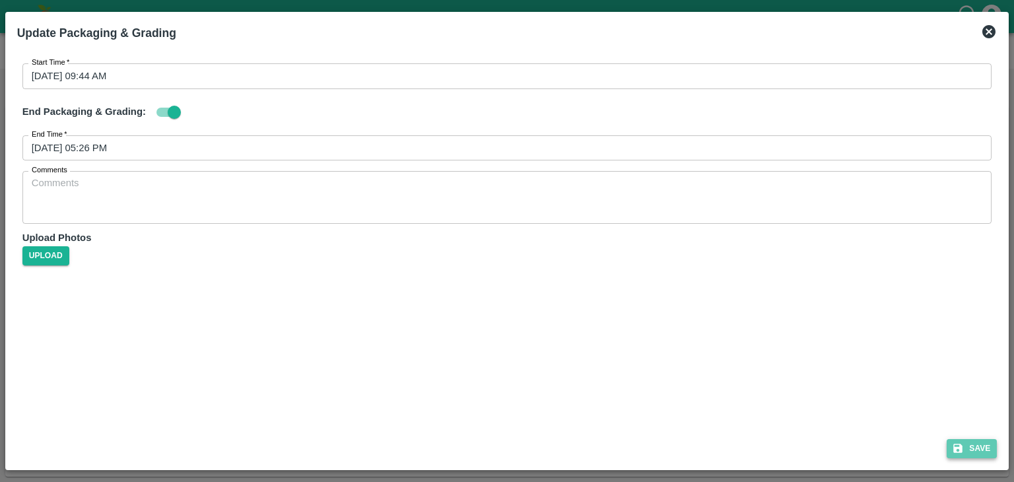
click at [985, 450] on button "Save" at bounding box center [972, 448] width 50 height 19
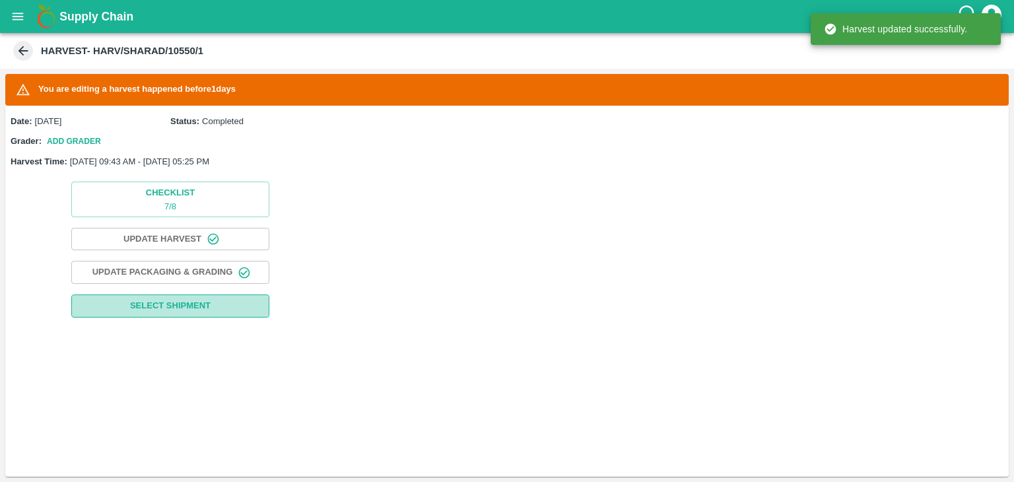
click at [186, 300] on span "Select Shipment" at bounding box center [170, 306] width 81 height 15
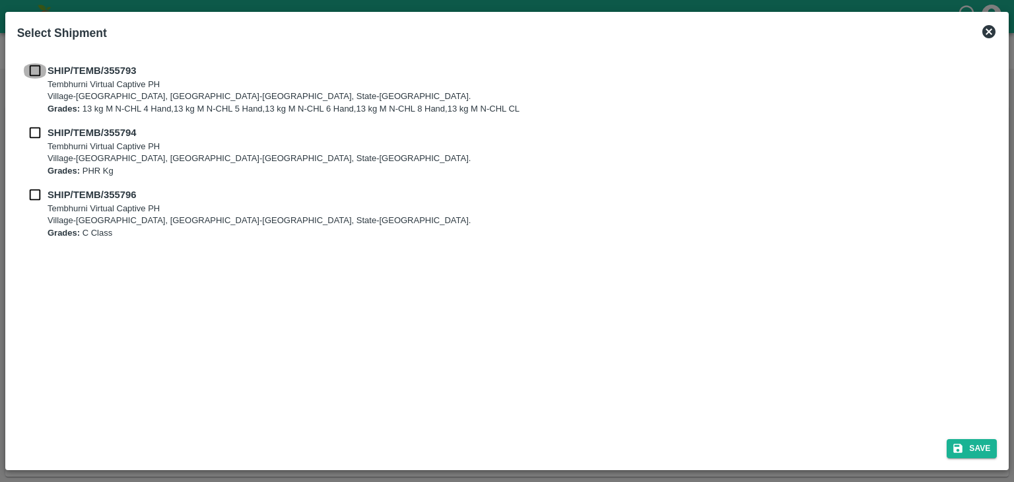
click at [34, 71] on input "checkbox" at bounding box center [34, 70] width 25 height 15
checkbox input "true"
click at [34, 125] on input "checkbox" at bounding box center [34, 132] width 25 height 15
checkbox input "true"
click at [34, 189] on input "checkbox" at bounding box center [34, 195] width 25 height 15
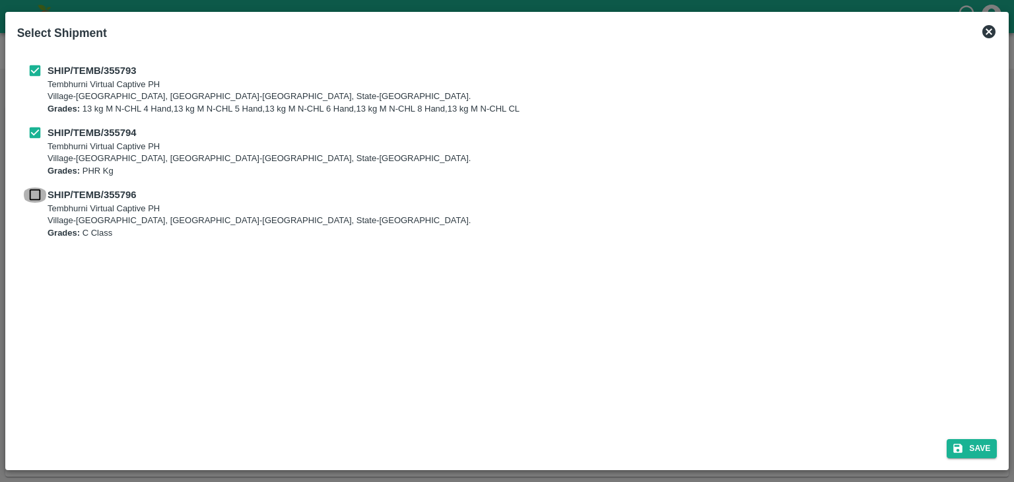
checkbox input "true"
click at [978, 450] on button "Save" at bounding box center [972, 448] width 50 height 19
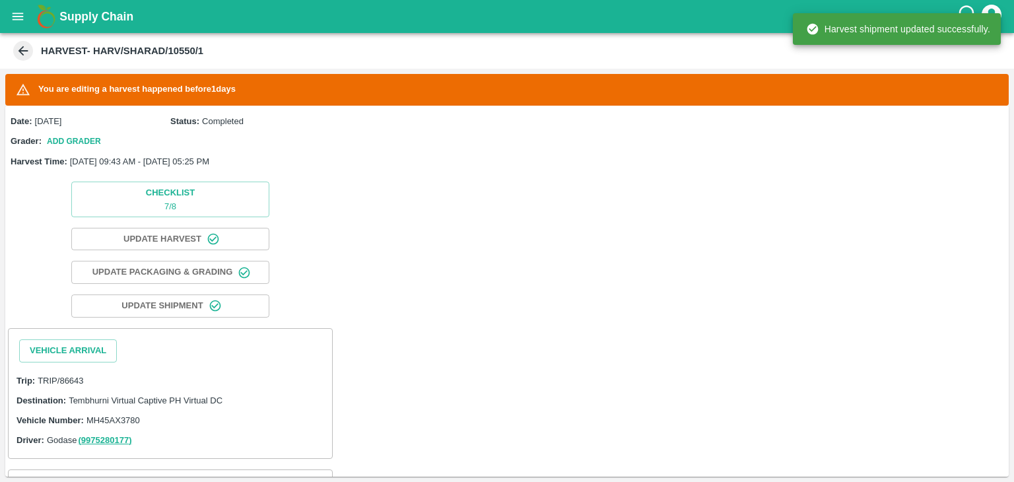
scroll to position [140, 0]
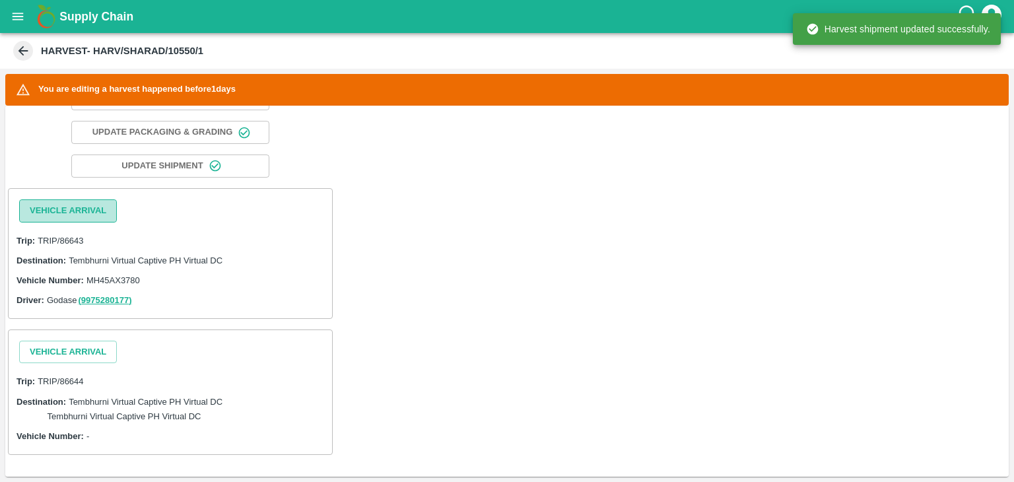
click at [82, 212] on button "Vehicle Arrival" at bounding box center [68, 210] width 98 height 23
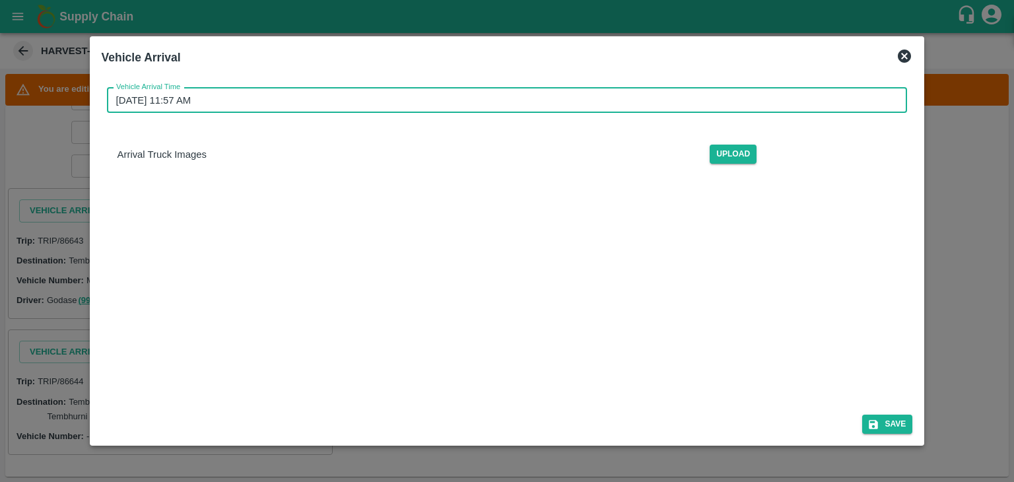
click at [446, 102] on input "22/08/2025 11:57 AM" at bounding box center [503, 100] width 792 height 25
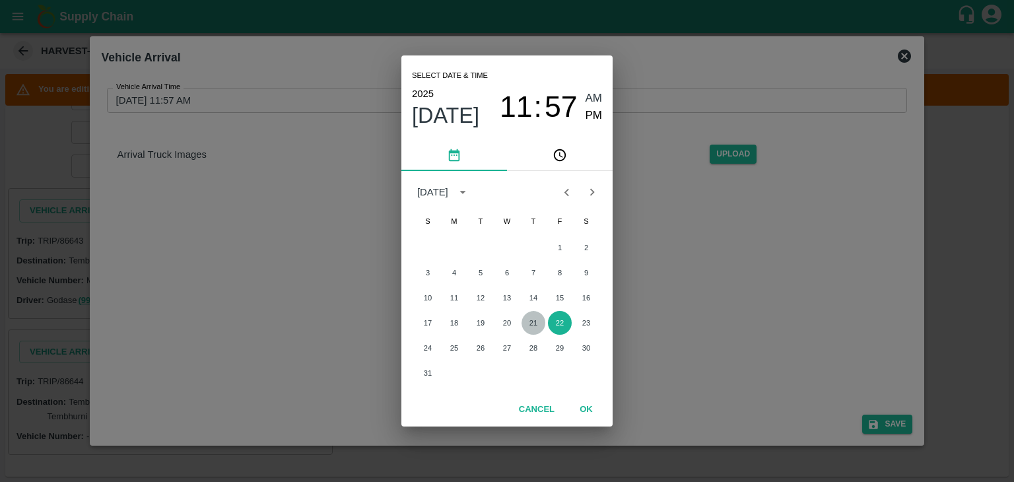
click at [532, 332] on button "21" at bounding box center [534, 323] width 24 height 24
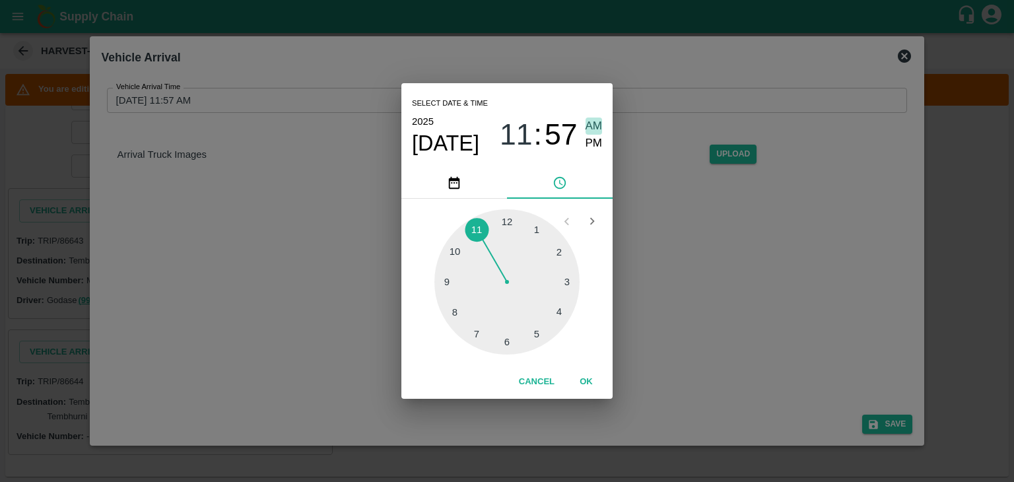
click at [597, 127] on span "AM" at bounding box center [594, 127] width 17 height 18
click at [457, 281] on div at bounding box center [507, 281] width 145 height 145
type input "21/08/2025 09:45 AM"
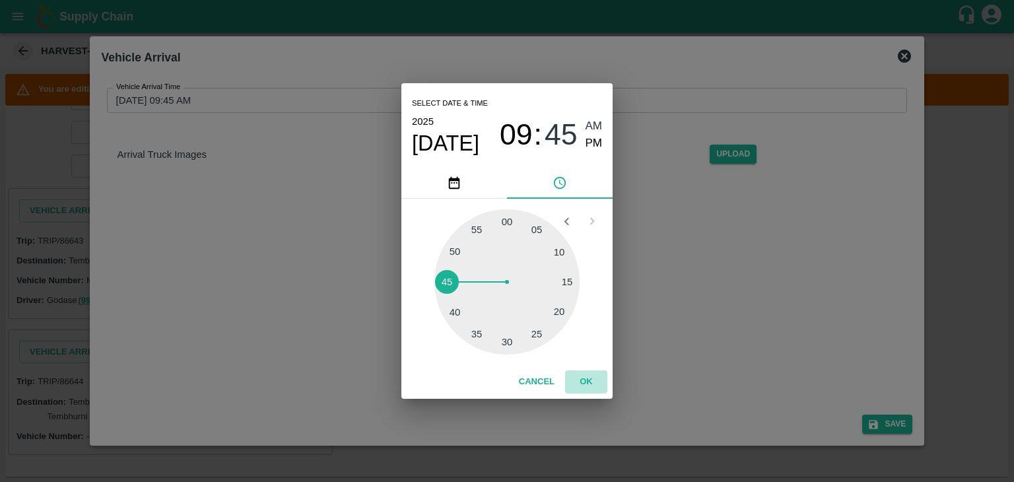
click at [586, 382] on button "OK" at bounding box center [586, 382] width 42 height 23
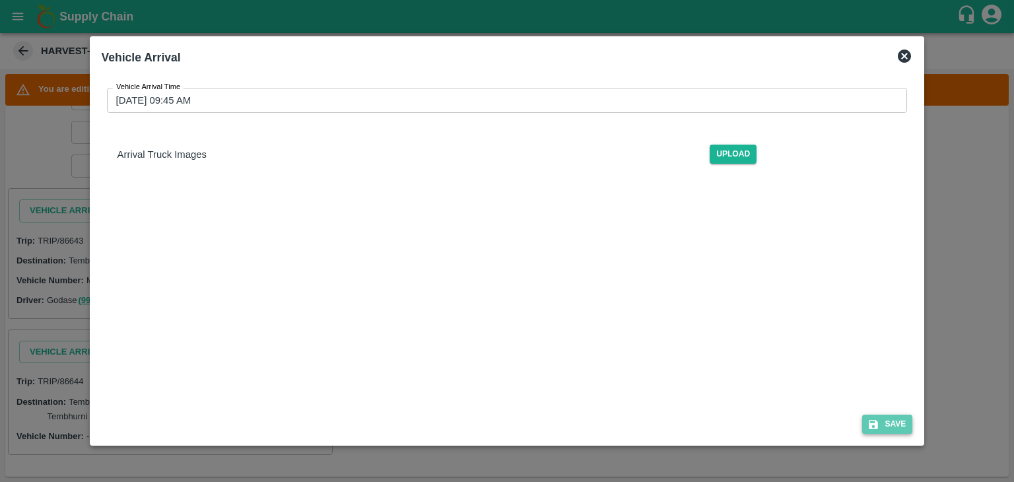
click at [900, 429] on button "Save" at bounding box center [888, 424] width 50 height 19
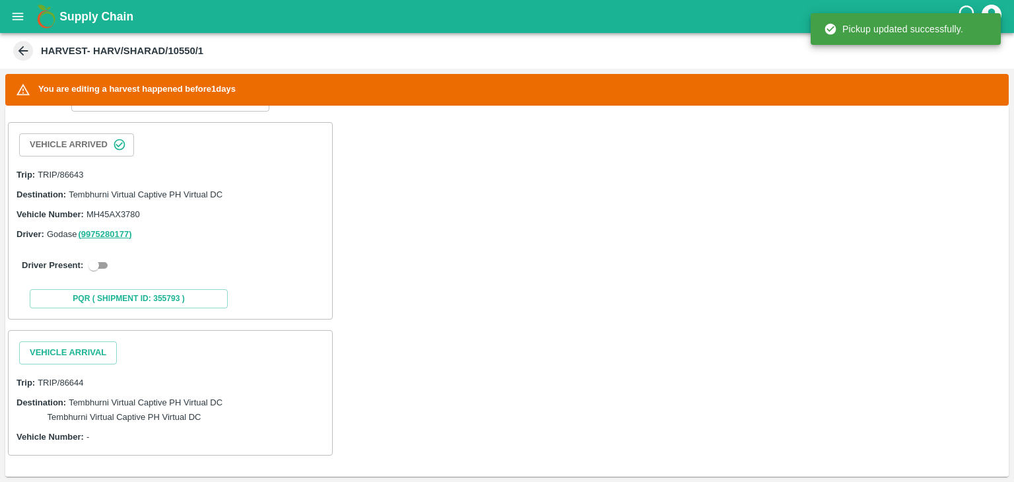
scroll to position [206, 0]
click at [102, 265] on input "checkbox" at bounding box center [94, 266] width 48 height 16
checkbox input "true"
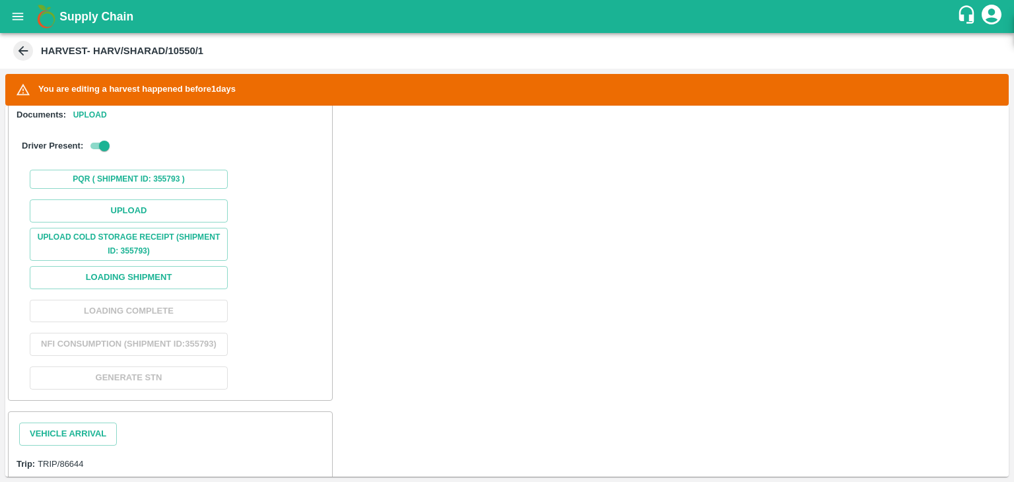
scroll to position [391, 0]
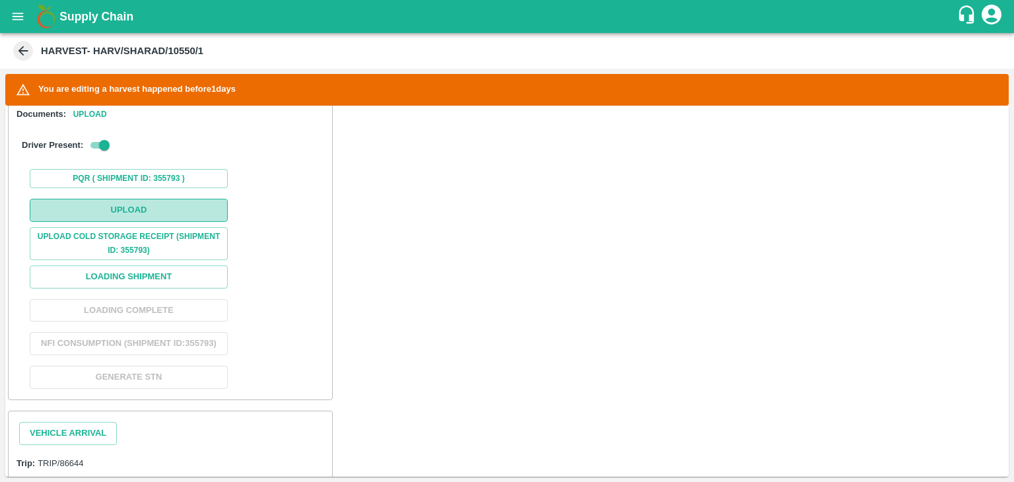
click at [133, 211] on button "Upload" at bounding box center [129, 210] width 198 height 23
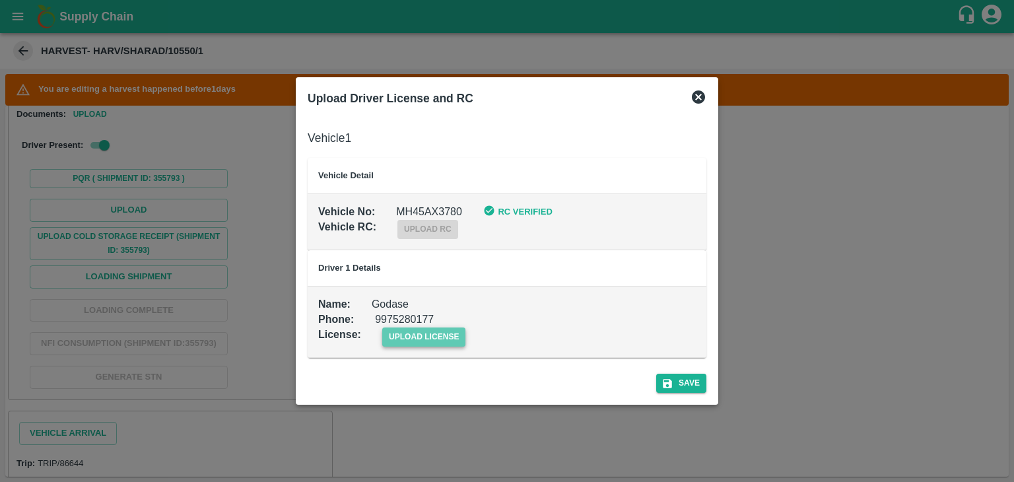
click at [391, 336] on span "upload license" at bounding box center [424, 337] width 84 height 19
click at [0, 0] on input "upload license" at bounding box center [0, 0] width 0 height 0
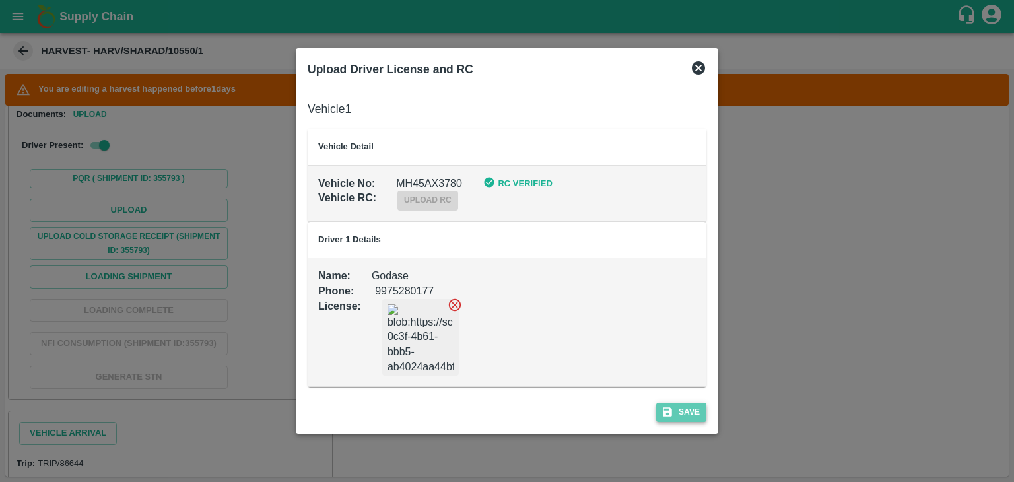
click at [660, 407] on button "Save" at bounding box center [681, 412] width 50 height 19
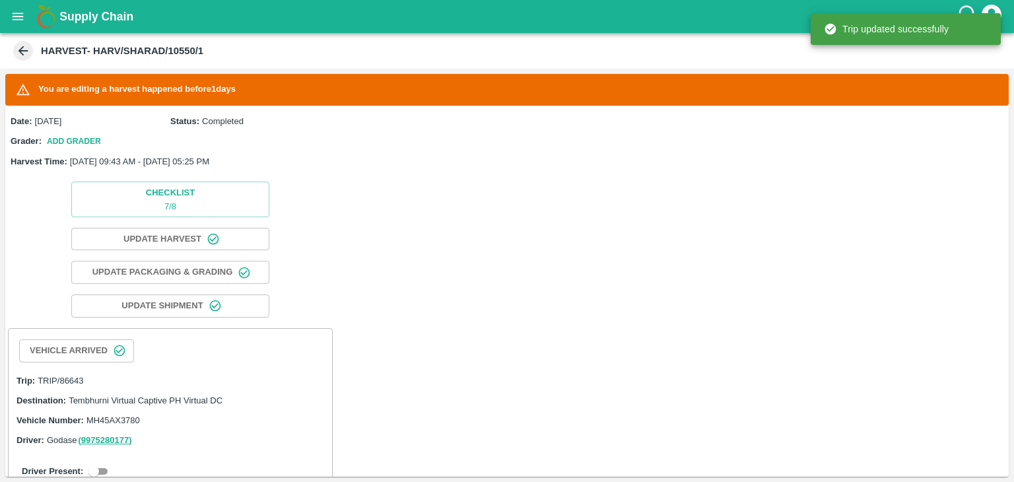
scroll to position [206, 0]
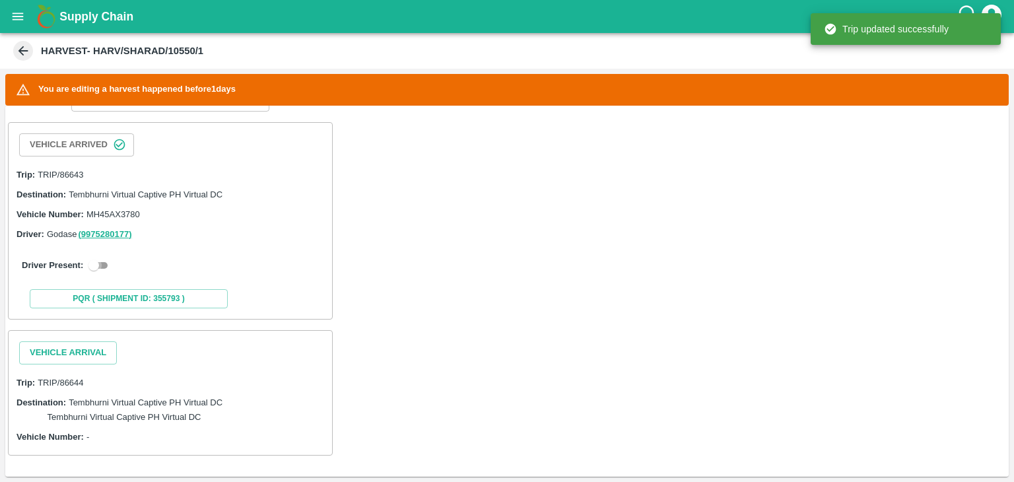
click at [110, 262] on input "checkbox" at bounding box center [94, 266] width 48 height 16
checkbox input "true"
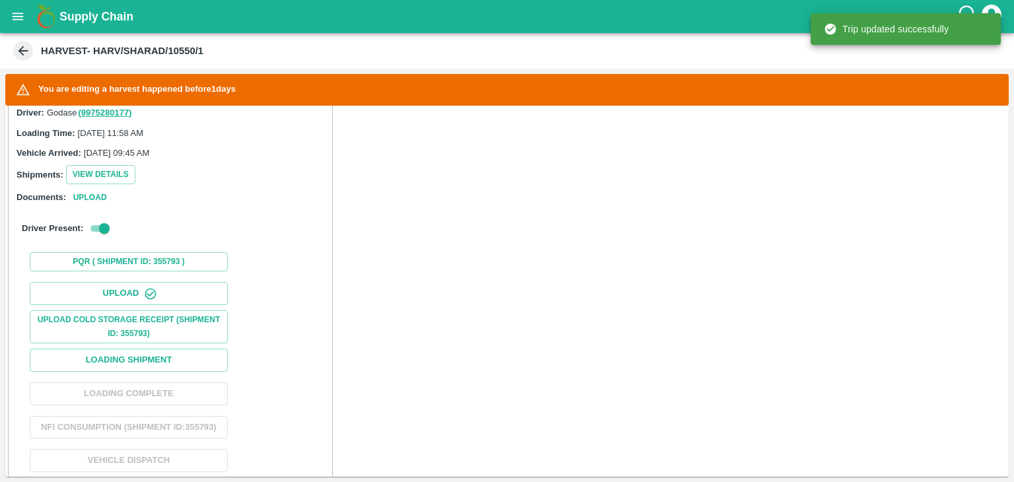
scroll to position [341, 0]
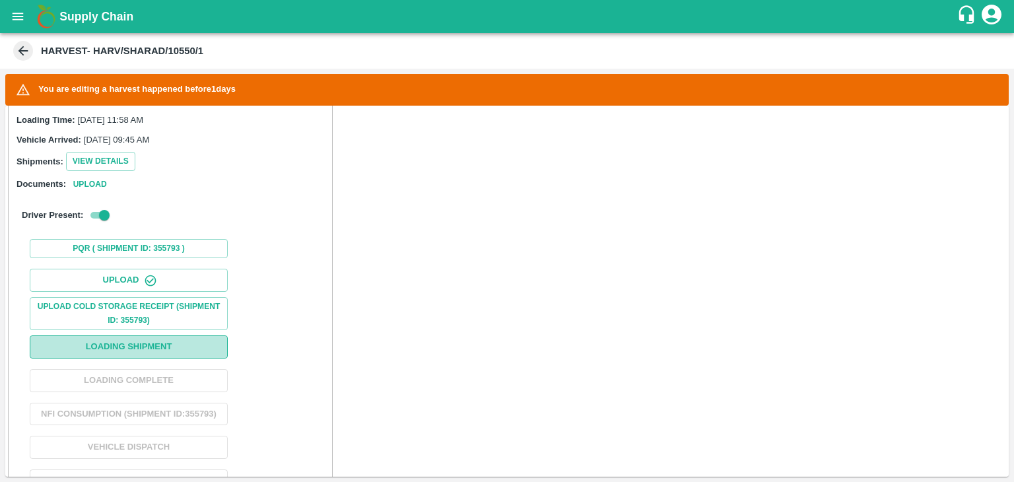
click at [135, 341] on button "Loading Shipment" at bounding box center [129, 347] width 198 height 23
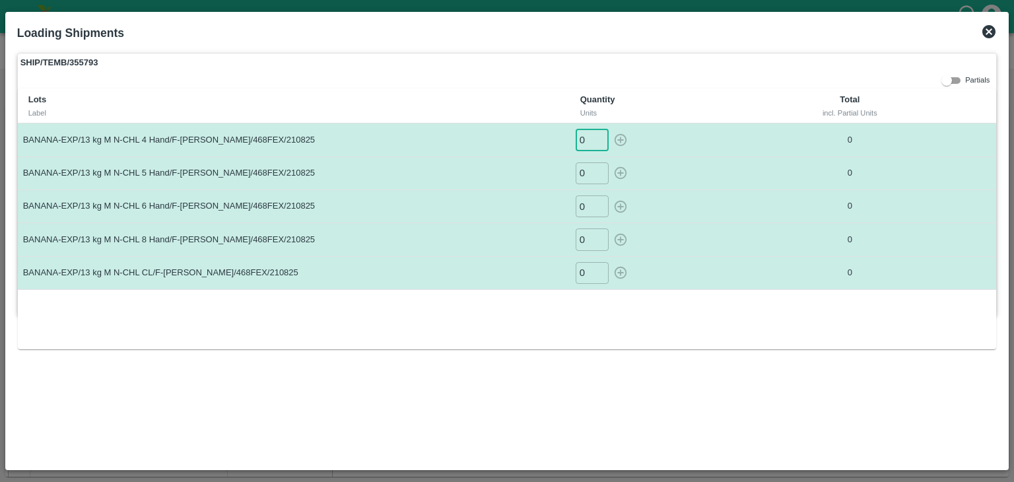
click at [586, 139] on input "0" at bounding box center [592, 140] width 33 height 22
type input "019"
click at [610, 129] on button "button" at bounding box center [620, 140] width 21 height 22
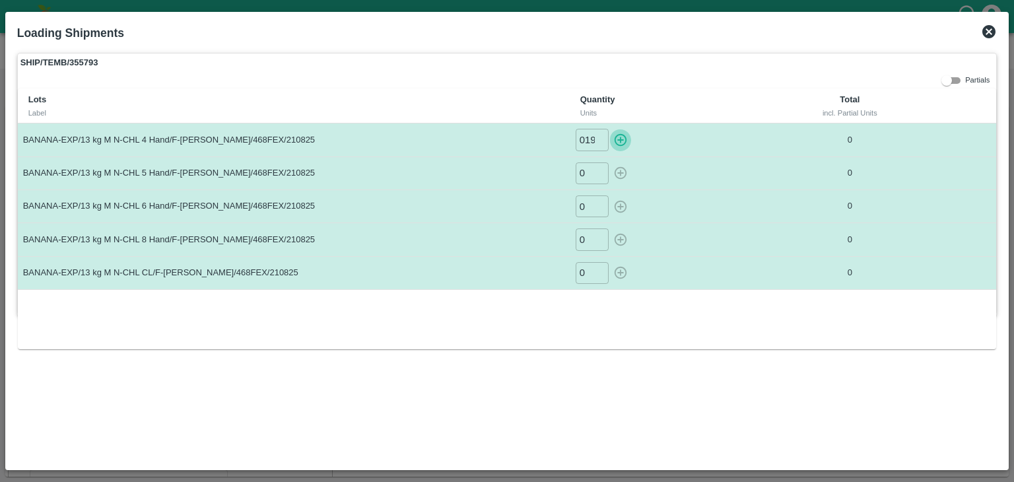
type input "0"
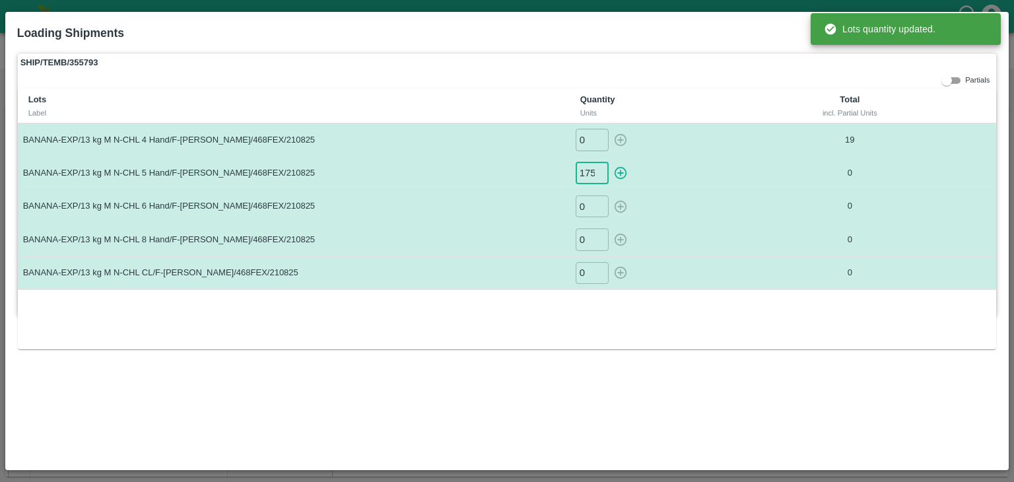
scroll to position [0, 1]
type input "175"
click at [610, 162] on button "button" at bounding box center [620, 173] width 21 height 22
type input "0"
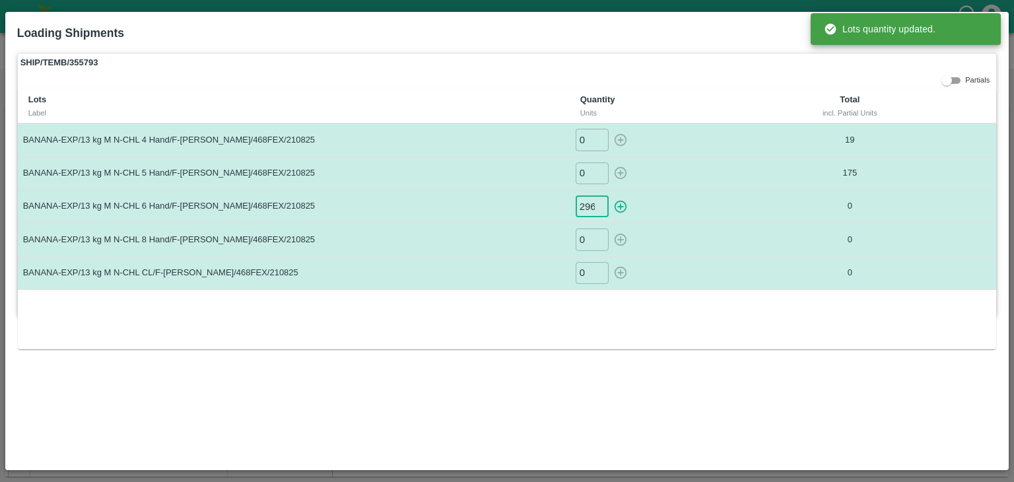
scroll to position [0, 1]
type input "296"
click at [610, 195] on button "button" at bounding box center [620, 206] width 21 height 22
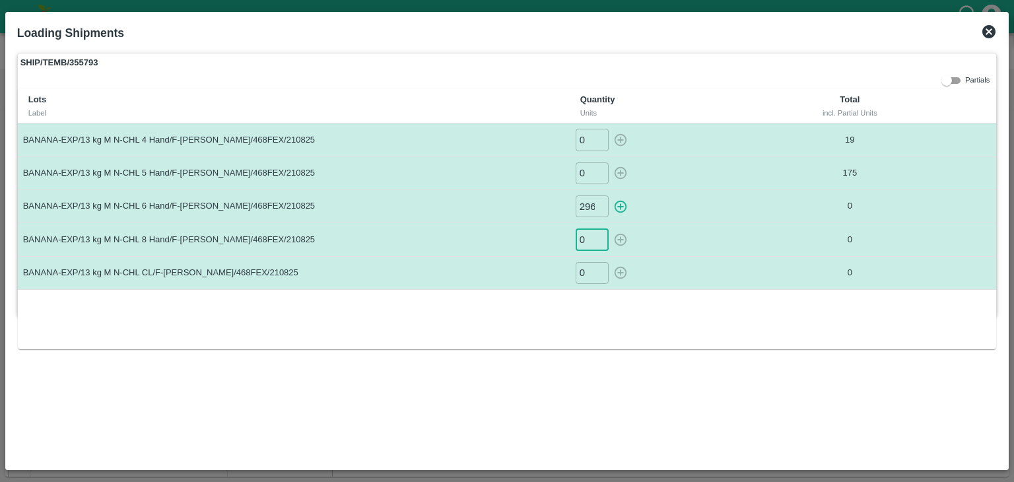
type input "0"
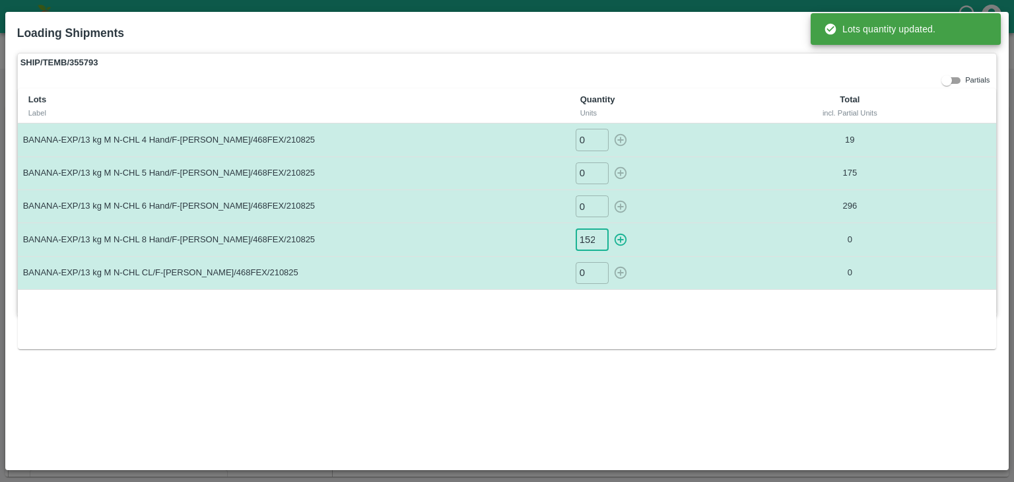
scroll to position [0, 1]
type input "152"
click at [610, 229] on button "button" at bounding box center [620, 240] width 21 height 22
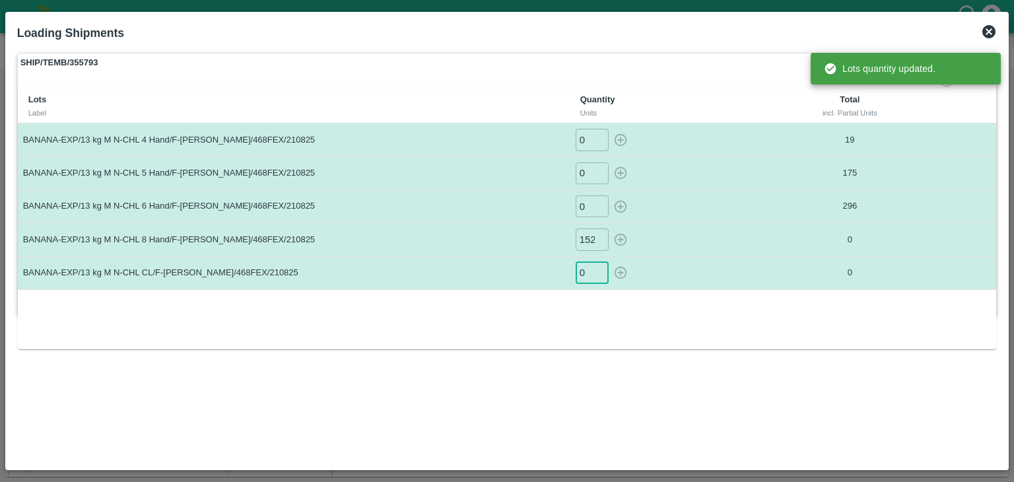
type input "0"
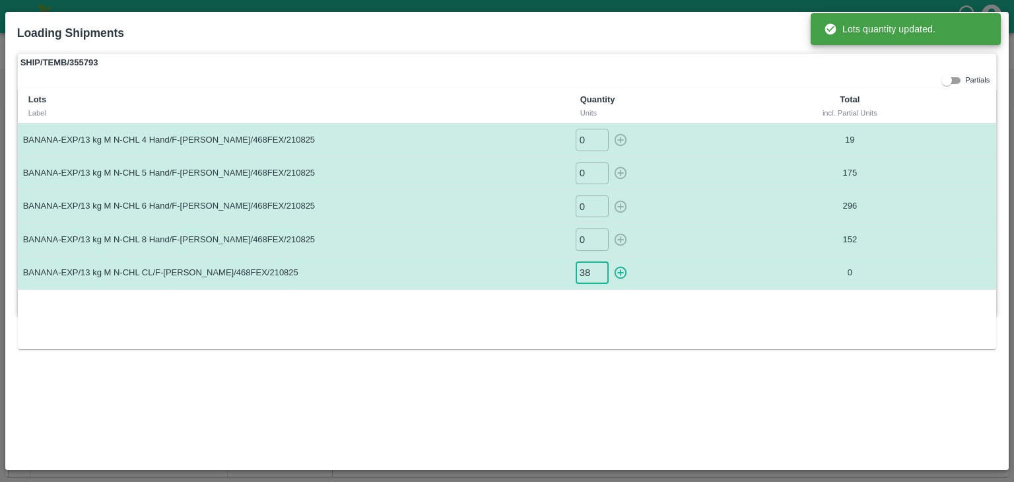
type input "38"
click at [610, 262] on button "button" at bounding box center [620, 273] width 21 height 22
type input "0"
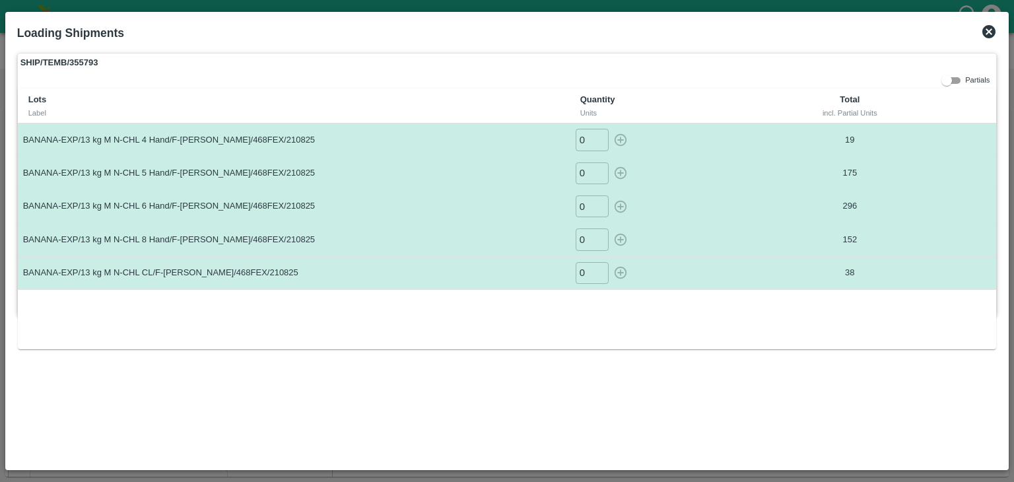
click at [988, 27] on icon at bounding box center [989, 31] width 13 height 13
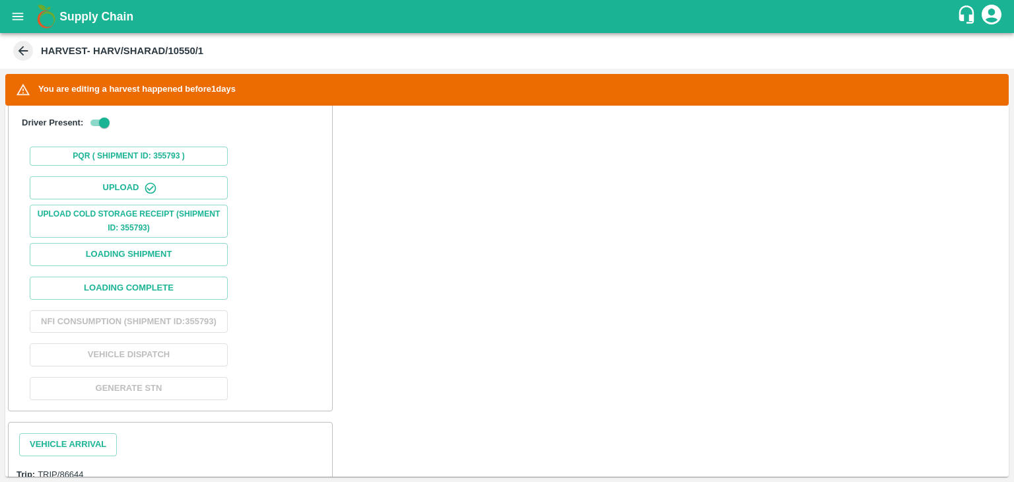
scroll to position [538, 0]
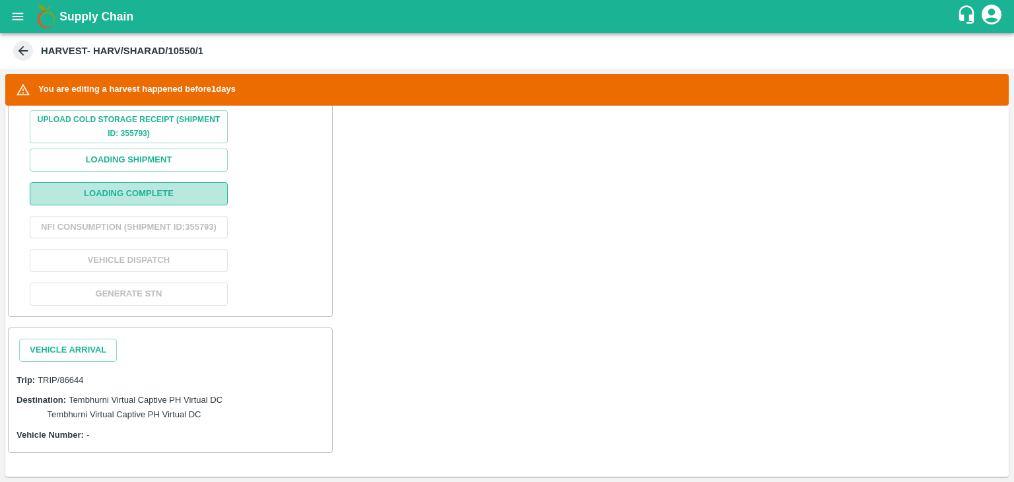
click at [124, 188] on button "Loading Complete" at bounding box center [129, 193] width 198 height 23
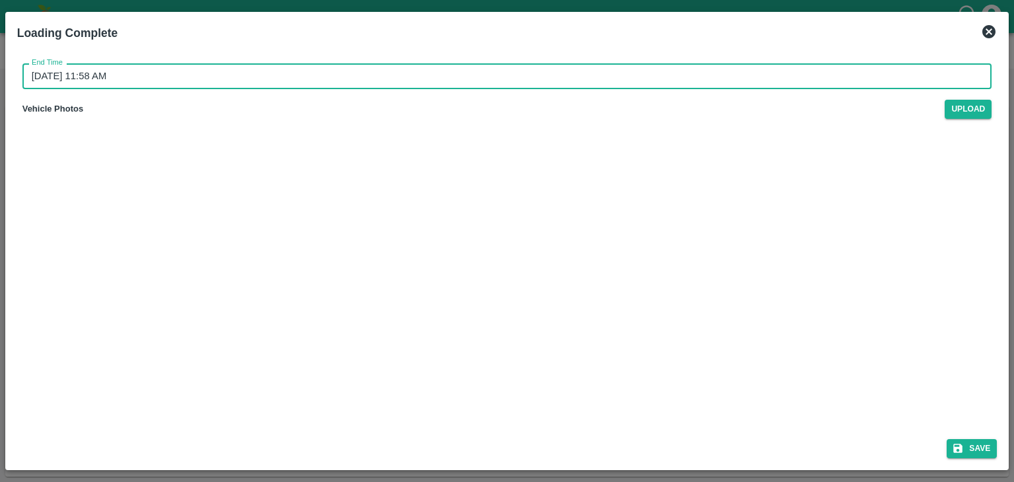
click at [470, 67] on input "22/08/2025 11:58 AM" at bounding box center [502, 75] width 961 height 25
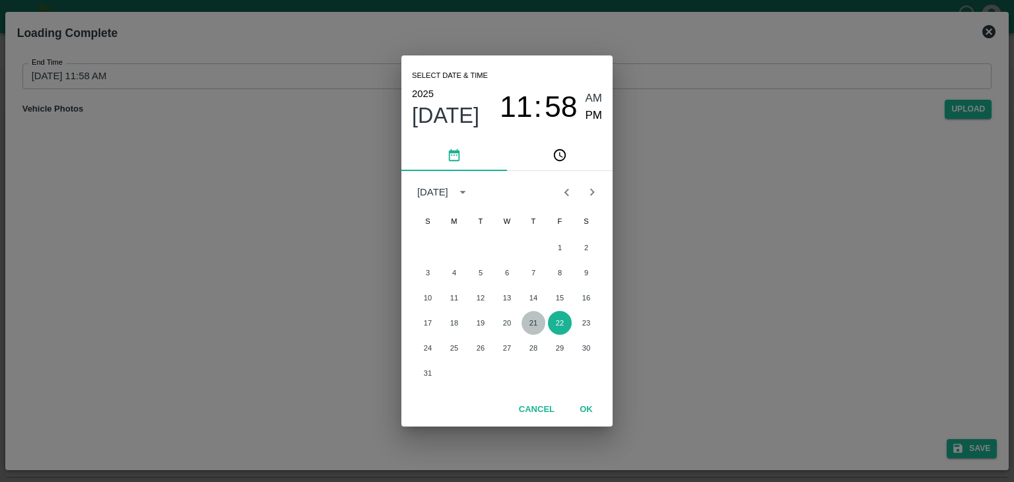
click at [536, 324] on button "21" at bounding box center [534, 323] width 24 height 24
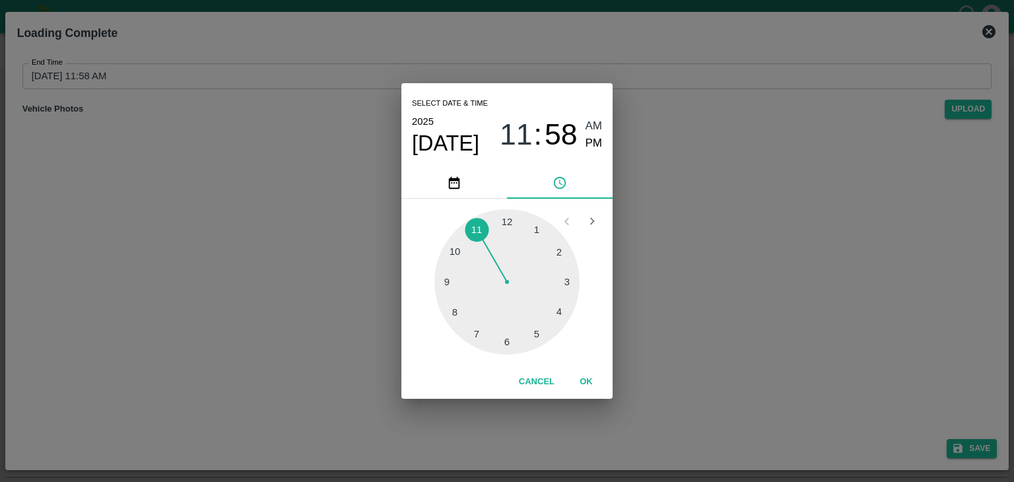
click at [559, 318] on div at bounding box center [507, 281] width 145 height 145
click at [587, 137] on span "PM" at bounding box center [594, 144] width 17 height 18
click at [594, 392] on button "OK" at bounding box center [586, 382] width 42 height 23
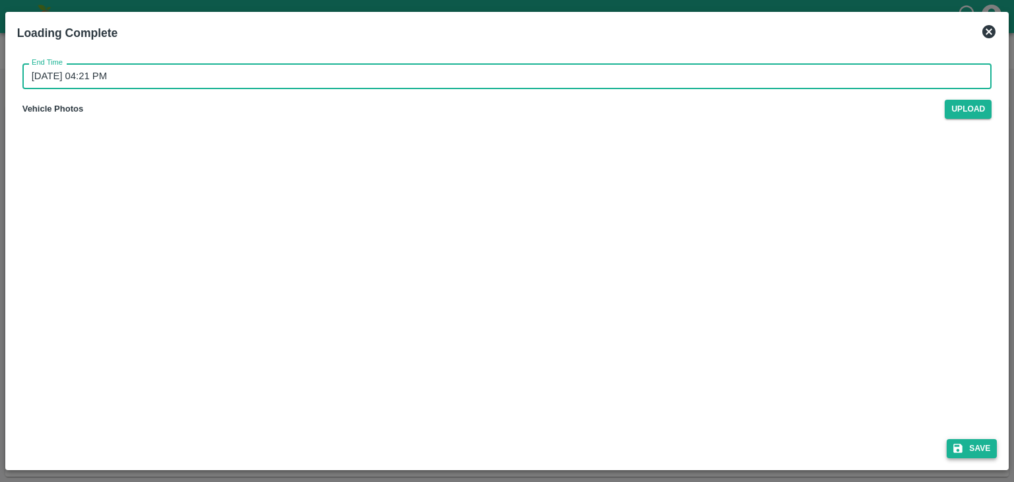
click at [965, 448] on button "Save" at bounding box center [972, 448] width 50 height 19
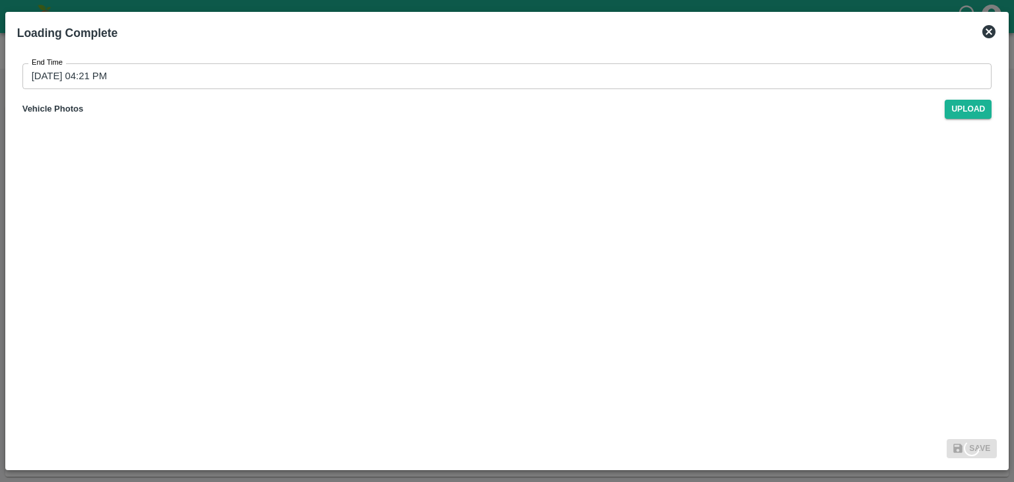
type input "22/08/2025 11:58 AM"
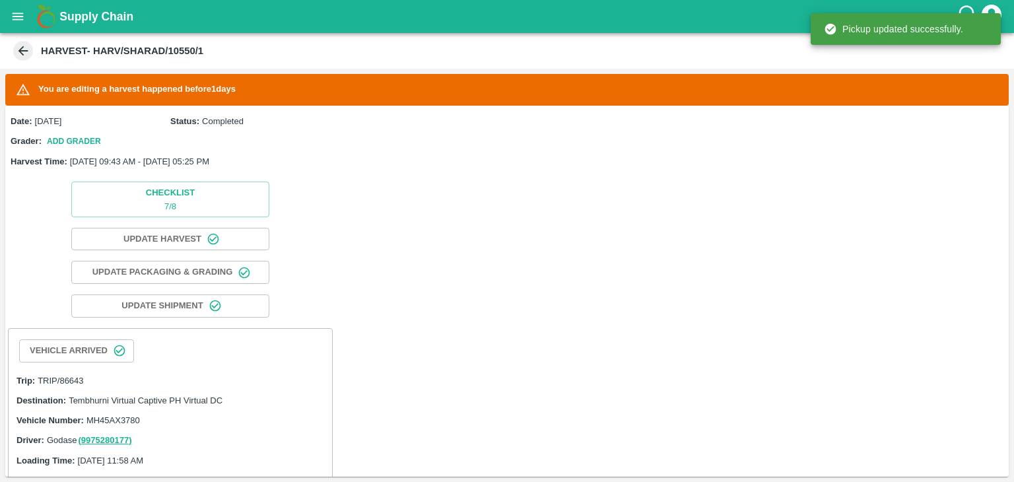
scroll to position [490, 0]
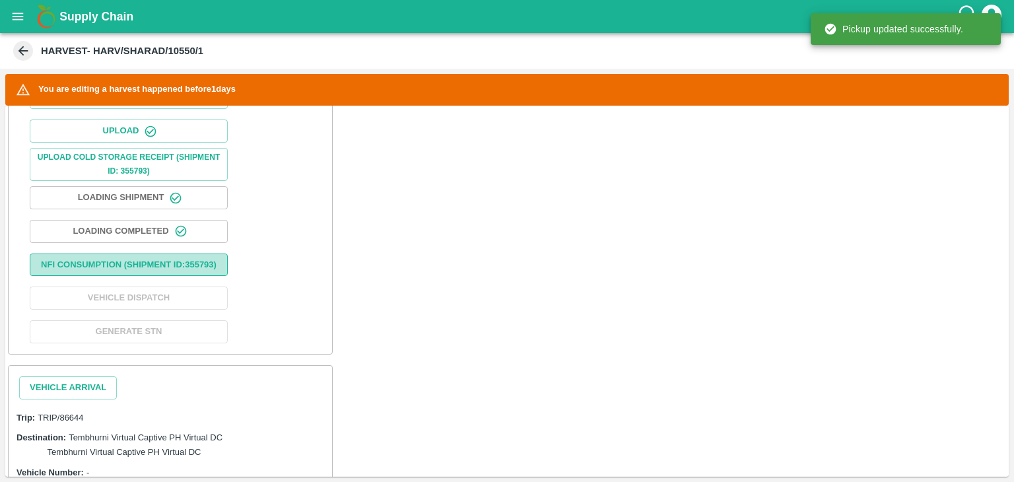
click at [159, 275] on button "Nfi Consumption (SHIPMENT ID: 355793 )" at bounding box center [129, 265] width 198 height 23
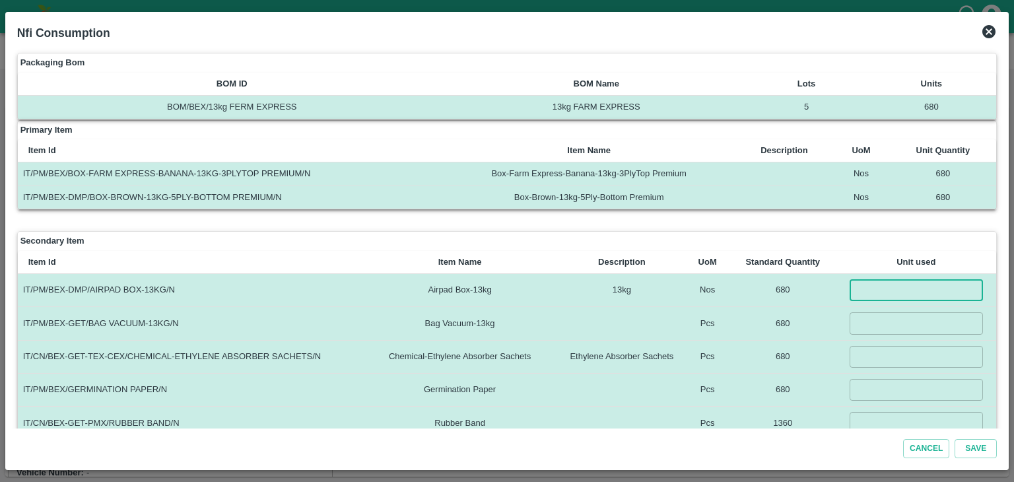
click at [896, 285] on input "number" at bounding box center [916, 290] width 133 height 22
type input "680"
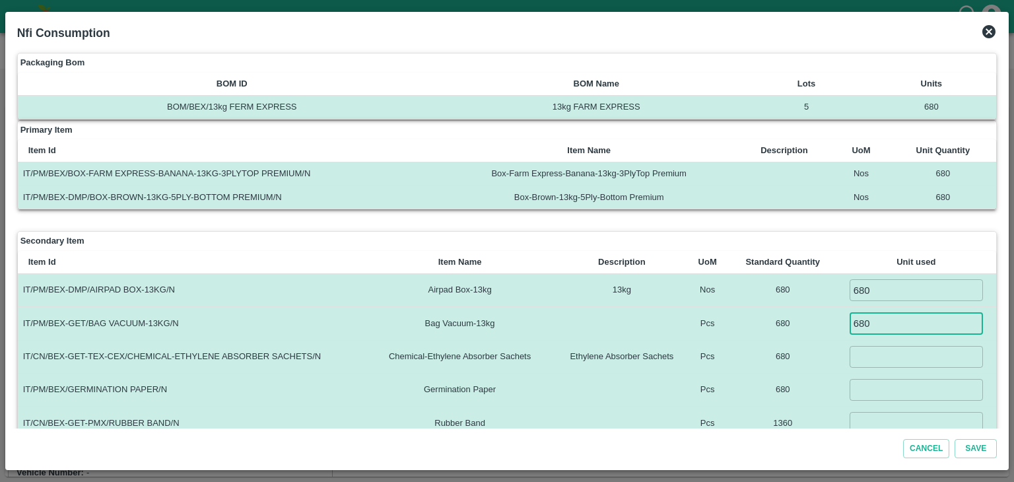
type input "680"
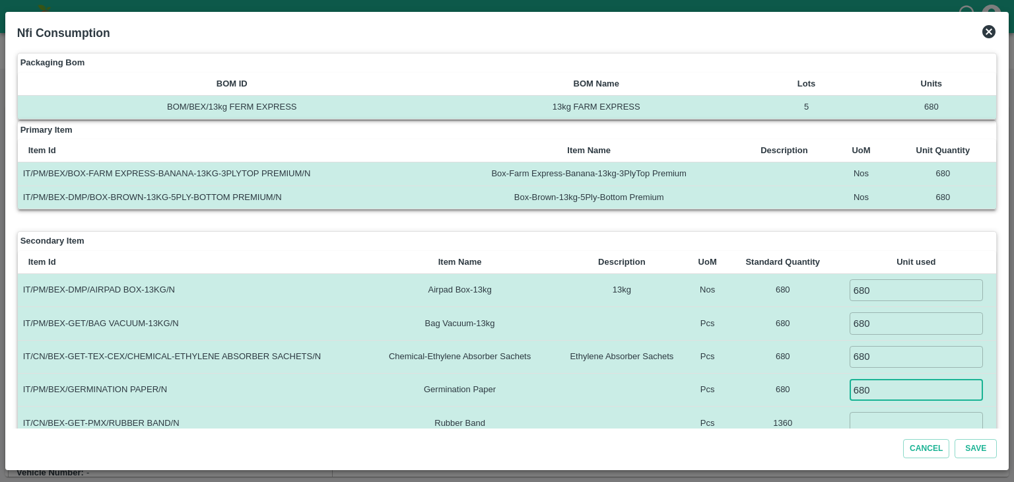
type input "680"
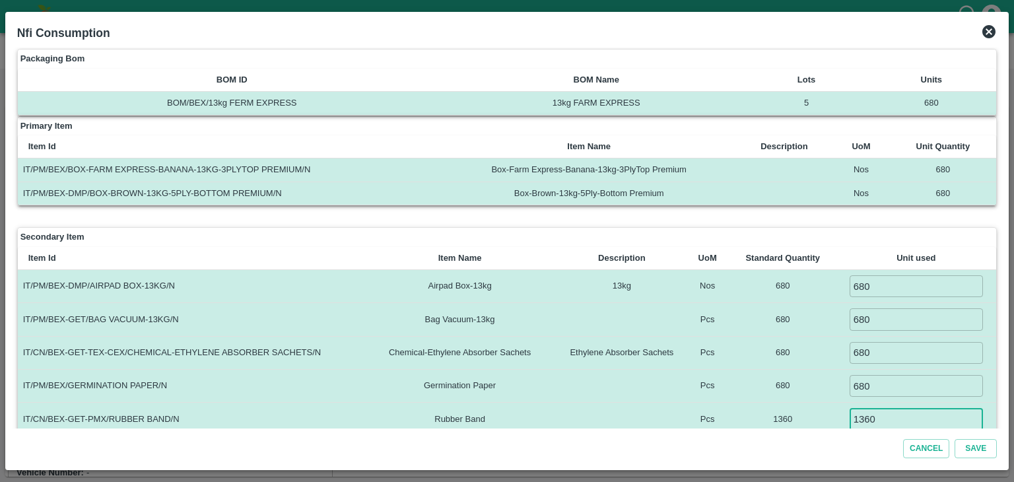
type input "1360"
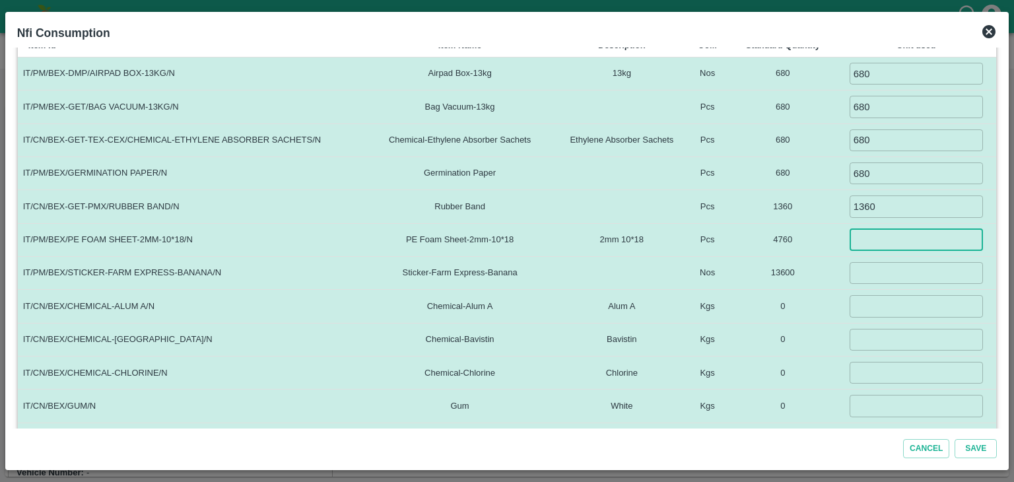
type input "1"
type input "4760"
type input "13600"
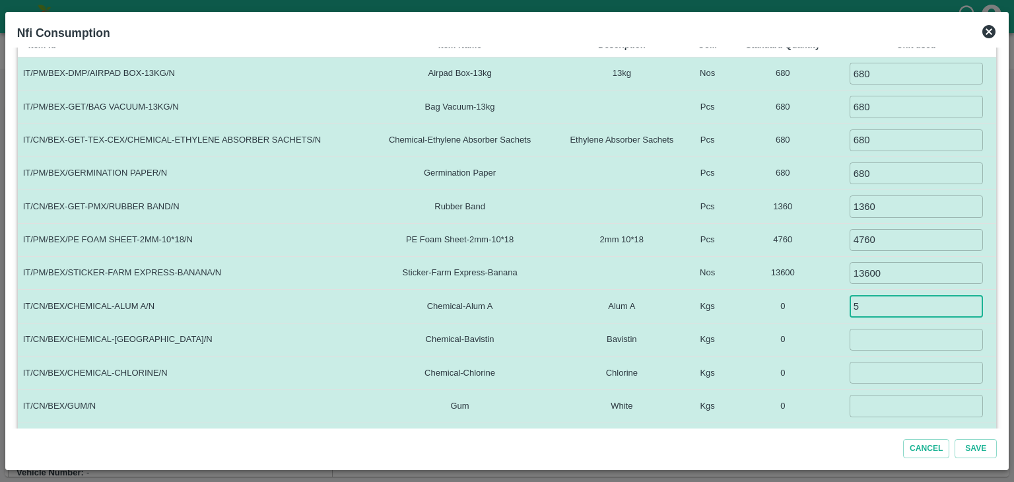
type input "5"
type input "1.5"
type input "0.1"
type input "3"
type input "4"
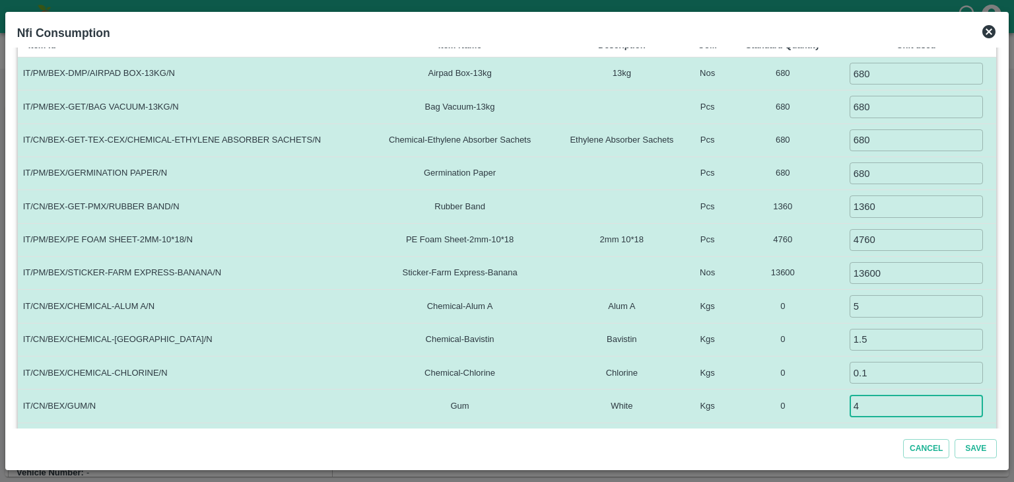
scroll to position [236, 0]
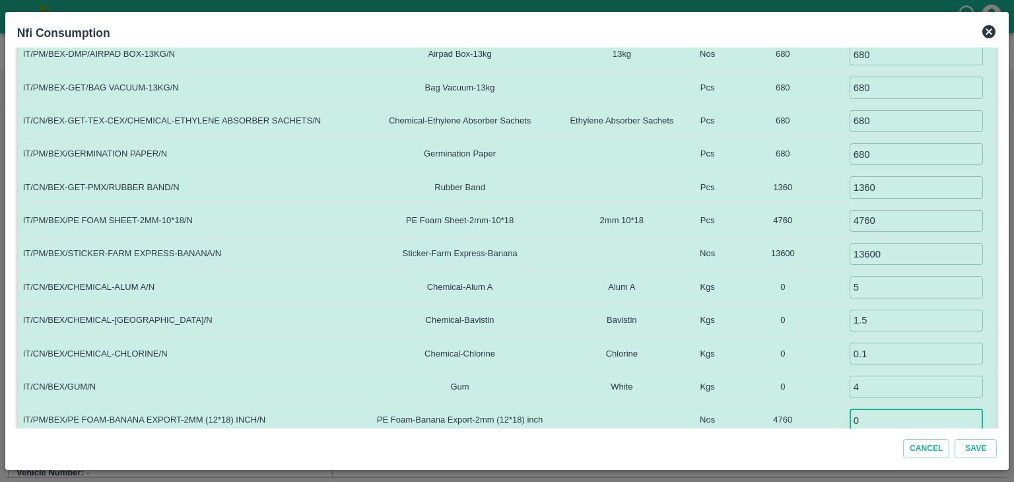
type input "0"
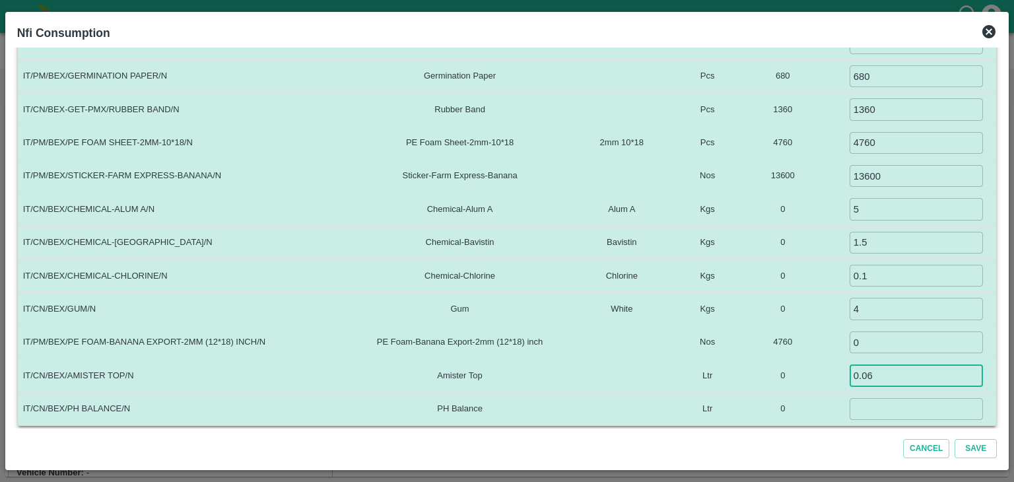
type input "0.06"
type input "0.035"
click at [955, 439] on button "Save" at bounding box center [976, 448] width 42 height 19
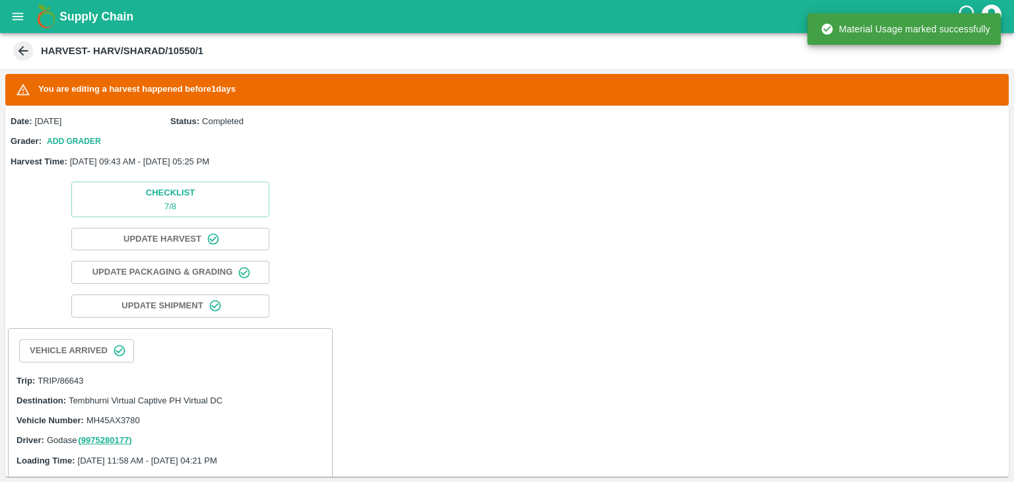
scroll to position [538, 0]
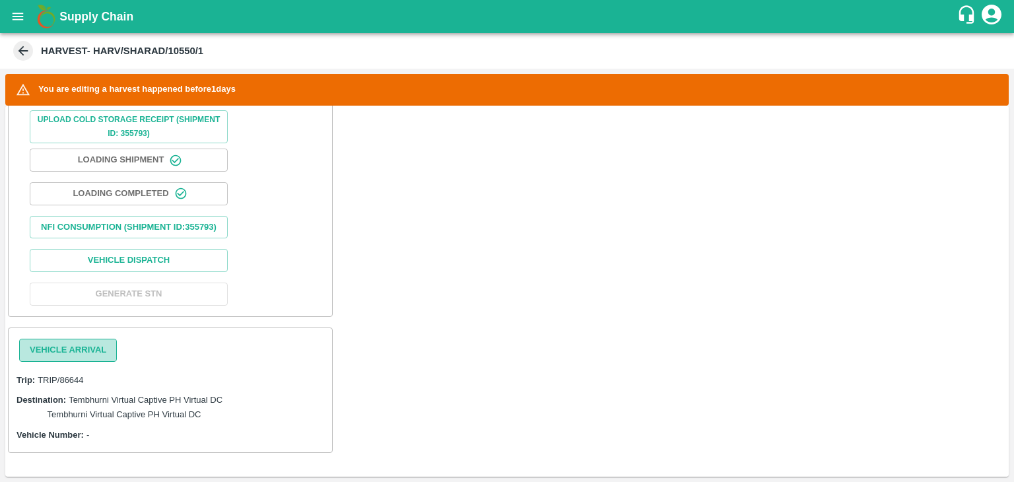
click at [82, 344] on button "Vehicle Arrival" at bounding box center [68, 350] width 98 height 23
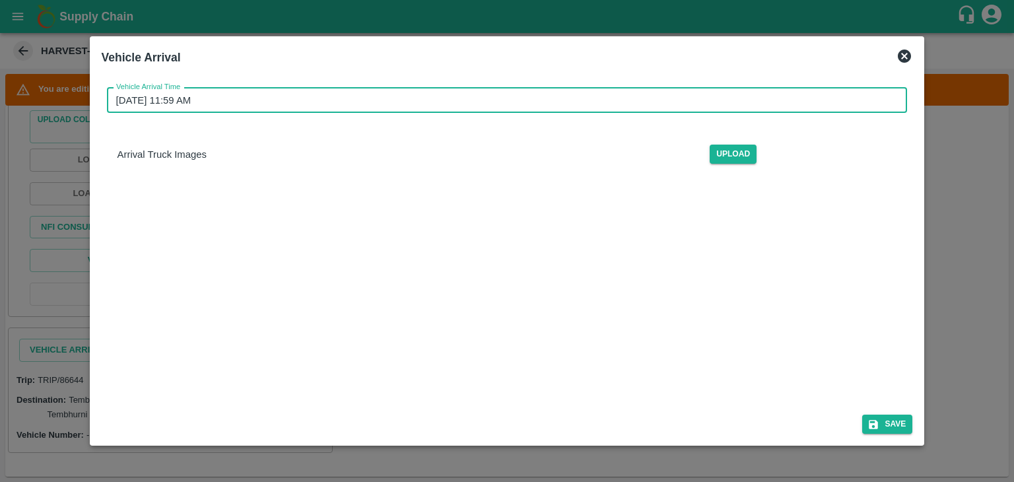
click at [460, 92] on input "22/08/2025 11:59 AM" at bounding box center [503, 100] width 792 height 25
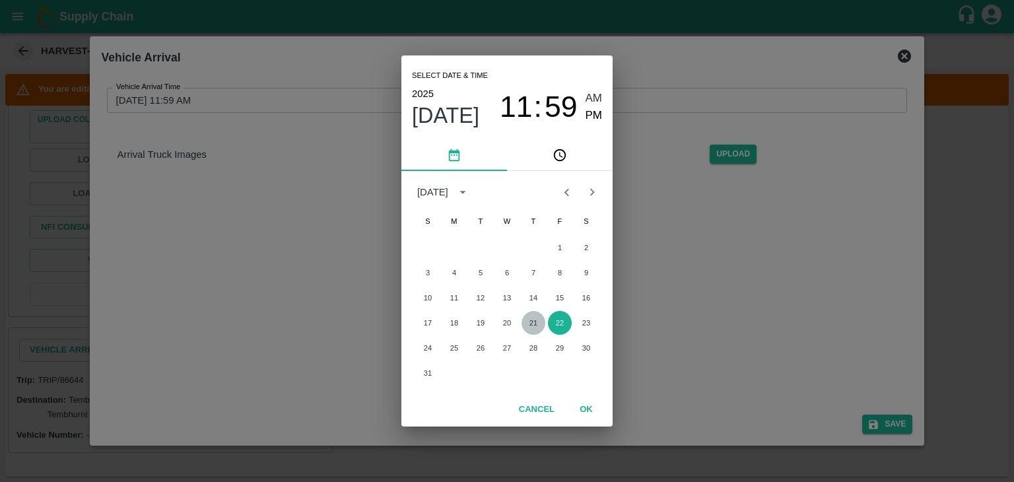
click at [531, 323] on button "21" at bounding box center [534, 323] width 24 height 24
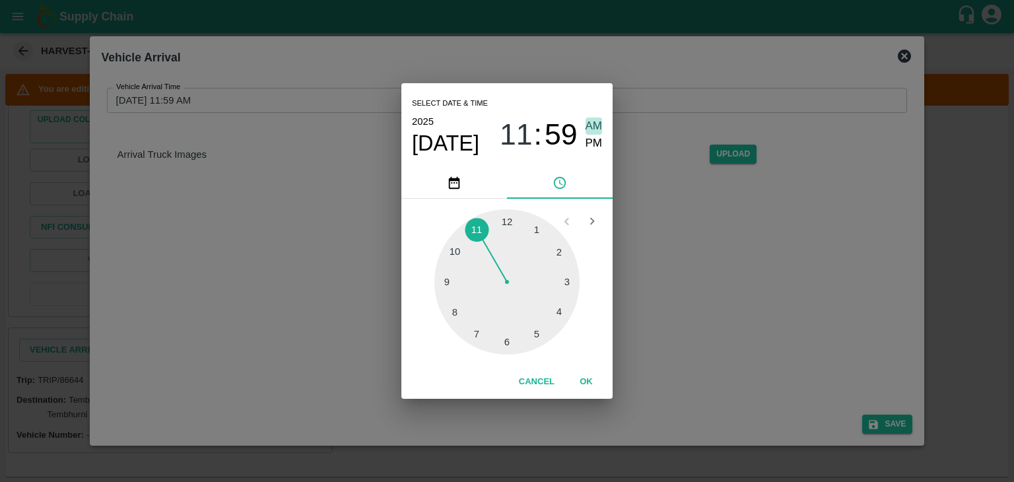
click at [592, 121] on span "AM" at bounding box center [594, 127] width 17 height 18
click at [441, 294] on div at bounding box center [507, 281] width 145 height 145
type input "21/08/2025 09:43 AM"
click at [588, 384] on button "OK" at bounding box center [586, 382] width 42 height 23
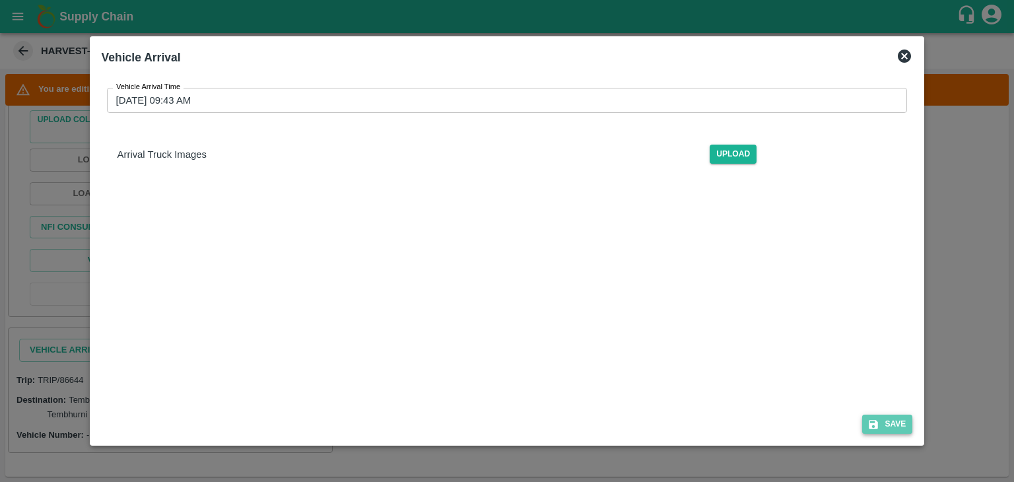
click at [899, 420] on button "Save" at bounding box center [888, 424] width 50 height 19
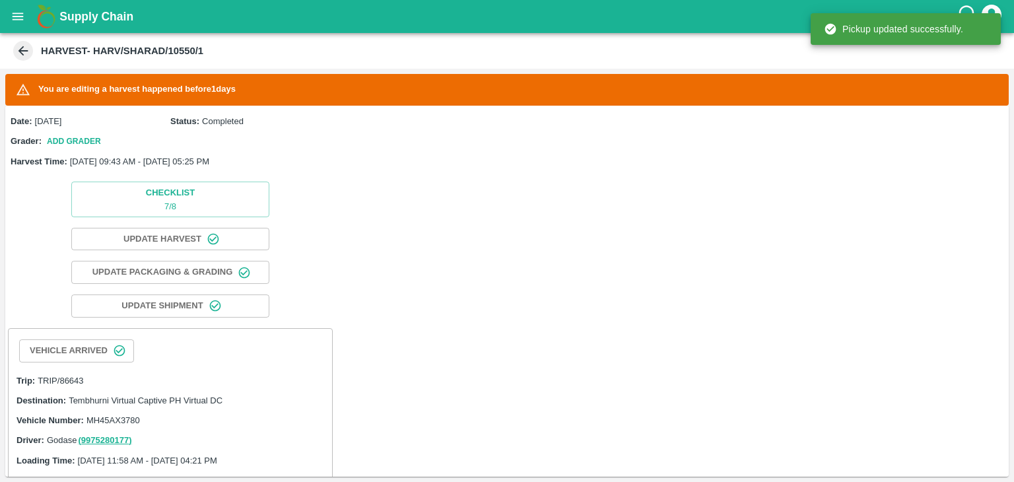
scroll to position [634, 0]
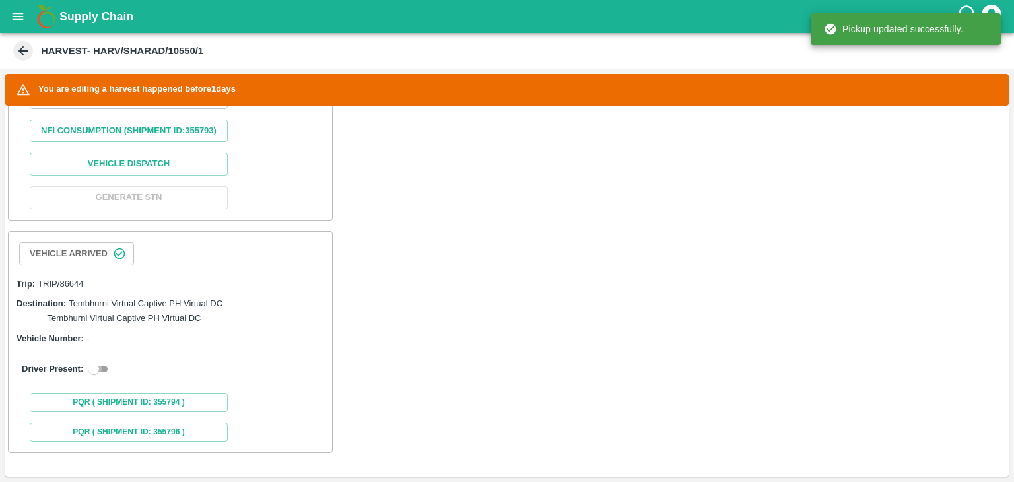
click at [110, 363] on input "checkbox" at bounding box center [94, 369] width 48 height 16
checkbox input "true"
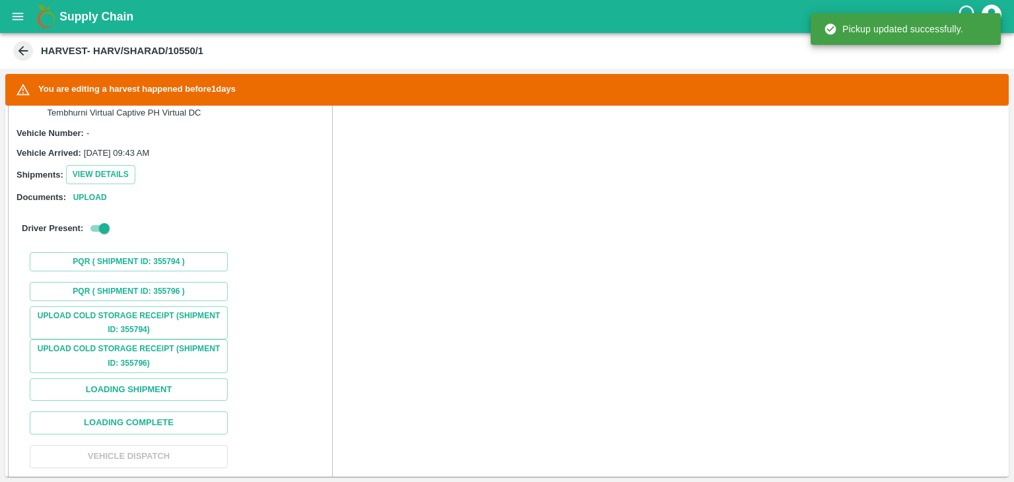
scroll to position [851, 0]
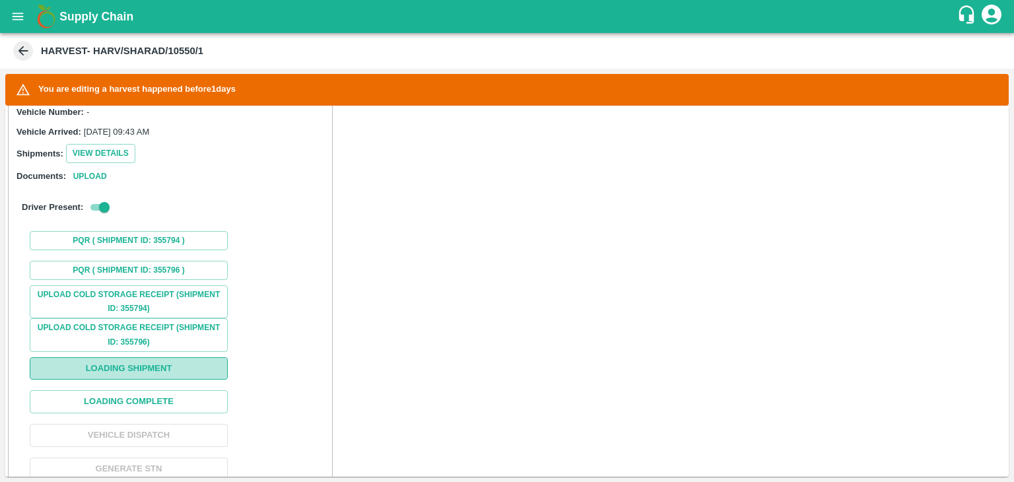
click at [153, 380] on button "Loading Shipment" at bounding box center [129, 368] width 198 height 23
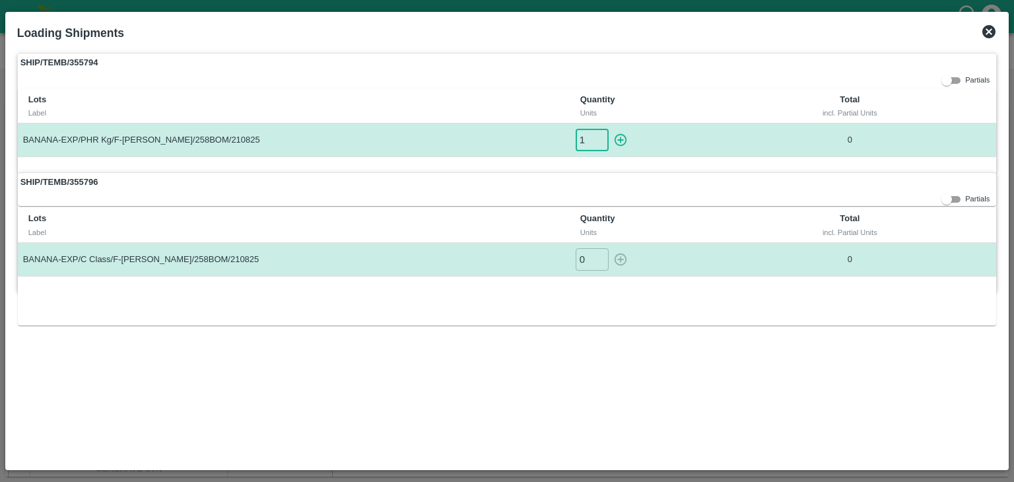
click at [599, 135] on input "1" at bounding box center [592, 140] width 33 height 22
click at [619, 135] on icon "button" at bounding box center [621, 140] width 15 height 15
type input "0"
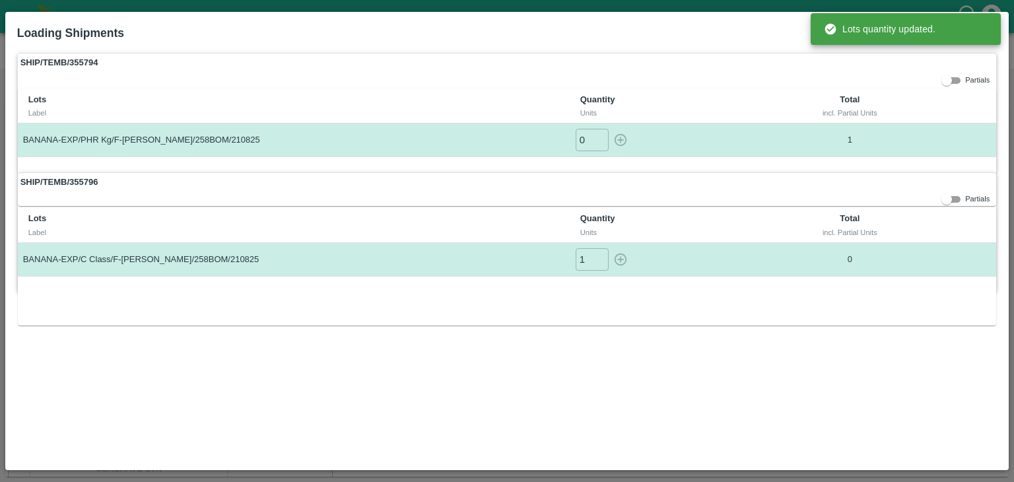
click at [602, 252] on input "1" at bounding box center [592, 259] width 33 height 22
click at [622, 254] on icon "button" at bounding box center [621, 259] width 15 height 15
type input "0"
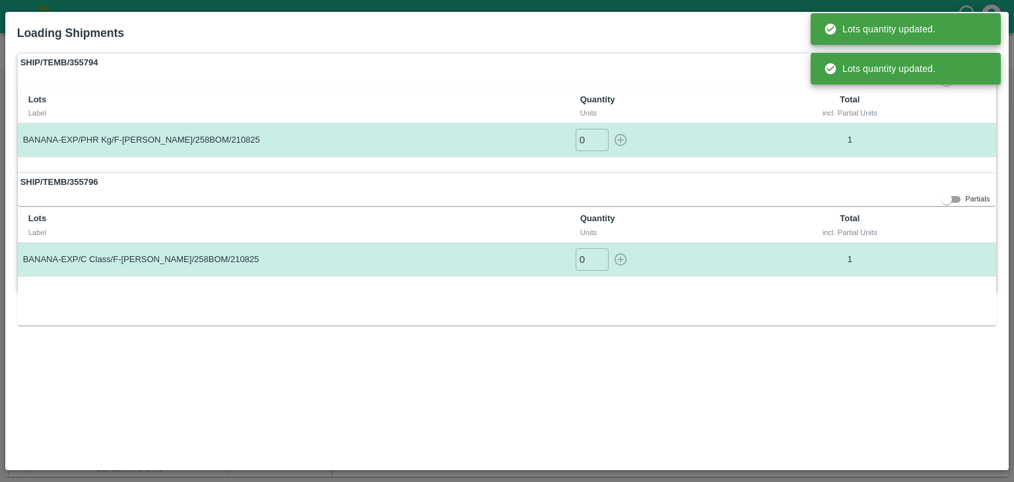
click at [853, 200] on div "SHIP/TEMB/355796 Partials Lots Label Quantity Units Total incl. Partial Units B…" at bounding box center [507, 232] width 981 height 120
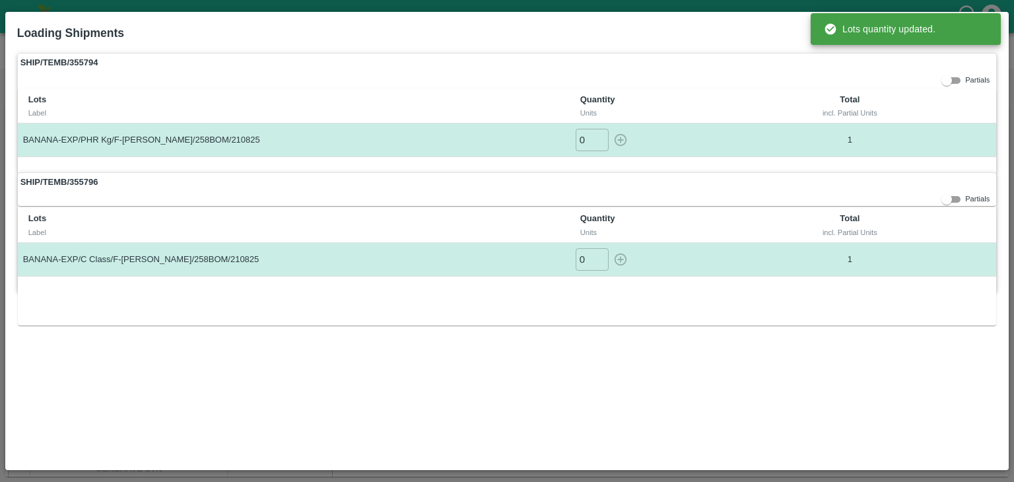
click at [916, 67] on label "SHIP/TEMB/355794" at bounding box center [507, 62] width 979 height 18
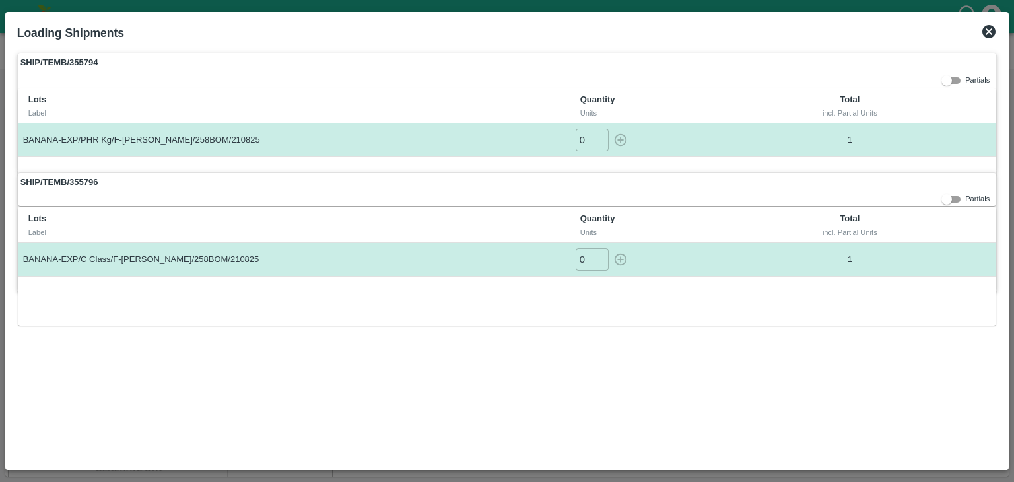
click at [988, 27] on icon at bounding box center [989, 31] width 13 height 13
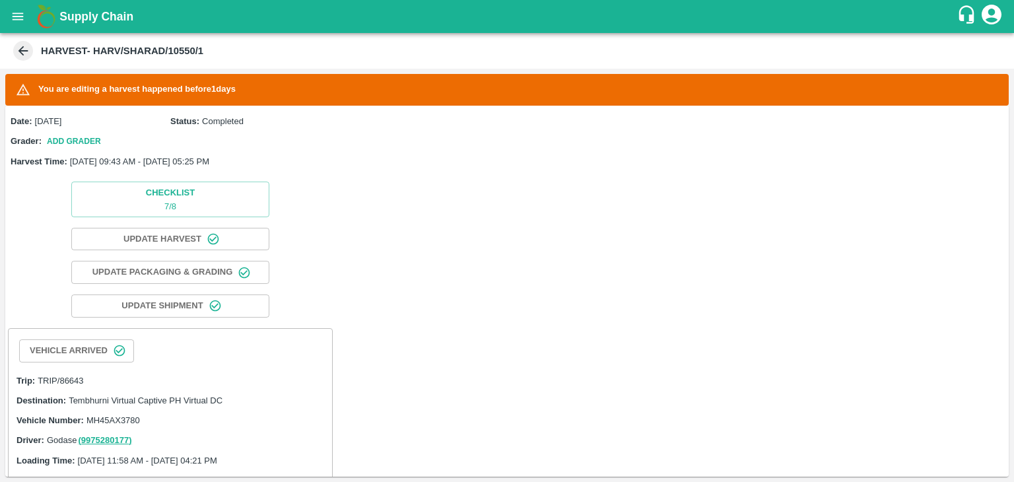
scroll to position [634, 0]
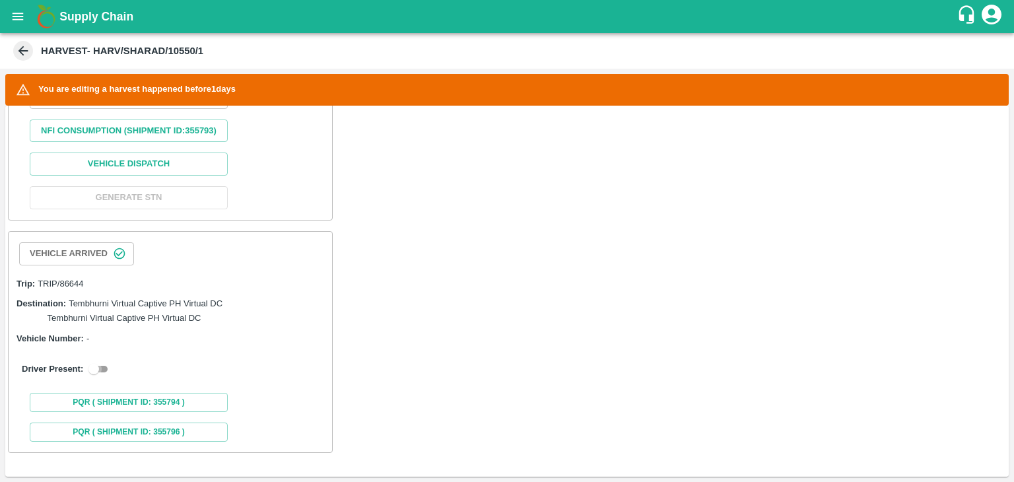
click at [104, 367] on input "checkbox" at bounding box center [94, 369] width 48 height 16
checkbox input "true"
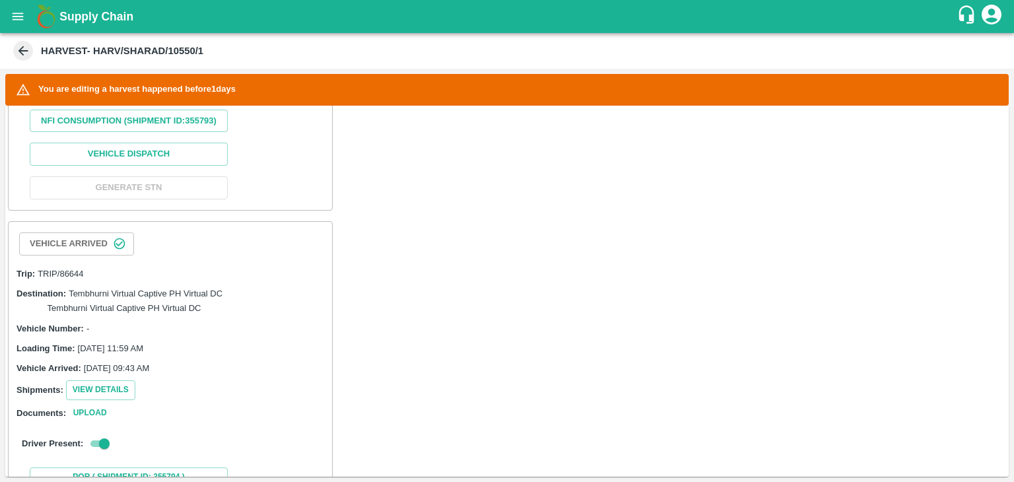
scroll to position [918, 0]
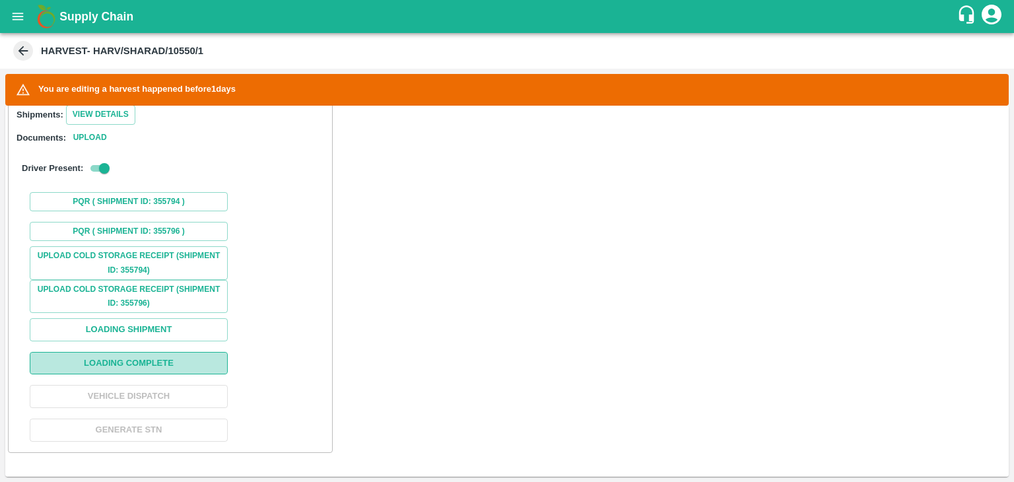
click at [146, 363] on button "Loading Complete" at bounding box center [129, 363] width 198 height 23
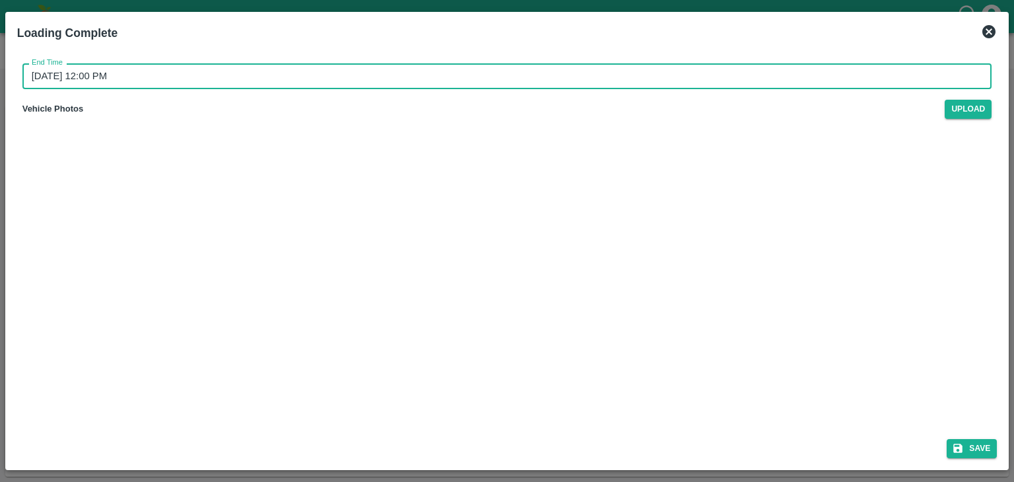
click at [518, 77] on input "22/08/2025 12:00 PM" at bounding box center [502, 75] width 961 height 25
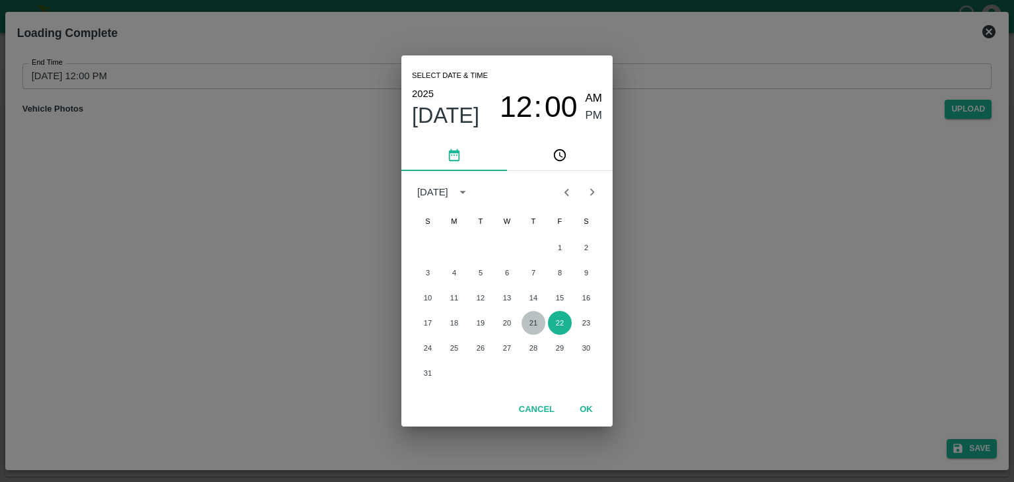
click at [528, 320] on button "21" at bounding box center [534, 323] width 24 height 24
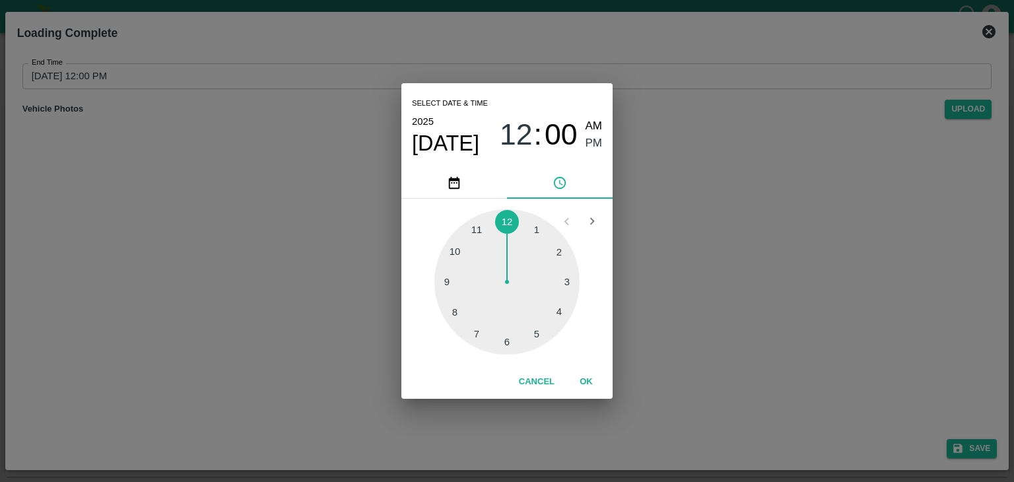
click at [560, 310] on div at bounding box center [507, 281] width 145 height 145
click at [586, 384] on button "OK" at bounding box center [586, 382] width 42 height 23
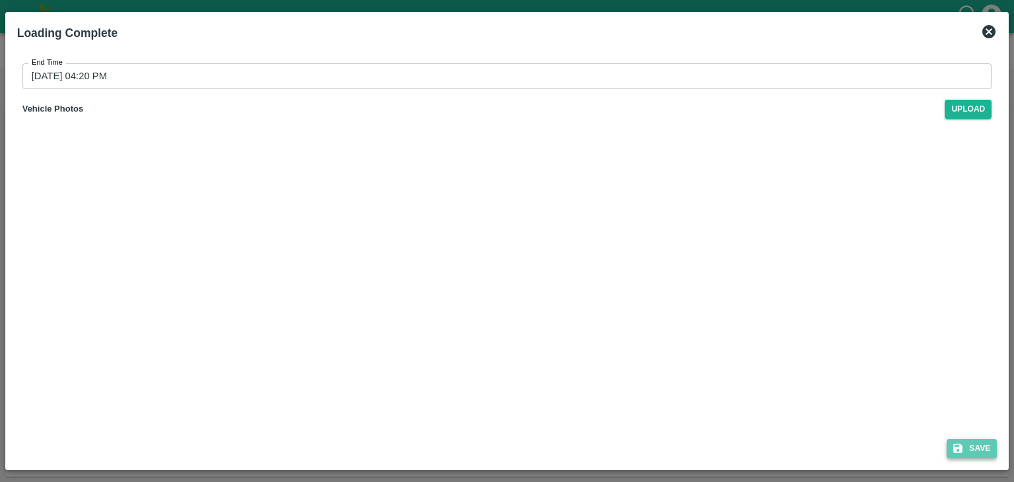
click at [975, 449] on button "Save" at bounding box center [972, 448] width 50 height 19
type input "22/08/2025 12:00 PM"
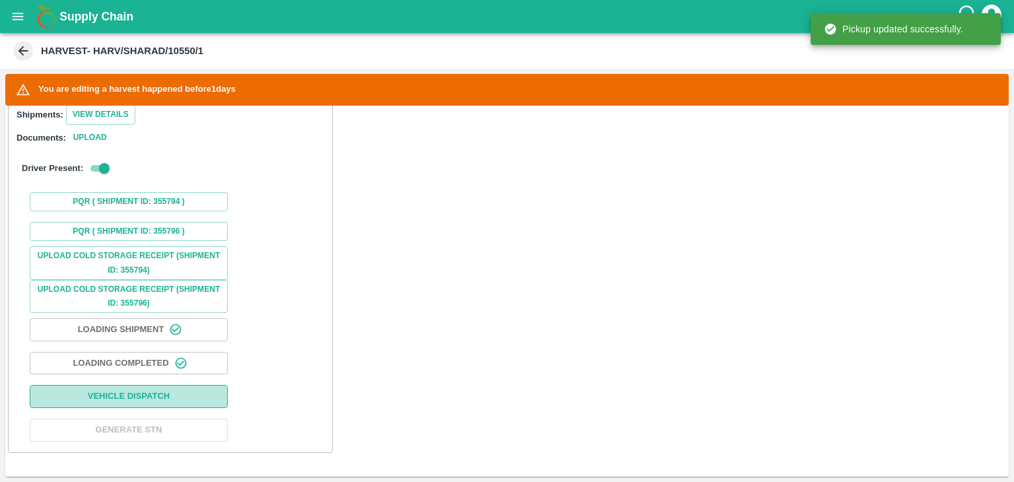
click at [165, 396] on button "Vehicle Dispatch" at bounding box center [129, 396] width 198 height 23
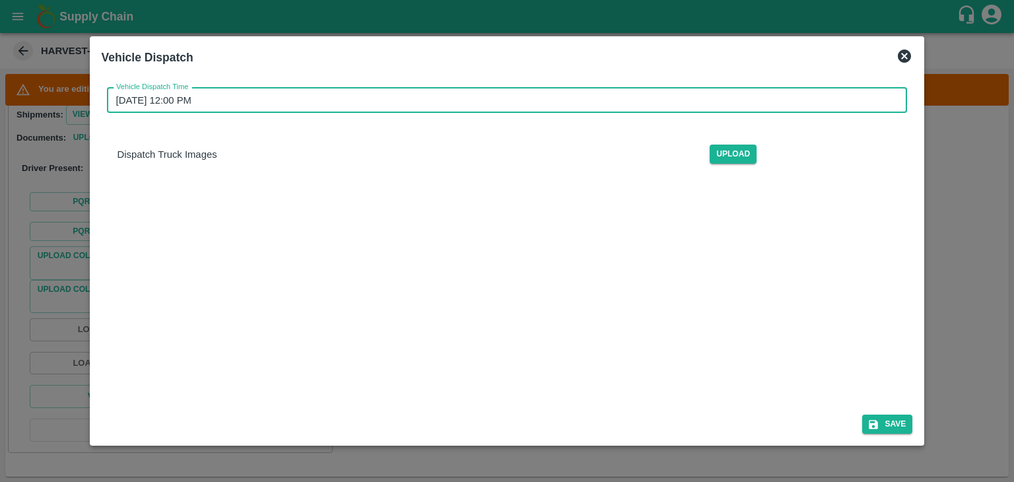
click at [497, 92] on input "22/08/2025 12:00 PM" at bounding box center [503, 100] width 792 height 25
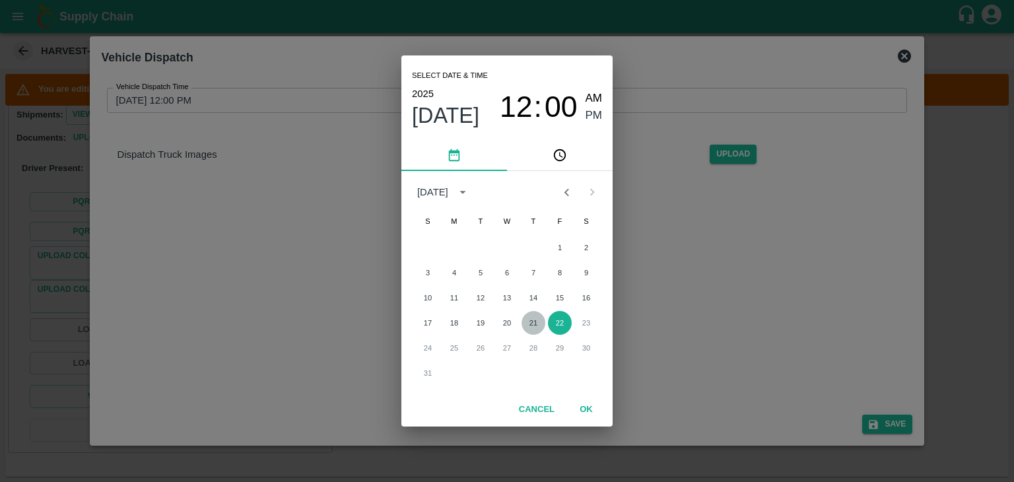
click at [534, 323] on button "21" at bounding box center [534, 323] width 24 height 24
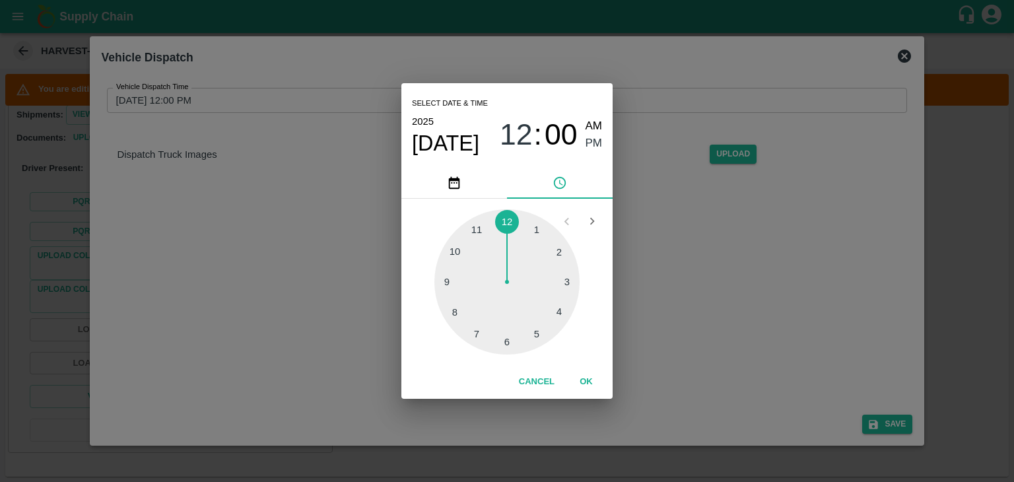
click at [539, 334] on div at bounding box center [507, 281] width 145 height 145
type input "21/08/2025 05:25 PM"
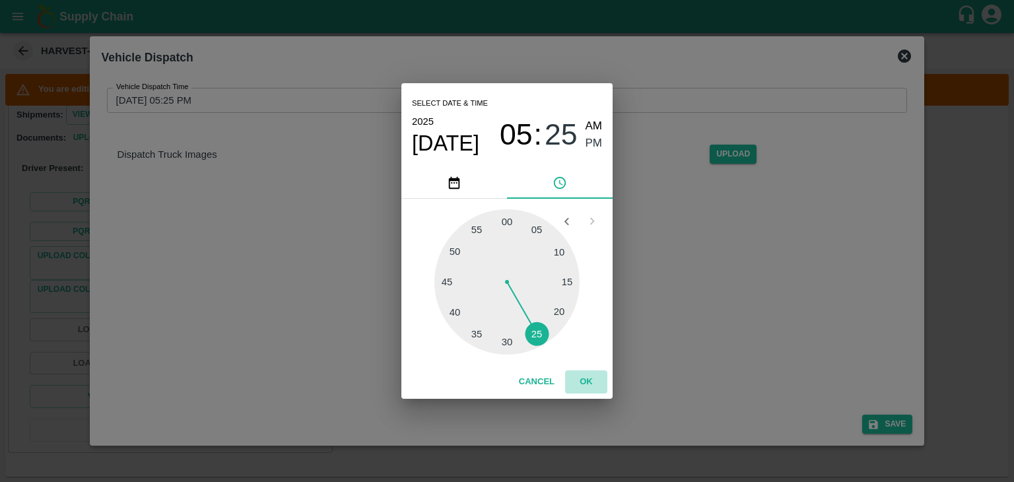
click at [592, 380] on button "OK" at bounding box center [586, 382] width 42 height 23
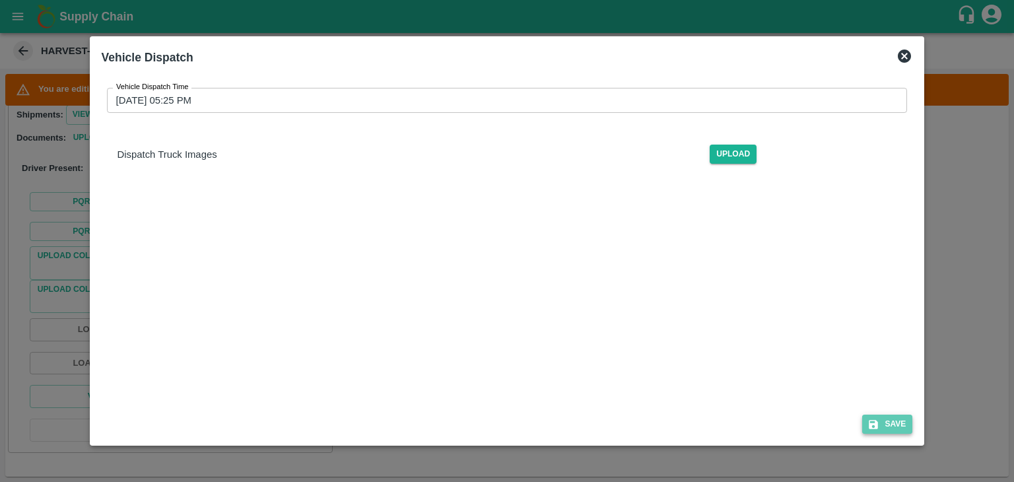
click at [879, 425] on icon "submit" at bounding box center [874, 424] width 9 height 9
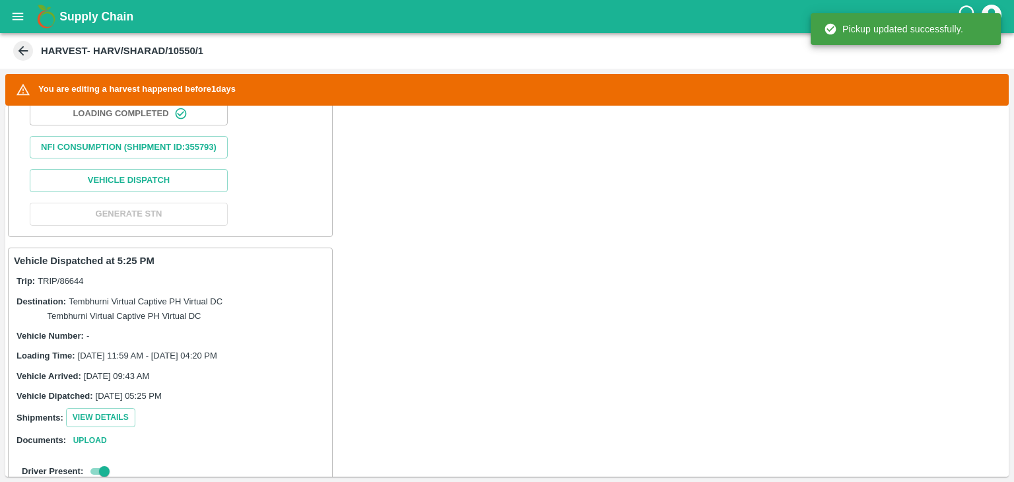
scroll to position [608, 0]
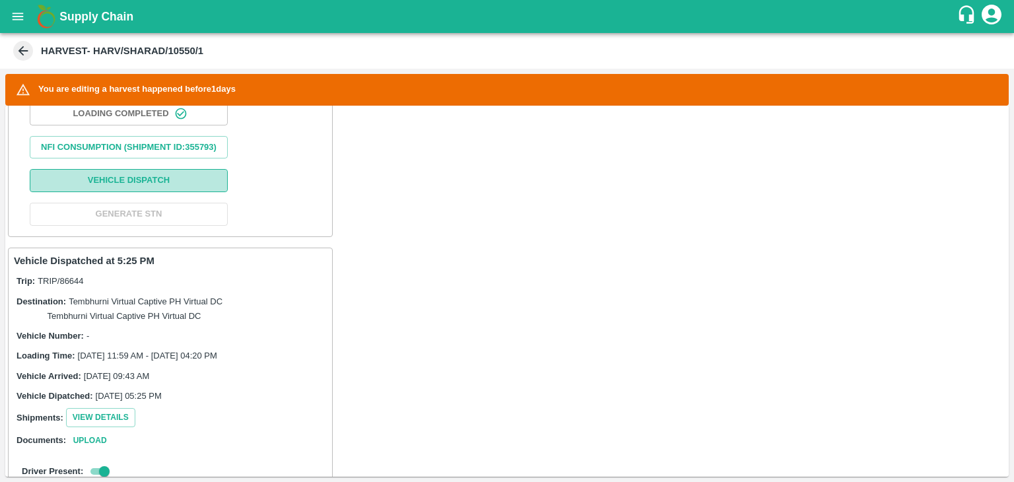
click at [141, 191] on button "Vehicle Dispatch" at bounding box center [129, 180] width 198 height 23
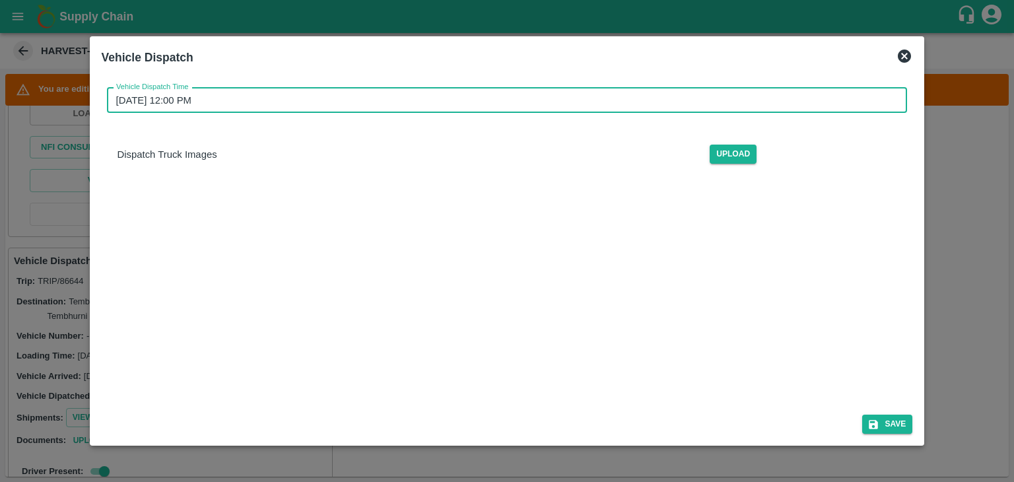
click at [417, 93] on input "22/08/2025 12:00 PM" at bounding box center [503, 100] width 792 height 25
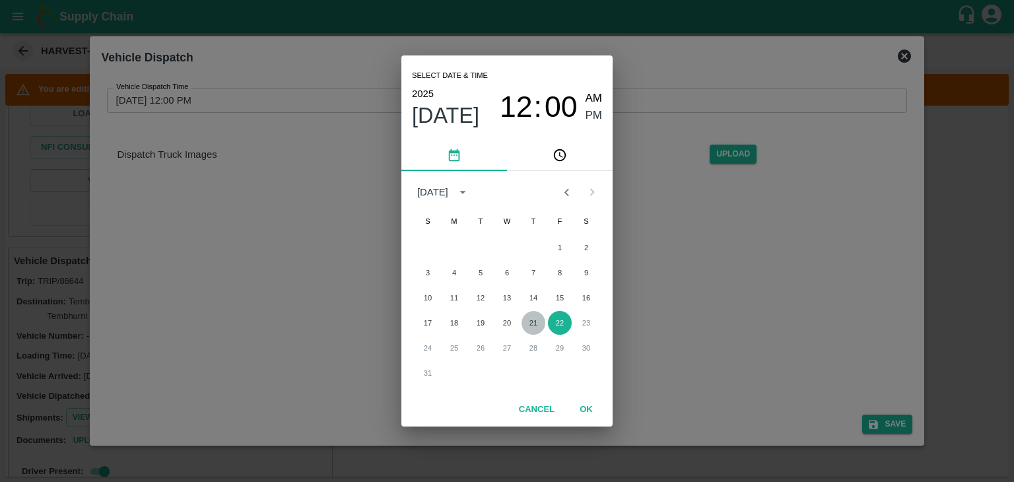
click at [524, 321] on button "21" at bounding box center [534, 323] width 24 height 24
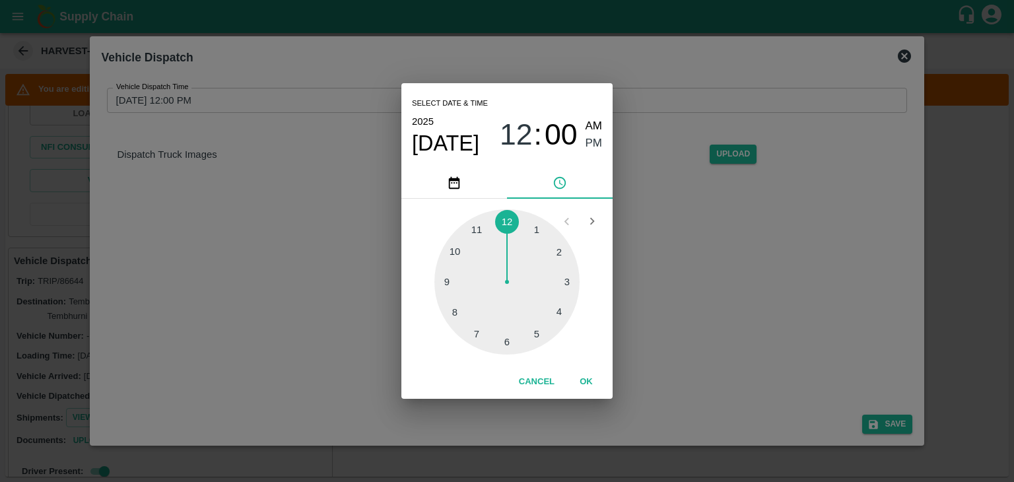
click at [533, 334] on div at bounding box center [507, 281] width 145 height 145
type input "21/08/2025 05:26 PM"
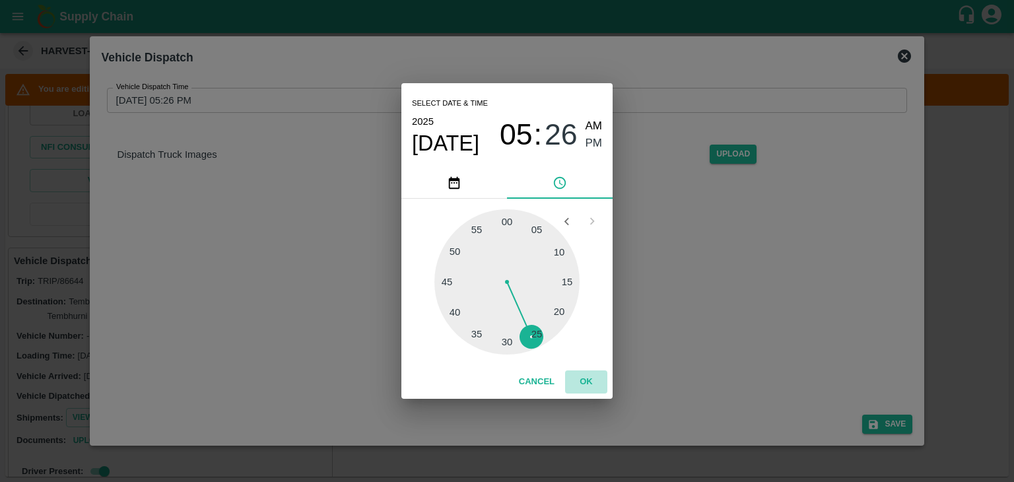
click at [575, 371] on button "OK" at bounding box center [586, 382] width 42 height 23
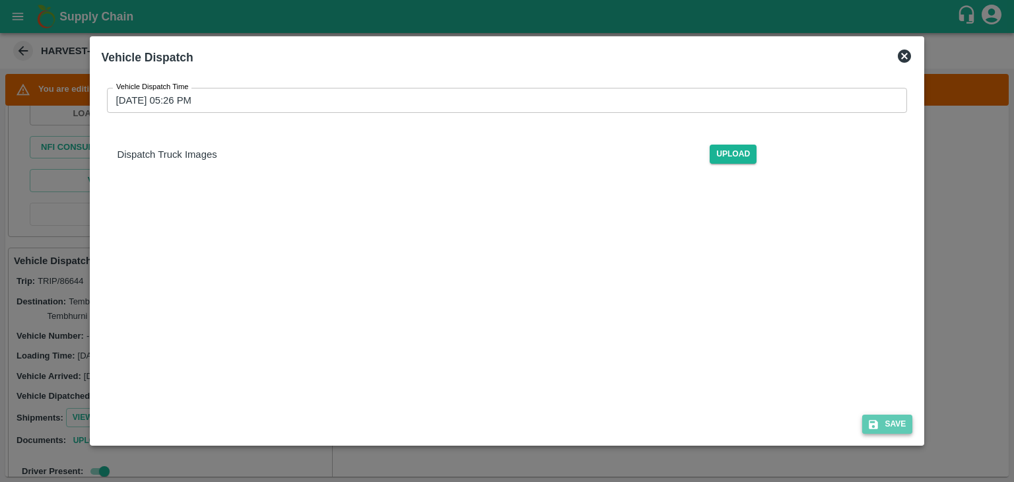
click at [901, 425] on button "Save" at bounding box center [888, 424] width 50 height 19
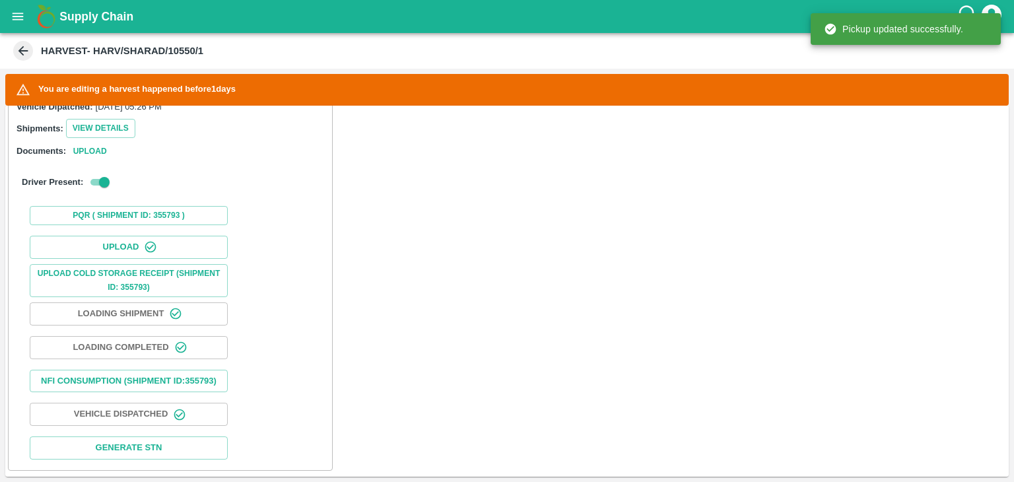
scroll to position [378, 0]
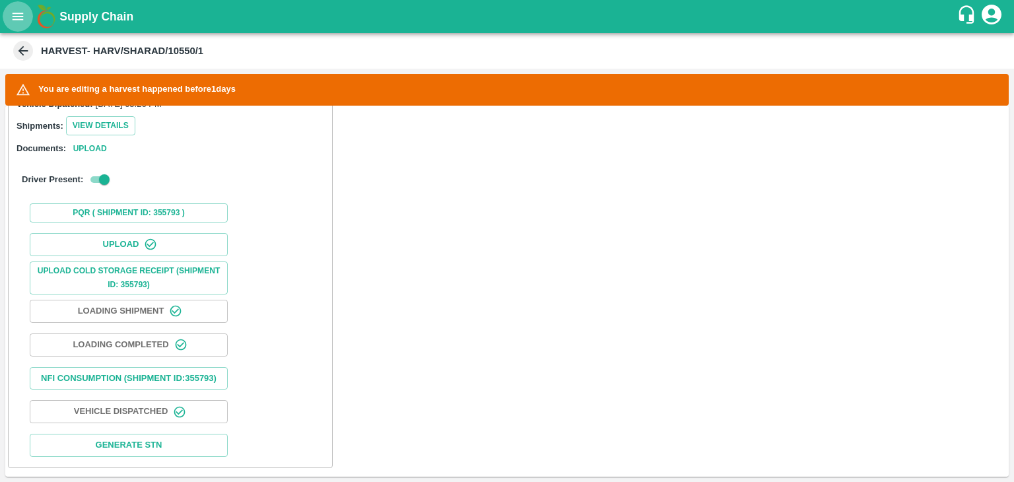
click at [19, 27] on button "open drawer" at bounding box center [18, 16] width 30 height 30
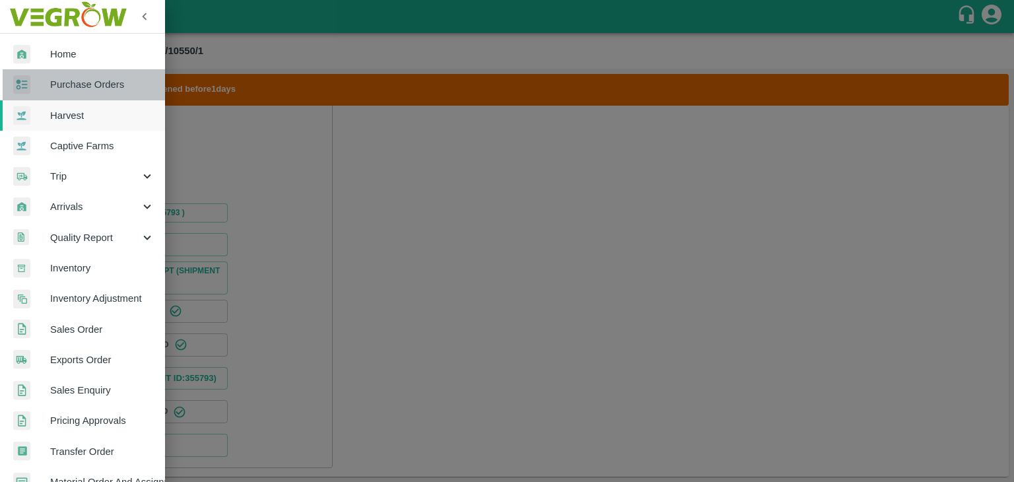
click at [103, 87] on span "Purchase Orders" at bounding box center [102, 84] width 104 height 15
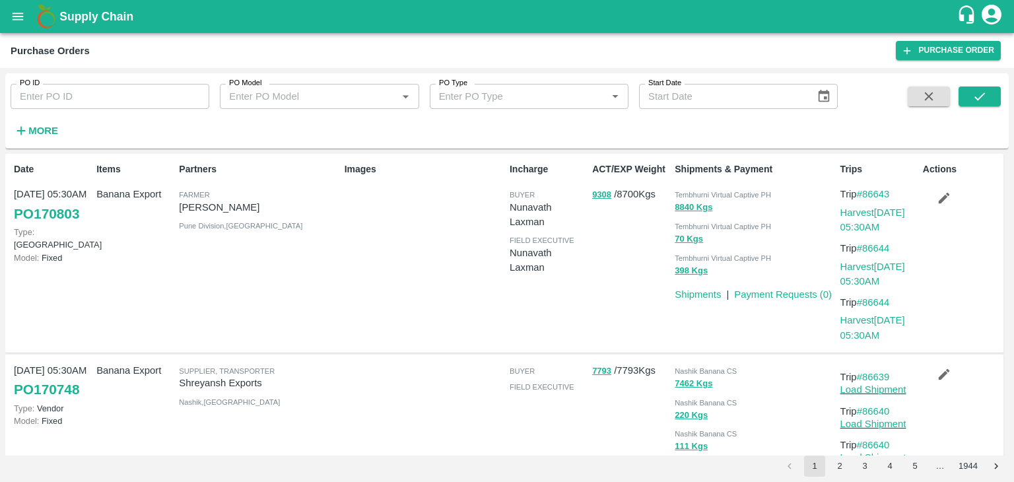
click at [88, 99] on input "PO ID" at bounding box center [110, 96] width 199 height 25
paste input "164567"
click at [994, 96] on button "submit" at bounding box center [980, 97] width 42 height 20
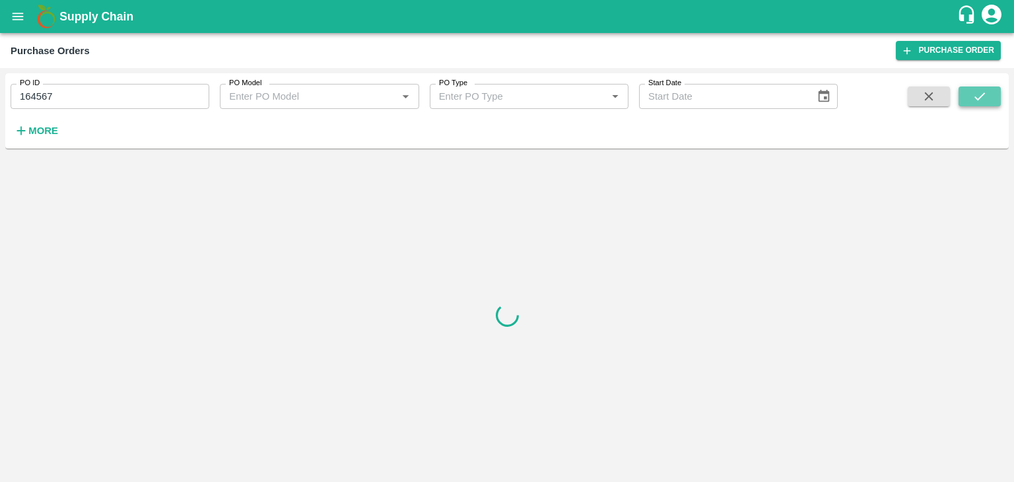
click at [994, 96] on button "submit" at bounding box center [980, 97] width 42 height 20
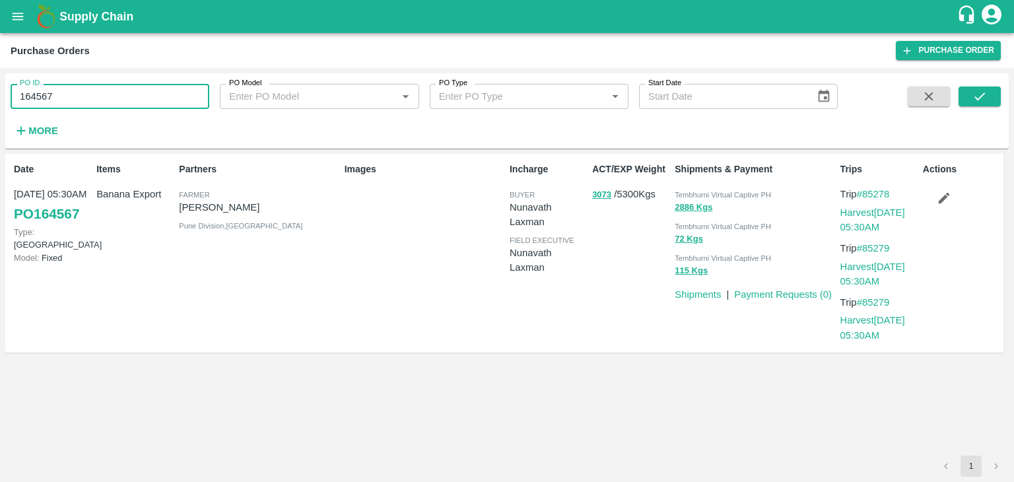
click at [114, 104] on input "164567" at bounding box center [110, 96] width 199 height 25
paste input "text"
click at [974, 92] on icon "submit" at bounding box center [980, 96] width 15 height 15
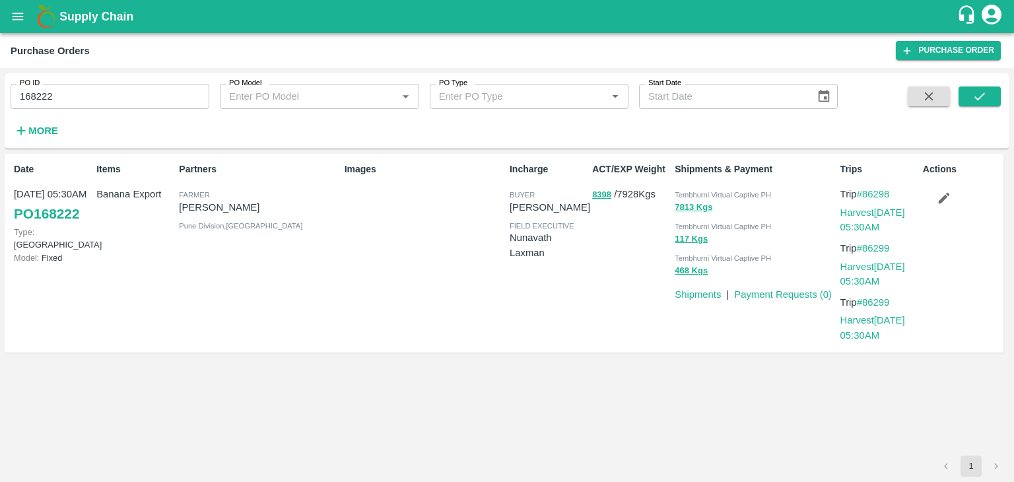
click at [129, 96] on input "168222" at bounding box center [110, 96] width 199 height 25
paste input "text"
click at [979, 104] on button "submit" at bounding box center [980, 97] width 42 height 20
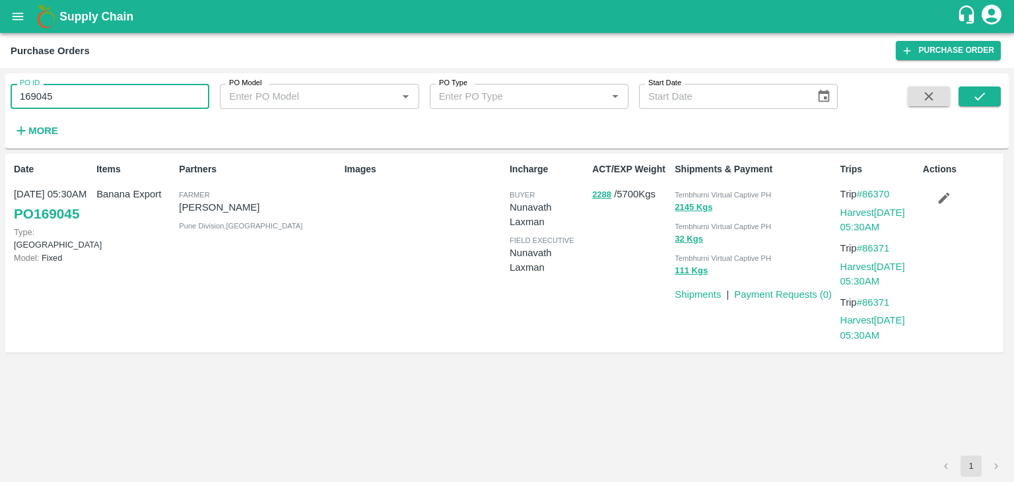
click at [100, 99] on input "169045" at bounding box center [110, 96] width 199 height 25
paste input "text"
click at [996, 93] on button "submit" at bounding box center [980, 97] width 42 height 20
click at [79, 98] on input "169514" at bounding box center [110, 96] width 199 height 25
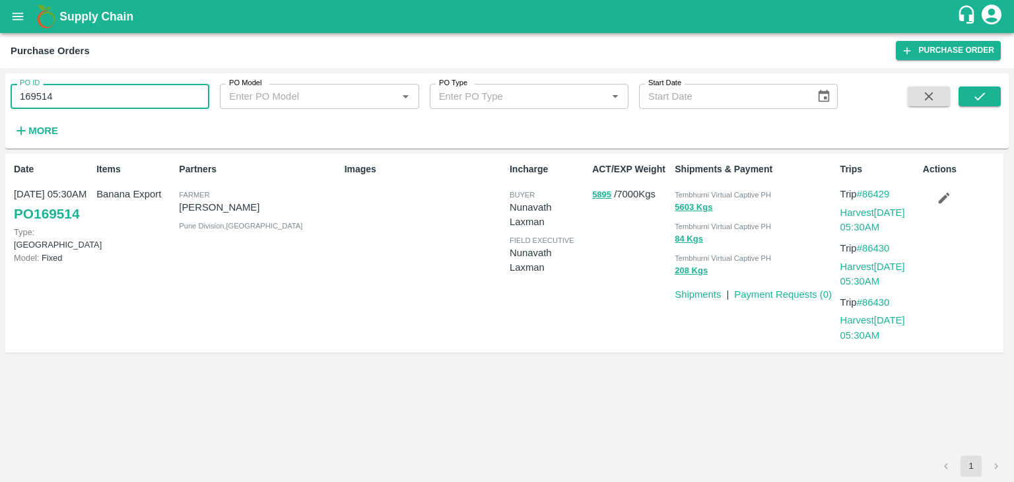
click at [79, 98] on input "169514" at bounding box center [110, 96] width 199 height 25
paste input "text"
click at [985, 87] on button "submit" at bounding box center [980, 97] width 42 height 20
click at [79, 98] on input "170667" at bounding box center [110, 96] width 199 height 25
type input "1"
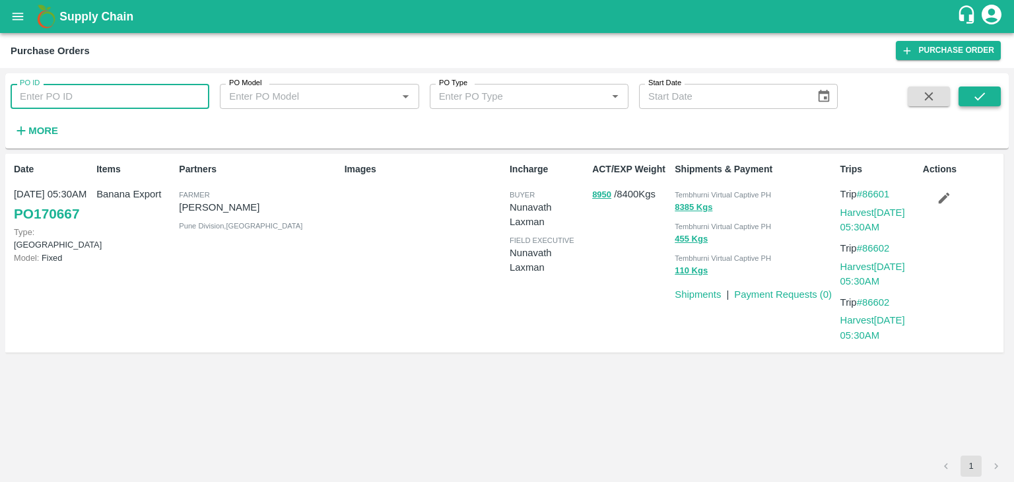
click at [983, 90] on icon "submit" at bounding box center [980, 96] width 15 height 15
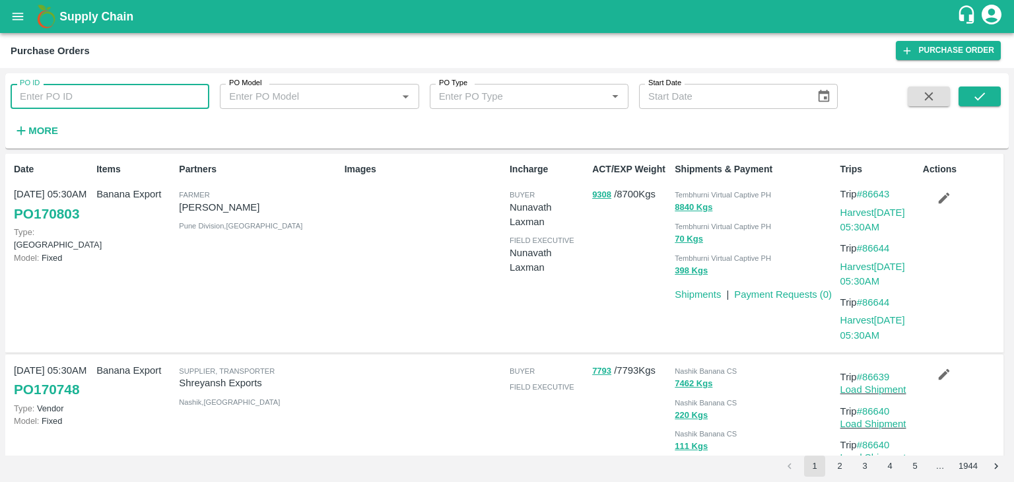
click at [126, 104] on input "PO ID" at bounding box center [110, 96] width 199 height 25
paste input "text"
type input "170641"
click at [983, 96] on icon "submit" at bounding box center [980, 96] width 15 height 15
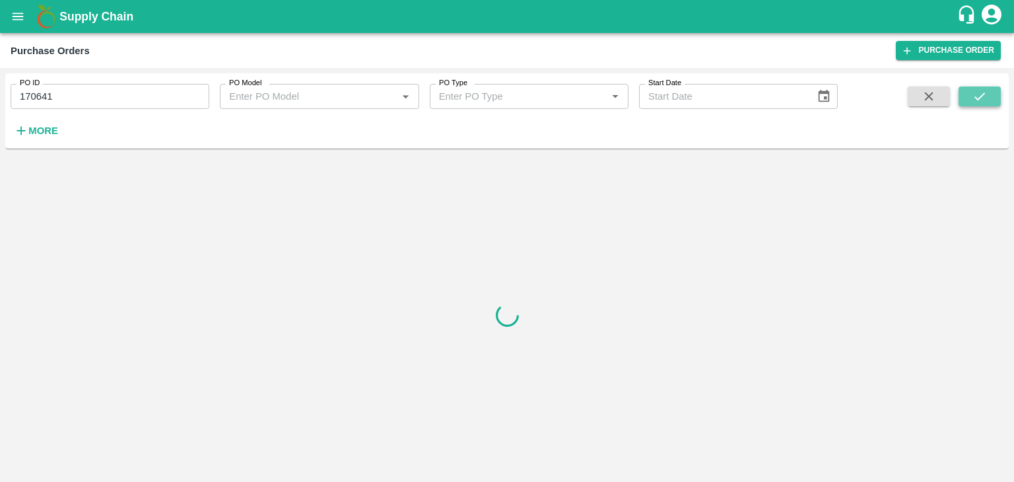
click at [983, 96] on icon "submit" at bounding box center [980, 96] width 15 height 15
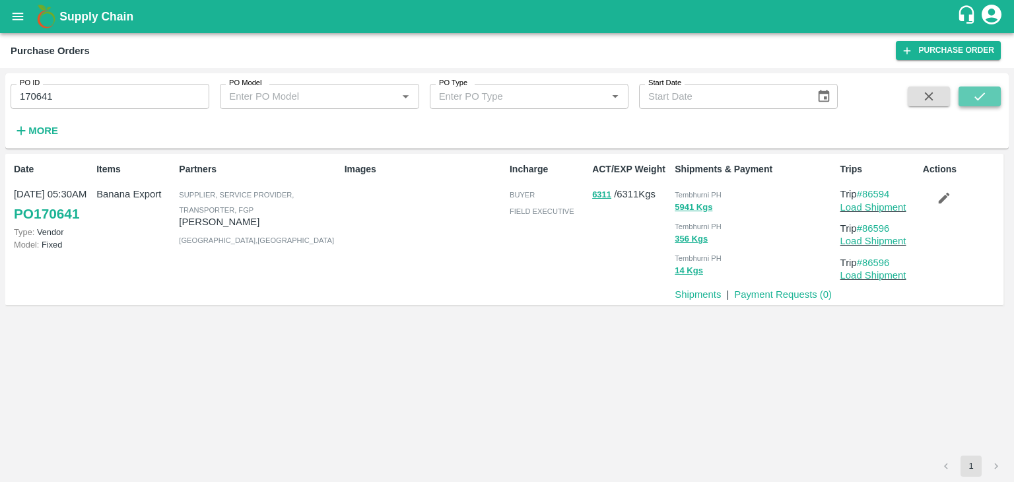
click at [983, 96] on icon "submit" at bounding box center [980, 96] width 15 height 15
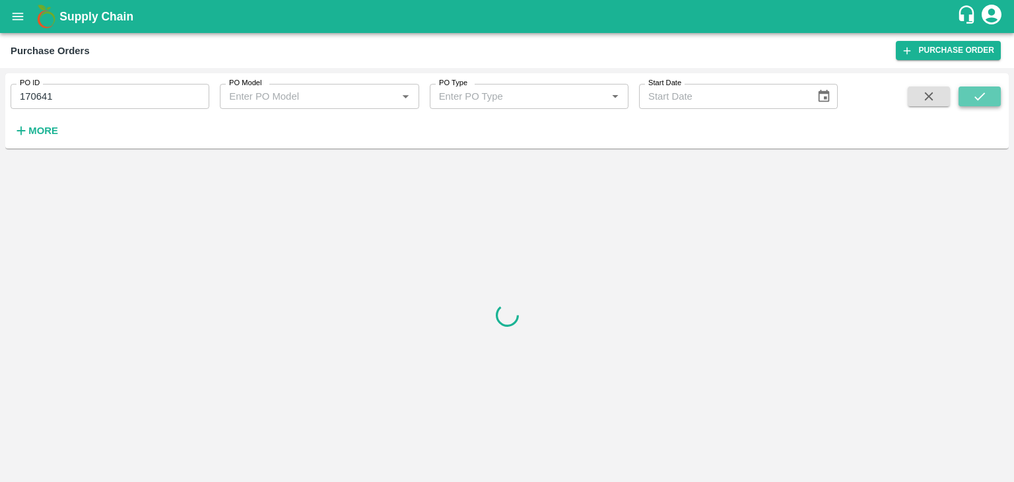
click at [983, 96] on icon "submit" at bounding box center [980, 96] width 15 height 15
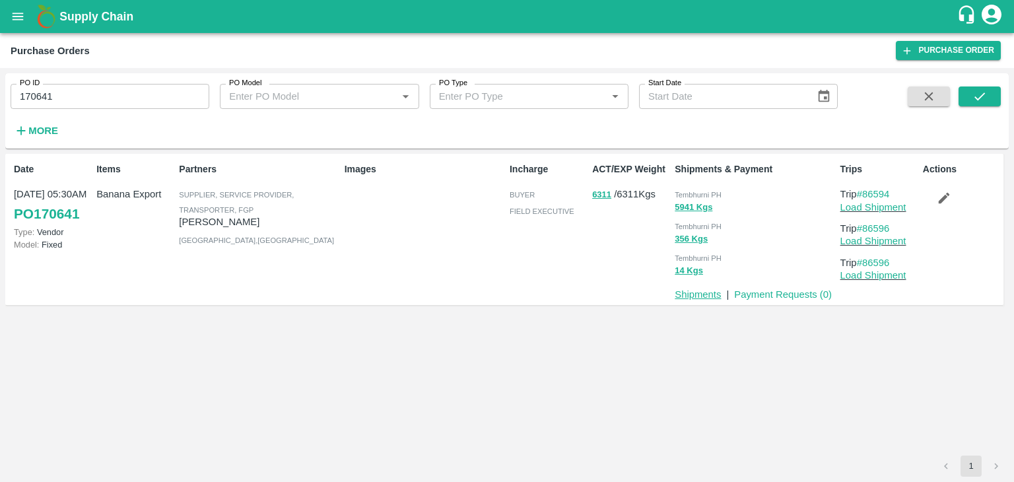
click at [698, 294] on link "Shipments" at bounding box center [698, 294] width 46 height 11
